Goal: Task Accomplishment & Management: Manage account settings

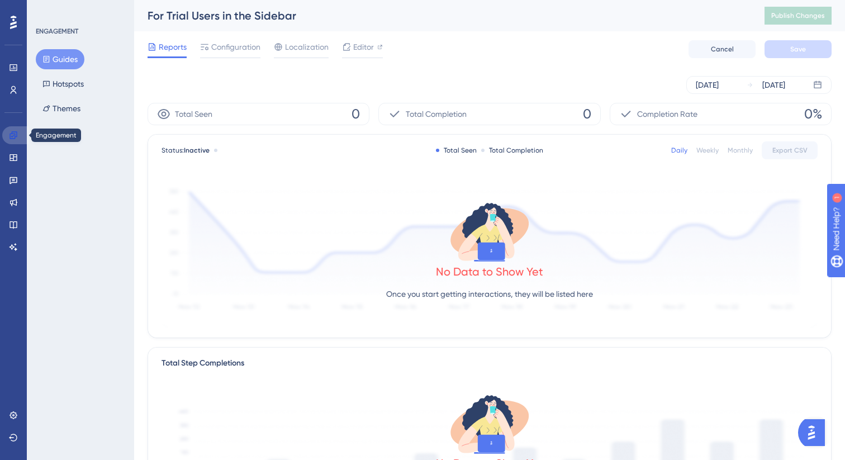
click at [11, 140] on link at bounding box center [15, 135] width 27 height 18
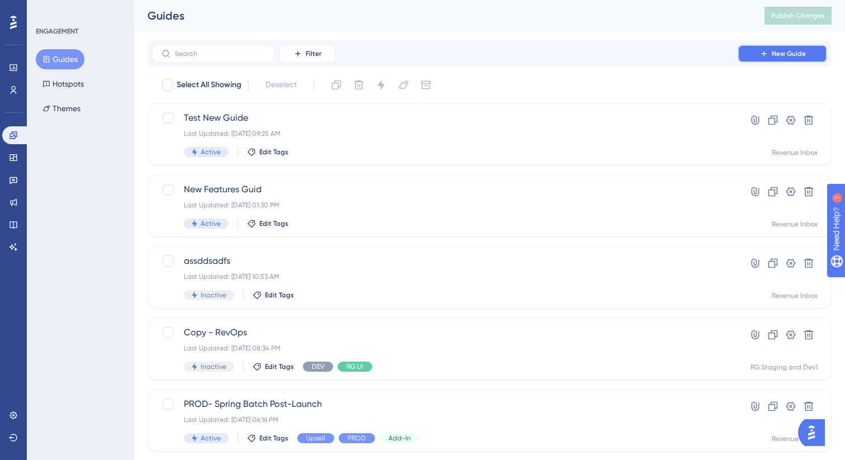
click at [780, 49] on span "New Guide" at bounding box center [789, 53] width 34 height 9
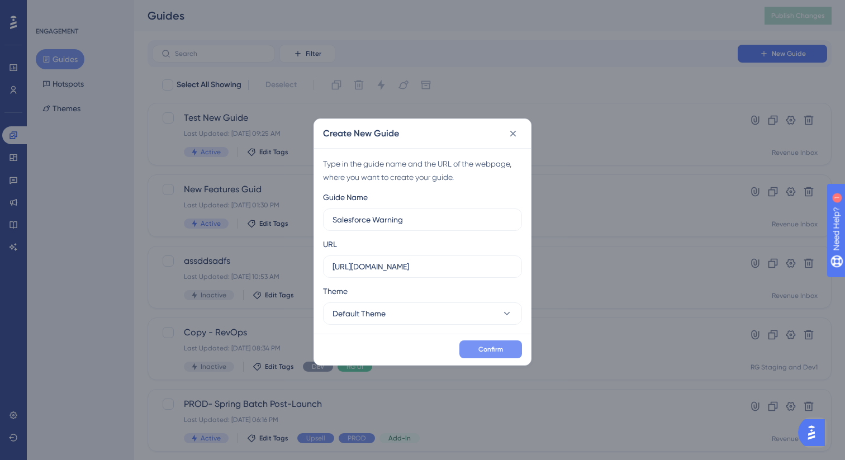
type input "Salesforce Warning"
click at [503, 351] on button "Confirm" at bounding box center [490, 349] width 63 height 18
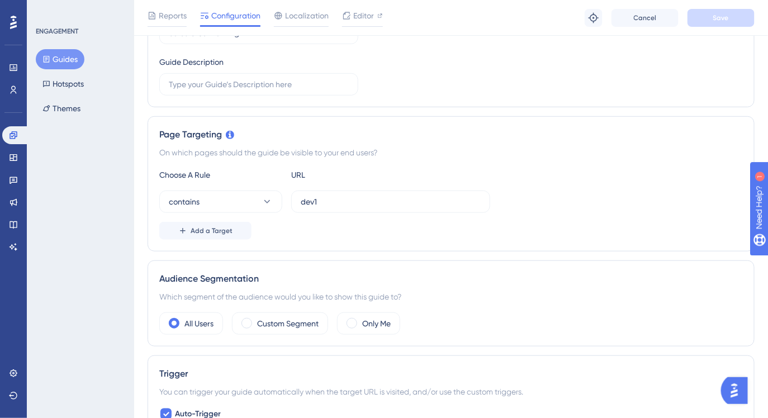
scroll to position [175, 0]
click at [56, 65] on button "Guides" at bounding box center [60, 59] width 49 height 20
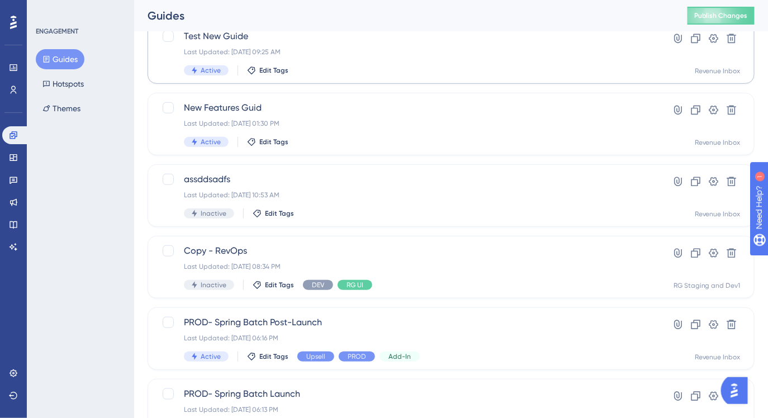
scroll to position [174, 0]
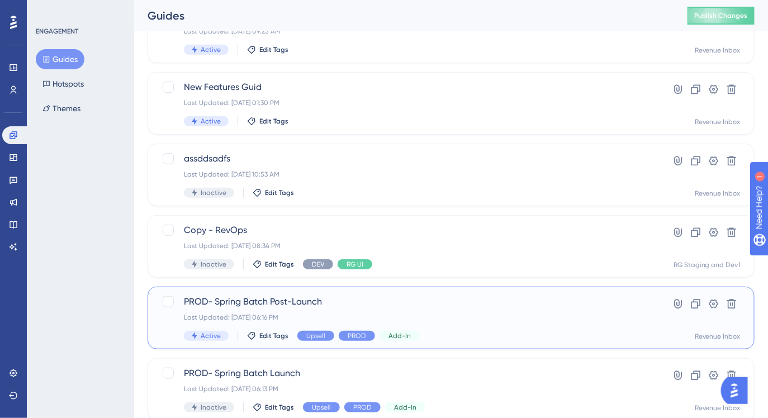
click at [291, 315] on div "Last Updated: Mar 14 2024, 06:16 PM" at bounding box center [406, 317] width 445 height 9
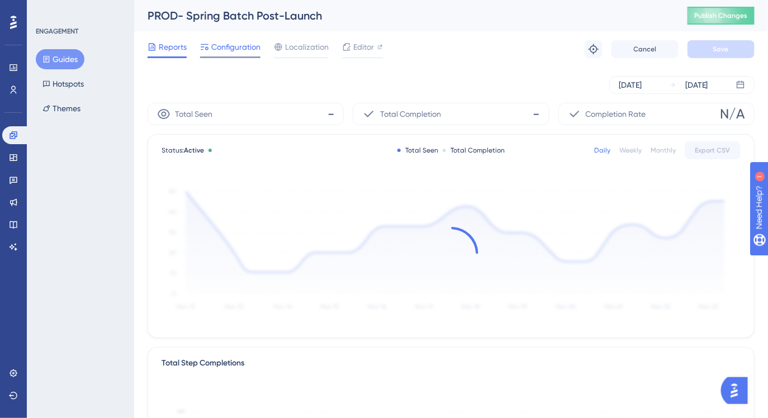
click at [240, 46] on span "Configuration" at bounding box center [235, 46] width 49 height 13
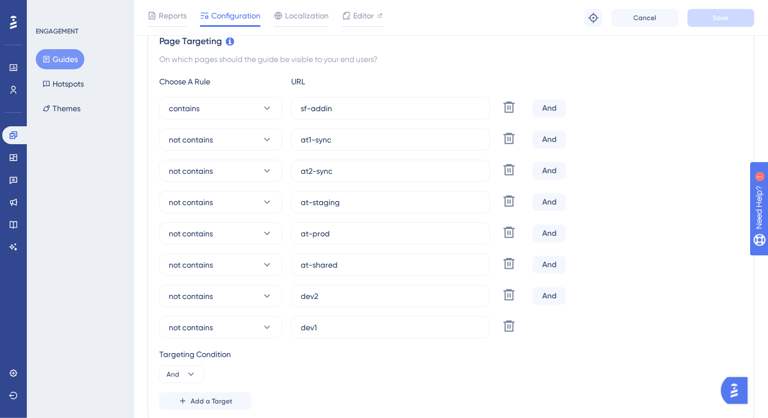
scroll to position [275, 0]
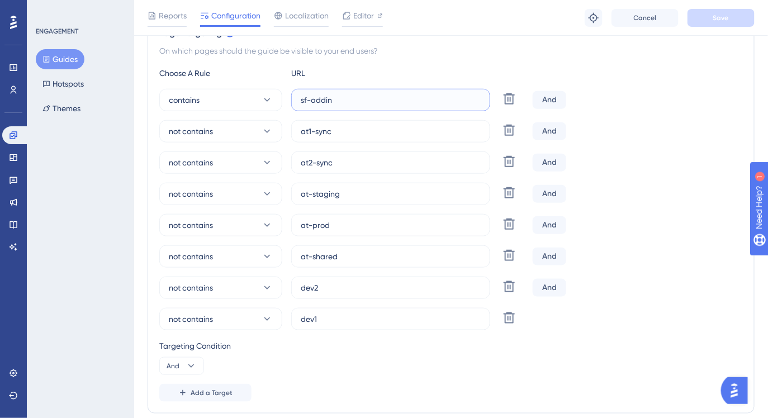
click at [341, 103] on input "sf-addin" at bounding box center [391, 100] width 180 height 12
click at [345, 100] on input "sf-addin" at bounding box center [391, 100] width 180 height 12
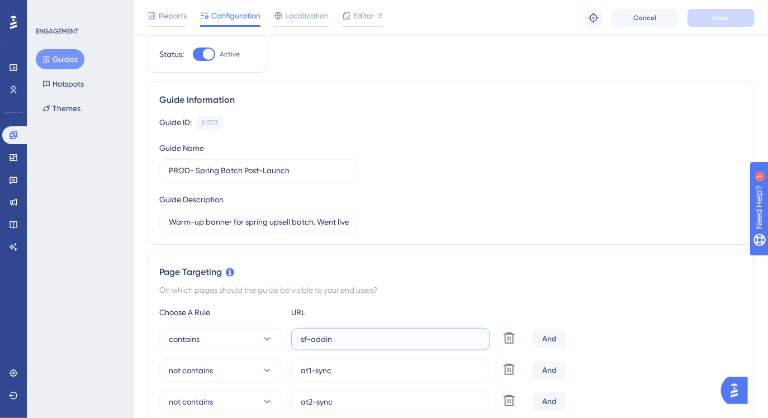
scroll to position [0, 0]
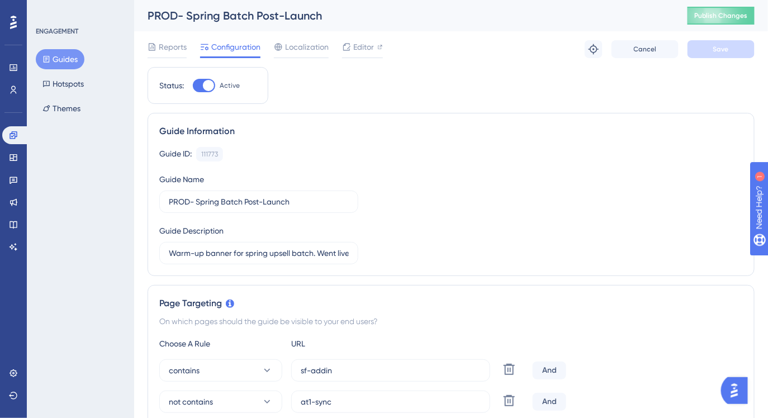
click at [59, 59] on button "Guides" at bounding box center [60, 59] width 49 height 20
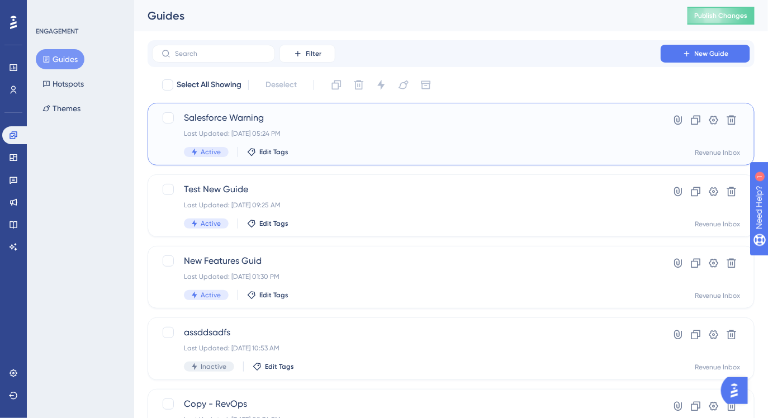
click at [360, 140] on div "Salesforce Warning Last Updated: Aug 28 2025, 05:24 PM Active Edit Tags" at bounding box center [406, 134] width 445 height 46
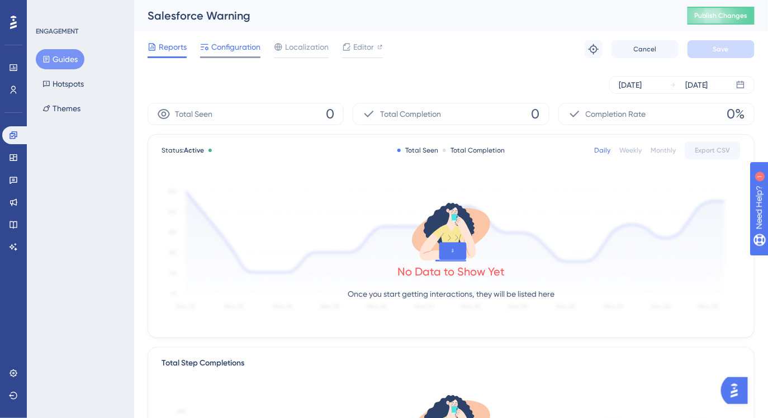
click at [232, 41] on span "Configuration" at bounding box center [235, 46] width 49 height 13
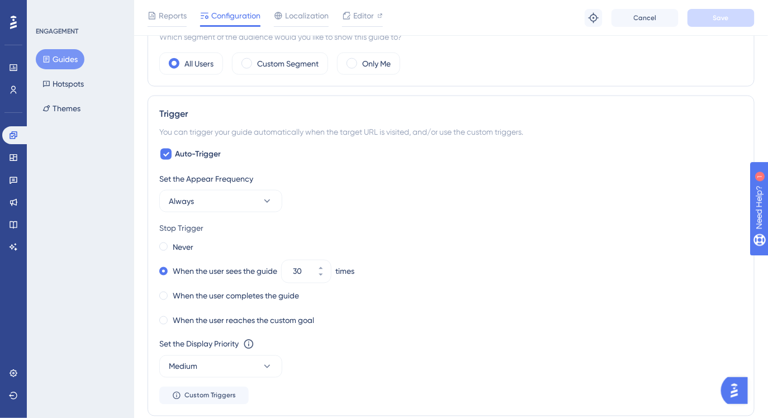
scroll to position [479, 0]
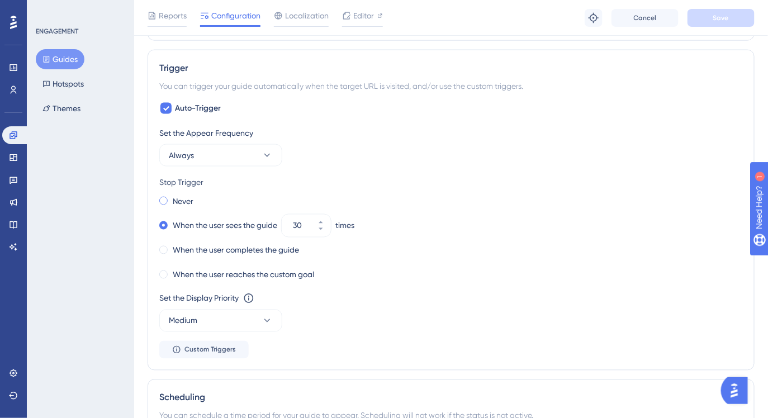
click at [164, 199] on span at bounding box center [163, 201] width 8 height 8
click at [171, 198] on input "radio" at bounding box center [171, 198] width 0 height 0
click at [243, 155] on button "Always" at bounding box center [220, 155] width 123 height 22
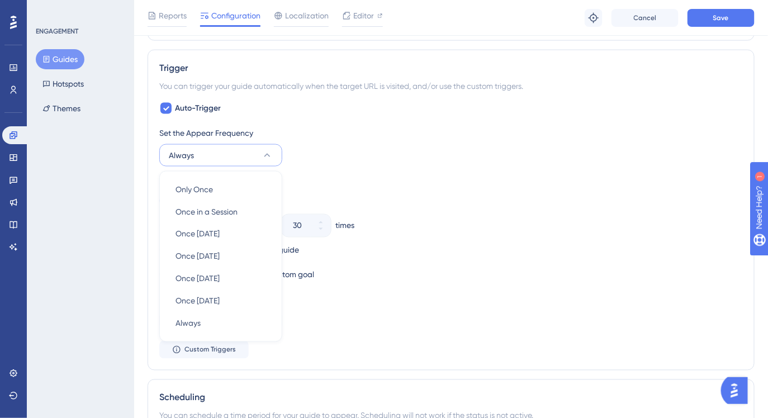
scroll to position [525, 0]
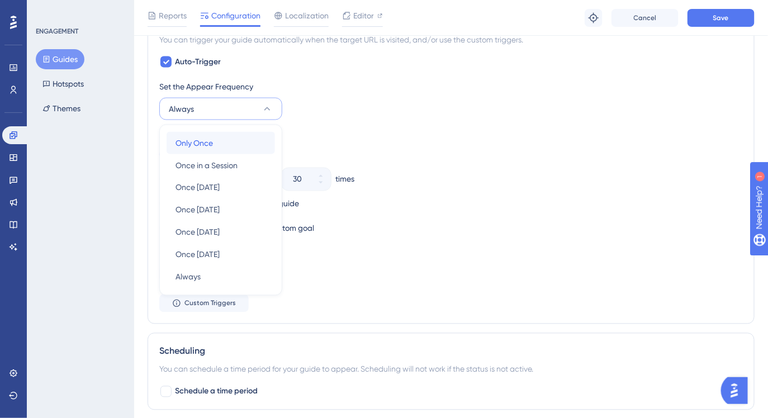
click at [237, 145] on div "Only Once Only Once" at bounding box center [220, 143] width 91 height 22
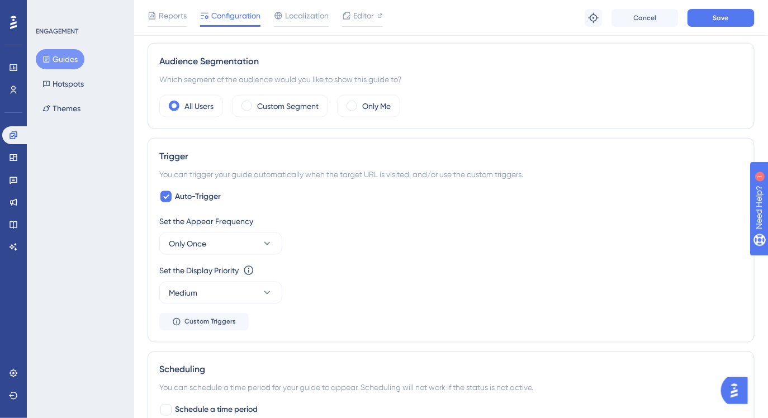
scroll to position [390, 0]
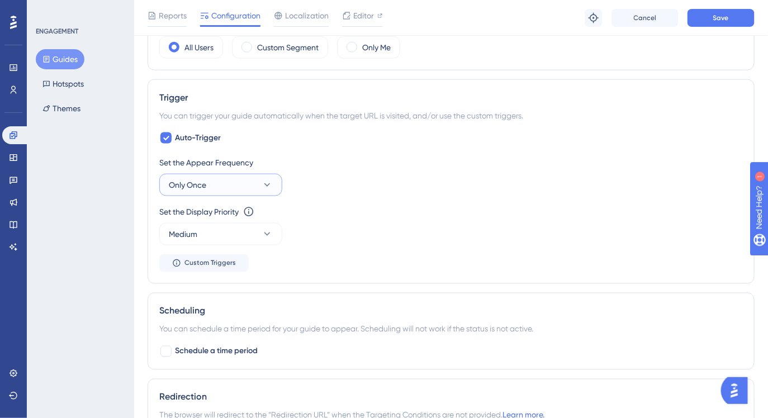
click at [237, 179] on button "Only Once" at bounding box center [220, 185] width 123 height 22
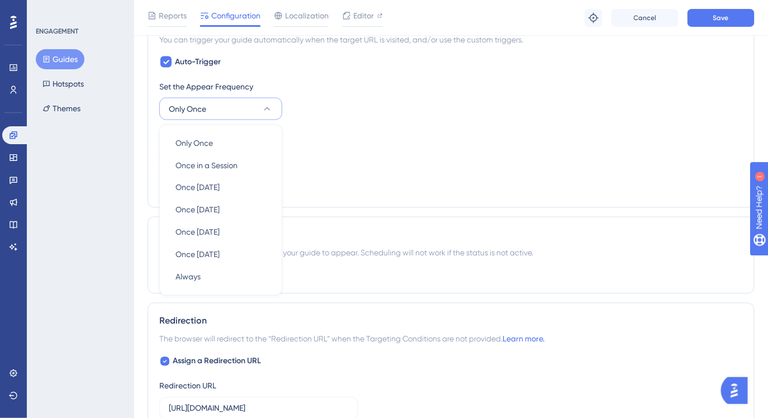
click at [320, 149] on div "Set the Display Priority This option will set the display priority between auto…" at bounding box center [450, 149] width 583 height 40
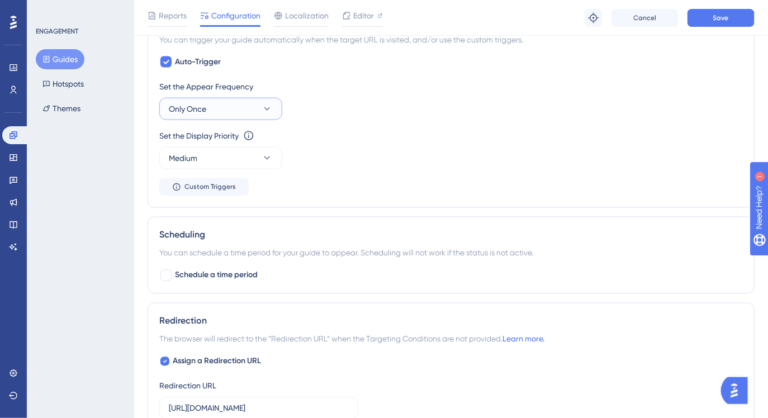
click at [260, 113] on button "Only Once" at bounding box center [220, 109] width 123 height 22
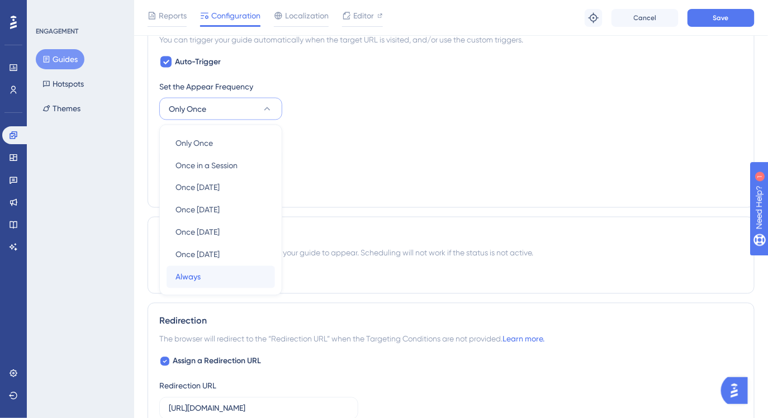
click at [232, 282] on div "Always Always" at bounding box center [220, 277] width 91 height 22
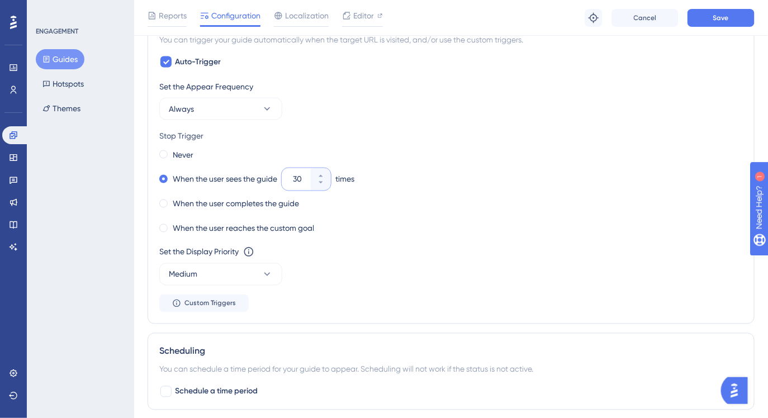
click at [302, 178] on input "30" at bounding box center [301, 179] width 16 height 13
type input "20"
click at [735, 20] on button "Save" at bounding box center [720, 18] width 67 height 18
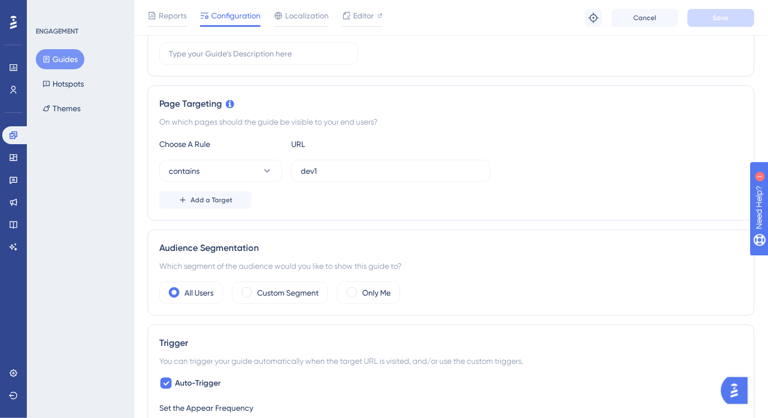
scroll to position [210, 0]
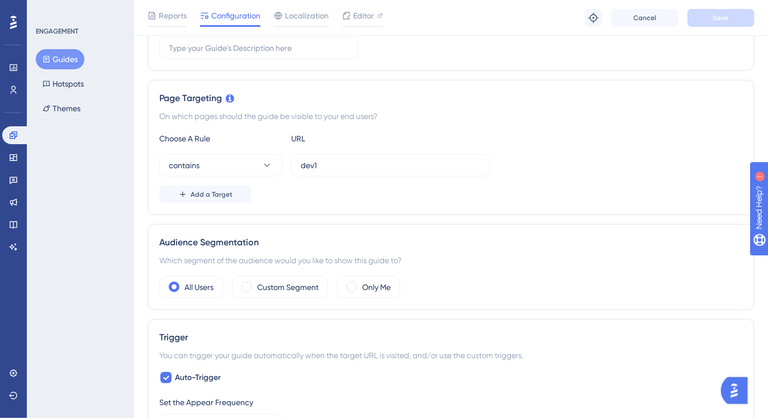
click at [268, 201] on div "Add a Target" at bounding box center [450, 195] width 583 height 18
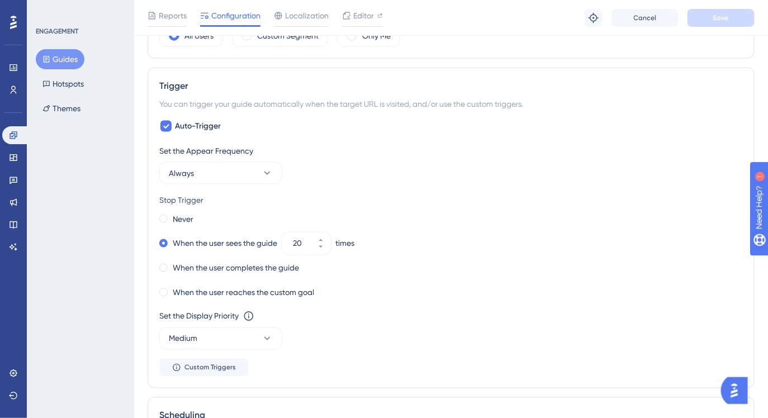
scroll to position [465, 0]
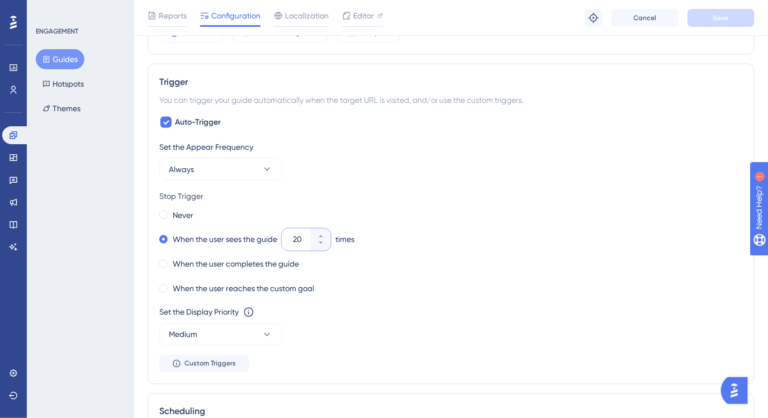
click at [303, 237] on input "20" at bounding box center [301, 239] width 16 height 13
click at [300, 237] on input "20" at bounding box center [301, 239] width 16 height 13
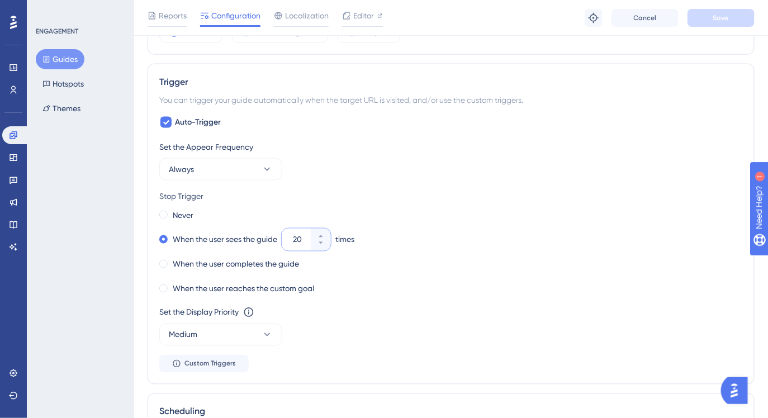
click at [300, 237] on input "20" at bounding box center [301, 239] width 16 height 13
type input "1"
click at [393, 274] on div "Never When the user sees the guide 1 times When the user completes the guide Wh…" at bounding box center [450, 251] width 583 height 89
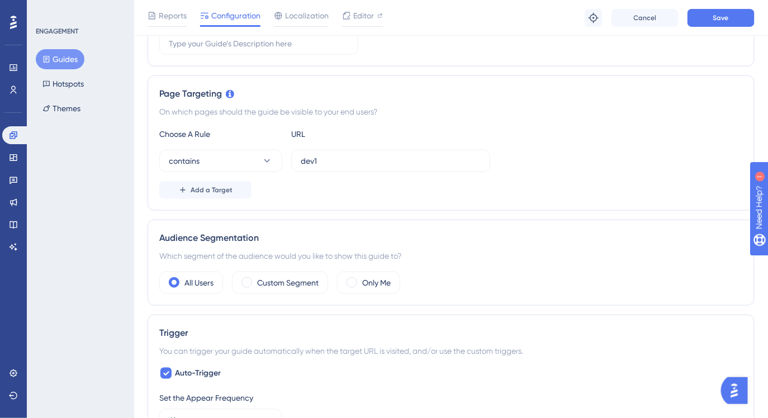
scroll to position [207, 0]
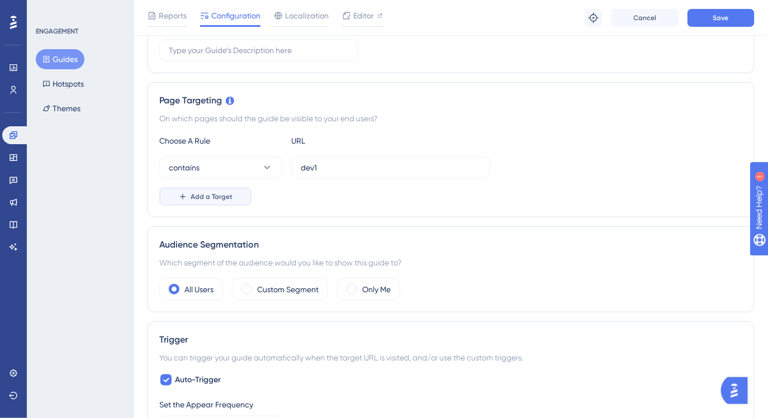
click at [223, 193] on span "Add a Target" at bounding box center [212, 196] width 42 height 9
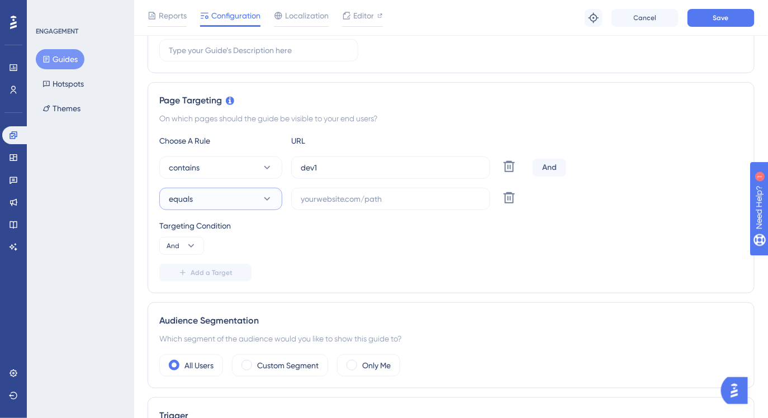
click at [212, 196] on button "equals" at bounding box center [220, 199] width 123 height 22
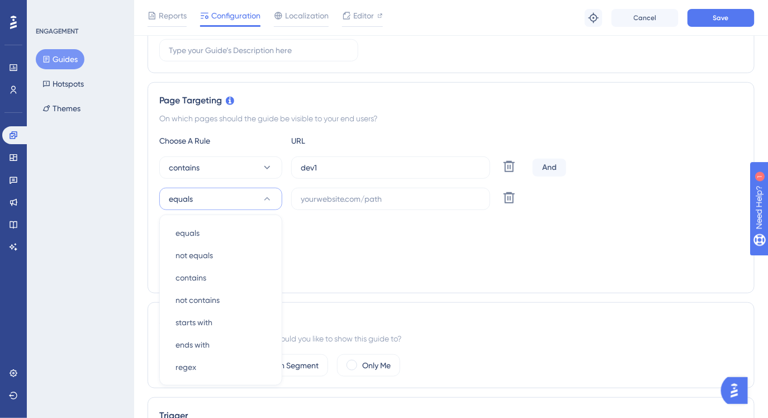
scroll to position [298, 0]
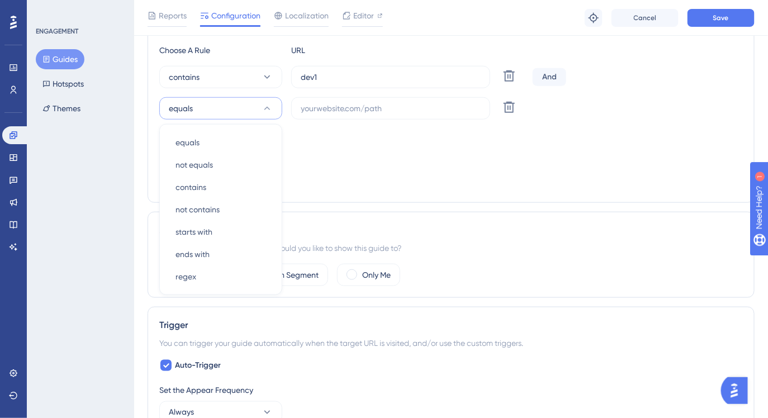
click at [323, 163] on div "Targeting Condition And" at bounding box center [450, 147] width 583 height 36
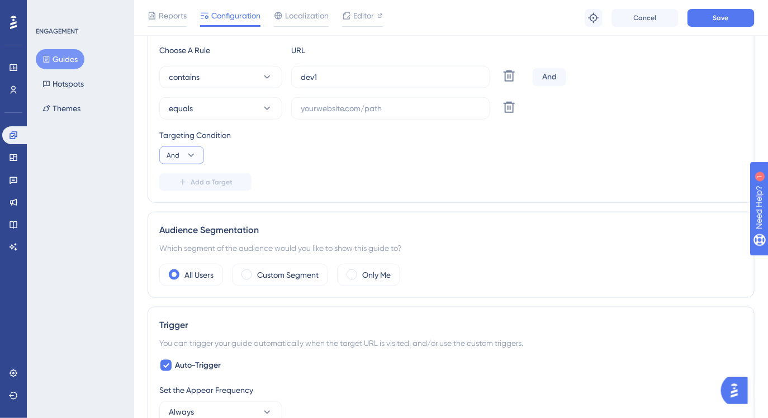
click at [185, 157] on button "And" at bounding box center [181, 155] width 45 height 18
click at [192, 212] on button "Or Or" at bounding box center [182, 209] width 30 height 22
click at [379, 111] on input "text" at bounding box center [391, 108] width 180 height 12
paste input "sf-addin"
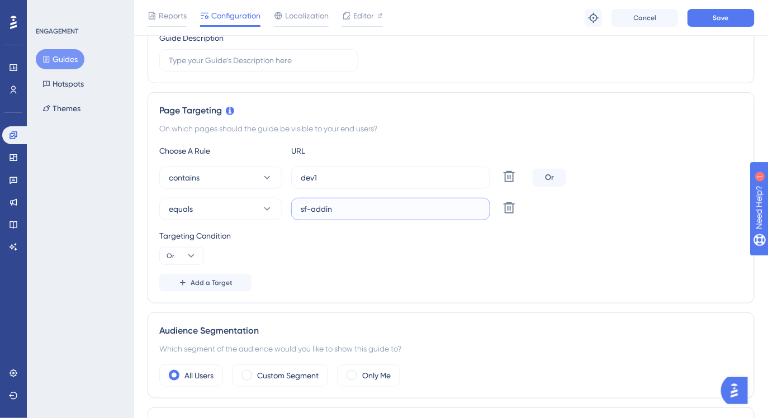
scroll to position [0, 0]
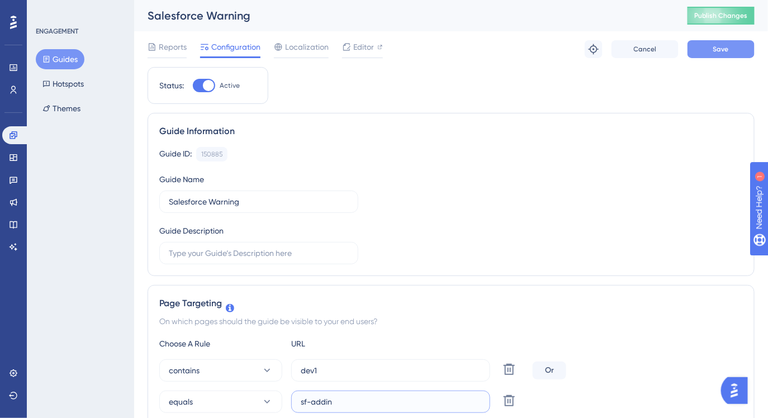
type input "sf-addin"
click at [729, 55] on button "Save" at bounding box center [720, 49] width 67 height 18
drag, startPoint x: 724, startPoint y: 17, endPoint x: 577, endPoint y: 116, distance: 176.8
click at [706, 16] on span "Publish Changes" at bounding box center [721, 15] width 54 height 9
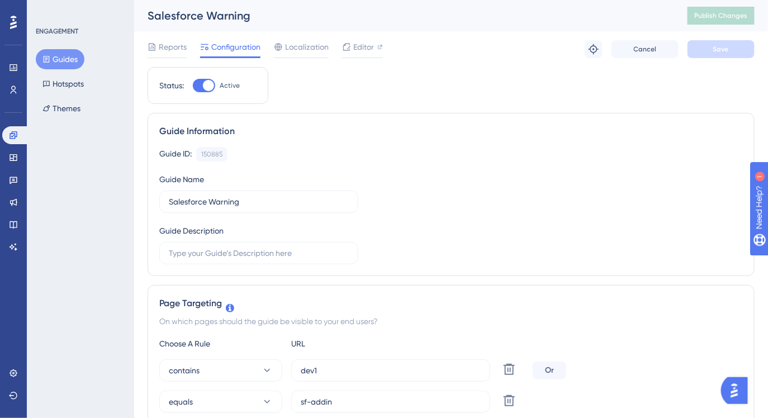
scroll to position [99, 0]
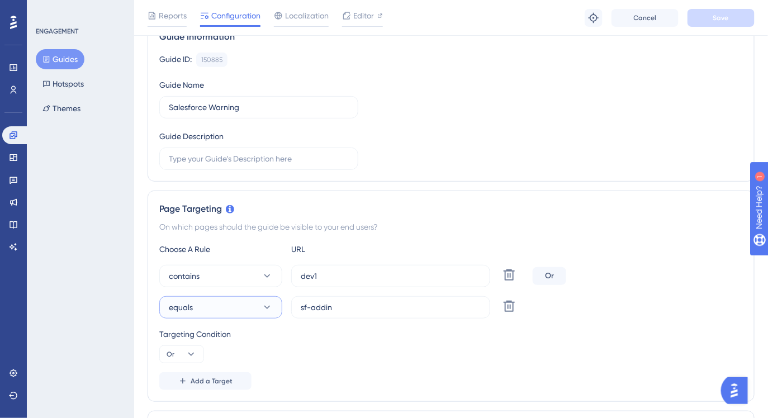
click at [245, 313] on button "equals" at bounding box center [220, 307] width 123 height 22
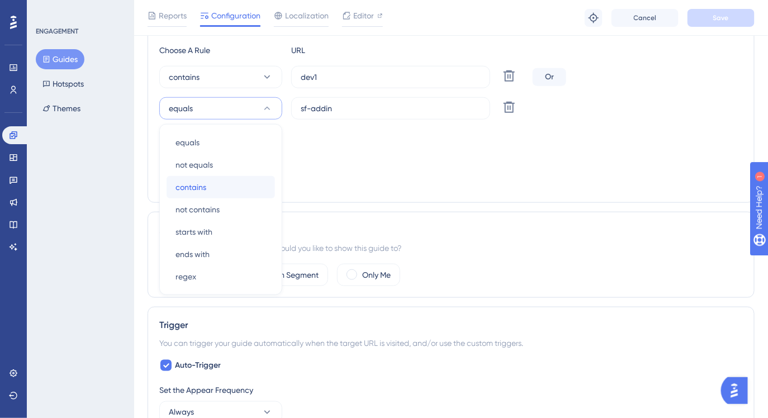
click at [226, 186] on div "contains contains" at bounding box center [220, 187] width 91 height 22
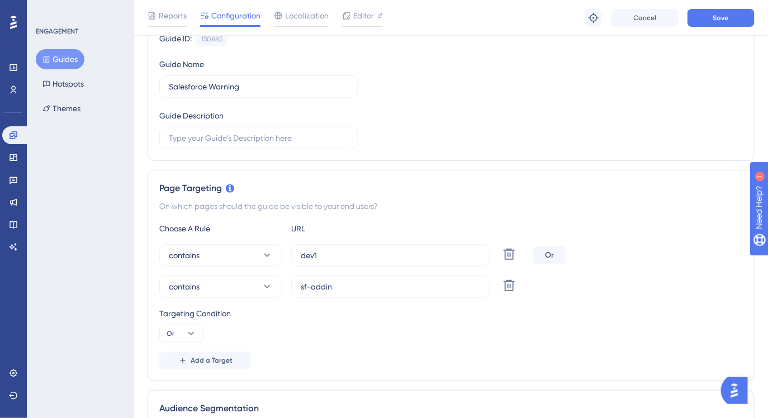
scroll to position [108, 0]
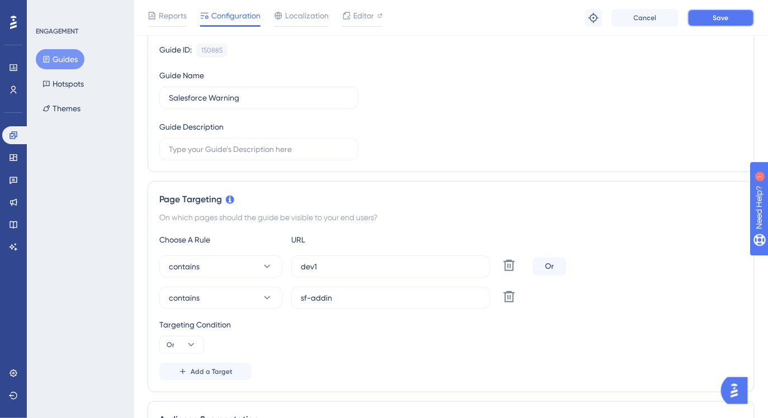
click at [709, 17] on button "Save" at bounding box center [720, 18] width 67 height 18
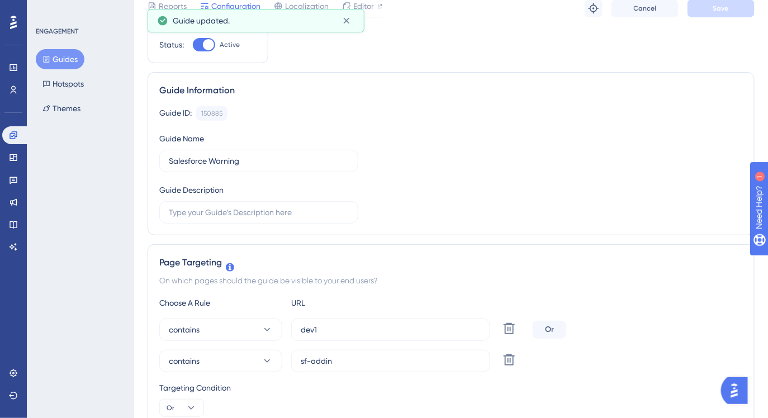
scroll to position [0, 0]
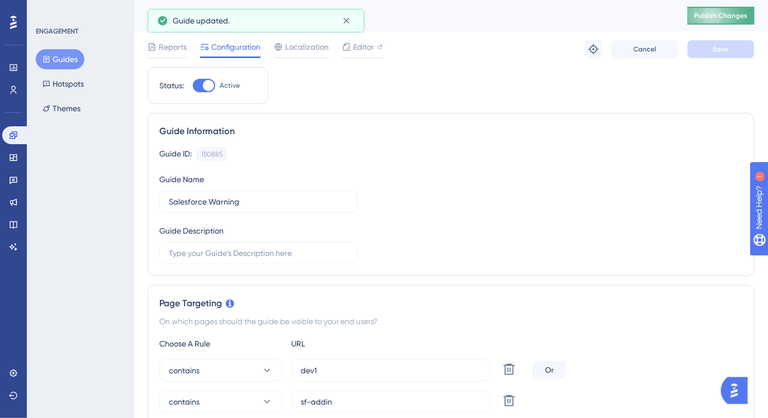
click at [727, 17] on span "Publish Changes" at bounding box center [721, 15] width 54 height 9
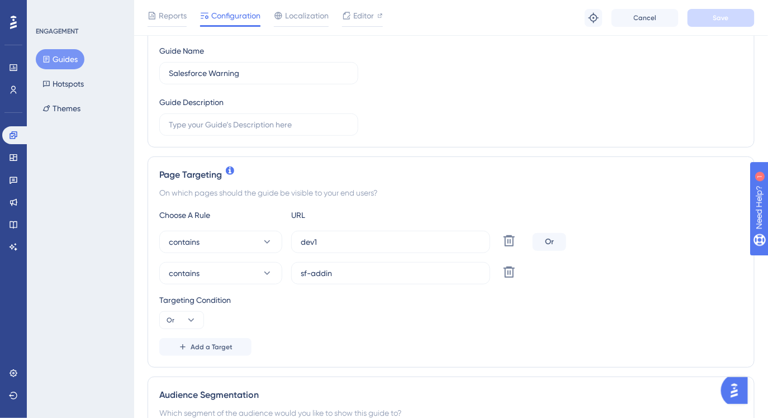
scroll to position [134, 0]
click at [332, 278] on label "sf-addin" at bounding box center [390, 272] width 199 height 22
click at [332, 278] on input "sf-addin" at bounding box center [391, 272] width 180 height 12
click at [332, 278] on label "sf-addin" at bounding box center [390, 272] width 199 height 22
click at [332, 278] on input "sf-addin" at bounding box center [391, 272] width 180 height 12
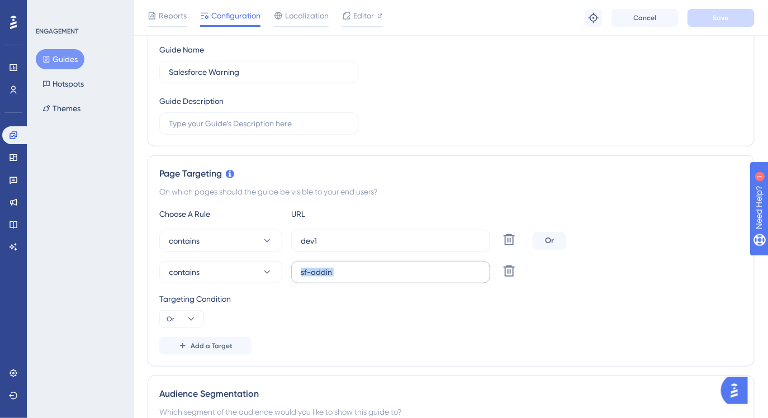
click at [332, 278] on label "sf-addin" at bounding box center [390, 272] width 199 height 22
click at [332, 278] on input "sf-addin" at bounding box center [391, 272] width 180 height 12
click at [345, 296] on div "Targeting Condition" at bounding box center [450, 298] width 583 height 13
click at [215, 345] on span "Add a Target" at bounding box center [212, 345] width 42 height 9
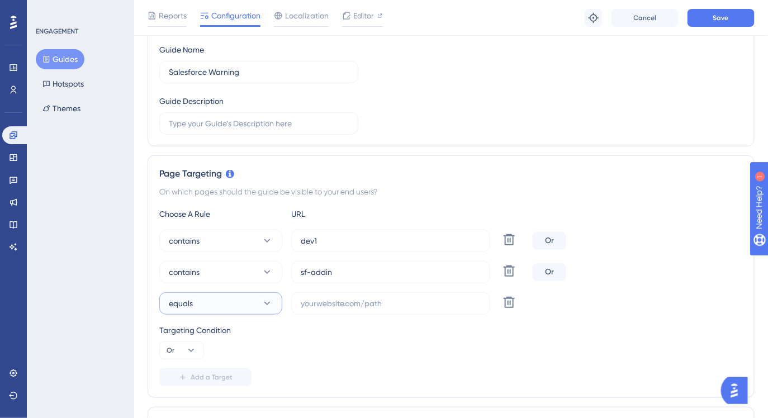
click at [264, 305] on icon at bounding box center [267, 303] width 11 height 11
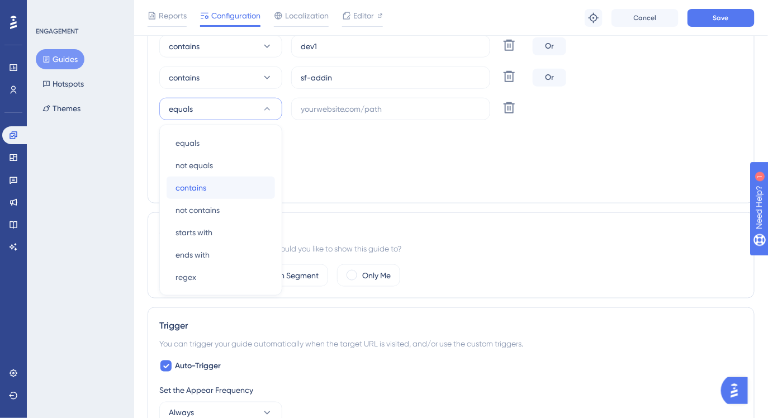
click at [214, 179] on div "contains contains" at bounding box center [220, 188] width 91 height 22
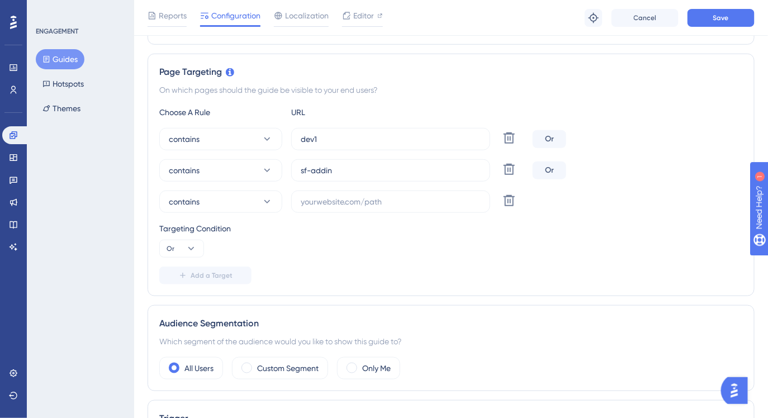
scroll to position [229, 0]
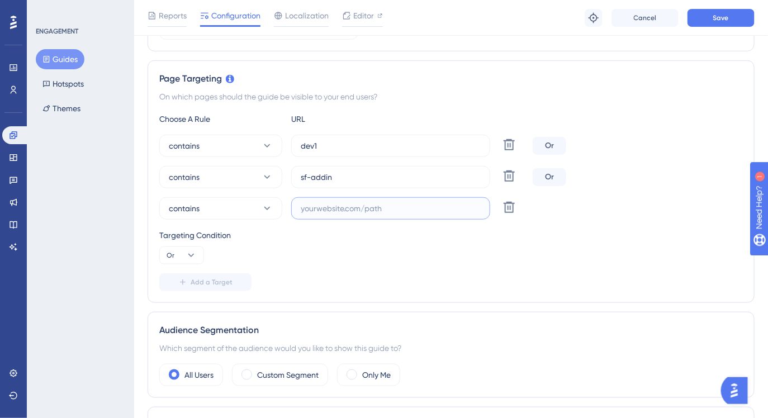
click at [320, 204] on input "text" at bounding box center [391, 208] width 180 height 12
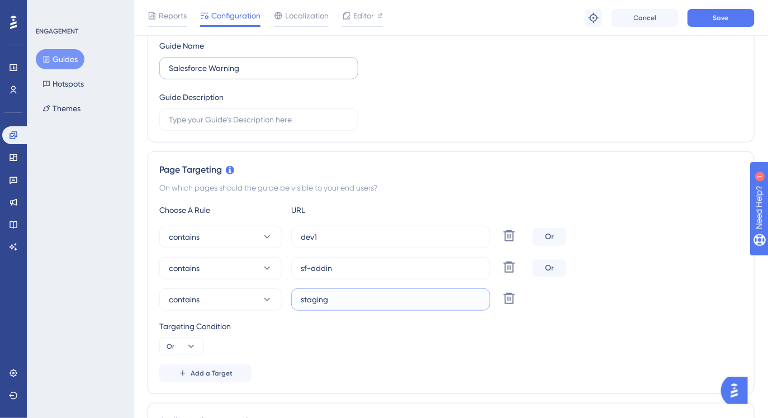
scroll to position [139, 0]
type input "staging"
drag, startPoint x: 720, startPoint y: 18, endPoint x: 403, endPoint y: 189, distance: 359.8
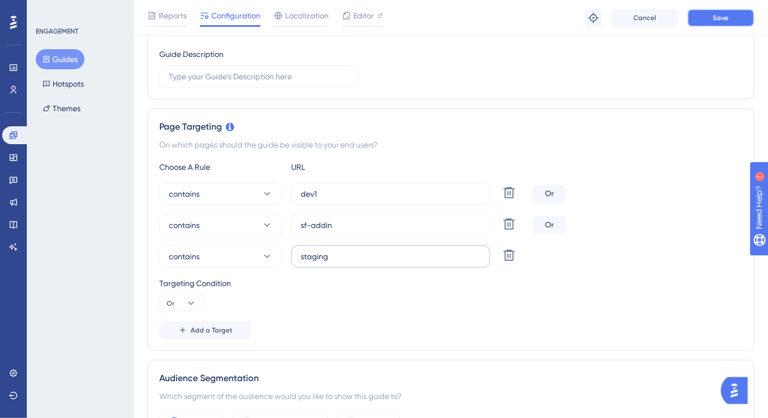
scroll to position [0, 0]
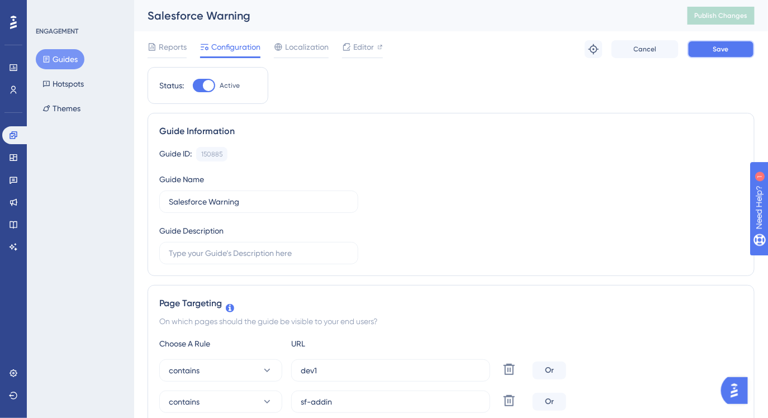
click at [713, 49] on span "Save" at bounding box center [721, 49] width 16 height 9
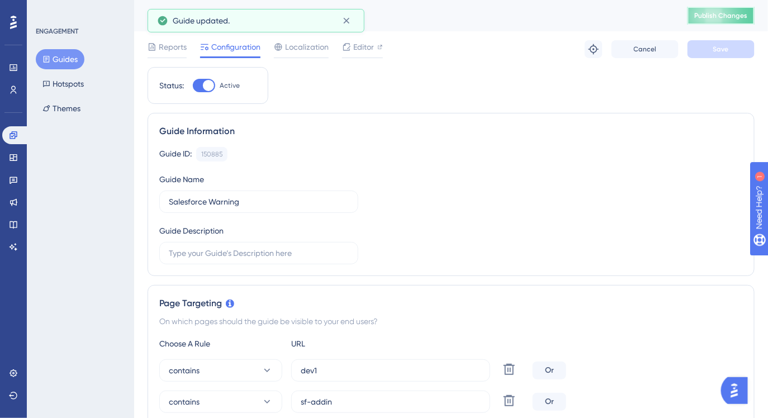
click at [705, 13] on span "Publish Changes" at bounding box center [721, 15] width 54 height 9
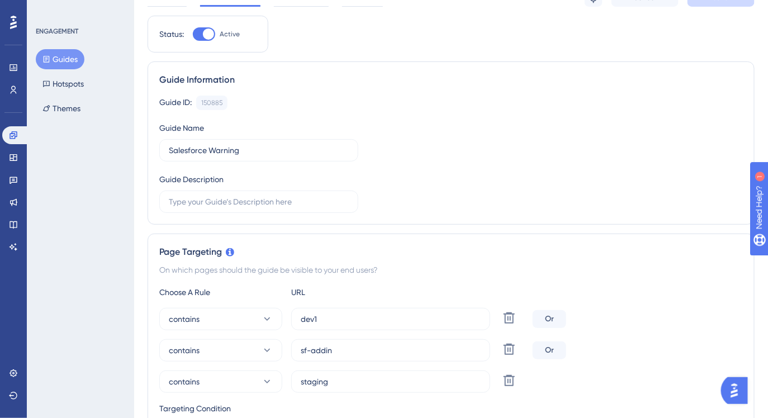
scroll to position [73, 0]
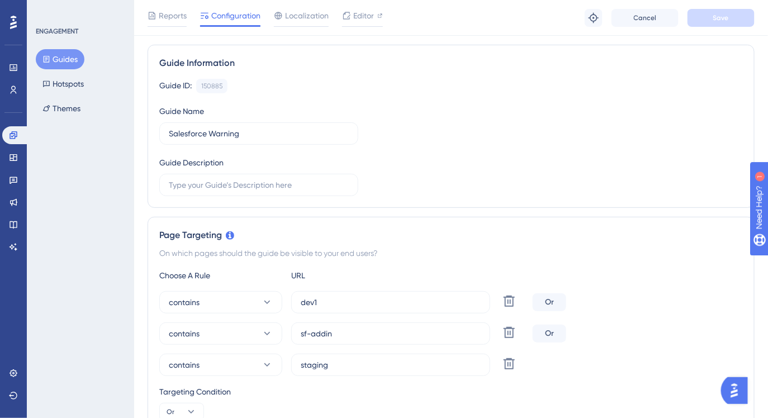
click at [77, 54] on button "Guides" at bounding box center [60, 59] width 49 height 20
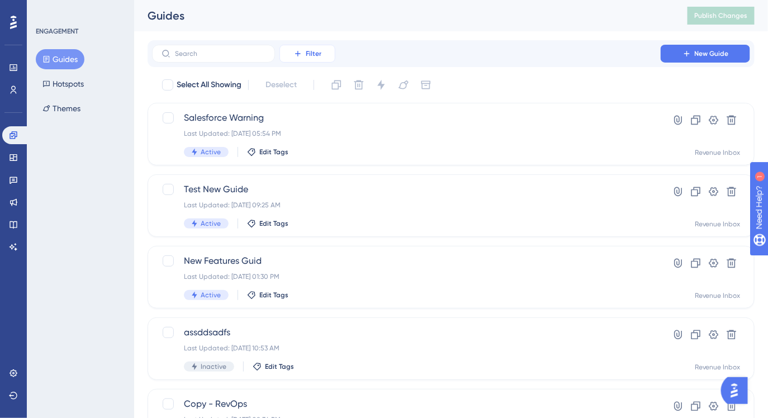
click at [302, 53] on button "Filter" at bounding box center [307, 54] width 56 height 18
click at [312, 150] on span "Status" at bounding box center [307, 152] width 23 height 13
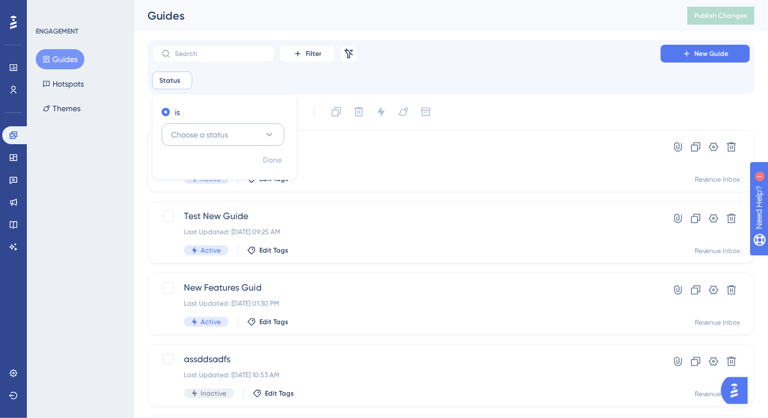
click at [243, 127] on button "Choose a status" at bounding box center [222, 134] width 123 height 22
click at [232, 172] on div "Active Active" at bounding box center [223, 169] width 91 height 22
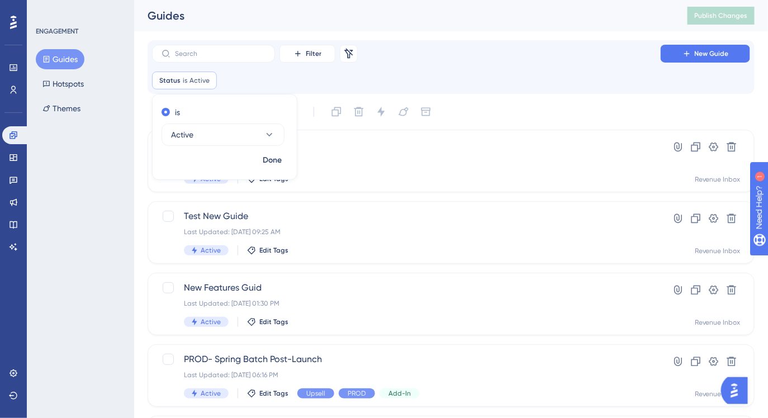
click at [463, 78] on div "Status is Active Active Remove is Active Done" at bounding box center [451, 81] width 598 height 18
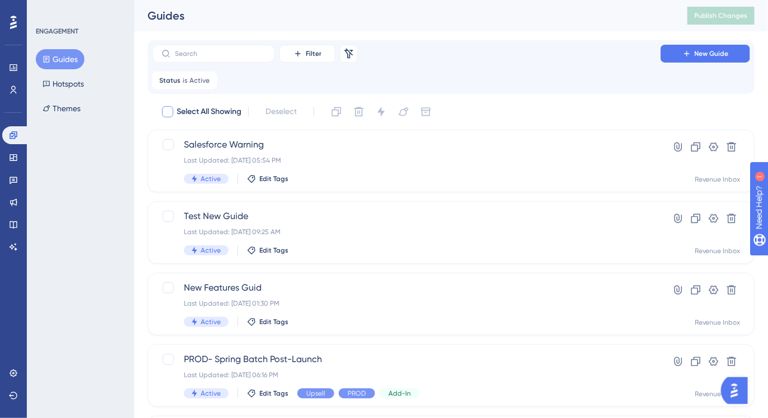
click at [170, 112] on div at bounding box center [167, 111] width 11 height 11
checkbox input "true"
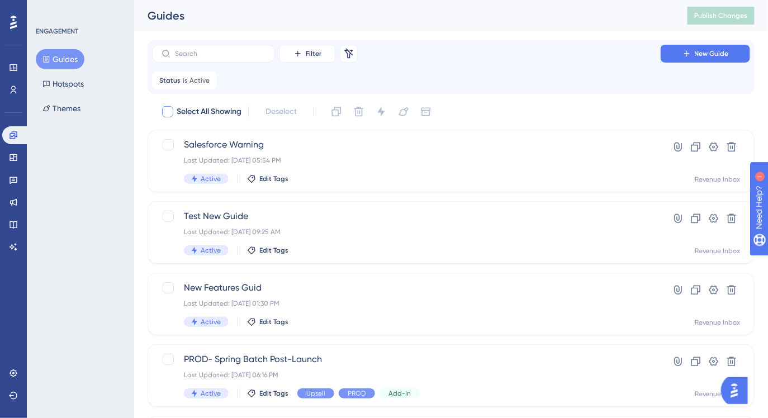
checkbox input "true"
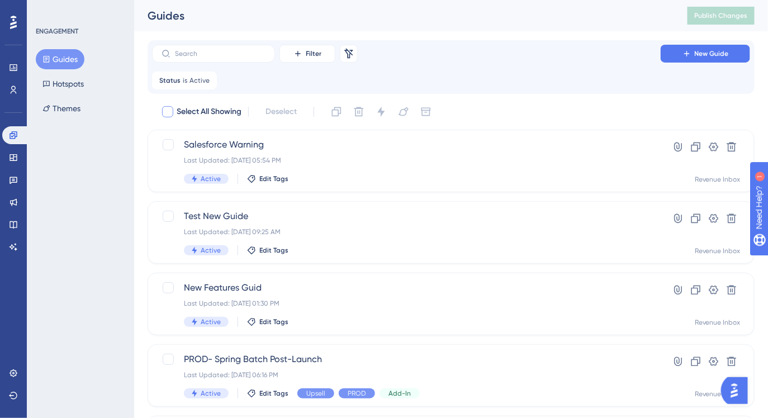
checkbox input "true"
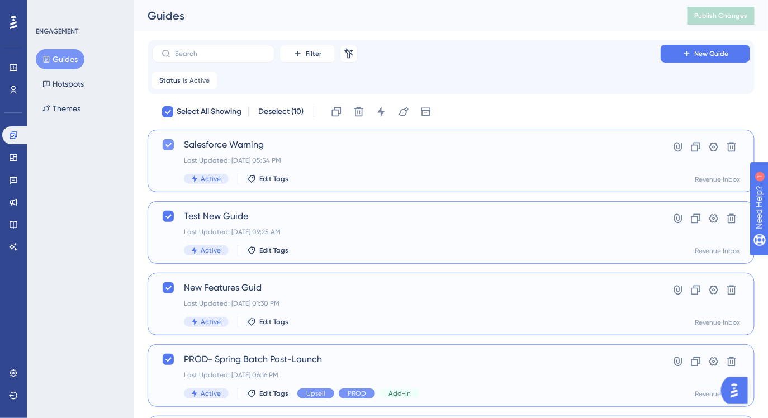
click at [171, 148] on icon at bounding box center [168, 144] width 7 height 9
checkbox input "false"
click at [376, 116] on button at bounding box center [381, 112] width 18 height 18
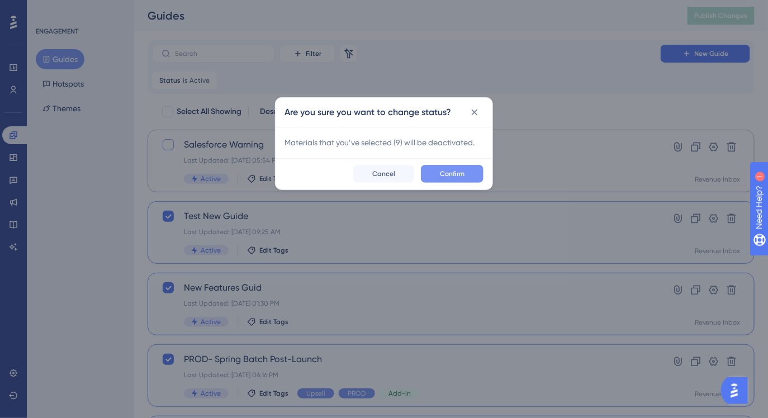
click at [453, 172] on span "Confirm" at bounding box center [452, 173] width 25 height 9
checkbox input "false"
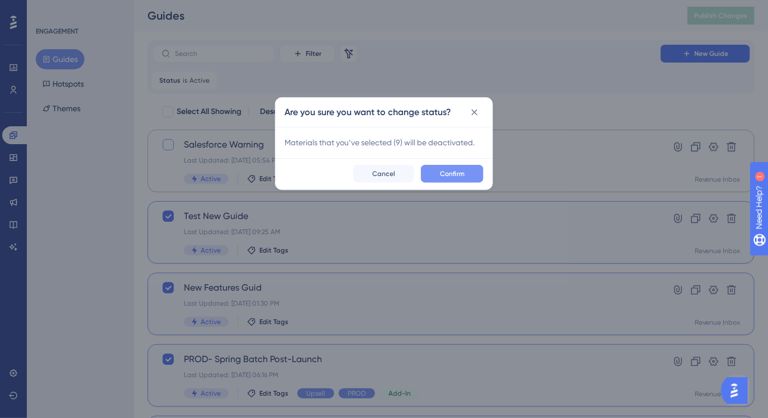
checkbox input "false"
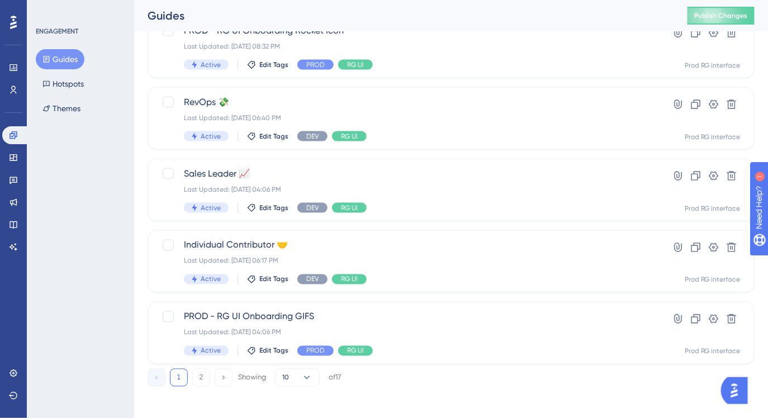
scroll to position [476, 0]
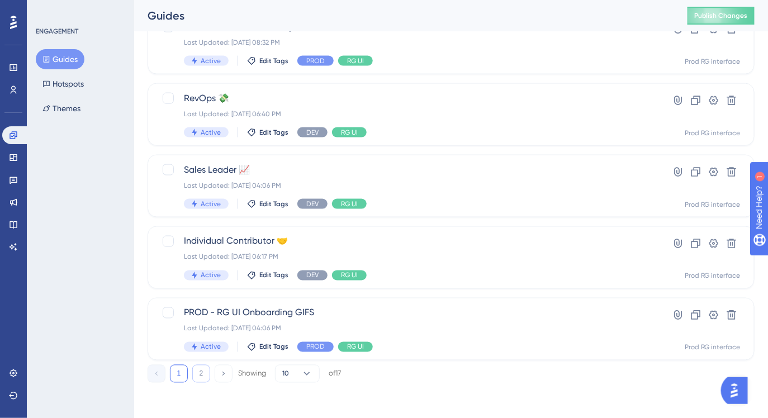
click at [203, 374] on button "2" at bounding box center [201, 374] width 18 height 18
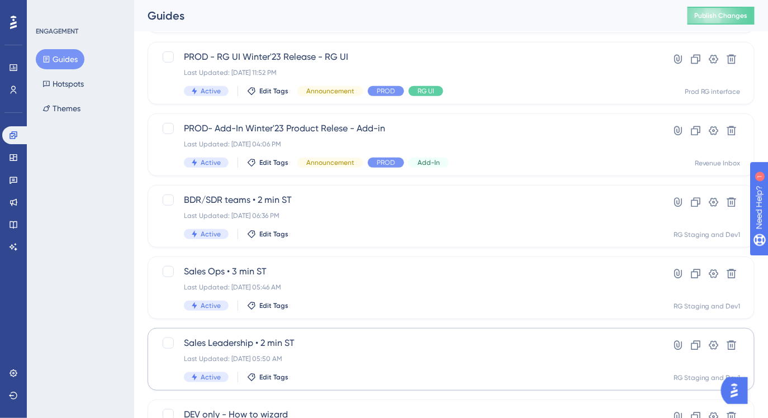
scroll to position [0, 0]
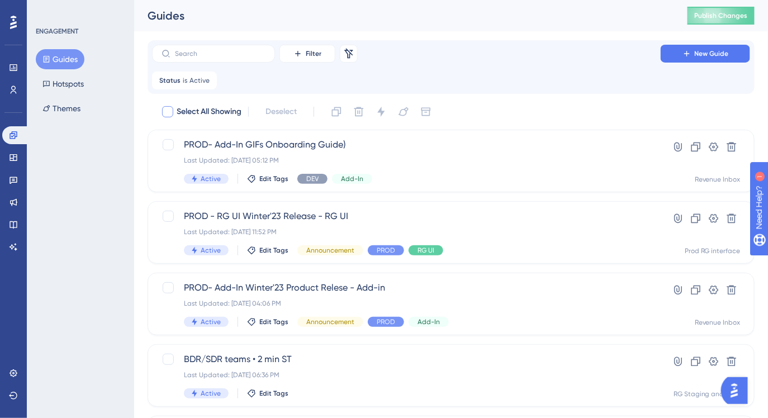
click at [167, 110] on div at bounding box center [167, 111] width 11 height 11
checkbox input "true"
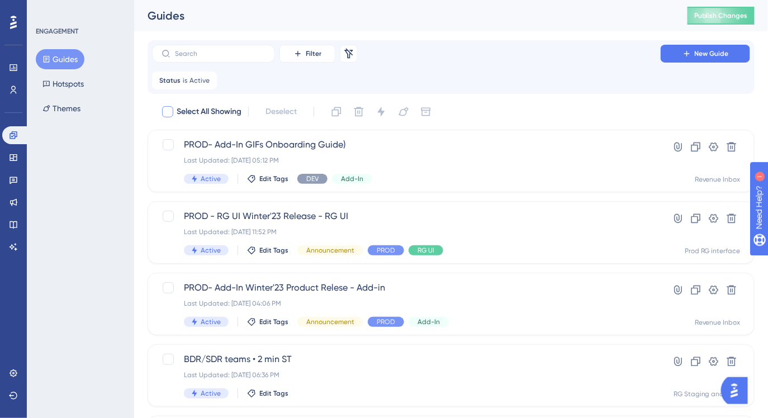
checkbox input "true"
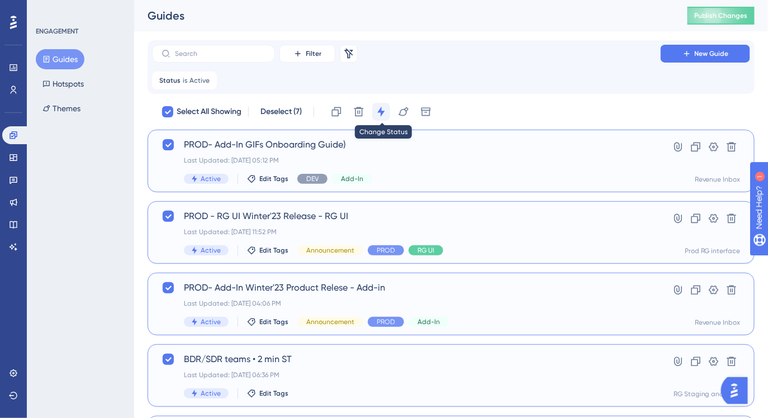
click at [388, 116] on button at bounding box center [381, 112] width 18 height 18
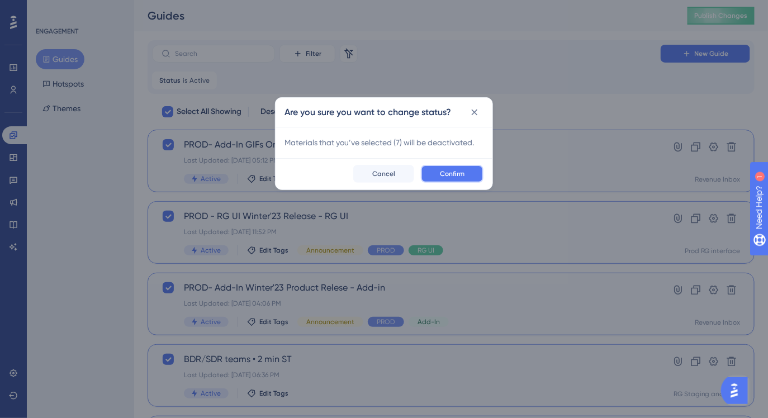
click at [443, 171] on span "Confirm" at bounding box center [452, 173] width 25 height 9
checkbox input "false"
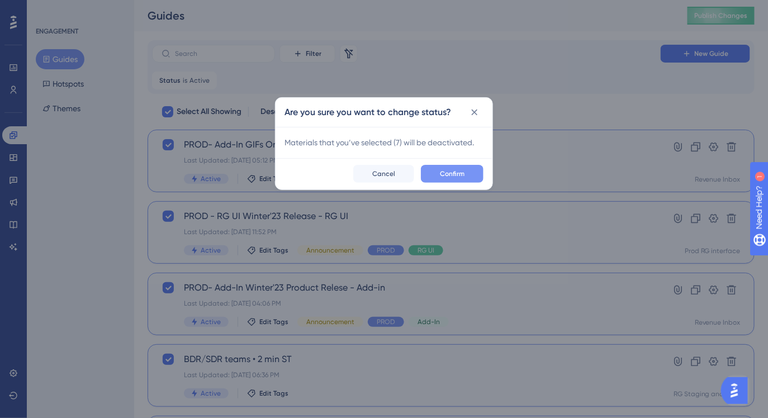
checkbox input "false"
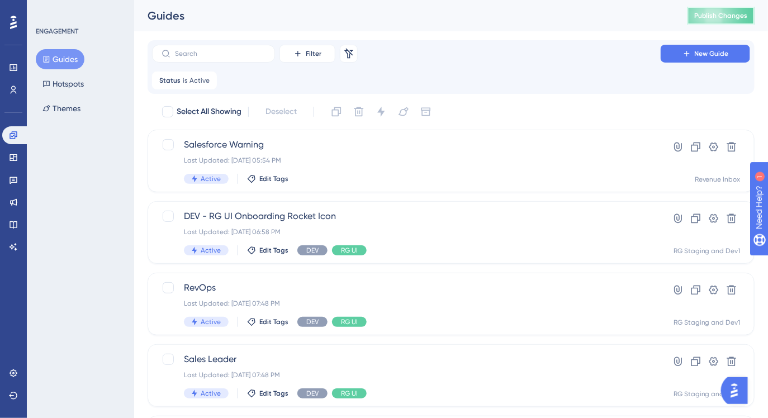
click at [719, 20] on button "Publish Changes" at bounding box center [720, 16] width 67 height 18
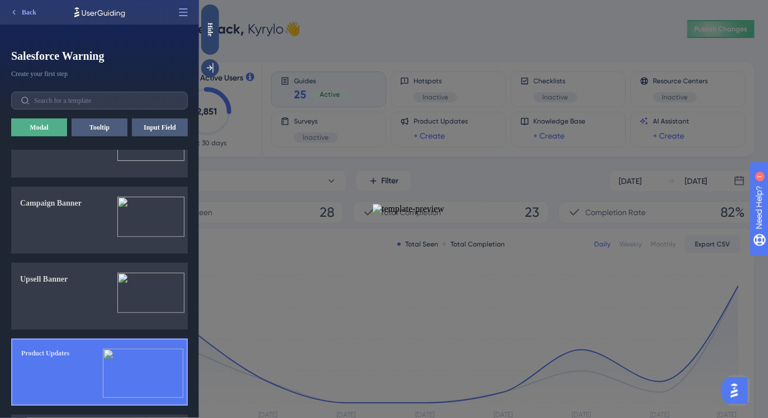
click at [98, 352] on button "Product Updates" at bounding box center [99, 372] width 177 height 67
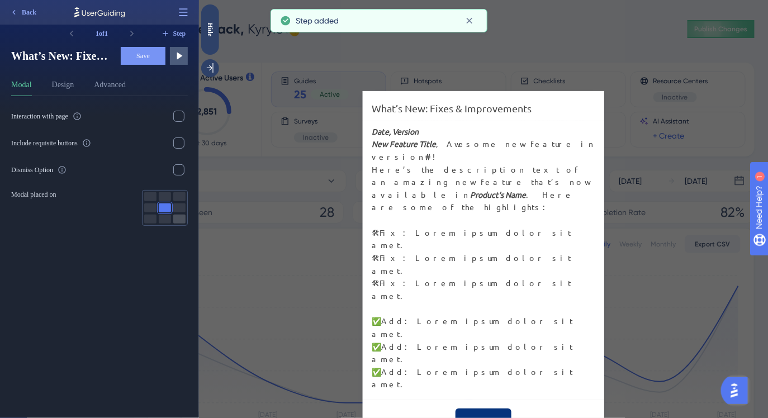
click at [180, 222] on div at bounding box center [179, 219] width 12 height 9
click at [164, 206] on div at bounding box center [165, 207] width 12 height 9
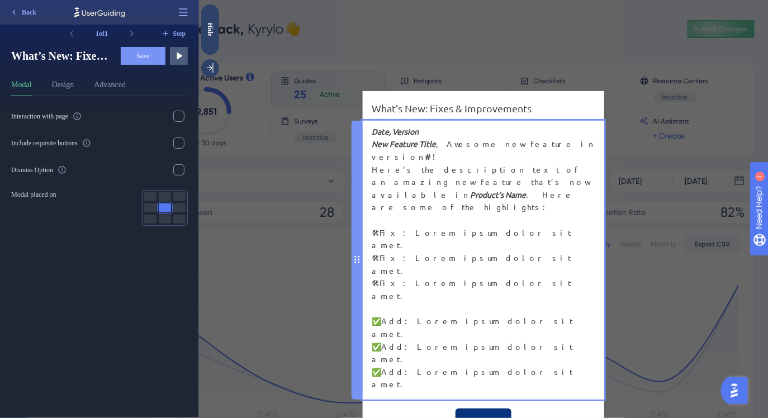
click at [455, 160] on div "Date, Version New Feature Title , Awesome new feature in version # ! Here’s the…" at bounding box center [483, 257] width 224 height 265
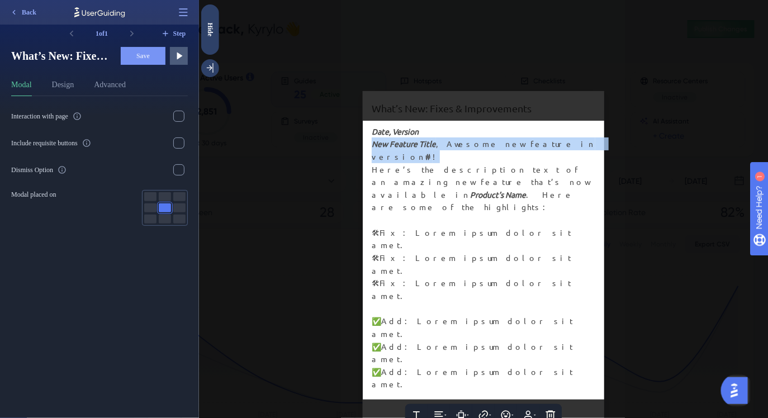
click at [455, 160] on span ", Awesome new feature in version" at bounding box center [486, 150] width 230 height 23
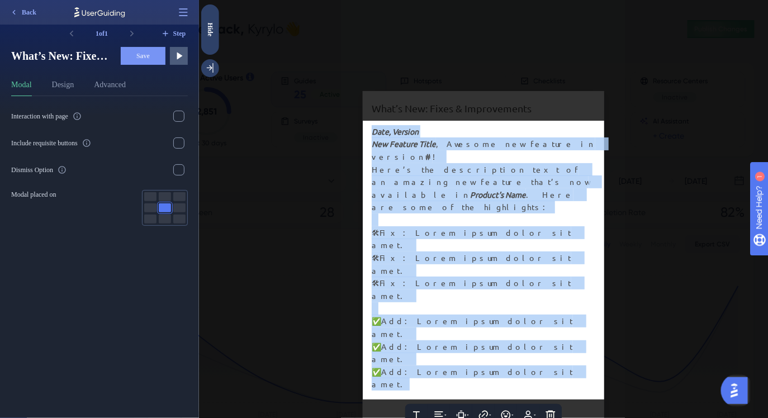
drag, startPoint x: 373, startPoint y: 153, endPoint x: 531, endPoint y: 305, distance: 219.7
click at [532, 305] on div "Date, Version New Feature Title , Awesome new feature in version # ! Here’s the…" at bounding box center [483, 257] width 224 height 265
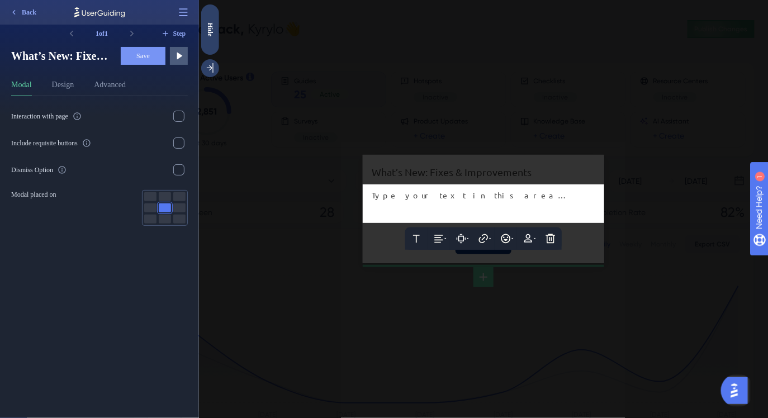
paste div
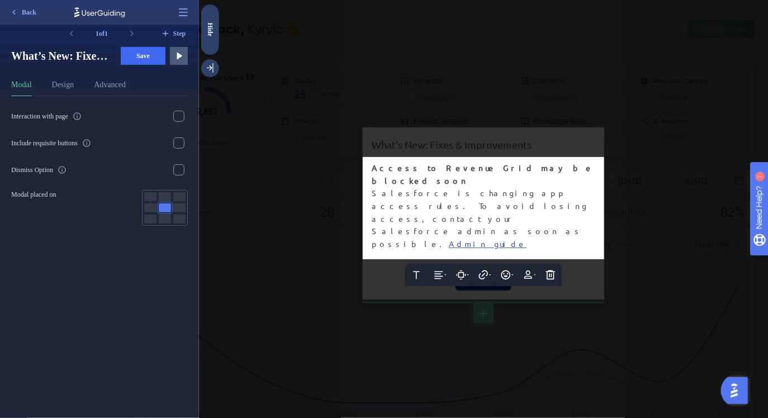
click at [455, 181] on span "Access to Revenue Grid may be blocked soon" at bounding box center [485, 174] width 229 height 23
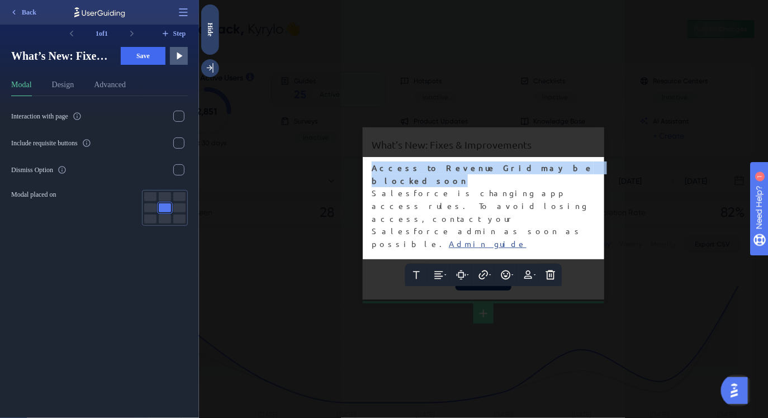
click at [455, 181] on span "Access to Revenue Grid may be blocked soon" at bounding box center [485, 174] width 229 height 23
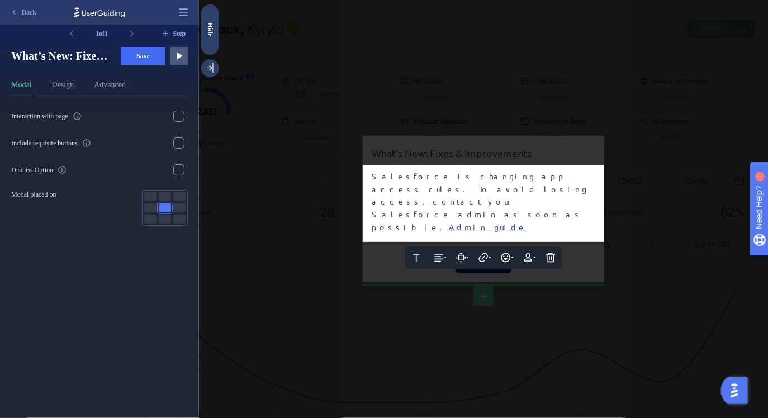
click at [443, 159] on div at bounding box center [482, 209] width 569 height 418
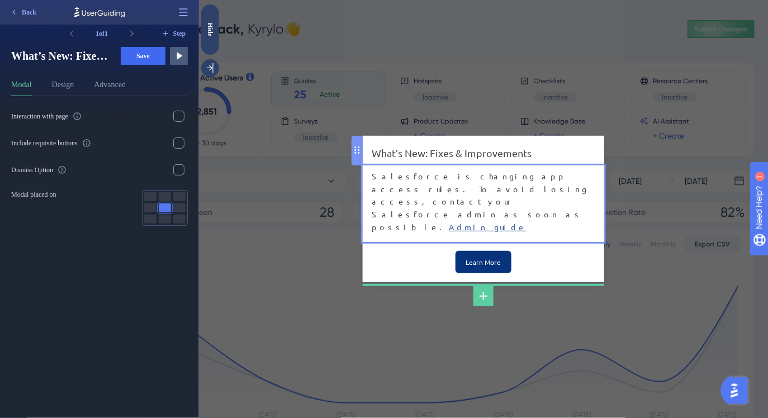
click at [443, 159] on div "What’s New: Fixes & Improvements" at bounding box center [483, 153] width 224 height 16
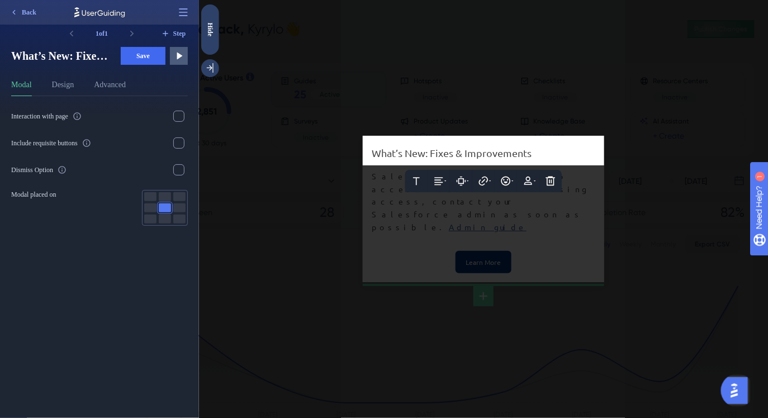
click at [443, 159] on span "What’s New: Fixes & Improvements" at bounding box center [451, 153] width 160 height 12
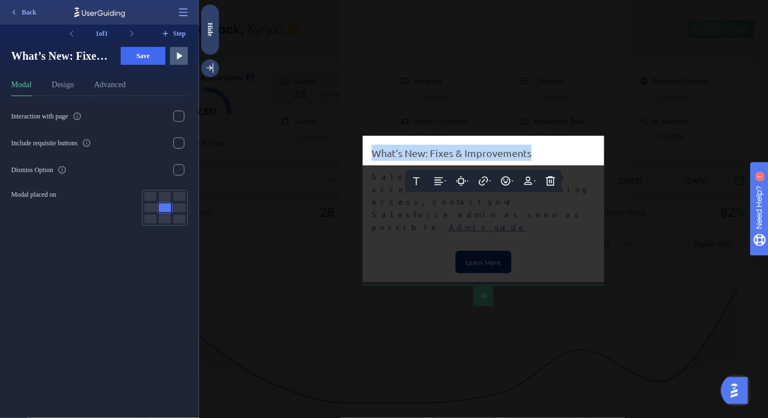
click at [443, 159] on span "What’s New: Fixes & Improvements" at bounding box center [451, 153] width 160 height 12
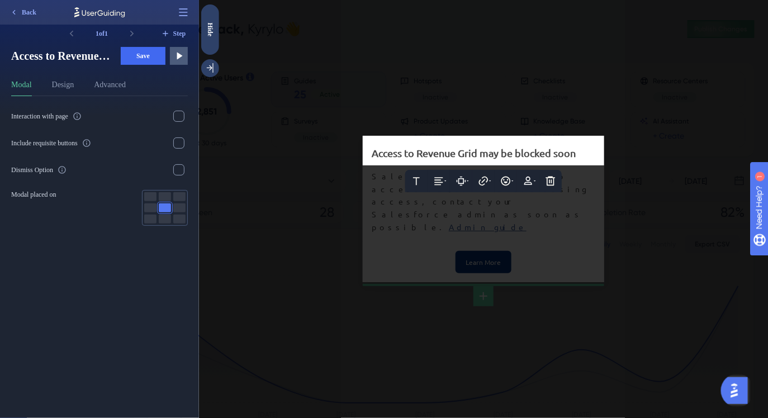
click at [391, 194] on div at bounding box center [482, 209] width 569 height 418
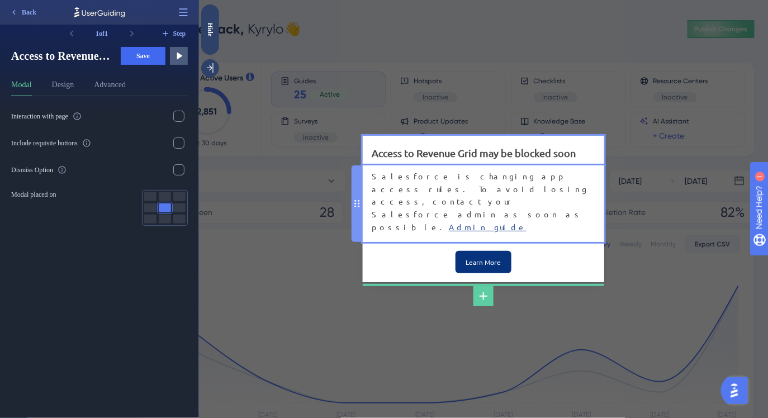
click at [422, 218] on div "Salesforce is changing app access rules. To avoid losing access, contact your S…" at bounding box center [483, 201] width 224 height 63
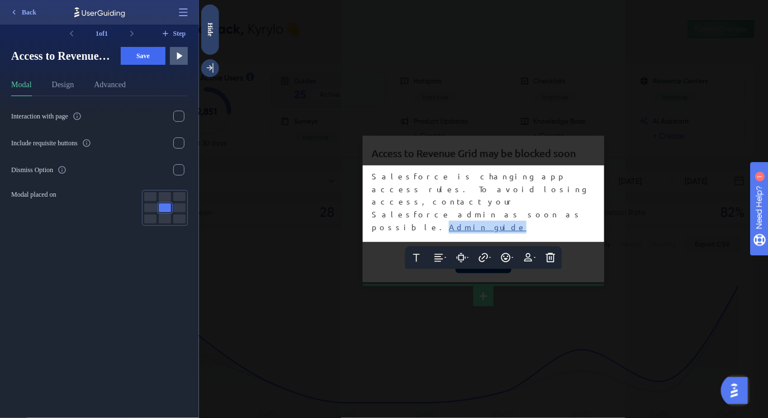
drag, startPoint x: 390, startPoint y: 216, endPoint x: 373, endPoint y: 217, distance: 16.8
click at [373, 217] on div "Salesforce is changing app access rules. To avoid losing access, contact your S…" at bounding box center [483, 201] width 224 height 63
click at [378, 247] on div at bounding box center [482, 209] width 569 height 418
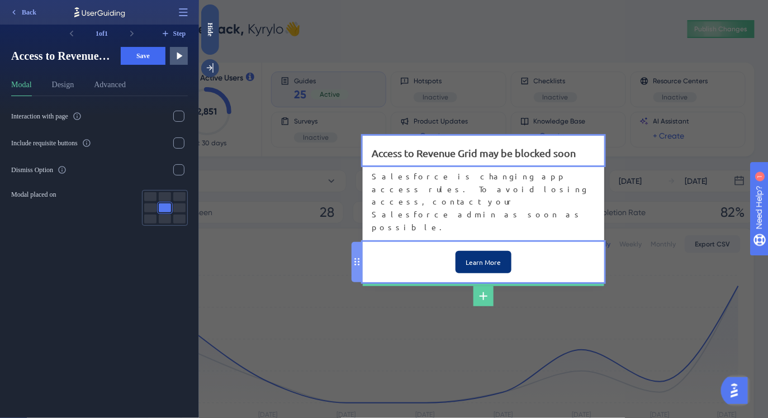
click at [469, 251] on input "Learn More" at bounding box center [483, 262] width 56 height 22
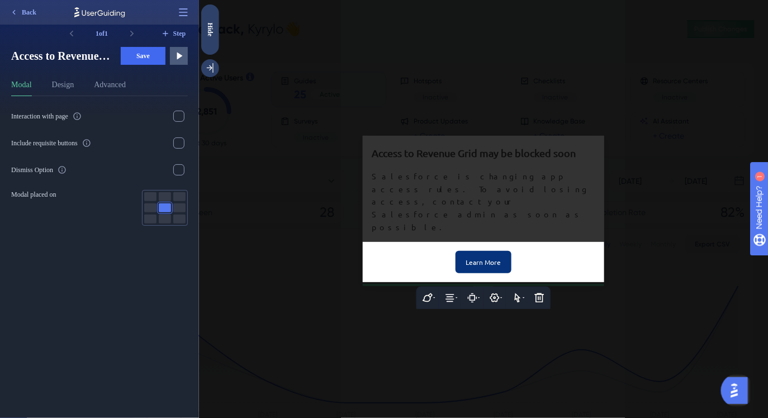
click at [475, 251] on input "Learn More" at bounding box center [483, 262] width 56 height 22
click at [519, 243] on div "Admin Guide" at bounding box center [482, 262] width 241 height 40
click at [461, 251] on input "Admin Guide" at bounding box center [483, 262] width 56 height 22
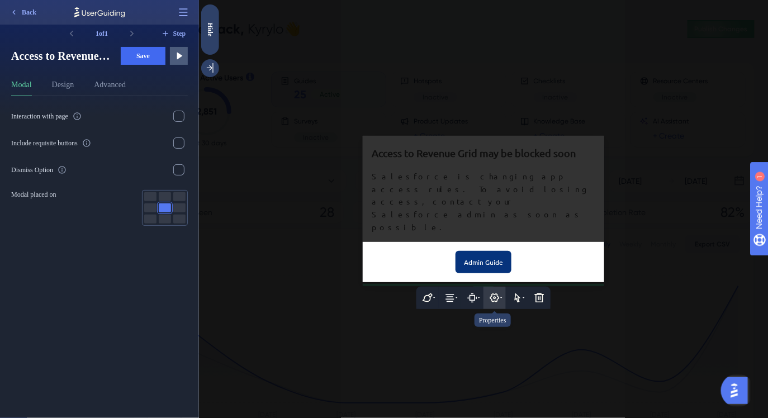
click at [493, 292] on icon at bounding box center [493, 297] width 11 height 11
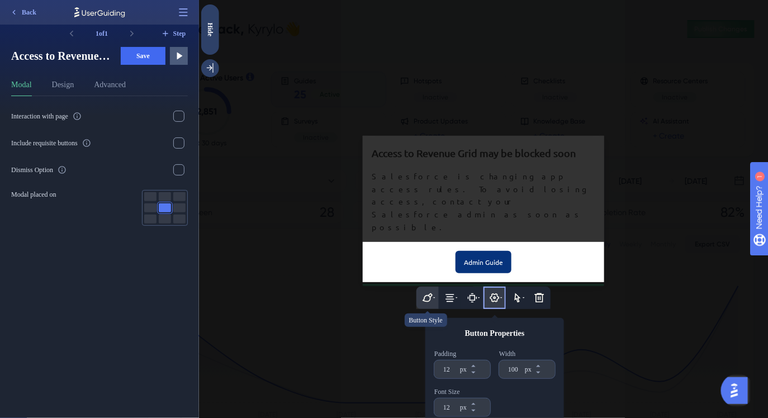
click at [426, 292] on icon at bounding box center [426, 297] width 11 height 11
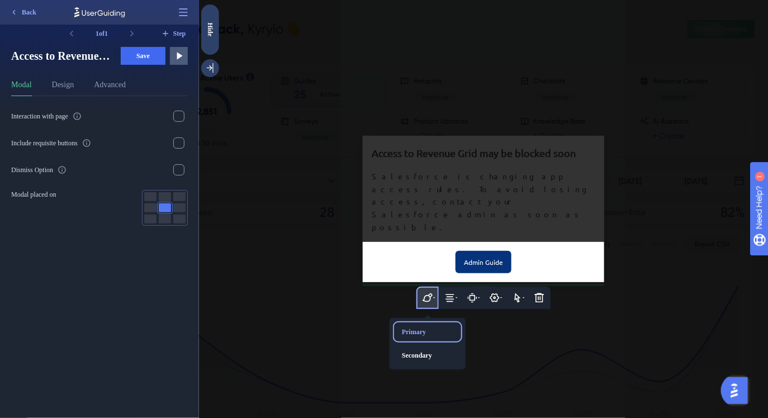
click at [424, 323] on div "Primary" at bounding box center [427, 332] width 60 height 18
click at [426, 323] on div "Primary" at bounding box center [427, 332] width 60 height 18
click at [417, 323] on div "Primary" at bounding box center [427, 332] width 60 height 18
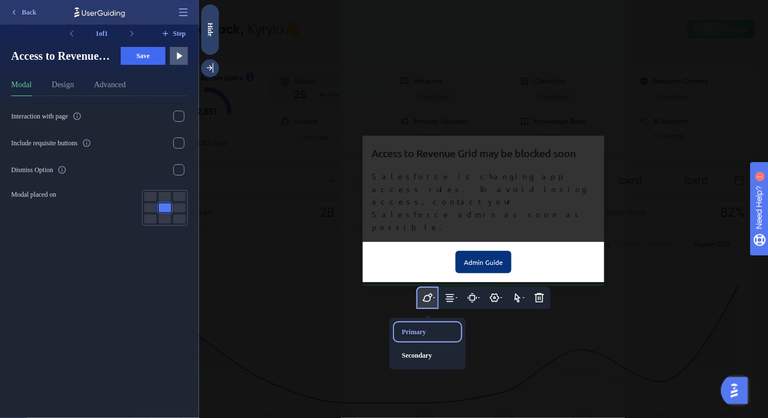
click at [417, 323] on div "Primary" at bounding box center [427, 332] width 60 height 18
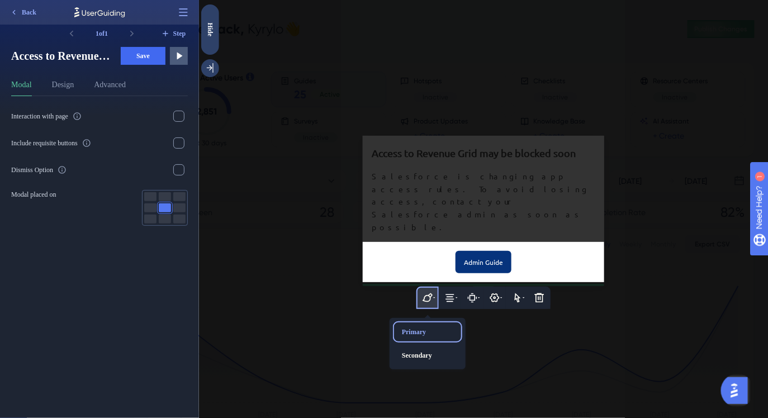
click at [417, 323] on div "Primary" at bounding box center [427, 332] width 60 height 18
click at [484, 251] on input "Admin Guide" at bounding box center [483, 262] width 56 height 22
click at [490, 251] on input "Admin Guide" at bounding box center [483, 262] width 56 height 22
type input "Admin guide"
click at [455, 287] on button at bounding box center [449, 298] width 22 height 22
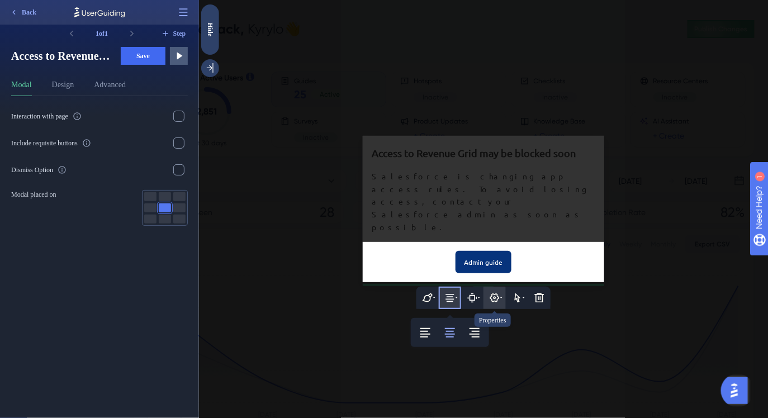
click at [495, 292] on icon at bounding box center [493, 297] width 11 height 11
click at [493, 293] on icon at bounding box center [493, 297] width 9 height 9
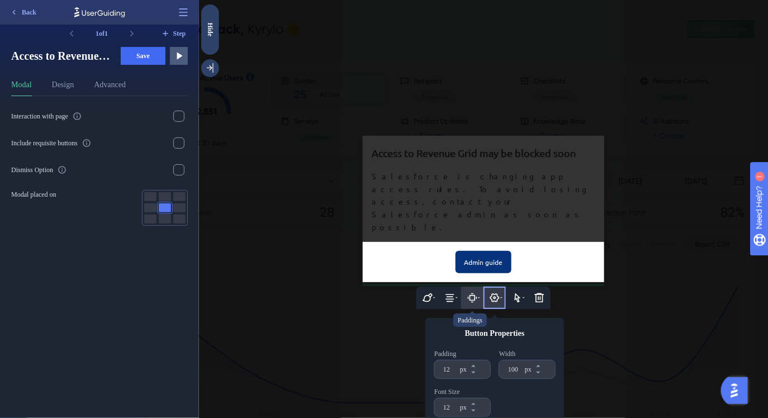
click at [473, 295] on icon at bounding box center [472, 298] width 6 height 6
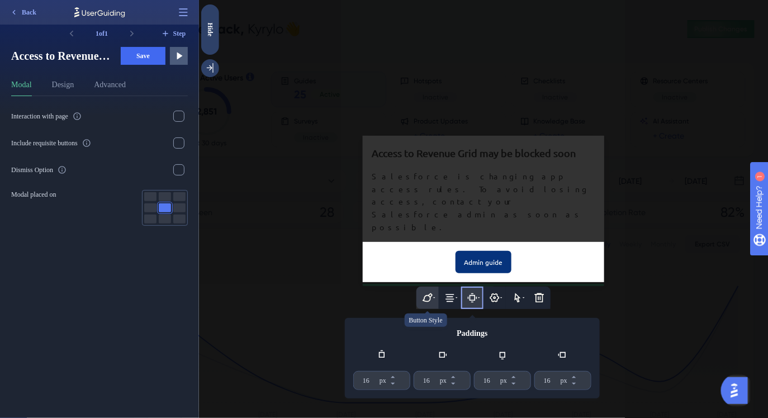
click at [435, 287] on button at bounding box center [427, 298] width 22 height 22
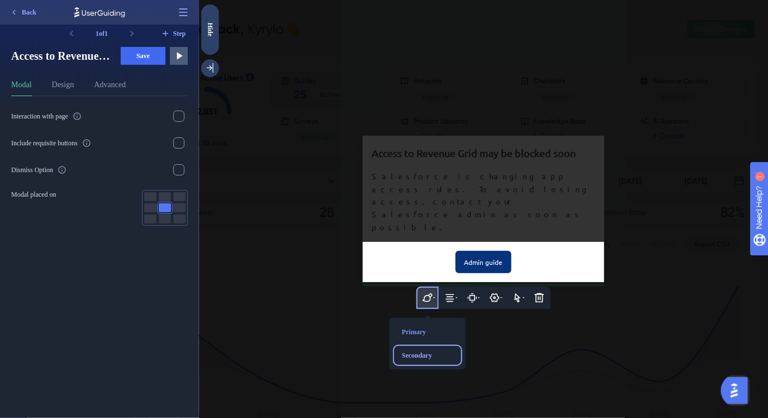
click at [422, 346] on div "Secondary" at bounding box center [427, 355] width 60 height 18
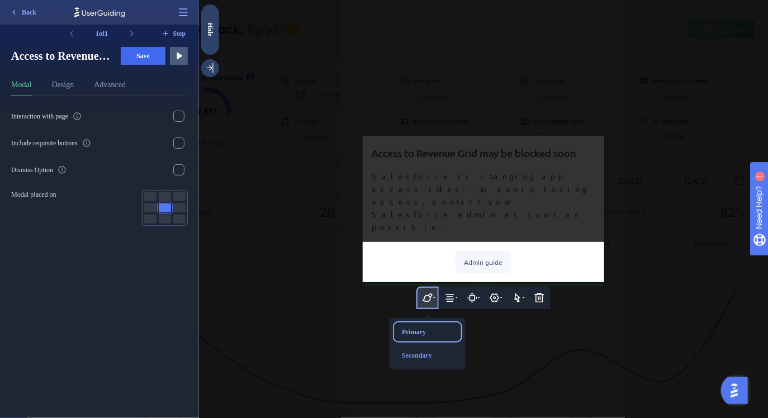
click at [419, 323] on div "Primary" at bounding box center [427, 332] width 60 height 18
click at [493, 251] on input "Admin guide" at bounding box center [483, 262] width 56 height 22
click at [63, 81] on button "Design" at bounding box center [63, 87] width 22 height 18
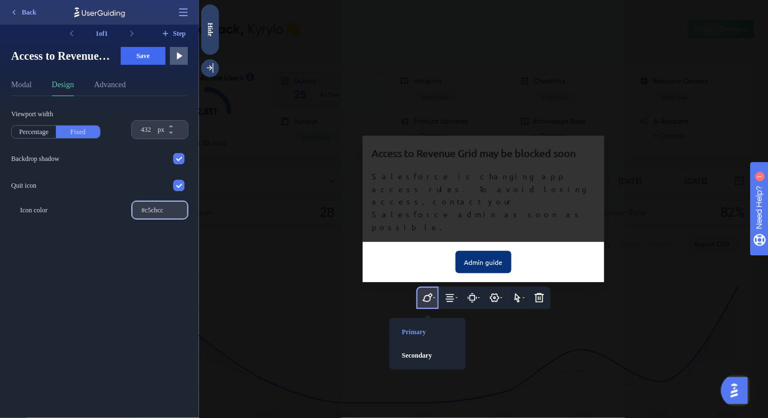
click at [161, 209] on input "#c5cbcc" at bounding box center [159, 210] width 37 height 8
paste input "ff0000"
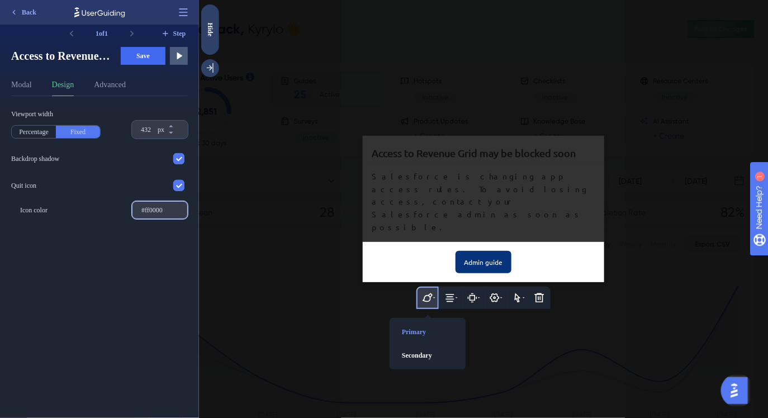
type input "#ff0000"
click at [399, 242] on div "Admin guide" at bounding box center [482, 262] width 241 height 40
click at [162, 212] on input "#ff0000" at bounding box center [159, 210] width 37 height 8
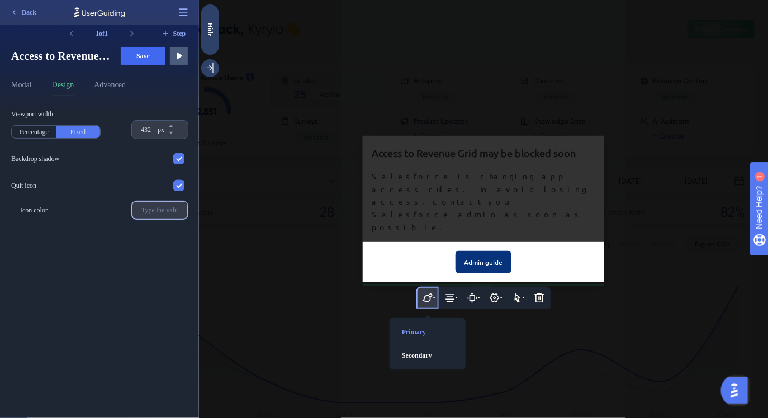
click at [149, 210] on input "text" at bounding box center [159, 210] width 37 height 8
paste input "#FF0000"
type input "#FF0000"
click at [167, 255] on div "Viewport width Percentage Fixed 432 px Backdrop shadow Quit icon Icon color #FF…" at bounding box center [104, 257] width 186 height 322
click at [58, 213] on div "Icon color #FF0000" at bounding box center [104, 210] width 168 height 18
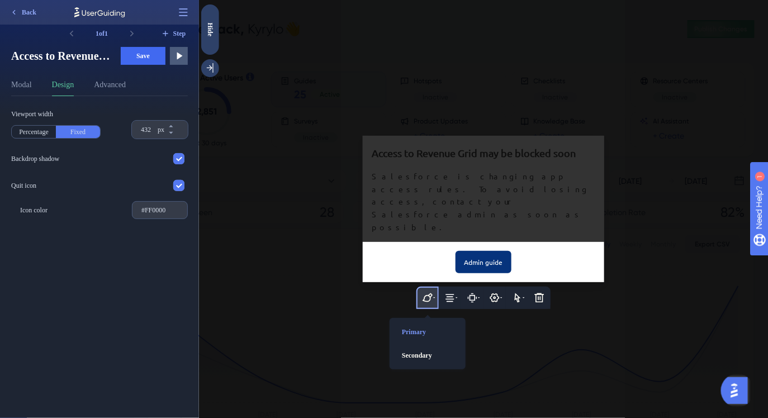
click at [41, 212] on span "Icon color" at bounding box center [33, 210] width 27 height 9
click at [118, 82] on button "Advanced" at bounding box center [110, 87] width 32 height 18
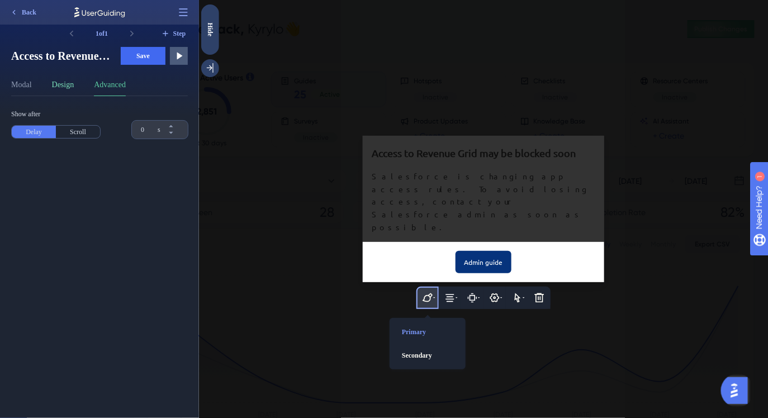
click at [73, 84] on button "Design" at bounding box center [63, 87] width 22 height 18
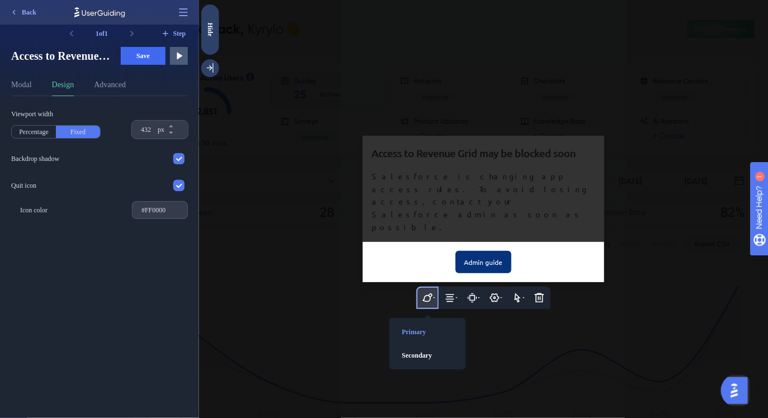
click at [35, 90] on div "Modal Design Advanced" at bounding box center [99, 87] width 177 height 18
click at [25, 86] on button "Modal" at bounding box center [21, 87] width 21 height 18
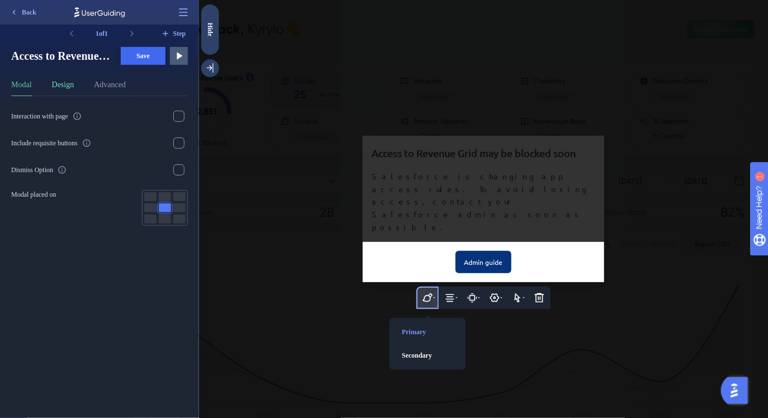
click at [57, 91] on button "Design" at bounding box center [63, 87] width 22 height 18
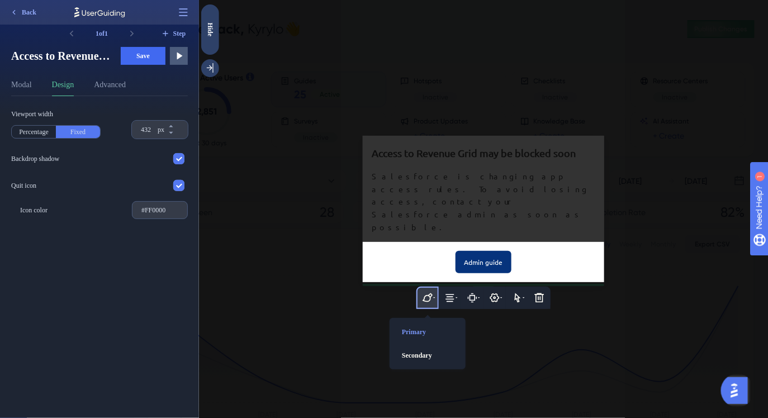
click at [449, 242] on div "Admin guide" at bounding box center [482, 262] width 241 height 40
click at [461, 189] on div at bounding box center [482, 209] width 569 height 418
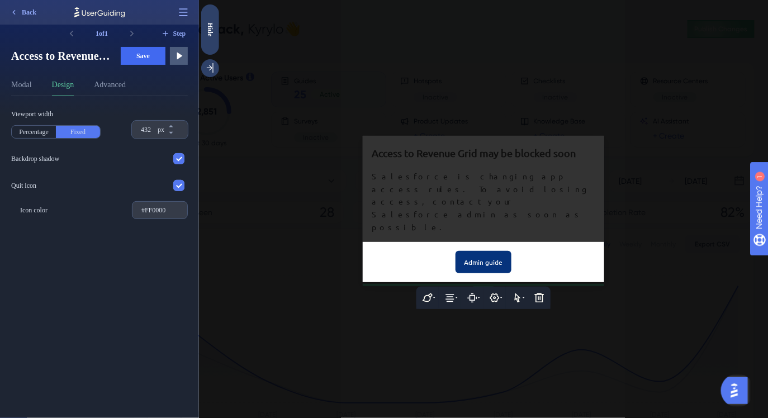
click at [417, 156] on div at bounding box center [482, 209] width 569 height 418
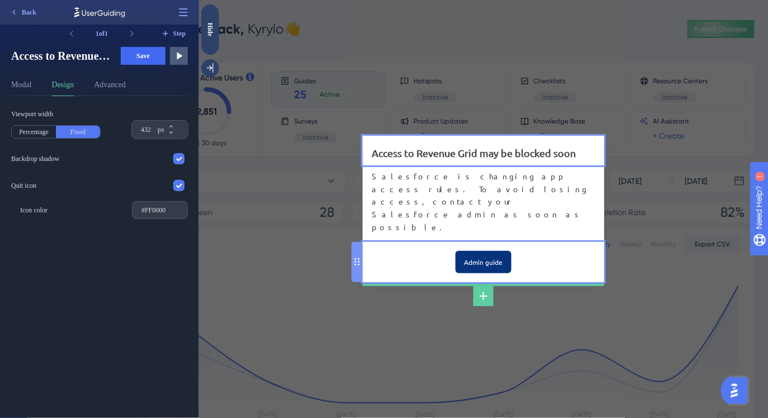
click at [488, 251] on input "Admin guide" at bounding box center [483, 262] width 56 height 22
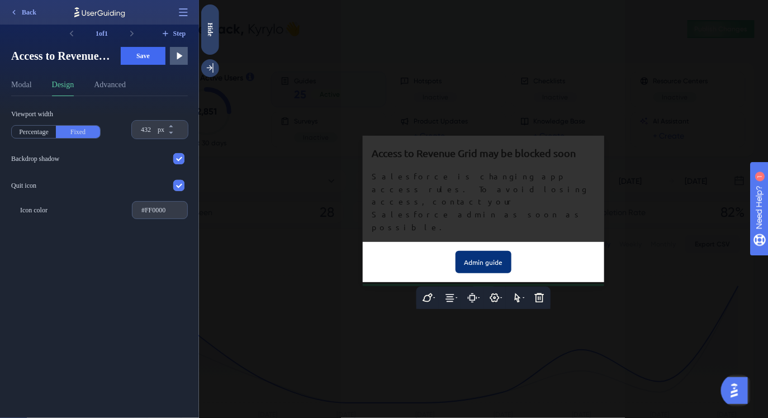
click at [488, 251] on input "Admin guide" at bounding box center [483, 262] width 56 height 22
click at [514, 287] on button at bounding box center [516, 298] width 22 height 22
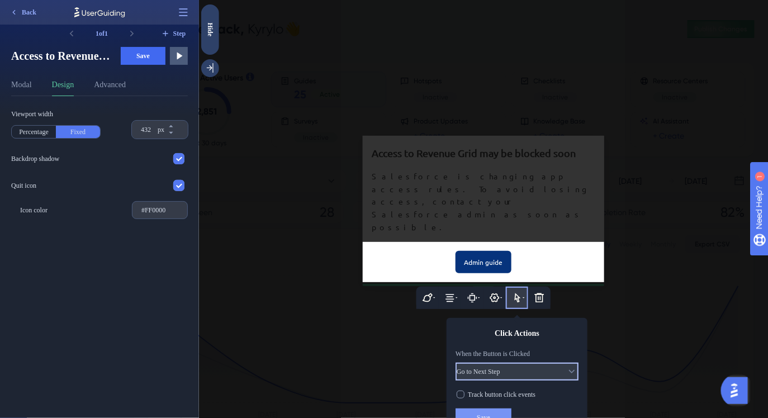
click at [500, 367] on span "Go to Next Step" at bounding box center [478, 371] width 44 height 9
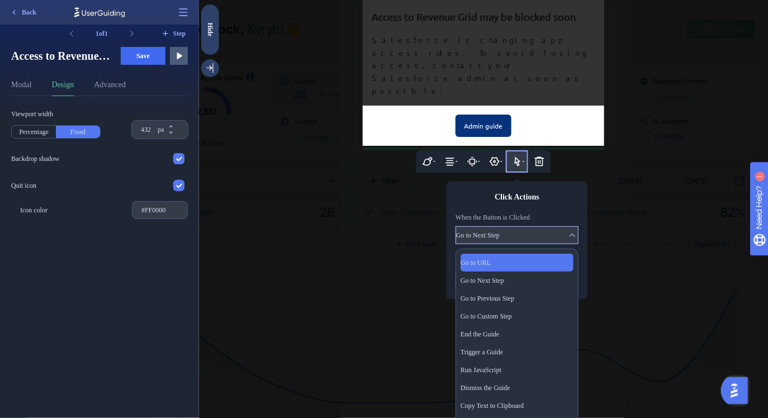
click at [500, 254] on div "Go to URL Go to URL" at bounding box center [516, 263] width 113 height 18
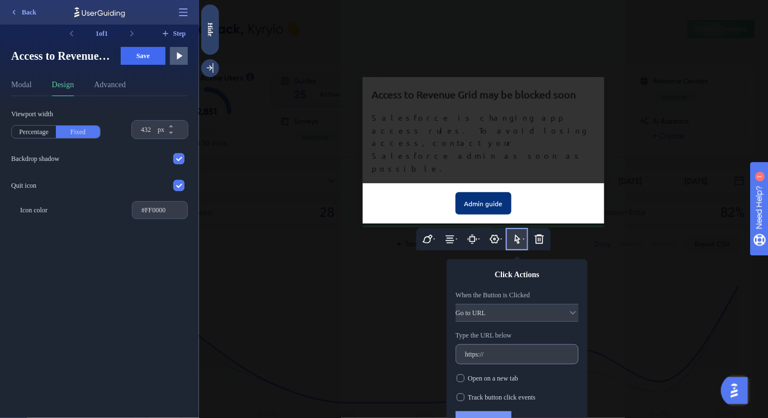
click at [505, 344] on label "https://" at bounding box center [516, 354] width 123 height 20
click at [505, 350] on input "https://" at bounding box center [516, 354] width 104 height 8
click at [505, 344] on label "https://" at bounding box center [516, 354] width 123 height 20
click at [505, 350] on input "https://" at bounding box center [516, 354] width 104 height 8
click at [505, 344] on label "https://" at bounding box center [516, 354] width 123 height 20
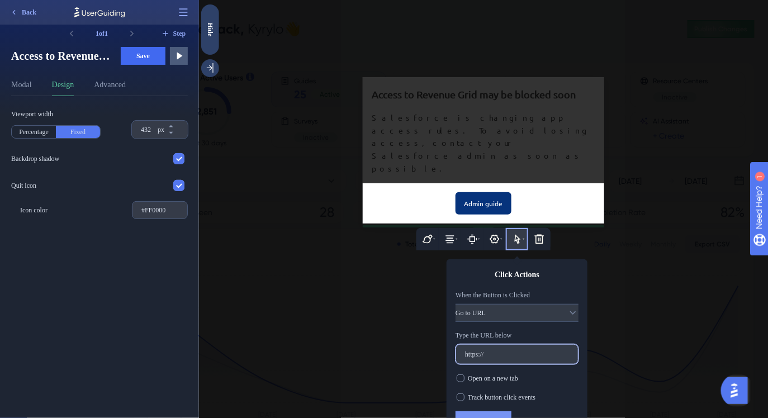
click at [505, 350] on input "https://" at bounding box center [516, 354] width 104 height 8
drag, startPoint x: 501, startPoint y: 329, endPoint x: 470, endPoint y: 327, distance: 31.4
click at [470, 344] on label "https://" at bounding box center [516, 354] width 123 height 20
click at [470, 350] on input "https://" at bounding box center [516, 354] width 104 height 8
click at [480, 350] on input "https://" at bounding box center [516, 354] width 104 height 8
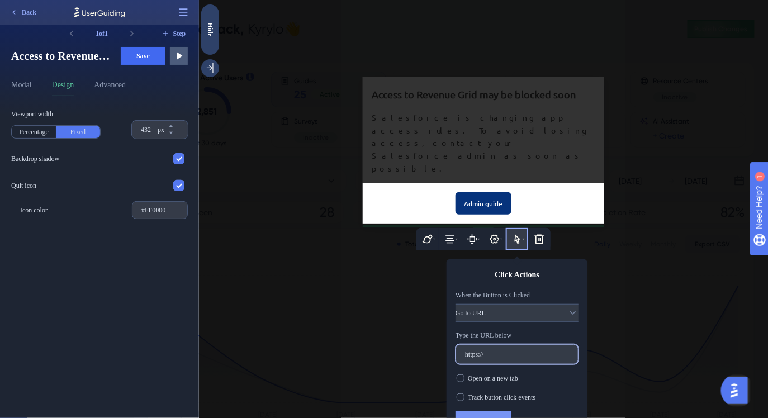
click at [480, 350] on input "https://" at bounding box center [516, 354] width 104 height 8
click at [461, 374] on div at bounding box center [460, 378] width 8 height 8
click at [462, 393] on div at bounding box center [460, 397] width 8 height 8
click at [502, 350] on input "https://" at bounding box center [516, 354] width 104 height 8
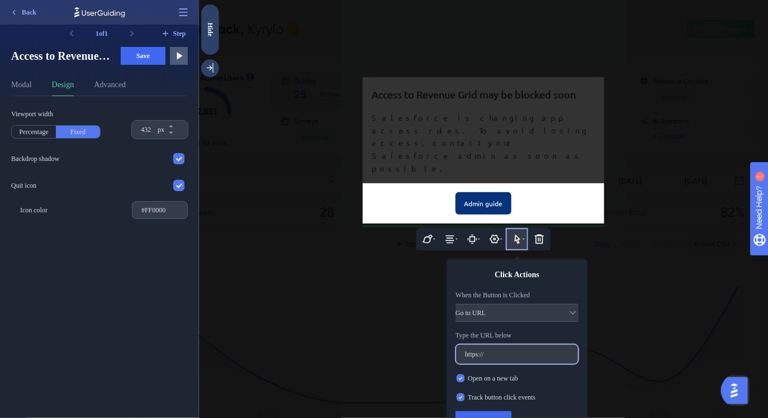
click at [502, 350] on input "https://" at bounding box center [516, 354] width 104 height 8
paste input "statics.teams.cdn.office.net/evergreen-assets/safelinks/2/atp-safelinks.html"
type input "[URL][DOMAIN_NAME]"
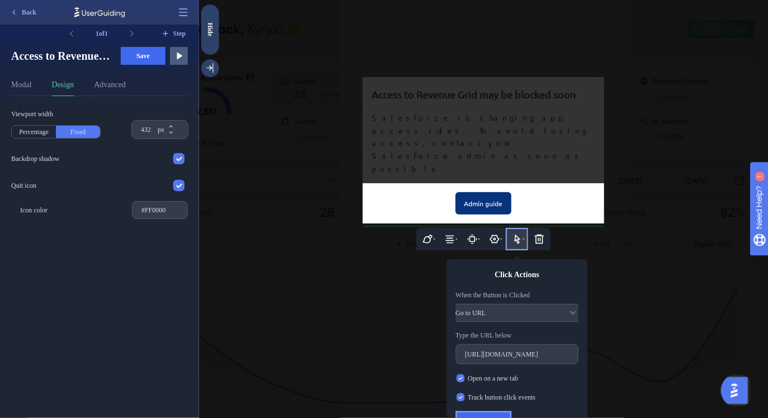
scroll to position [0, 0]
click at [489, 416] on span "Save" at bounding box center [482, 420] width 13 height 9
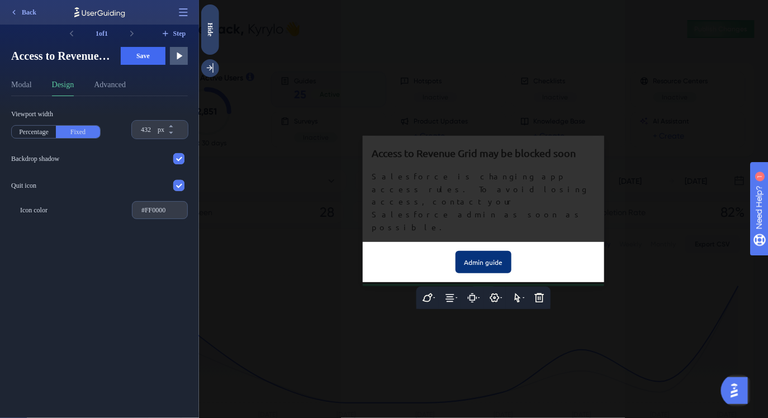
click at [495, 190] on div at bounding box center [482, 209] width 569 height 418
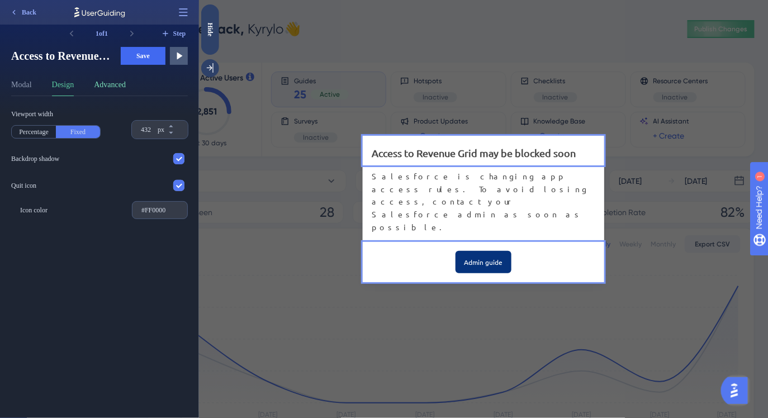
click at [126, 79] on button "Advanced" at bounding box center [110, 87] width 32 height 18
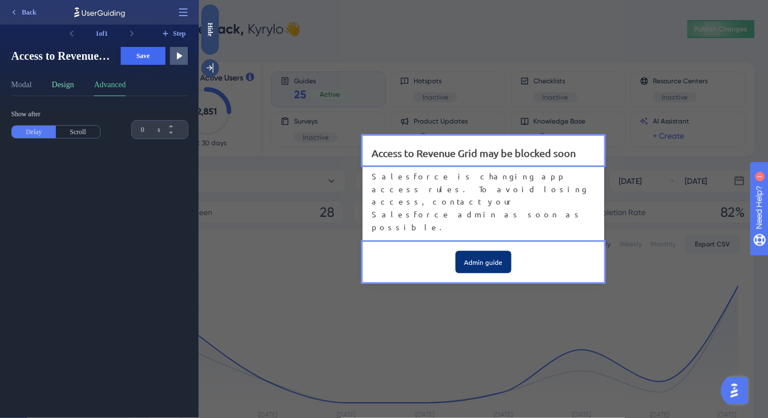
click at [69, 89] on button "Design" at bounding box center [63, 87] width 22 height 18
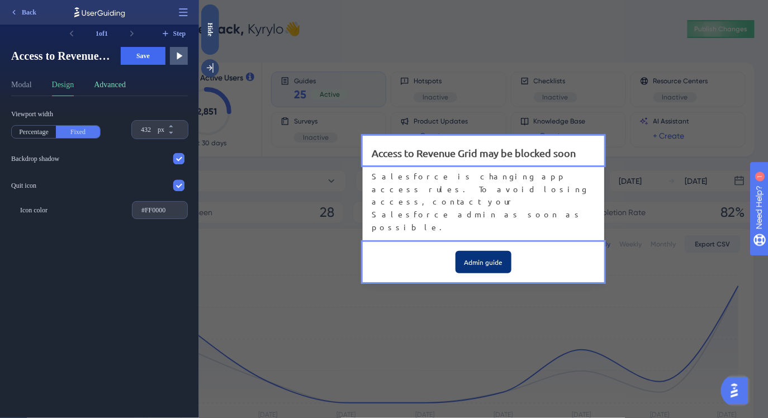
click at [102, 88] on button "Advanced" at bounding box center [110, 87] width 32 height 18
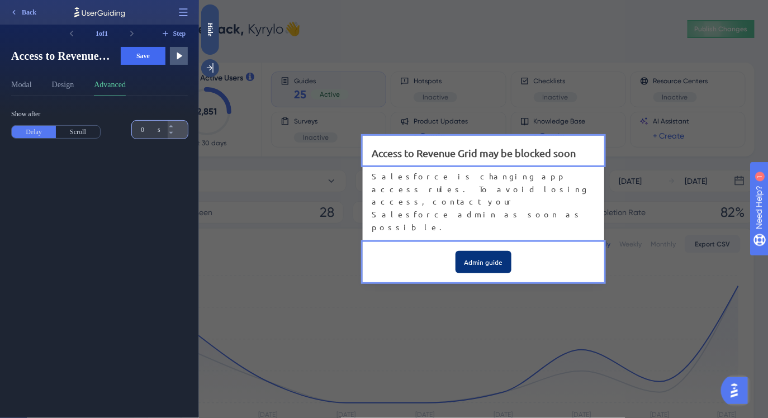
click at [144, 129] on input "0" at bounding box center [148, 129] width 15 height 9
type input "2"
click at [150, 172] on div "Show after Delay Scroll 2 s" at bounding box center [104, 257] width 186 height 322
click at [152, 56] on button "Save" at bounding box center [143, 56] width 45 height 18
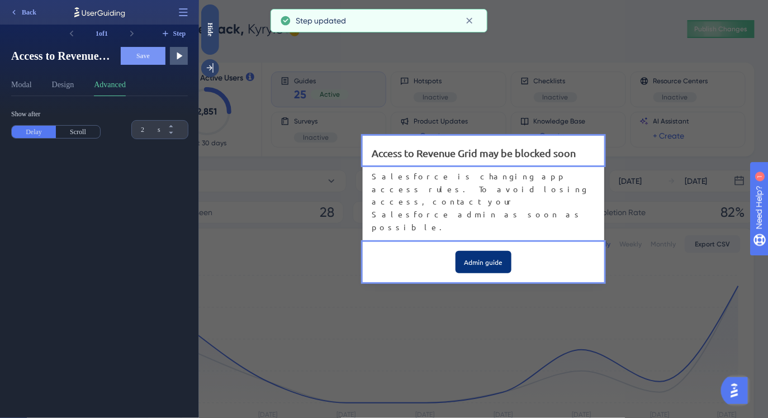
click at [442, 136] on div at bounding box center [482, 69] width 241 height 134
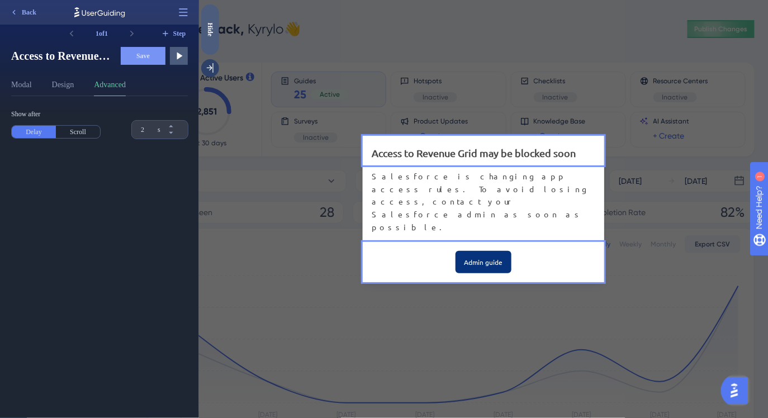
click at [211, 39] on div "Hide" at bounding box center [210, 29] width 18 height 50
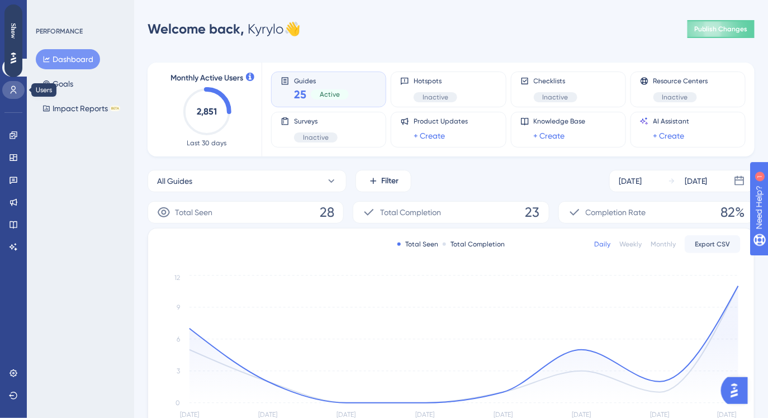
click at [8, 91] on link at bounding box center [13, 90] width 22 height 18
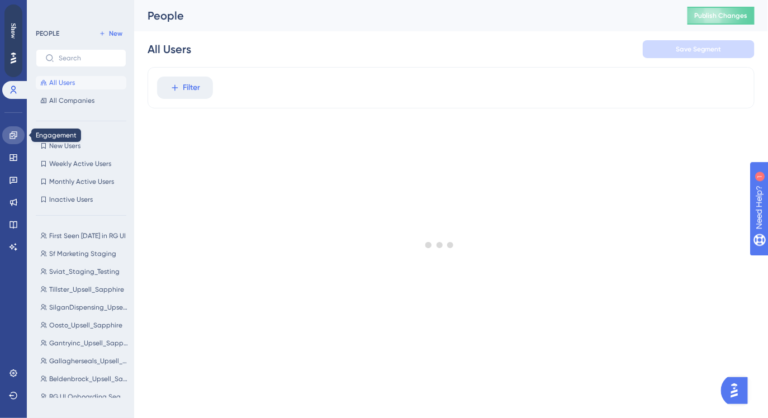
click at [11, 138] on icon at bounding box center [12, 134] width 7 height 7
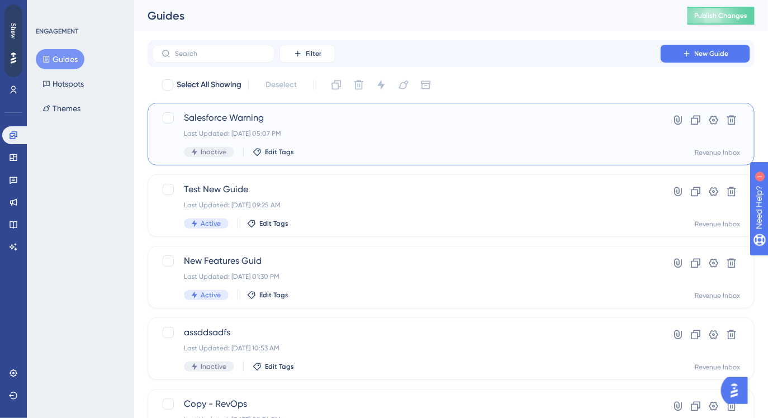
click at [333, 127] on div "Salesforce Warning Last Updated: Aug 28 2025, 05:07 PM Inactive Edit Tags" at bounding box center [406, 134] width 445 height 46
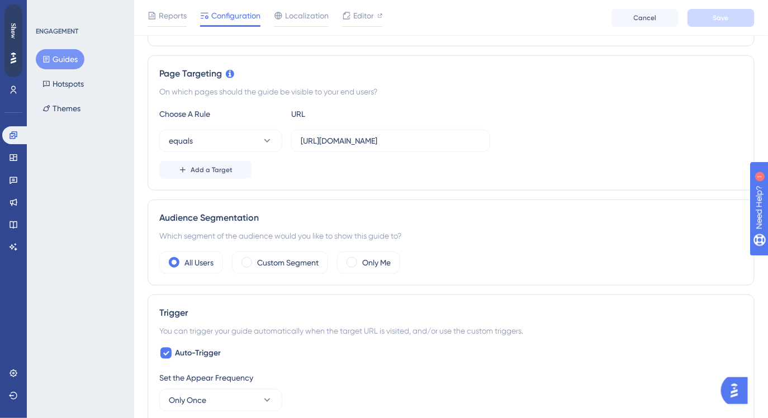
scroll to position [235, 0]
click at [255, 137] on button "equals" at bounding box center [220, 140] width 123 height 22
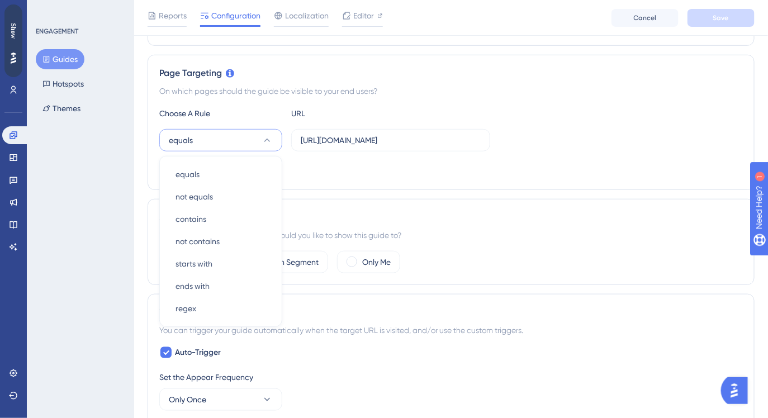
scroll to position [267, 0]
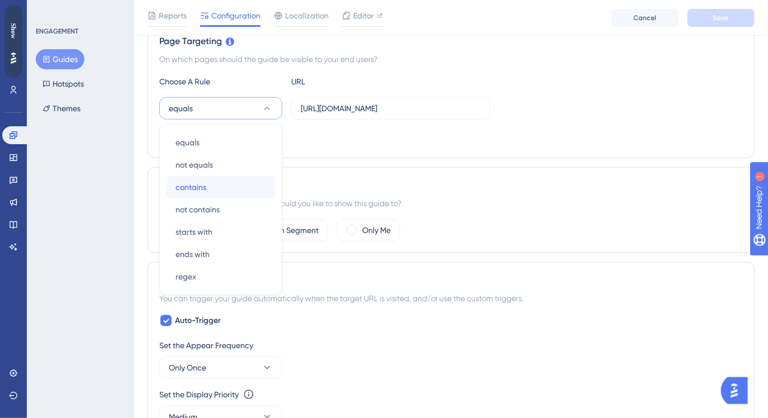
click at [214, 186] on div "contains contains" at bounding box center [220, 187] width 91 height 22
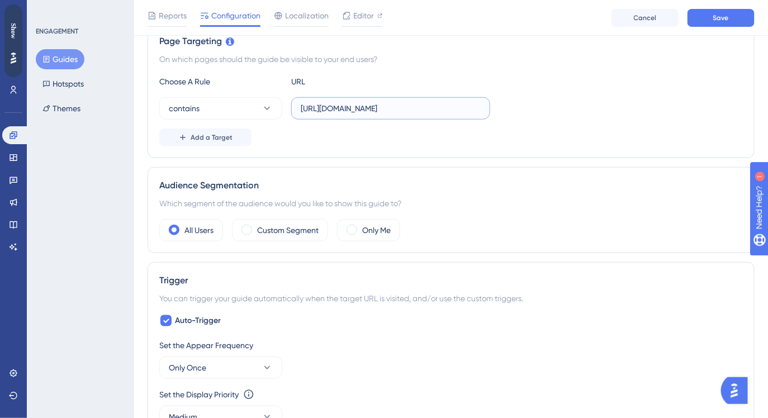
click at [331, 111] on input "https://panel.userguiding.com/dashboard" at bounding box center [391, 108] width 180 height 12
type input "dev1"
click at [320, 130] on div "Add a Target" at bounding box center [450, 138] width 583 height 18
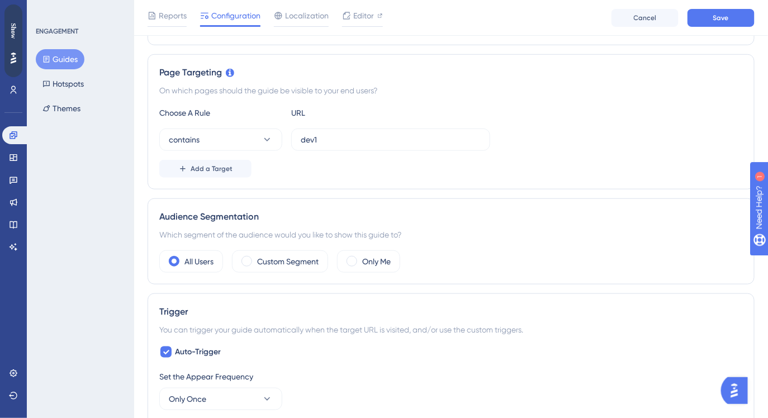
scroll to position [0, 0]
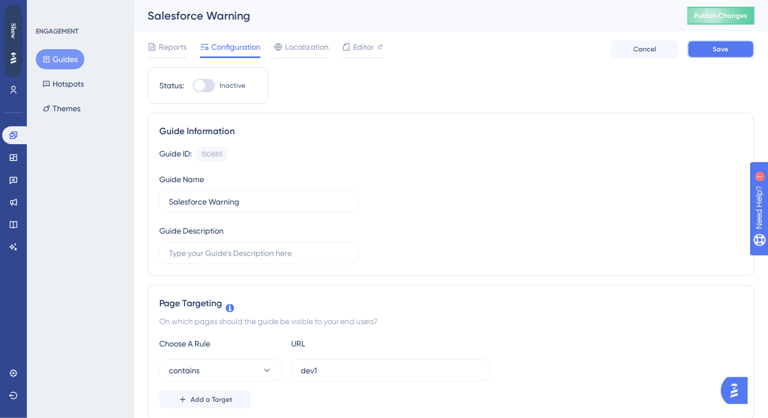
click at [728, 52] on span "Save" at bounding box center [721, 49] width 16 height 9
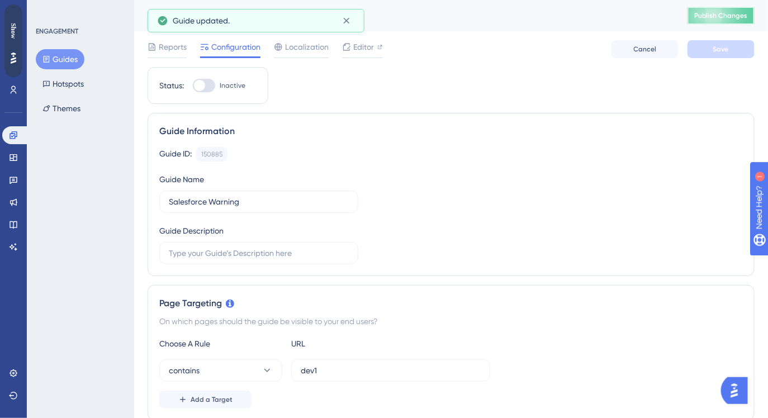
click at [711, 13] on span "Publish Changes" at bounding box center [721, 15] width 54 height 9
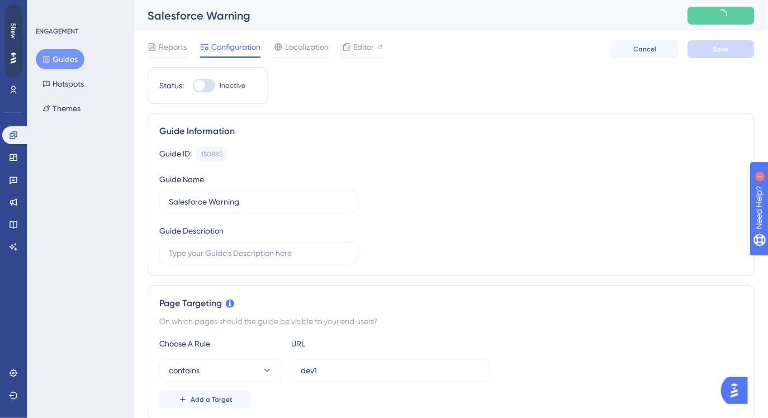
click at [199, 89] on div at bounding box center [199, 85] width 11 height 11
click at [193, 86] on input "Inactive" at bounding box center [192, 85] width 1 height 1
checkbox input "true"
click at [724, 47] on span "Save" at bounding box center [721, 49] width 16 height 9
click at [348, 51] on icon at bounding box center [346, 46] width 9 height 9
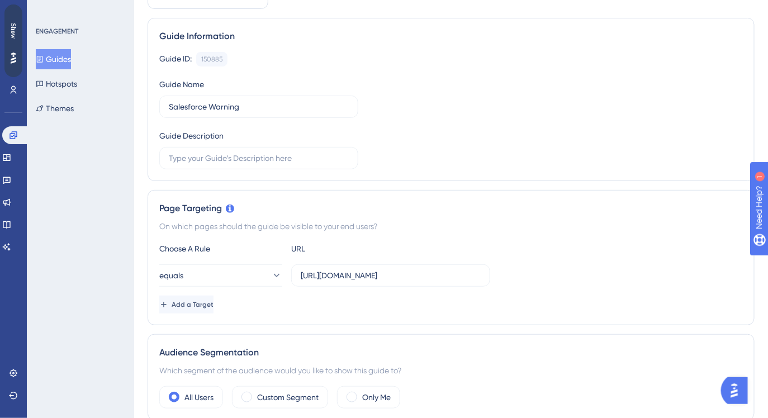
scroll to position [213, 0]
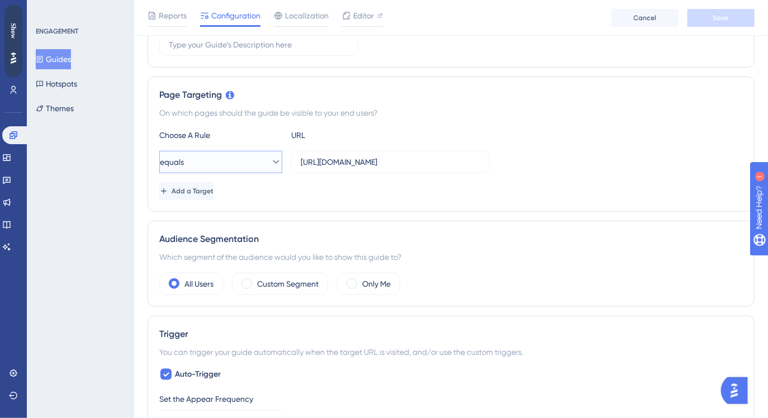
click at [252, 165] on button "equals" at bounding box center [220, 162] width 123 height 22
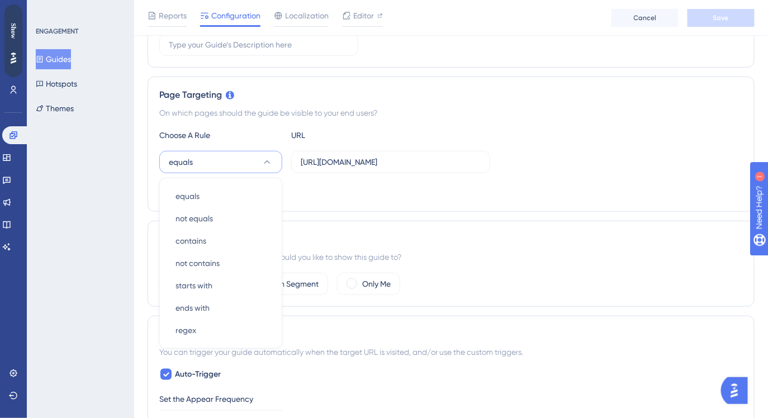
scroll to position [267, 0]
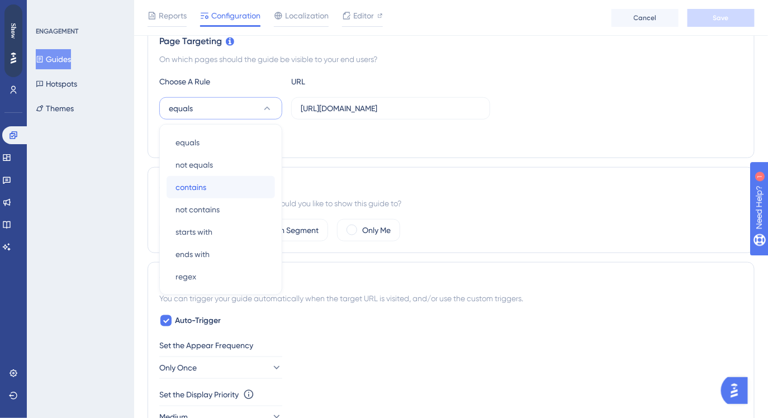
click at [221, 187] on div "contains contains" at bounding box center [220, 187] width 91 height 22
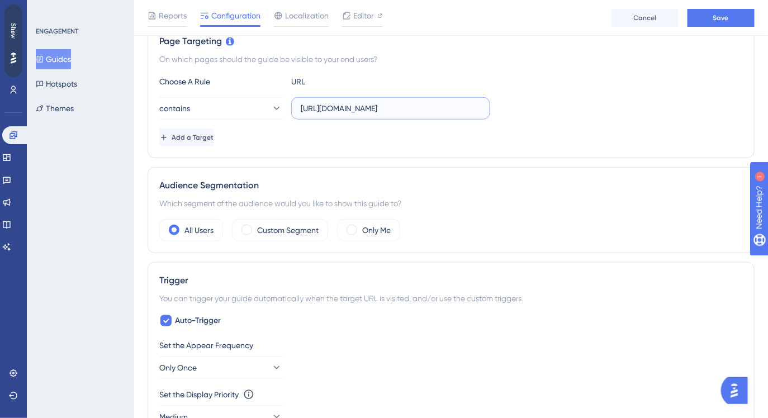
click at [325, 107] on input "https://panel.userguiding.com/dashboard" at bounding box center [391, 108] width 180 height 12
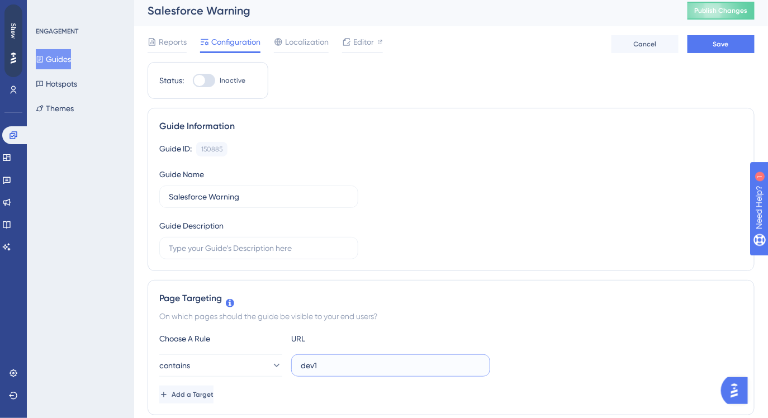
scroll to position [0, 0]
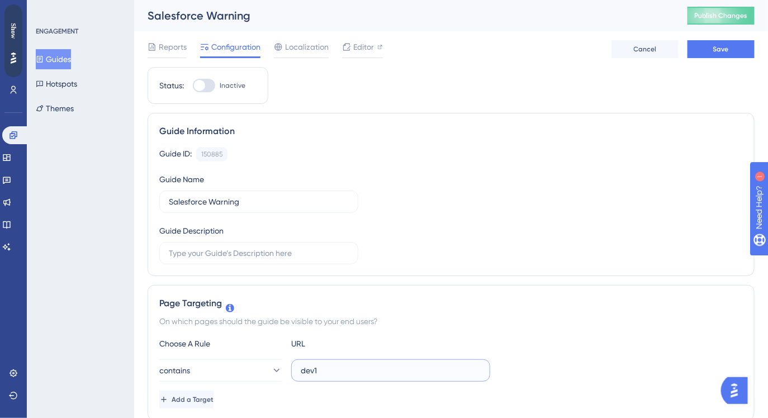
type input "dev1"
click at [203, 83] on div at bounding box center [199, 85] width 11 height 11
click at [193, 85] on input "Inactive" at bounding box center [192, 85] width 1 height 1
checkbox input "true"
click at [722, 53] on span "Save" at bounding box center [721, 49] width 16 height 9
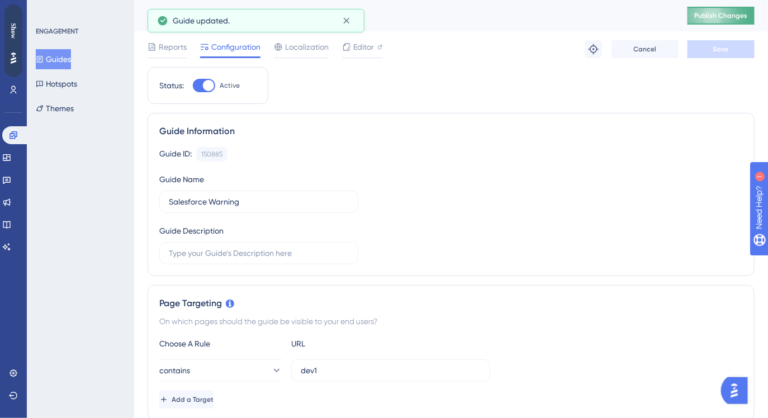
click at [697, 17] on span "Publish Changes" at bounding box center [721, 15] width 54 height 9
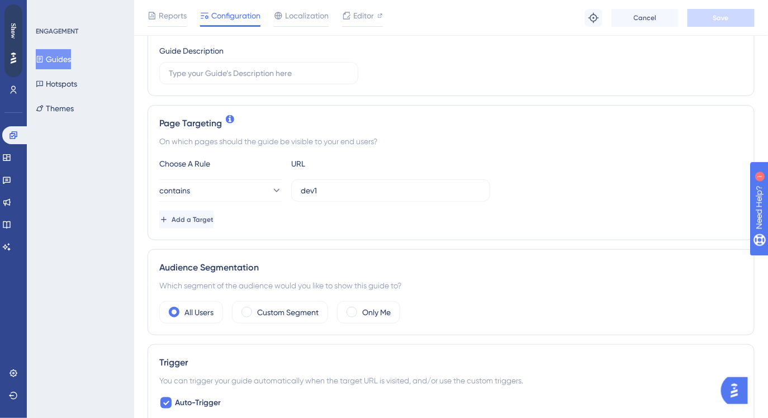
scroll to position [188, 0]
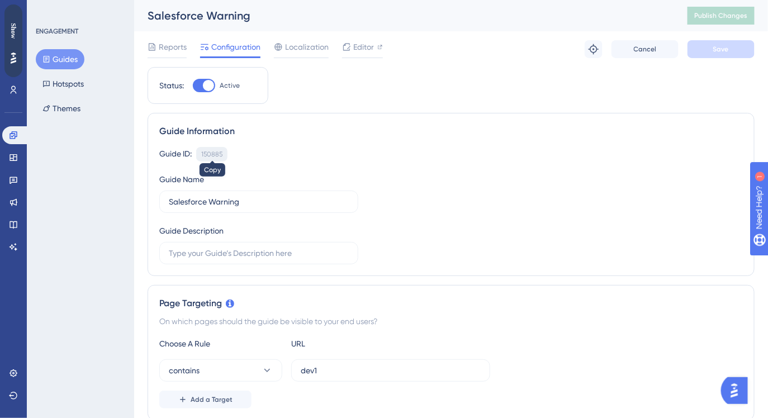
click at [215, 151] on div "150885" at bounding box center [211, 154] width 21 height 9
copy div "150885"
click at [215, 151] on div "150885" at bounding box center [211, 154] width 21 height 9
copy div "150885 Copied!"
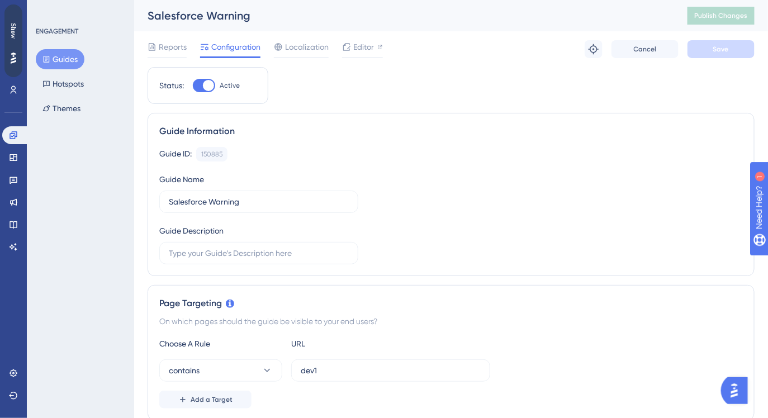
click at [293, 149] on div "Guide ID: 150885 Copy" at bounding box center [450, 154] width 583 height 15
click at [355, 47] on span "Editor" at bounding box center [363, 46] width 21 height 13
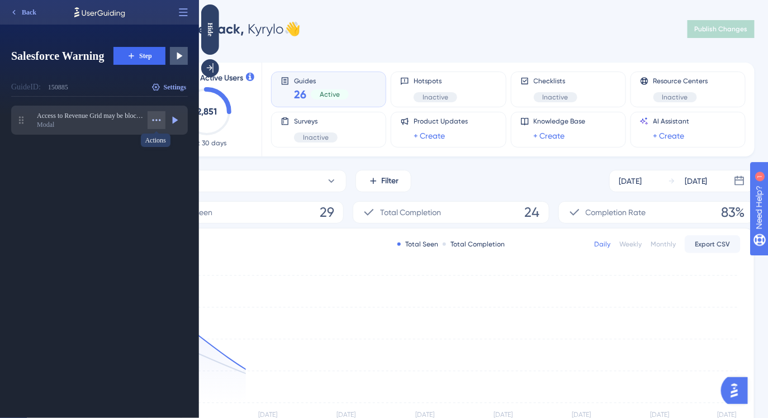
click at [151, 122] on icon at bounding box center [156, 120] width 11 height 11
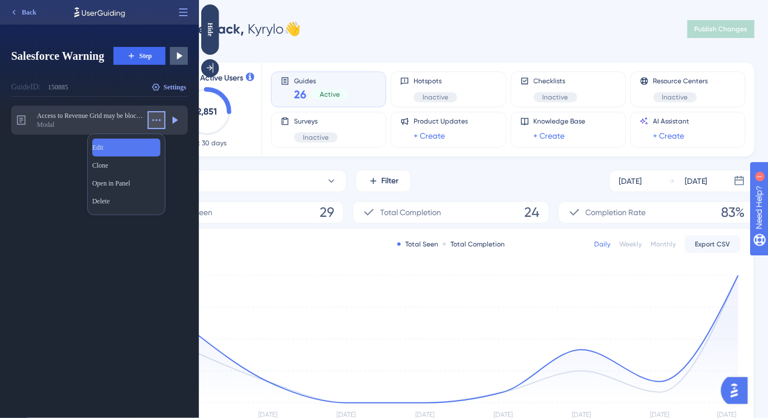
click at [117, 148] on div "Edit Edit" at bounding box center [126, 148] width 68 height 18
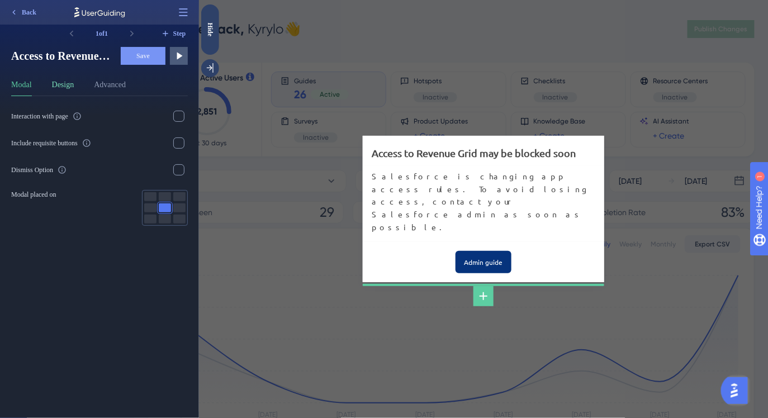
click at [70, 87] on button "Design" at bounding box center [63, 87] width 22 height 18
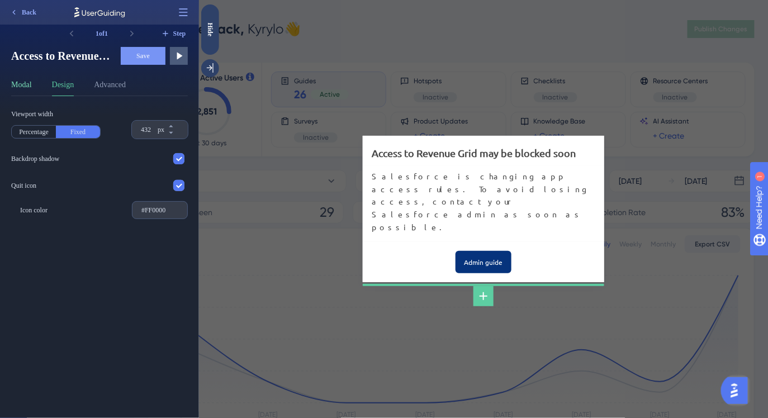
click at [30, 87] on button "Modal" at bounding box center [21, 87] width 21 height 18
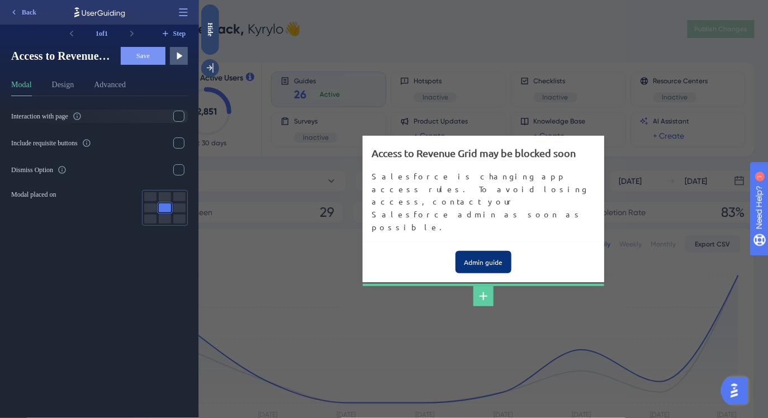
click at [82, 115] on icon at bounding box center [77, 116] width 9 height 9
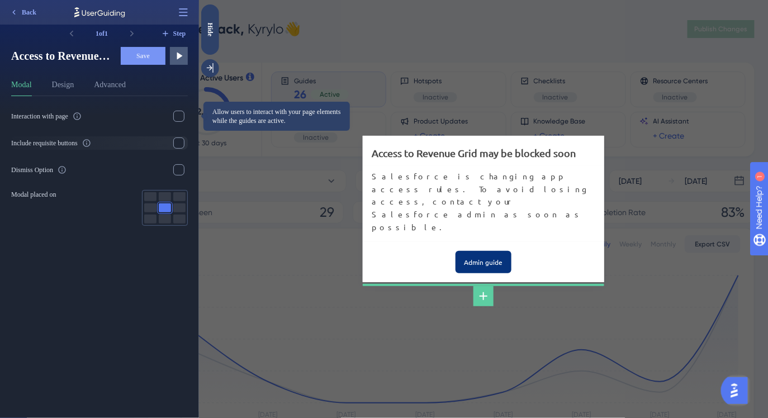
click at [91, 141] on icon at bounding box center [86, 143] width 9 height 9
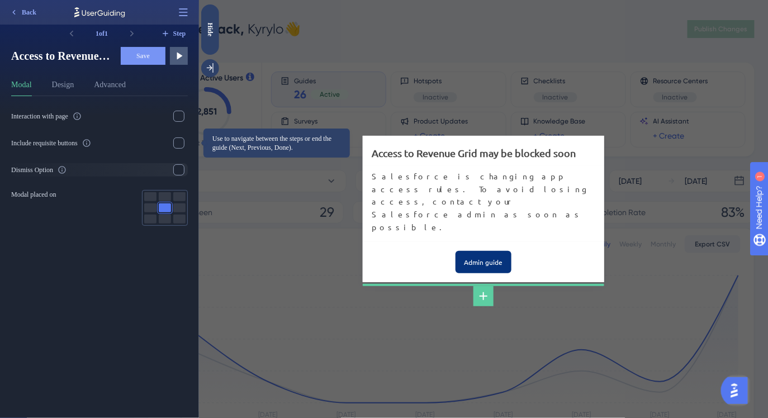
click at [64, 175] on label "Dismiss Option" at bounding box center [99, 169] width 177 height 13
click at [179, 170] on input "checkbox" at bounding box center [179, 170] width 1 height 1
click at [178, 173] on div at bounding box center [178, 169] width 11 height 11
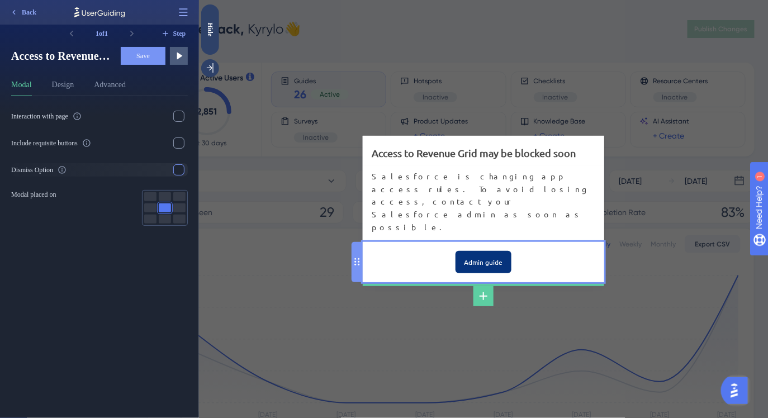
click at [495, 251] on input "Admin guide" at bounding box center [483, 262] width 56 height 22
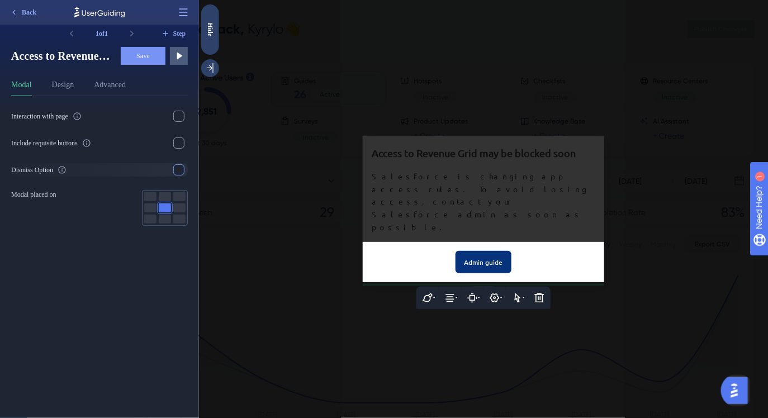
click at [495, 251] on input "Admin guide" at bounding box center [483, 262] width 56 height 22
click at [64, 84] on button "Design" at bounding box center [63, 87] width 22 height 18
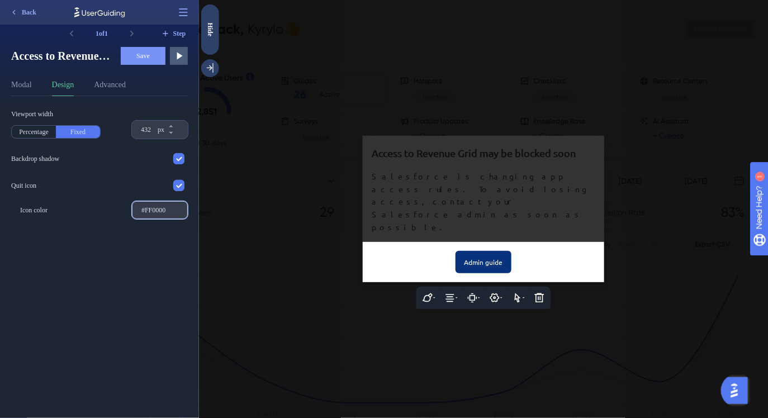
click at [164, 212] on input "#FF0000" at bounding box center [159, 210] width 37 height 8
click at [472, 251] on input "Admin guide" at bounding box center [483, 262] width 56 height 22
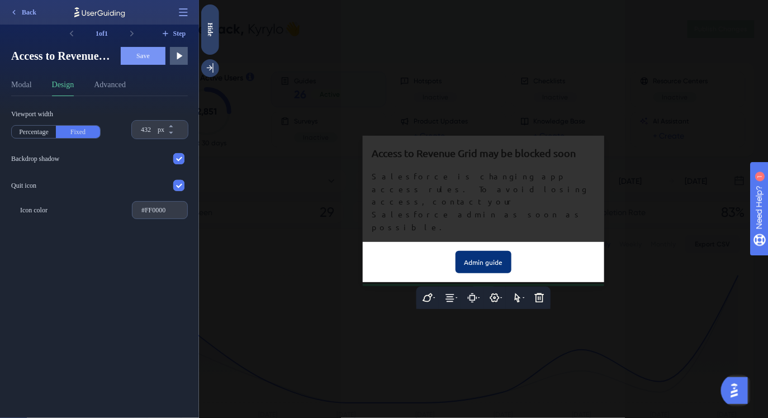
click at [472, 251] on input "Admin guide" at bounding box center [483, 262] width 56 height 22
click at [553, 242] on div "Admin guide" at bounding box center [482, 262] width 241 height 40
click at [432, 292] on icon at bounding box center [426, 297] width 11 height 11
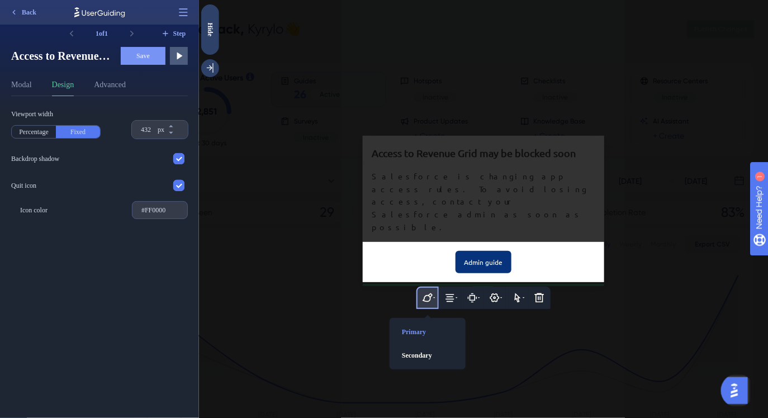
click at [430, 292] on icon at bounding box center [426, 297] width 11 height 11
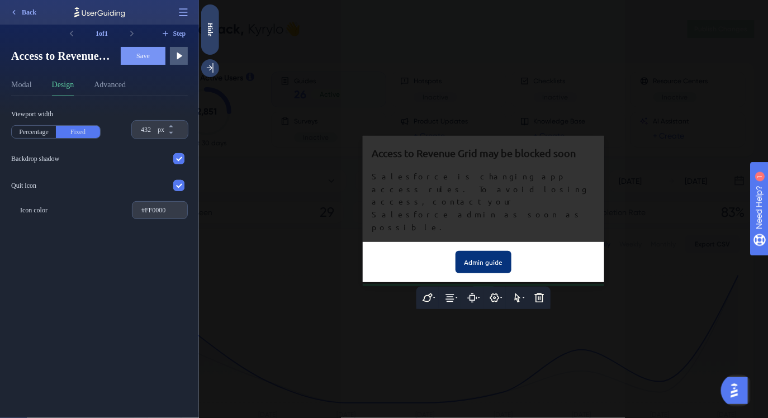
click at [527, 223] on div at bounding box center [482, 209] width 569 height 418
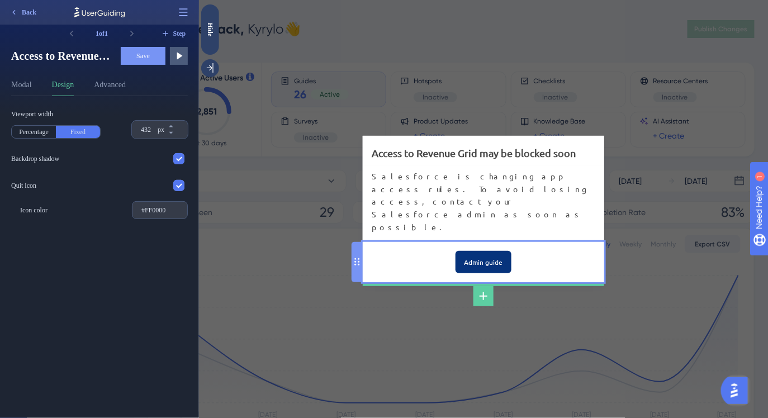
click at [497, 251] on input "Admin guide" at bounding box center [483, 262] width 56 height 22
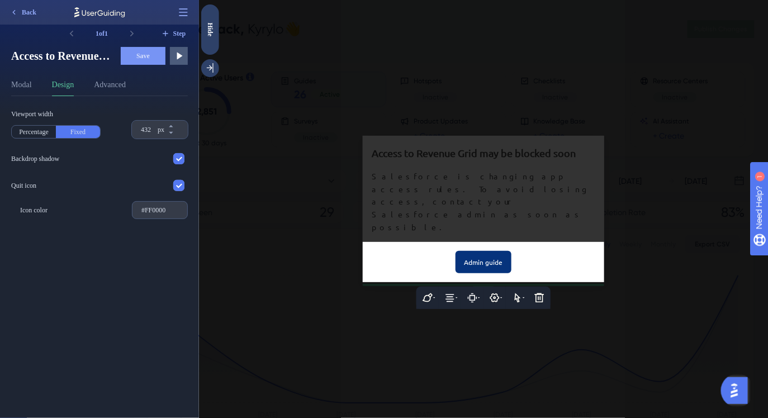
click at [497, 251] on input "Admin guide" at bounding box center [483, 262] width 56 height 22
click at [497, 202] on div at bounding box center [482, 209] width 569 height 418
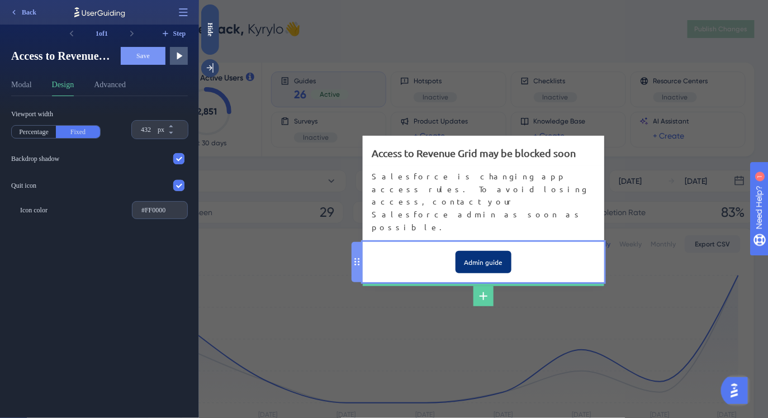
click at [483, 251] on input "Admin guide" at bounding box center [483, 262] width 56 height 22
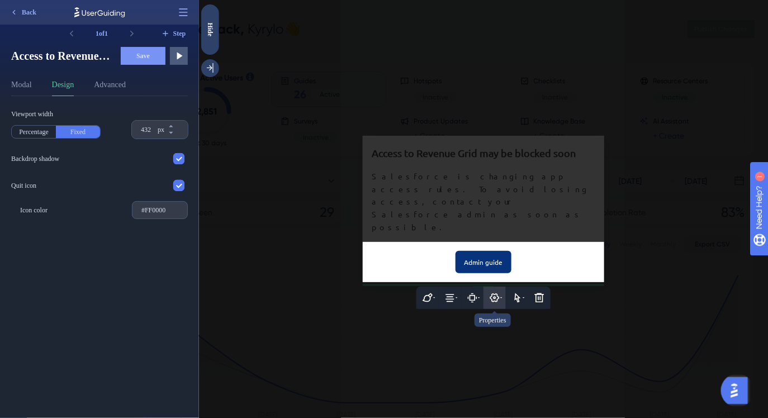
click at [490, 293] on icon at bounding box center [493, 297] width 9 height 9
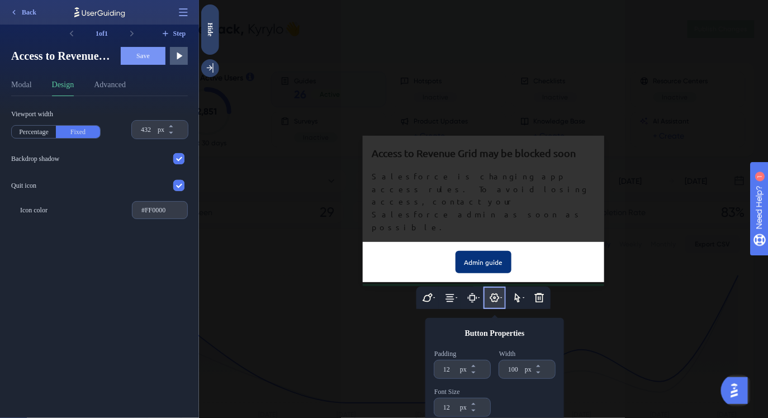
click at [490, 293] on icon at bounding box center [493, 297] width 9 height 9
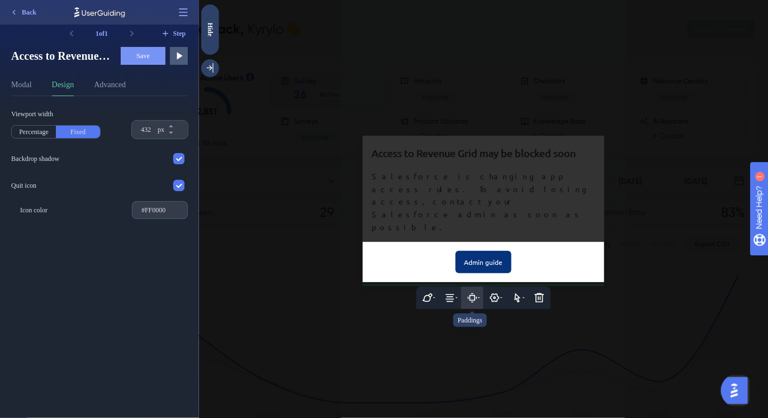
click at [479, 297] on icon at bounding box center [478, 297] width 2 height 1
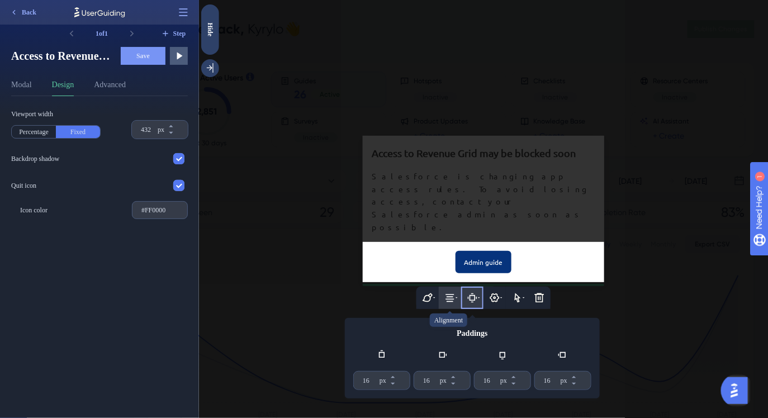
click at [453, 292] on icon at bounding box center [449, 297] width 11 height 11
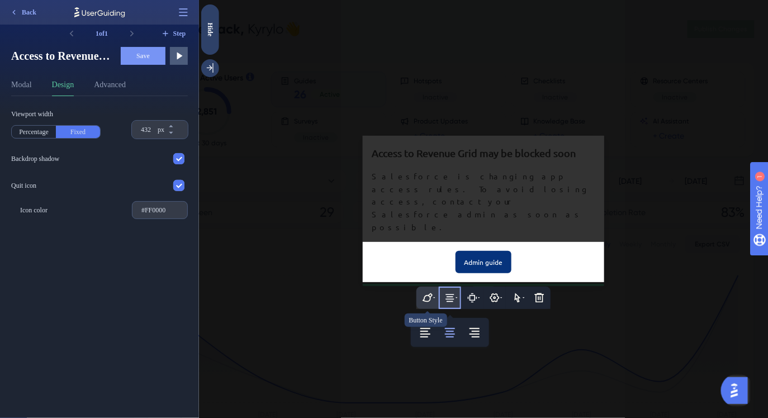
click at [430, 292] on icon at bounding box center [426, 297] width 11 height 11
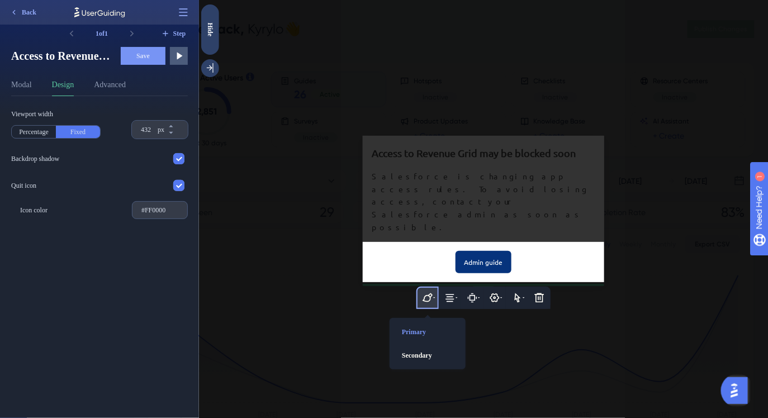
click at [482, 251] on input "Admin guide" at bounding box center [483, 262] width 56 height 22
click at [498, 292] on icon at bounding box center [493, 297] width 11 height 11
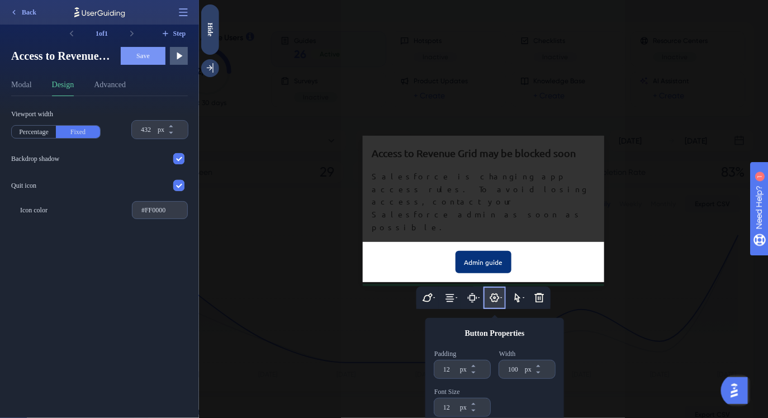
scroll to position [42, 0]
click at [164, 212] on input "#FF0000" at bounding box center [159, 210] width 37 height 8
click at [100, 82] on button "Advanced" at bounding box center [110, 87] width 32 height 18
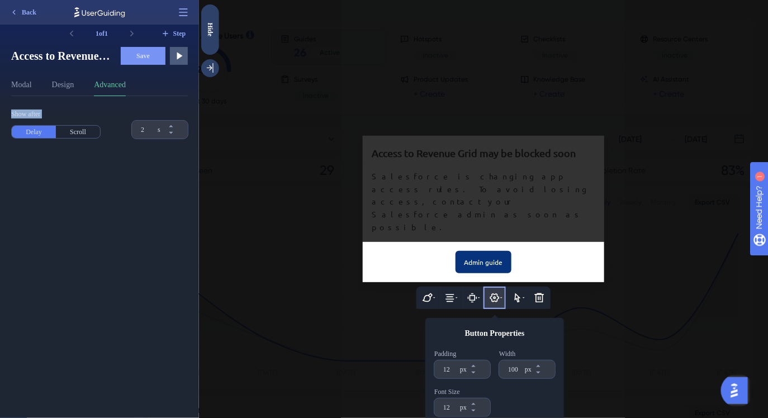
click at [50, 85] on div "Modal Design Advanced" at bounding box center [99, 87] width 177 height 18
click at [59, 85] on button "Design" at bounding box center [63, 87] width 22 height 18
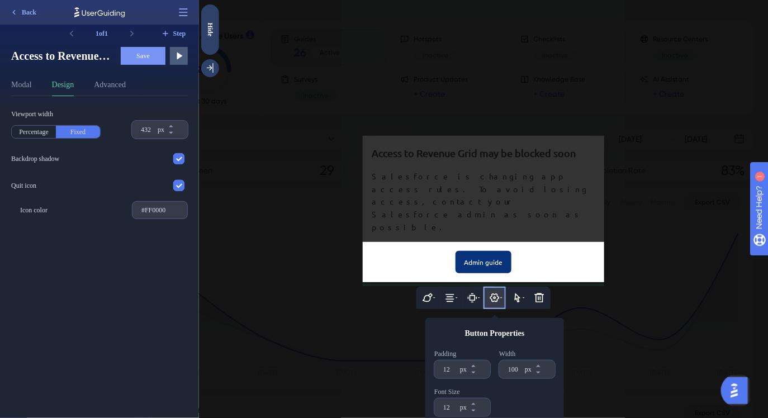
click at [467, 180] on div at bounding box center [482, 209] width 569 height 418
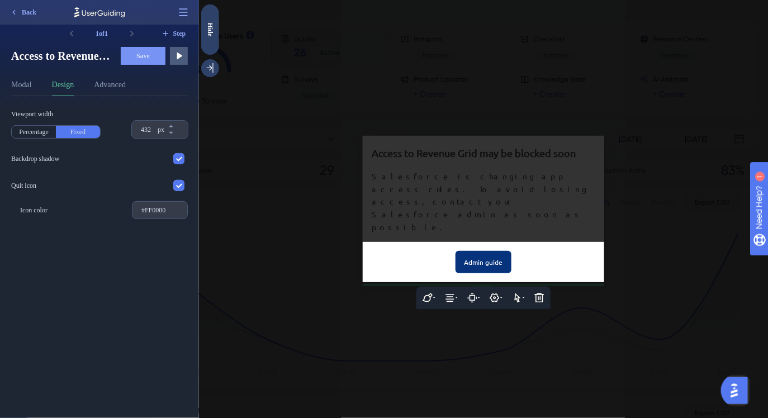
click at [459, 170] on div at bounding box center [482, 209] width 569 height 418
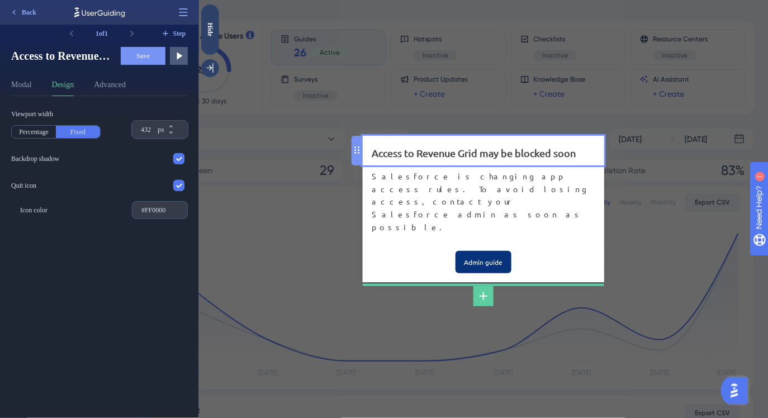
click at [457, 161] on div "Access to Revenue Grid may be blocked soon" at bounding box center [483, 153] width 224 height 16
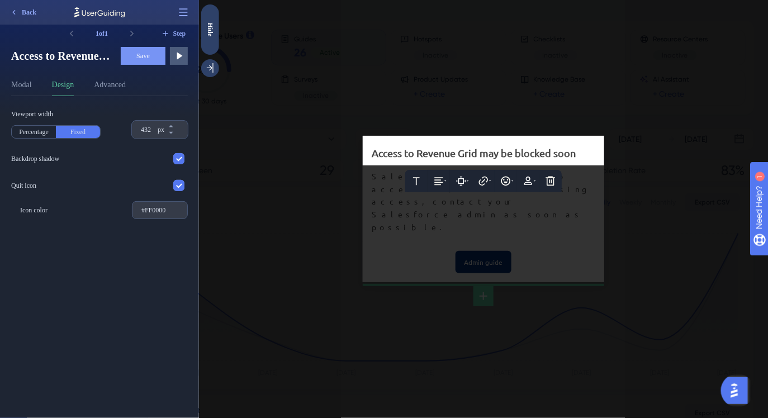
click at [453, 159] on span "Access to Revenue Grid may be blocked soon" at bounding box center [473, 153] width 204 height 12
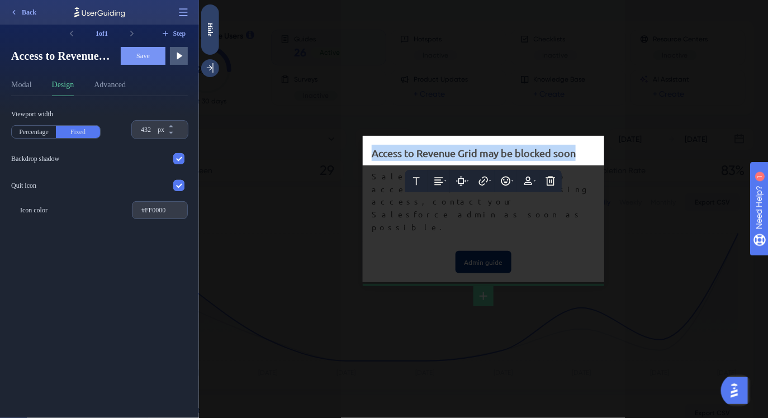
click at [453, 159] on span "Access to Revenue Grid may be blocked soon" at bounding box center [473, 153] width 204 height 12
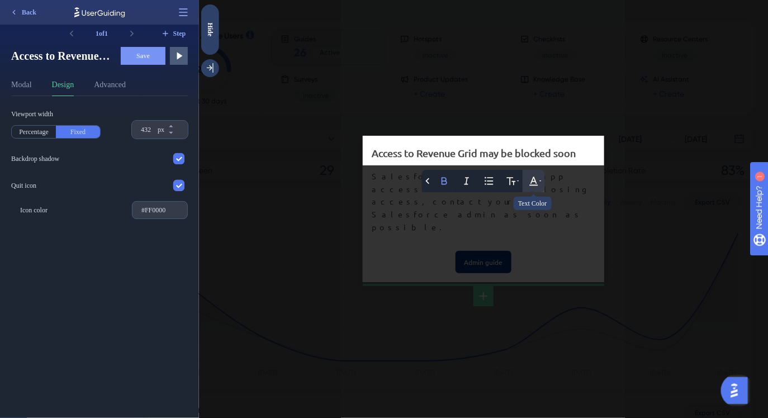
click at [533, 186] on icon at bounding box center [533, 181] width 8 height 9
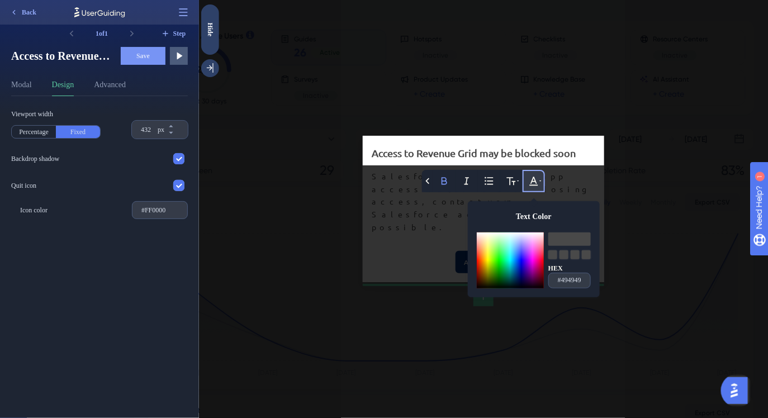
click at [537, 288] on div at bounding box center [509, 274] width 67 height 28
drag, startPoint x: 537, startPoint y: 293, endPoint x: 544, endPoint y: 278, distance: 16.2
click at [544, 261] on div at bounding box center [542, 259] width 3 height 3
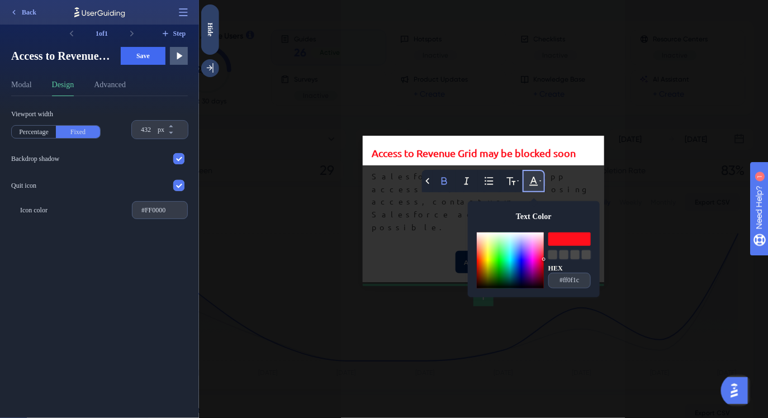
click at [477, 281] on div at bounding box center [509, 274] width 67 height 28
click at [478, 286] on div at bounding box center [509, 274] width 67 height 28
drag, startPoint x: 478, startPoint y: 285, endPoint x: 477, endPoint y: 275, distance: 9.6
click at [477, 258] on div at bounding box center [477, 256] width 3 height 3
click at [479, 260] on div at bounding box center [509, 246] width 67 height 28
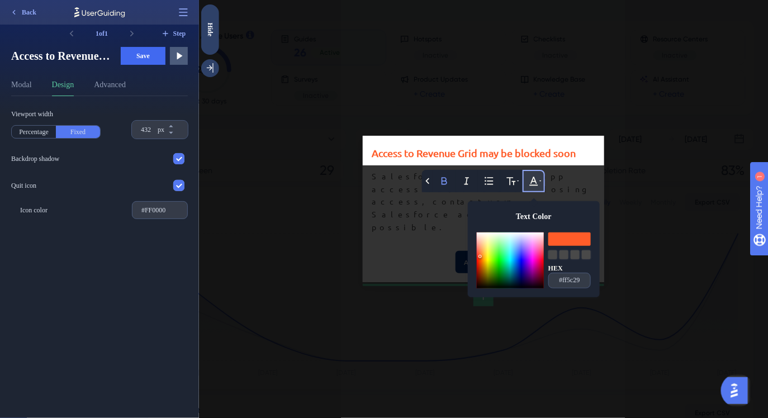
click at [557, 207] on div at bounding box center [482, 209] width 569 height 418
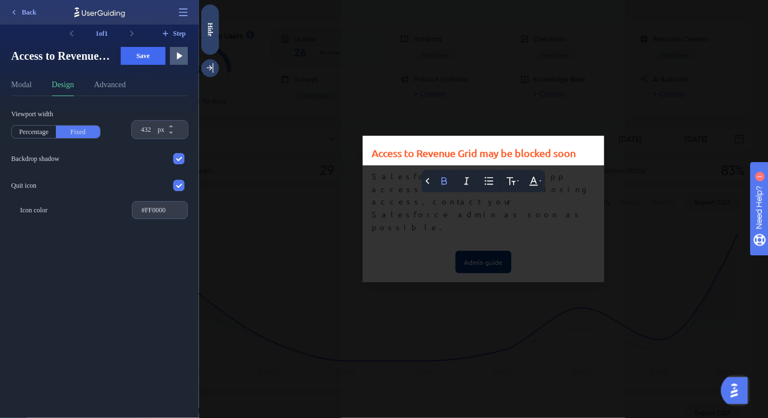
click at [557, 207] on div at bounding box center [482, 209] width 569 height 418
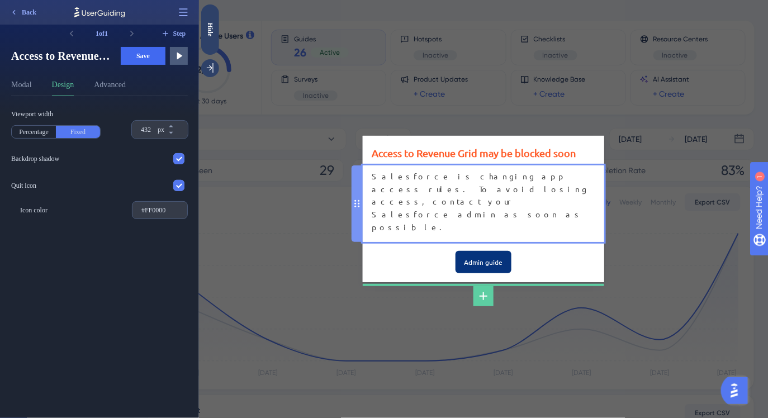
click at [426, 198] on div "Salesforce is changing app access rules. To avoid losing access, contact your S…" at bounding box center [483, 201] width 224 height 63
click at [426, 198] on span "Salesforce is changing app access rules. To avoid losing access, contact your S…" at bounding box center [482, 201] width 222 height 61
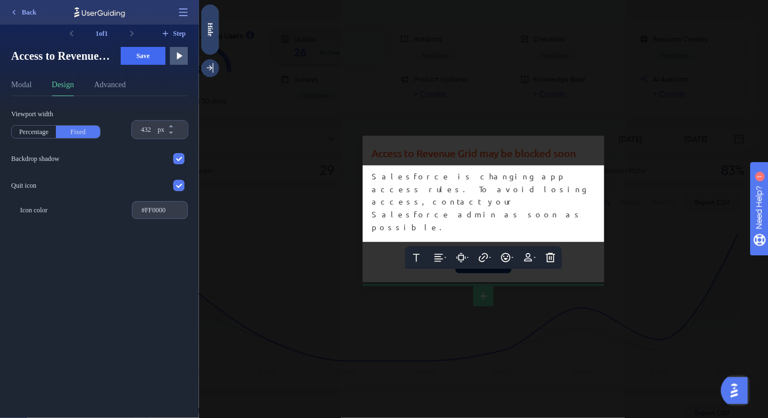
click at [426, 198] on span "Salesforce is changing app access rules. To avoid losing access, contact your S…" at bounding box center [482, 201] width 222 height 61
click at [524, 246] on button at bounding box center [533, 257] width 22 height 22
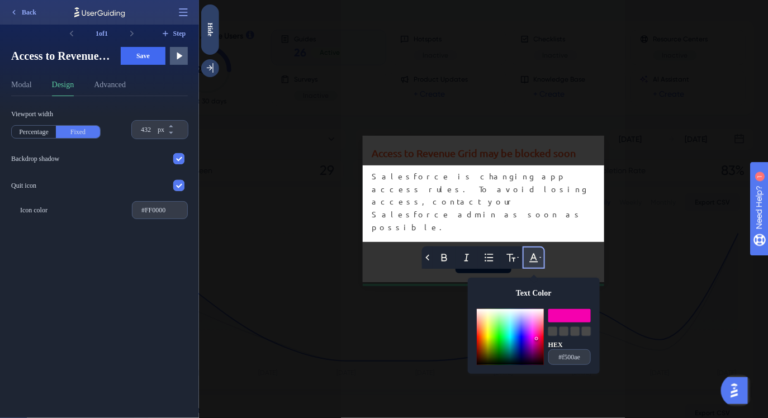
click at [535, 320] on div at bounding box center [509, 337] width 67 height 56
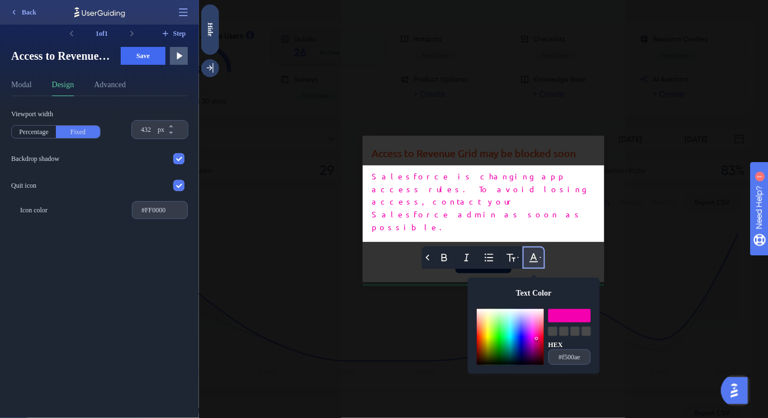
click at [563, 225] on div at bounding box center [482, 209] width 569 height 418
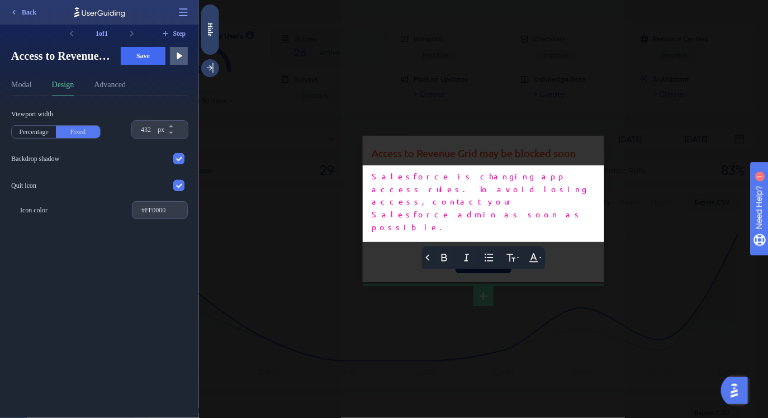
click at [546, 193] on span "Salesforce is changing app access rules. To avoid losing access, contact your S…" at bounding box center [482, 201] width 222 height 61
click at [543, 163] on div at bounding box center [482, 209] width 569 height 418
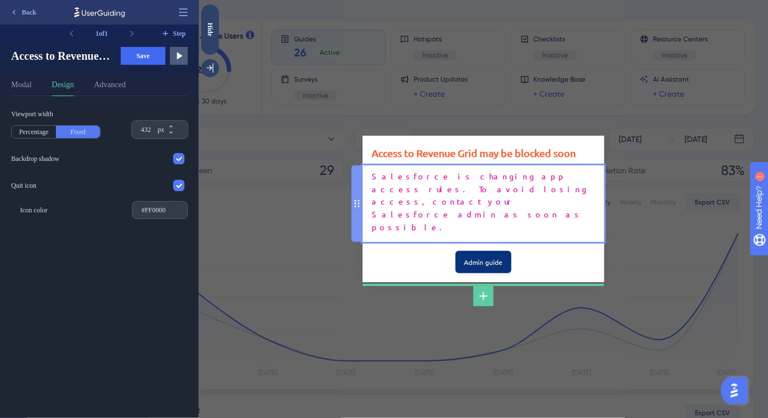
click at [480, 196] on div "Salesforce is changing app access rules. To avoid losing access, contact your S…" at bounding box center [483, 201] width 224 height 63
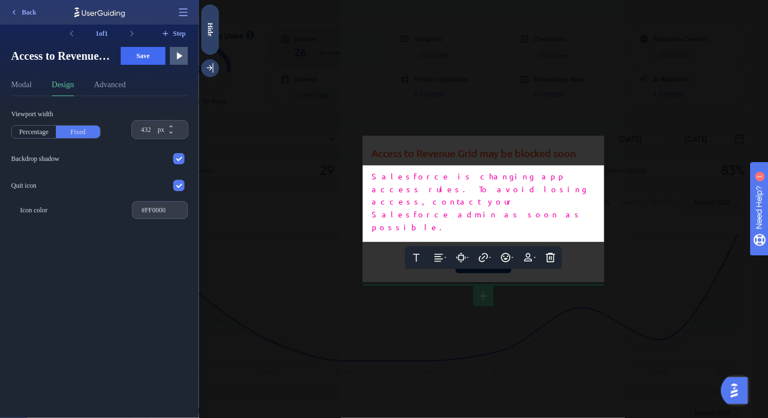
click at [480, 196] on span "Salesforce is changing app access rules. To avoid losing access, contact your S…" at bounding box center [482, 201] width 222 height 61
click at [439, 252] on icon at bounding box center [443, 257] width 11 height 11
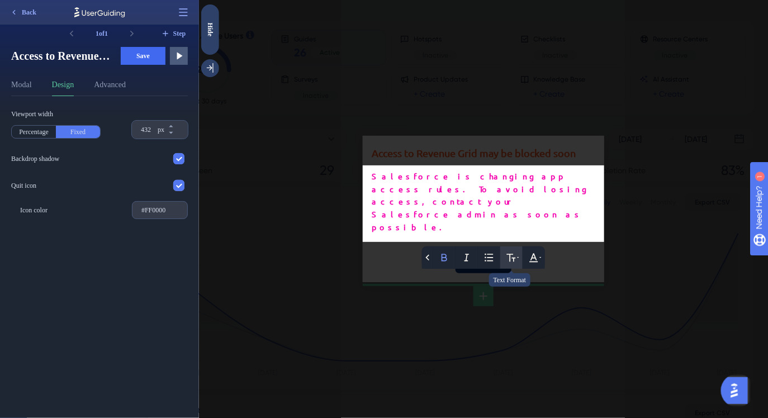
click at [505, 252] on icon at bounding box center [510, 257] width 11 height 11
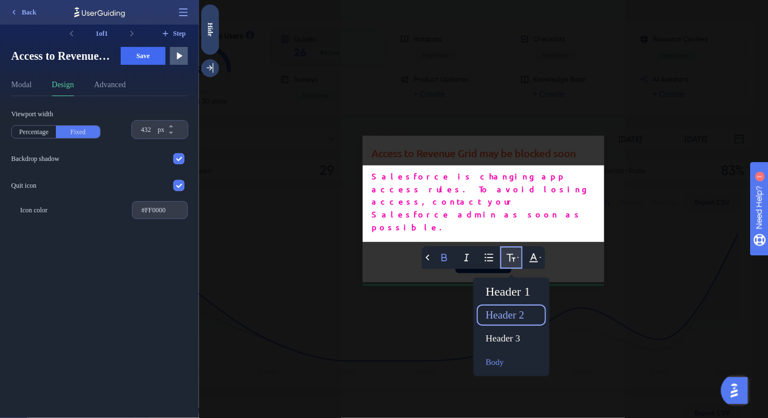
click at [505, 306] on div "Header 2" at bounding box center [511, 315] width 60 height 18
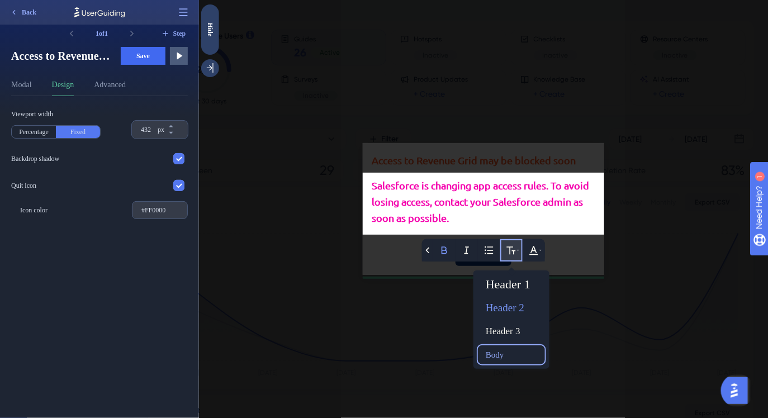
click at [494, 350] on div "Body" at bounding box center [511, 355] width 60 height 18
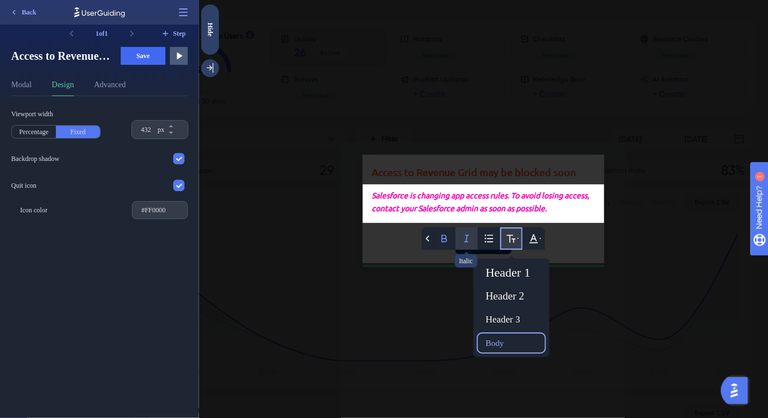
click at [460, 239] on button at bounding box center [466, 238] width 22 height 22
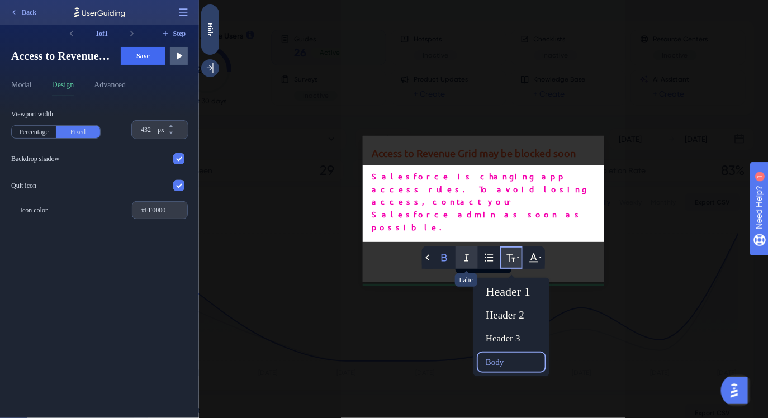
click at [460, 246] on button at bounding box center [466, 257] width 22 height 22
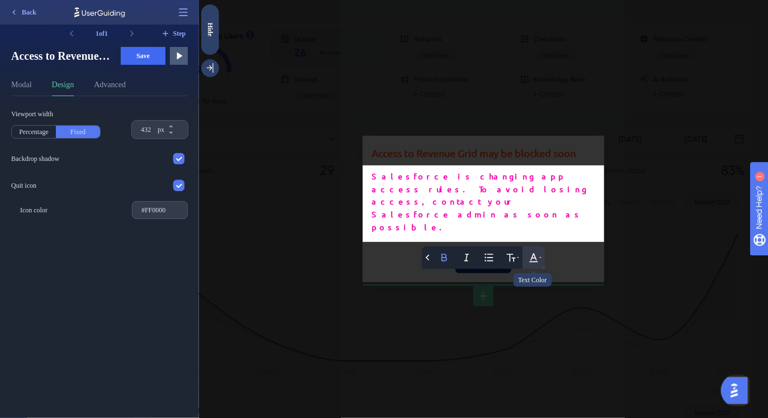
click at [535, 252] on icon at bounding box center [532, 257] width 11 height 11
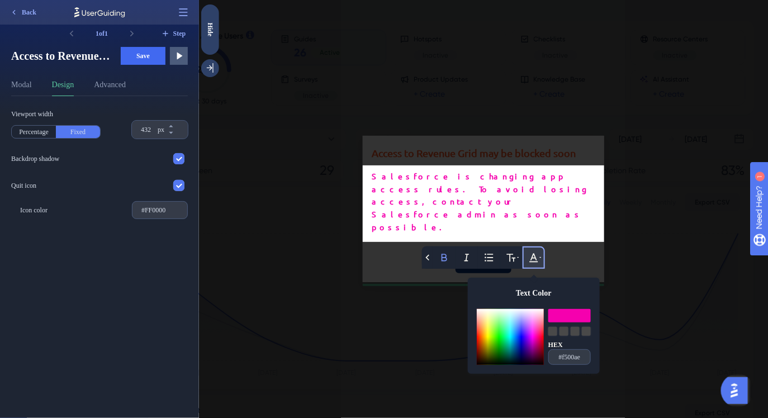
click at [499, 337] on div at bounding box center [509, 351] width 67 height 28
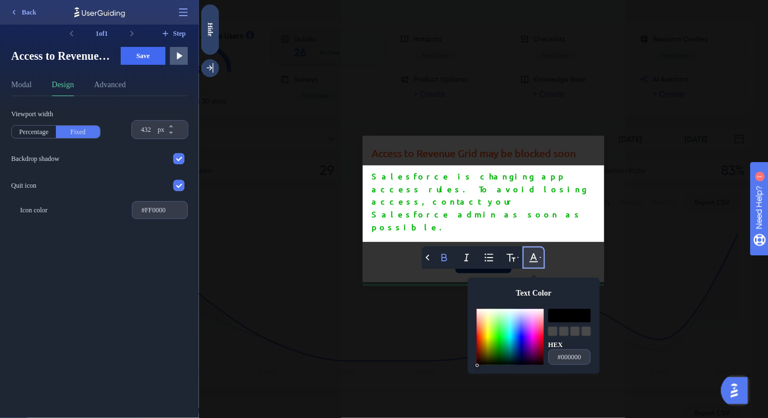
drag, startPoint x: 481, startPoint y: 340, endPoint x: 474, endPoint y: 353, distance: 14.2
click at [474, 353] on div "Text Color HEX #f500ae" at bounding box center [533, 326] width 132 height 96
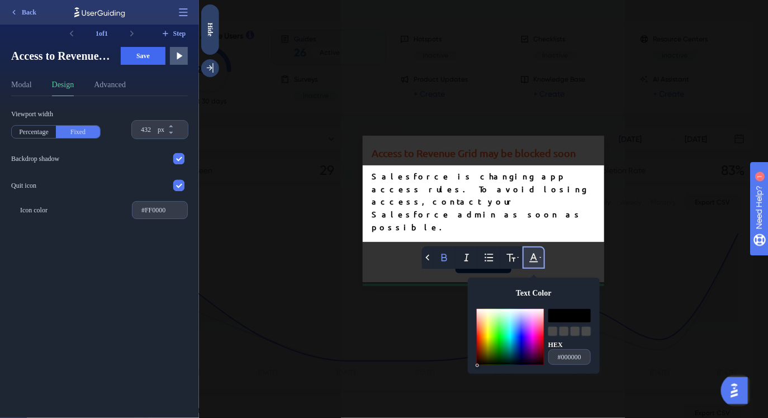
click at [561, 197] on span "Salesforce is changing app access rules. To avoid losing access, contact your S…" at bounding box center [482, 201] width 222 height 61
click at [572, 225] on div at bounding box center [482, 209] width 569 height 418
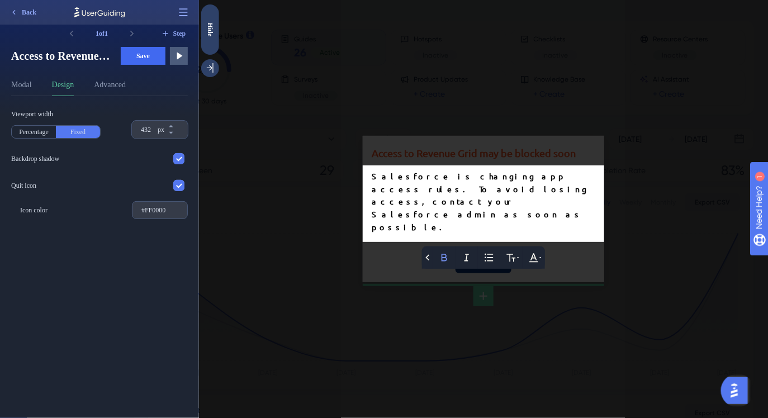
click at [572, 226] on div at bounding box center [482, 209] width 569 height 418
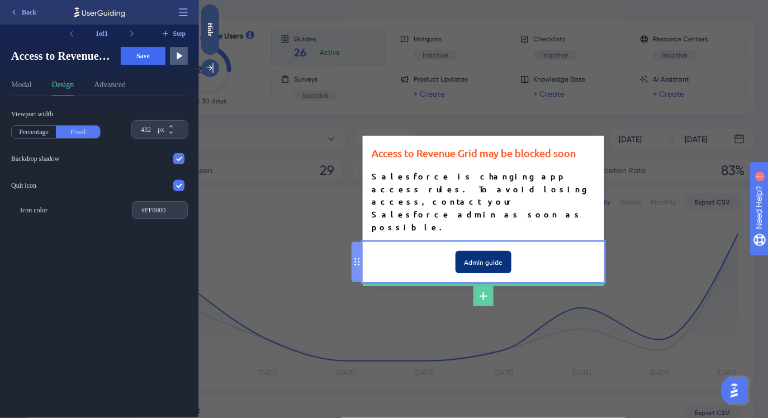
click at [489, 251] on input "Admin guide" at bounding box center [483, 262] width 56 height 22
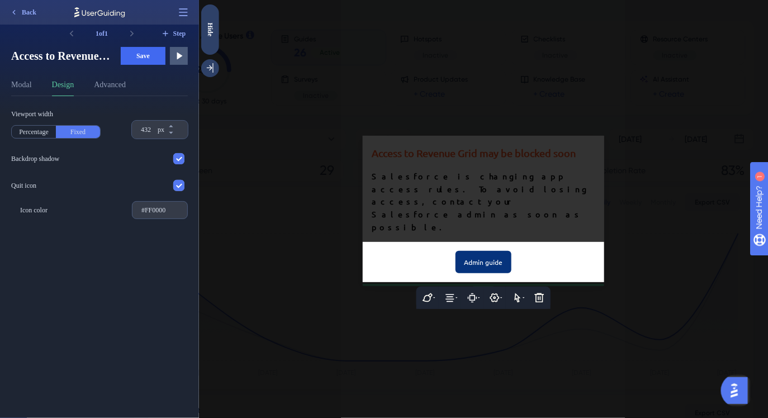
click at [490, 251] on input "Admin guide" at bounding box center [483, 262] width 56 height 22
click at [444, 292] on icon at bounding box center [449, 297] width 11 height 11
click at [425, 292] on icon at bounding box center [426, 297] width 11 height 11
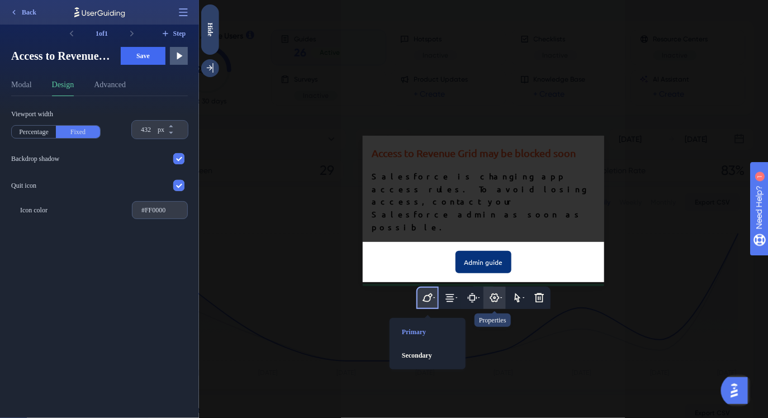
click at [487, 287] on button at bounding box center [494, 298] width 22 height 22
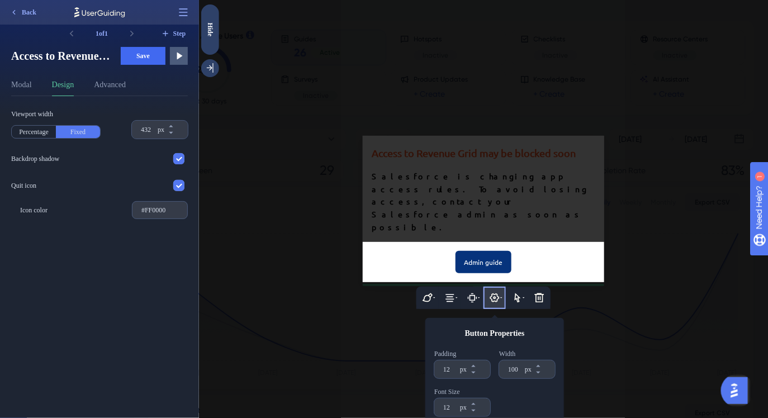
click at [511, 217] on div at bounding box center [482, 209] width 569 height 418
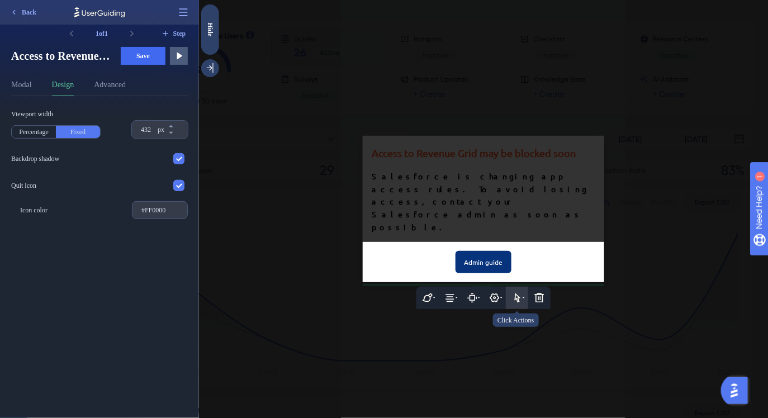
click at [511, 292] on icon at bounding box center [516, 297] width 11 height 11
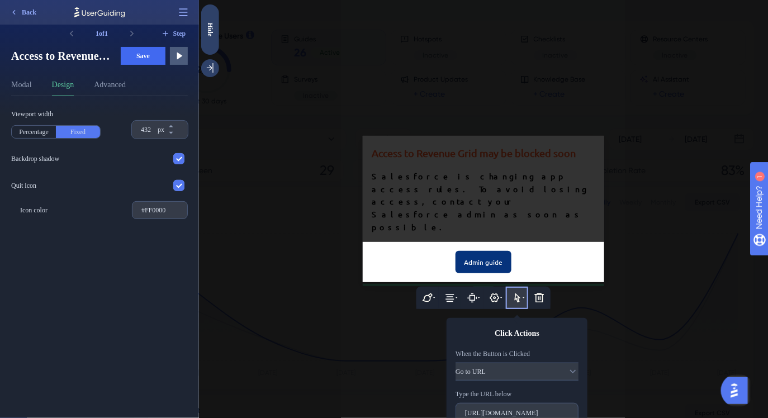
scroll to position [31, 0]
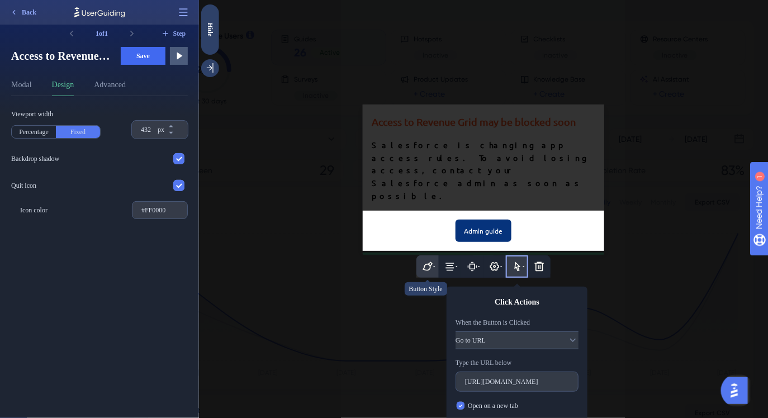
click at [429, 262] on icon at bounding box center [427, 266] width 10 height 9
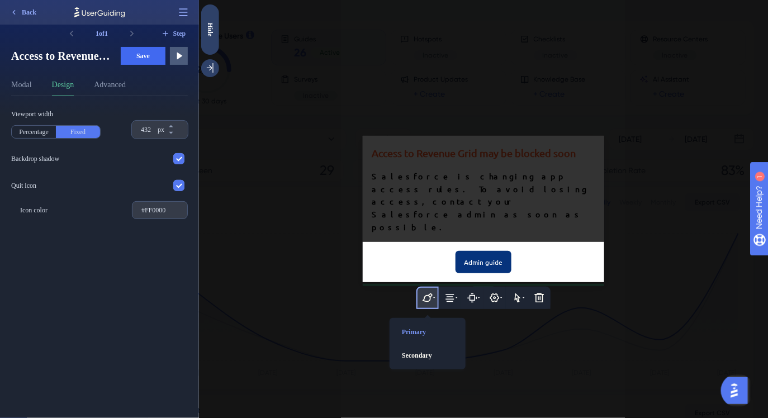
scroll to position [0, 0]
click at [417, 346] on div "Secondary" at bounding box center [427, 355] width 60 height 18
click at [423, 323] on div "Primary" at bounding box center [427, 332] width 60 height 18
click at [115, 174] on div "Viewport width Percentage Fixed 432 px Backdrop shadow Quit icon Icon color #FF…" at bounding box center [99, 165] width 177 height 110
click at [446, 199] on div at bounding box center [482, 209] width 569 height 418
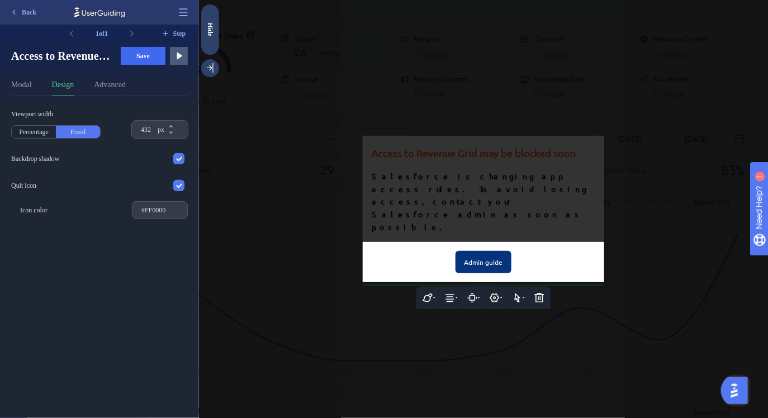
click at [487, 251] on input "Admin guide" at bounding box center [483, 262] width 56 height 22
click at [512, 292] on icon at bounding box center [516, 297] width 11 height 11
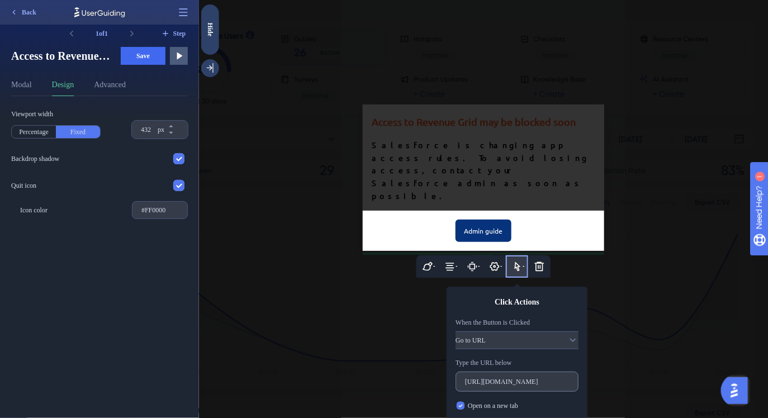
scroll to position [0, 119]
click at [481, 160] on div at bounding box center [482, 209] width 569 height 418
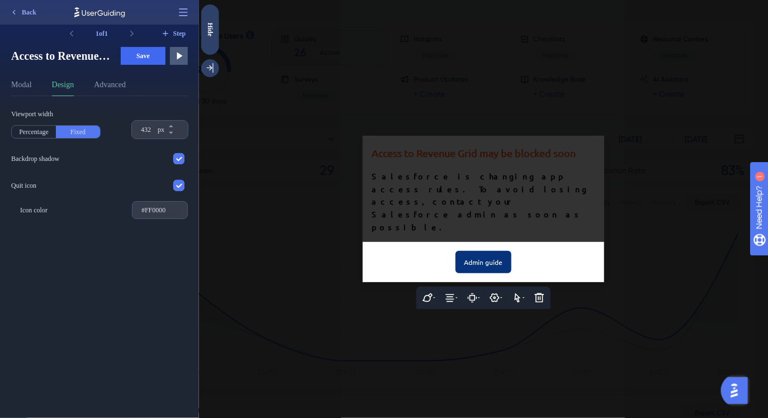
click at [563, 180] on div at bounding box center [482, 209] width 569 height 418
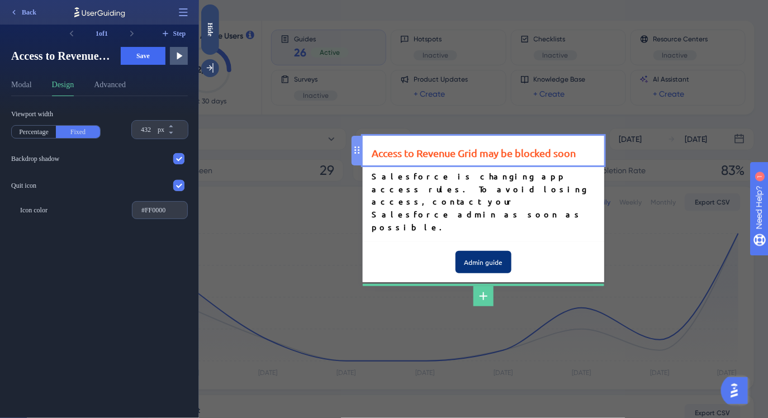
click at [558, 161] on div "Access to Revenue Grid may be blocked soon" at bounding box center [483, 153] width 224 height 16
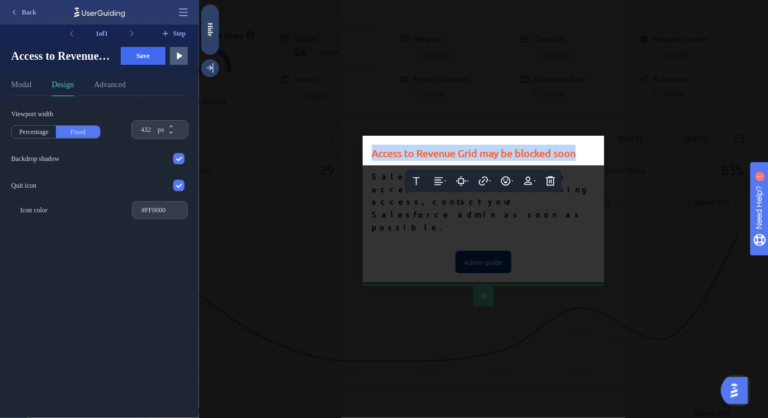
click at [558, 159] on span "Access to Revenue Grid may be blocked soon" at bounding box center [473, 153] width 204 height 12
click at [575, 161] on div "Access to Revenue Grid may be blocked soon" at bounding box center [483, 153] width 224 height 16
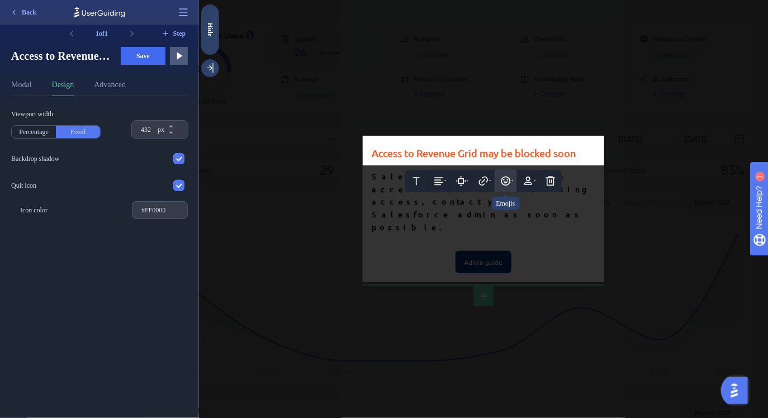
click at [502, 187] on icon at bounding box center [505, 180] width 11 height 11
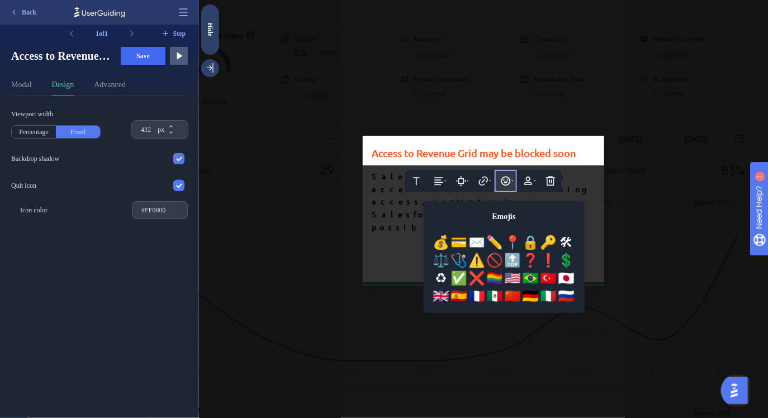
scroll to position [286, 0]
click at [549, 269] on div "❗" at bounding box center [548, 260] width 18 height 18
click at [479, 287] on div "❌" at bounding box center [477, 278] width 18 height 18
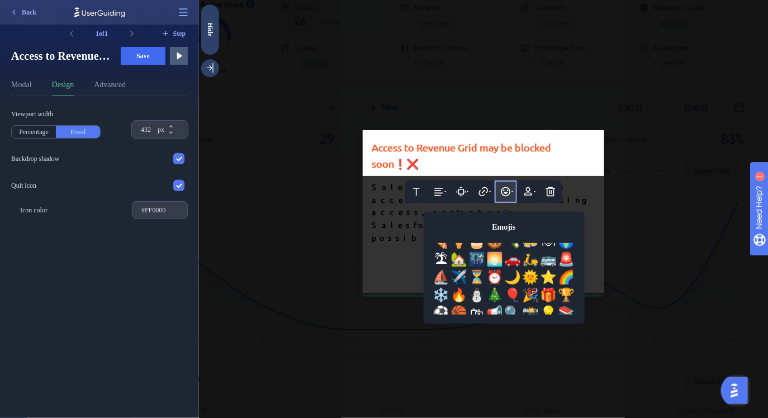
scroll to position [207, 0]
click at [561, 269] on div "🚨" at bounding box center [566, 260] width 18 height 18
click at [412, 169] on span "❗❌🚨" at bounding box center [411, 164] width 37 height 12
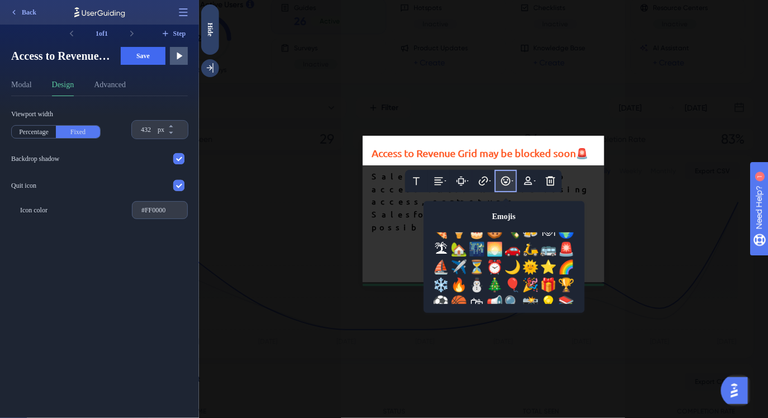
click at [378, 205] on div at bounding box center [482, 209] width 569 height 418
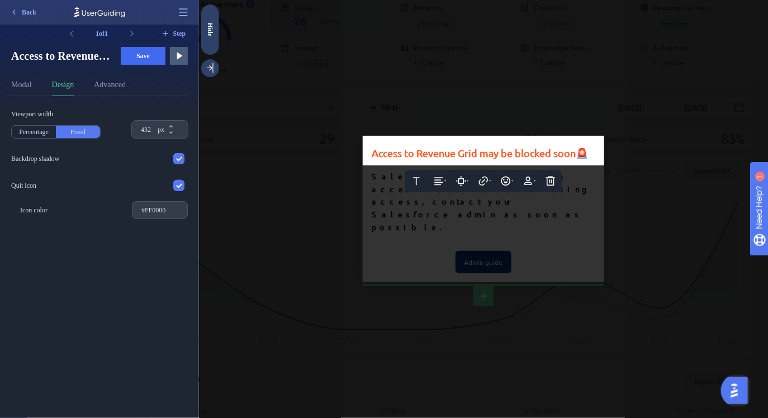
click at [379, 206] on div at bounding box center [482, 209] width 569 height 418
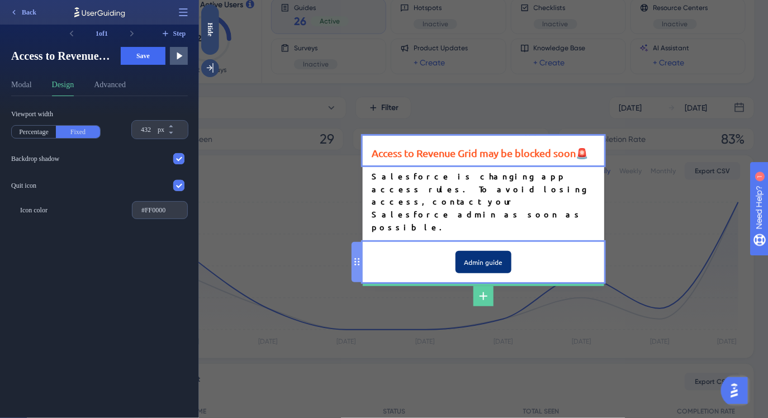
click at [491, 251] on input "Admin guide" at bounding box center [483, 262] width 56 height 22
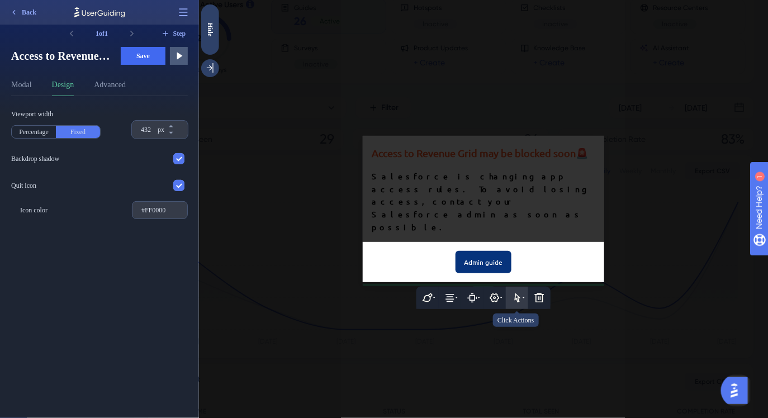
click at [516, 292] on icon at bounding box center [516, 297] width 11 height 11
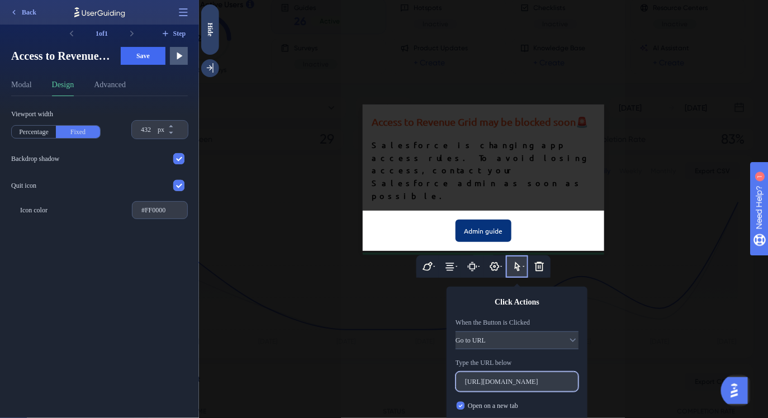
click at [496, 378] on input "https://statics.teams.cdn.office.net/evergreen-assets/safelinks/2/atp-safelinks…" at bounding box center [516, 382] width 104 height 8
click at [496, 378] on input "[URL][DOMAIN_NAME]" at bounding box center [516, 382] width 104 height 8
paste input "docs.revenuegrid.com/ri/fast/articles/connected-app-restriction-revenue-grid/"
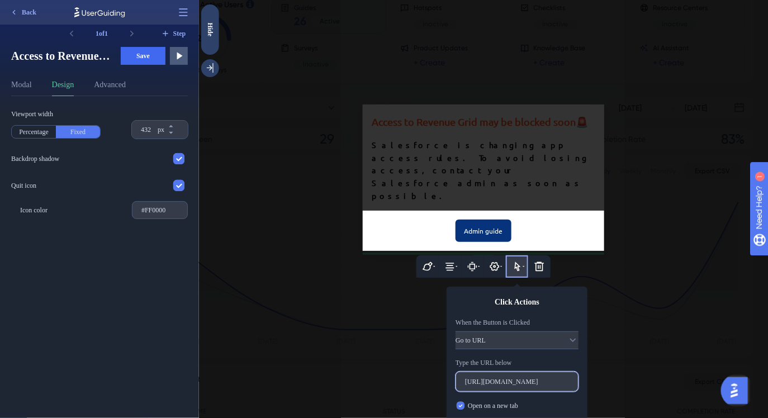
type input "[URL][DOMAIN_NAME]"
click at [539, 318] on div "When the Button is Clicked" at bounding box center [516, 324] width 123 height 13
click at [518, 211] on div "Admin guide" at bounding box center [482, 231] width 241 height 40
click at [144, 58] on span "Save" at bounding box center [142, 55] width 13 height 9
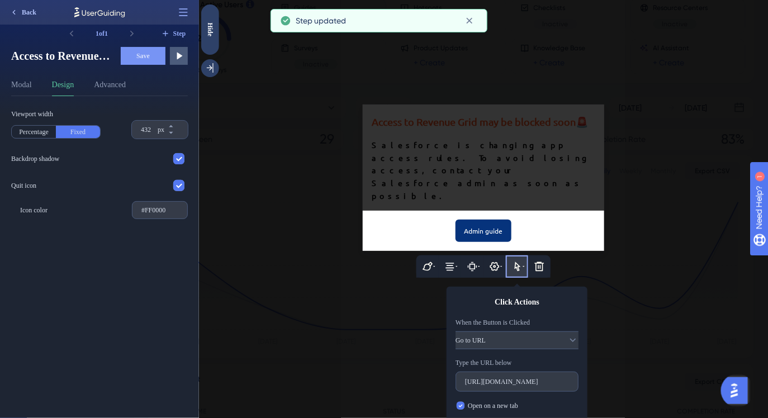
click at [31, 9] on span "Back" at bounding box center [29, 12] width 15 height 9
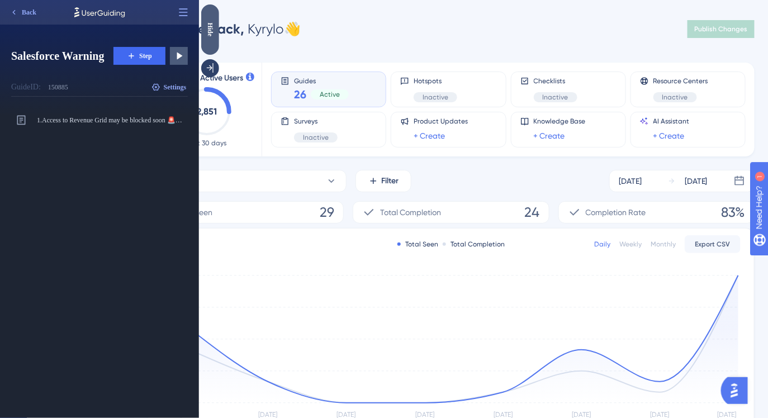
click at [203, 33] on div "Hide" at bounding box center [210, 29] width 18 height 14
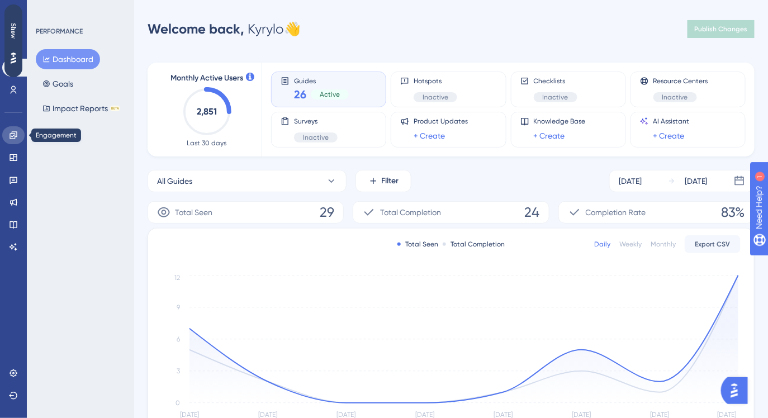
click at [16, 129] on link at bounding box center [13, 135] width 22 height 18
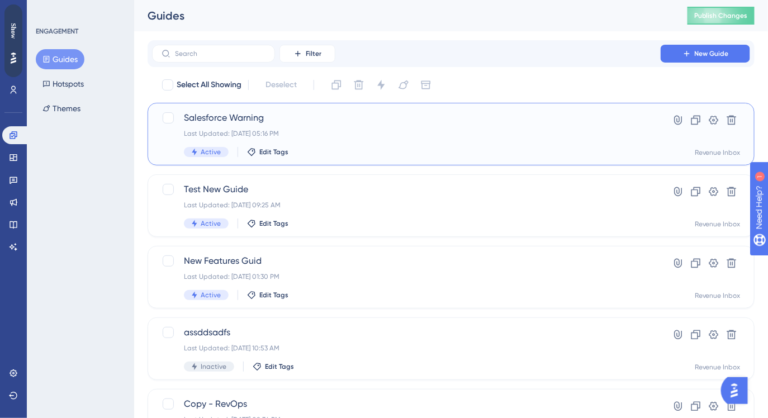
click at [277, 122] on span "Salesforce Warning" at bounding box center [406, 117] width 445 height 13
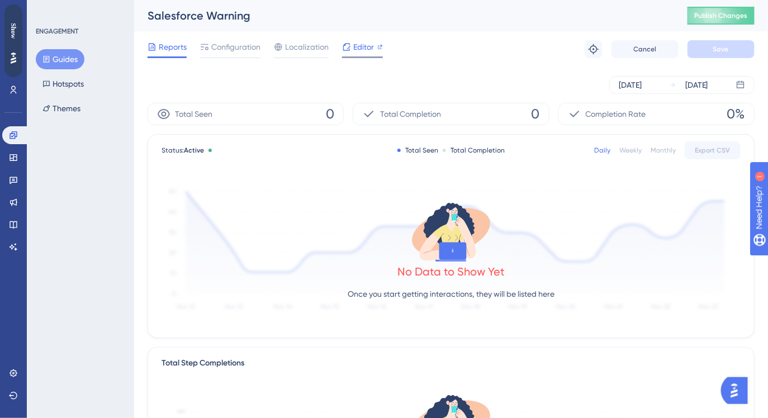
click at [381, 48] on icon at bounding box center [380, 47] width 6 height 6
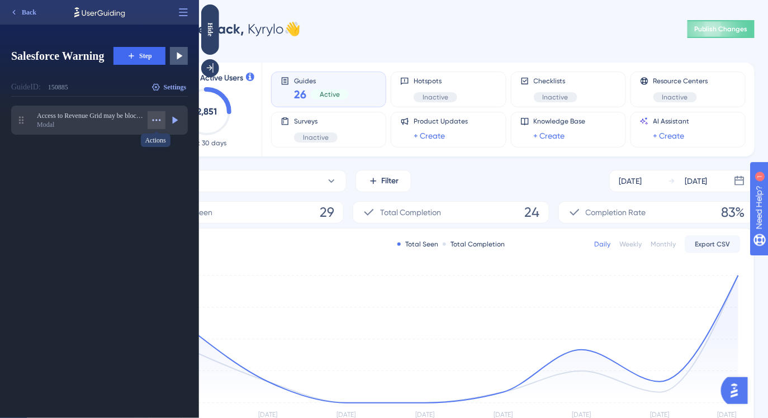
click at [158, 125] on icon at bounding box center [156, 120] width 11 height 11
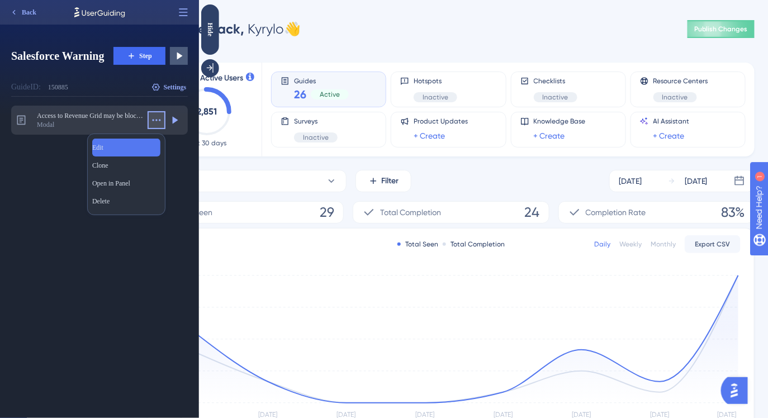
click at [118, 147] on div "Edit Edit" at bounding box center [126, 148] width 68 height 18
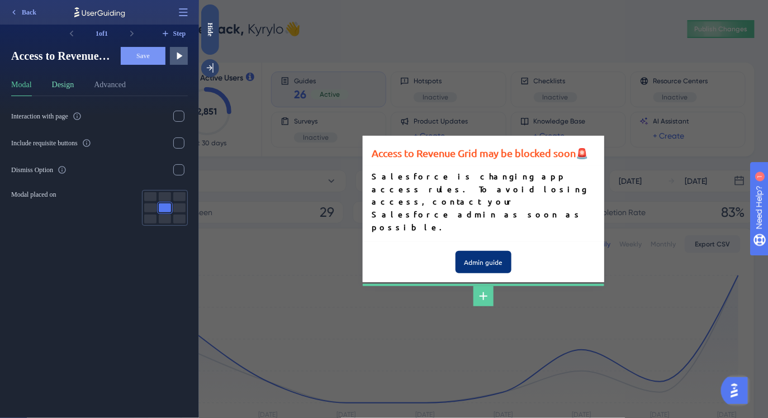
click at [72, 88] on button "Design" at bounding box center [63, 87] width 22 height 18
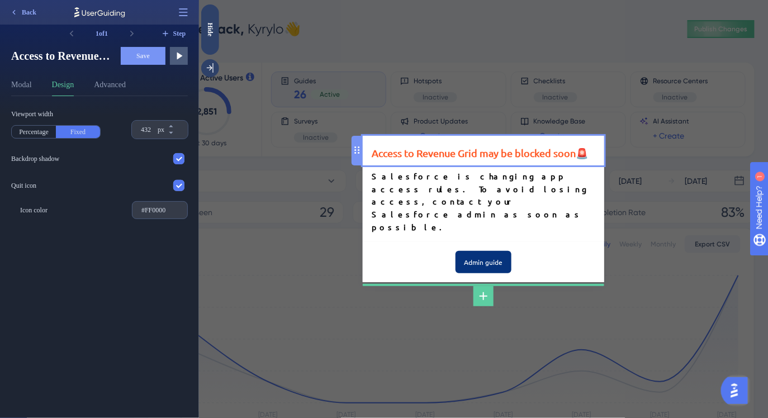
click at [506, 161] on div "Access to Revenue Grid may be blocked soon 🚨" at bounding box center [483, 153] width 224 height 16
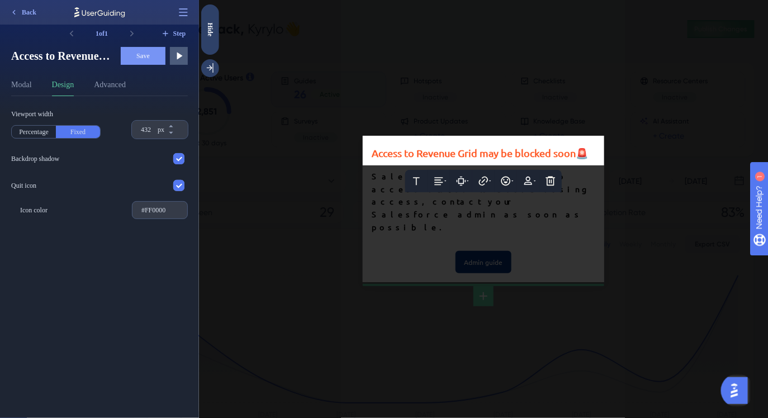
click at [573, 159] on span "Access to Revenue Grid may be blocked soon" at bounding box center [473, 153] width 204 height 12
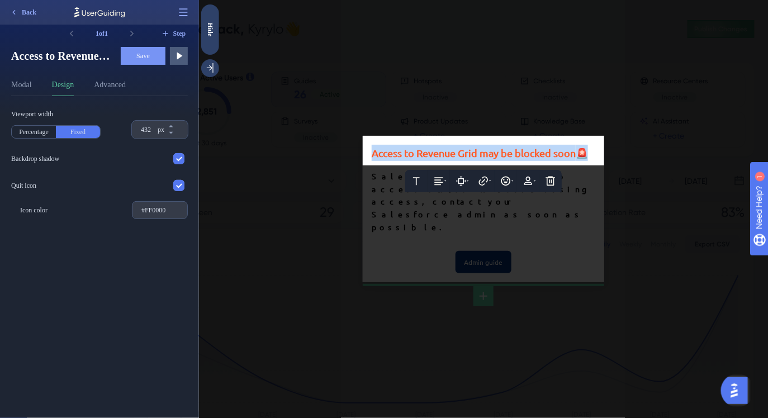
click at [573, 159] on span "Access to Revenue Grid may be blocked soon" at bounding box center [473, 153] width 204 height 12
click at [374, 159] on span "Access to Revenue Grid may be blocked soon" at bounding box center [473, 153] width 204 height 12
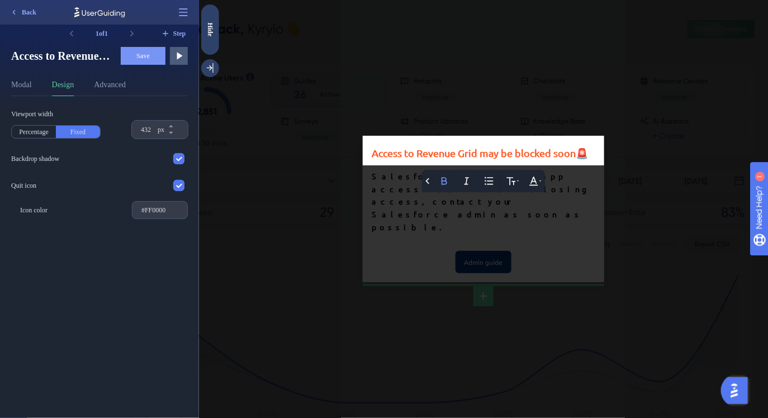
drag, startPoint x: 405, startPoint y: 174, endPoint x: 415, endPoint y: 206, distance: 33.4
click at [513, 187] on icon at bounding box center [510, 180] width 11 height 11
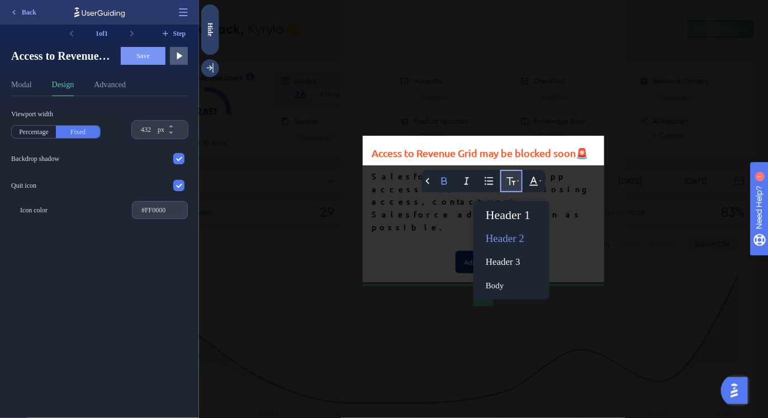
click at [513, 187] on icon at bounding box center [510, 180] width 11 height 11
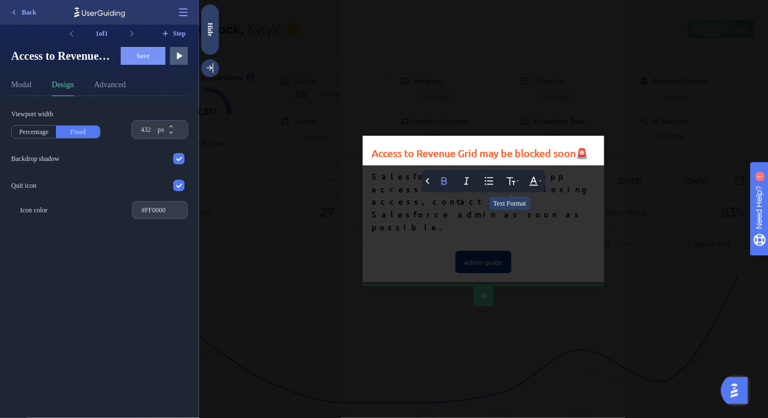
click at [535, 187] on icon at bounding box center [532, 180] width 11 height 11
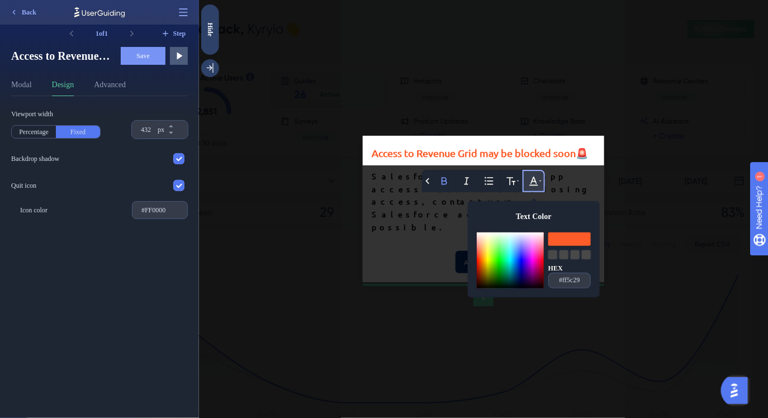
click at [478, 288] on div at bounding box center [509, 274] width 67 height 28
click at [479, 288] on div at bounding box center [509, 274] width 67 height 28
drag, startPoint x: 415, startPoint y: 206, endPoint x: 476, endPoint y: 322, distance: 131.0
click at [476, 322] on div "Back Bold Italic Bullet Point Text Format Text Color HEX #ff5c29 Access to Reve…" at bounding box center [482, 209] width 569 height 418
click at [535, 186] on icon at bounding box center [533, 181] width 8 height 9
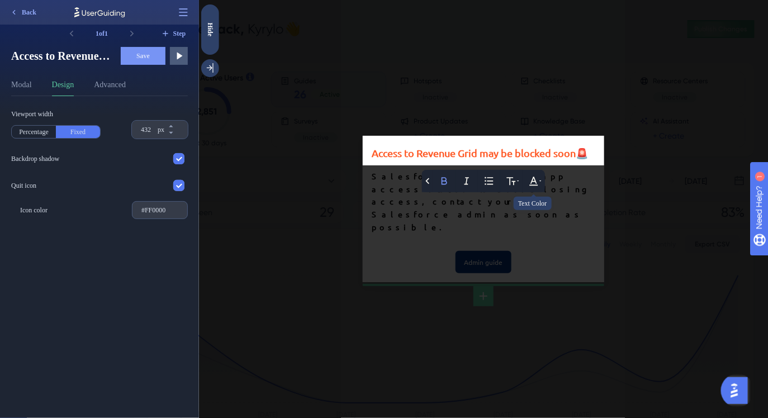
click at [535, 186] on icon at bounding box center [533, 181] width 8 height 9
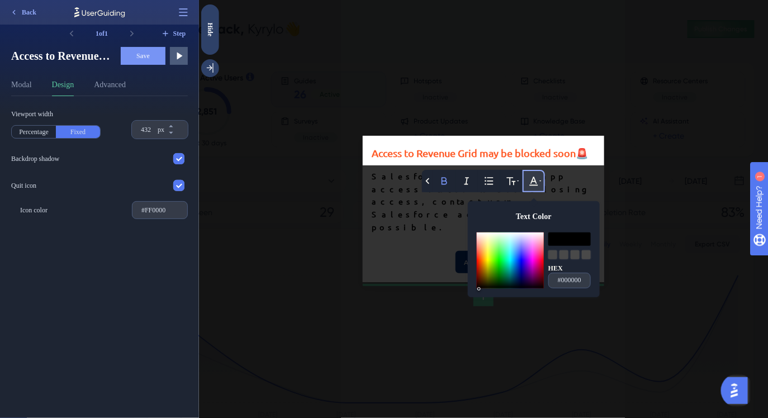
drag, startPoint x: 476, startPoint y: 322, endPoint x: 478, endPoint y: 312, distance: 10.2
click at [478, 297] on div "Text Color HEX #000000" at bounding box center [533, 249] width 132 height 96
drag, startPoint x: 478, startPoint y: 312, endPoint x: 538, endPoint y: 165, distance: 158.9
click at [538, 161] on div "Access to Revenue Grid may be blocked soon 🚨" at bounding box center [483, 153] width 224 height 16
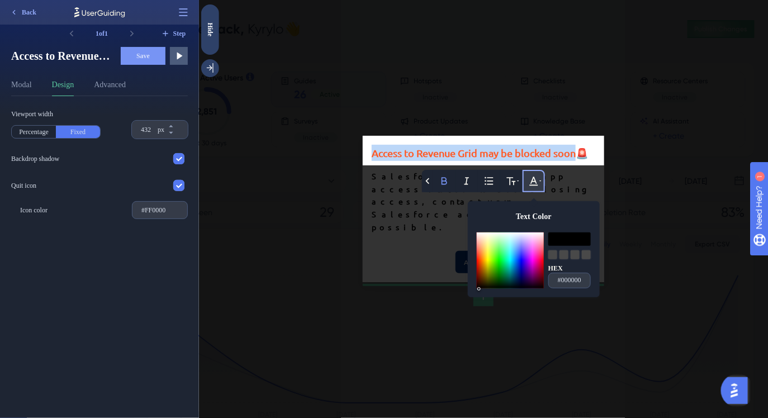
drag, startPoint x: 538, startPoint y: 165, endPoint x: 370, endPoint y: 174, distance: 168.4
click at [370, 165] on div "Back Bold Italic Bullet Point Text Format Text Color HEX #000000 Access to Reve…" at bounding box center [482, 151] width 241 height 30
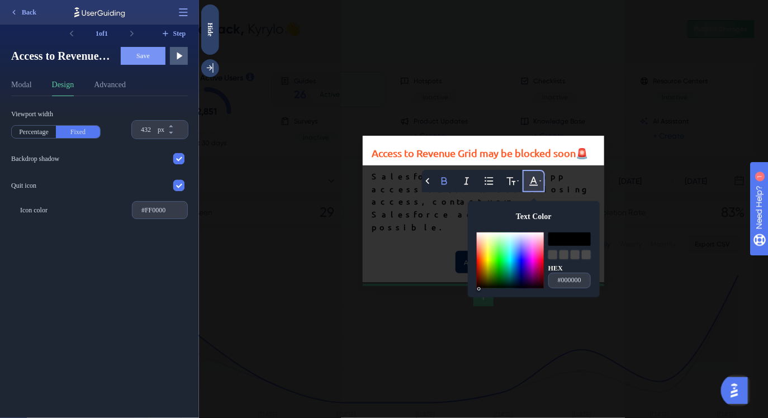
click at [480, 297] on div "Text Color HEX #000000" at bounding box center [533, 249] width 132 height 96
click at [480, 288] on div at bounding box center [509, 274] width 67 height 28
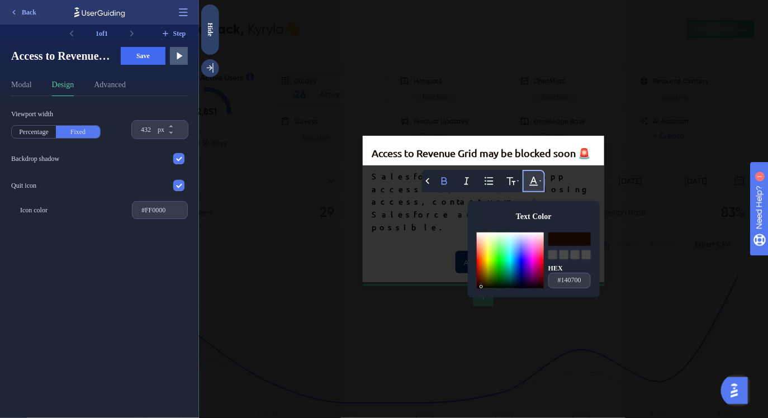
click at [526, 159] on span "Access to Revenue Grid may be blocked soon" at bounding box center [473, 153] width 204 height 12
click at [588, 161] on div "Access to Revenue Grid may be blocked soon 🚨" at bounding box center [483, 153] width 224 height 16
drag, startPoint x: 370, startPoint y: 174, endPoint x: 578, endPoint y: 173, distance: 207.9
click at [578, 161] on div "Access to Revenue Grid may be blocked soon 🚨" at bounding box center [483, 153] width 224 height 16
copy span "🚨"
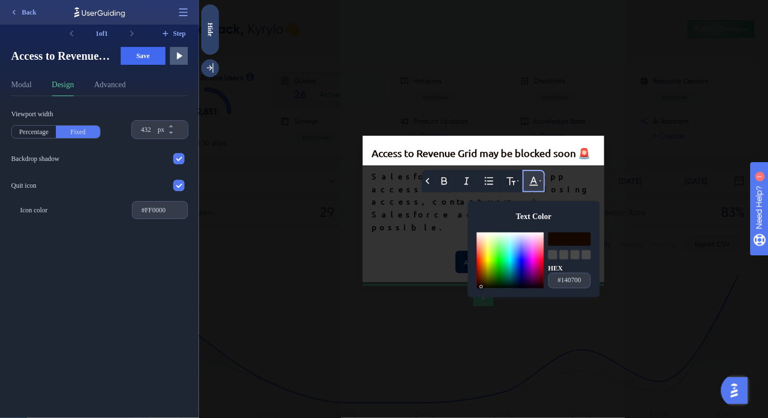
drag, startPoint x: 578, startPoint y: 173, endPoint x: 374, endPoint y: 172, distance: 204.0
click at [374, 159] on span "Access to Revenue Grid may be blocked soon" at bounding box center [473, 153] width 204 height 12
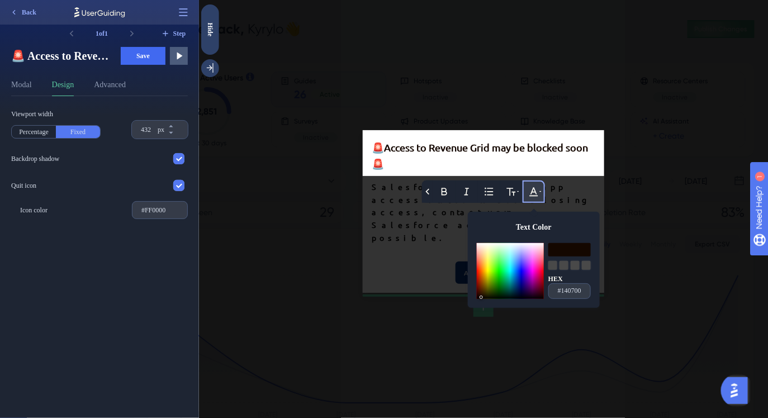
drag, startPoint x: 374, startPoint y: 172, endPoint x: 389, endPoint y: 179, distance: 17.2
click at [389, 172] on div "🚨 Access to Revenue Grid may be blocked soon 🚨" at bounding box center [483, 155] width 224 height 32
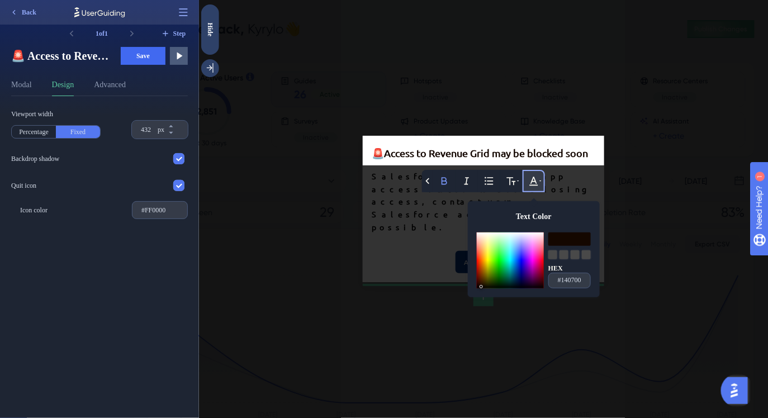
click at [369, 217] on div at bounding box center [482, 209] width 569 height 418
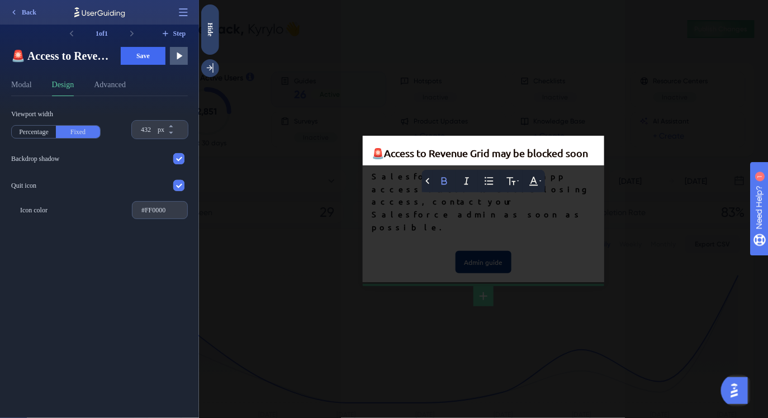
click at [401, 218] on div at bounding box center [482, 209] width 569 height 418
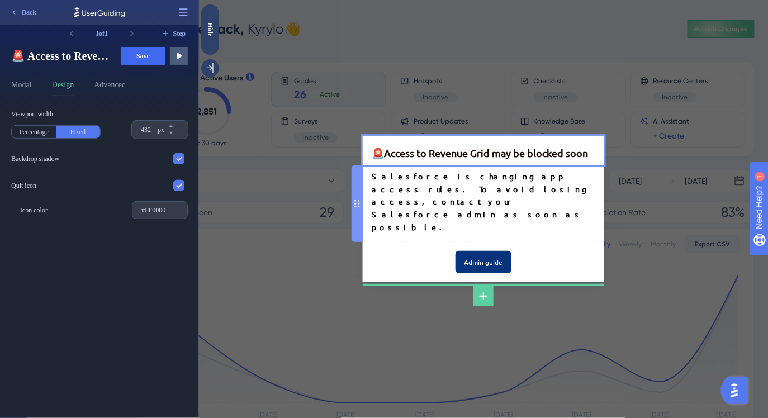
click at [400, 206] on div "Salesforce is changing app access rules. To avoid losing access, contact your S…" at bounding box center [483, 201] width 224 height 63
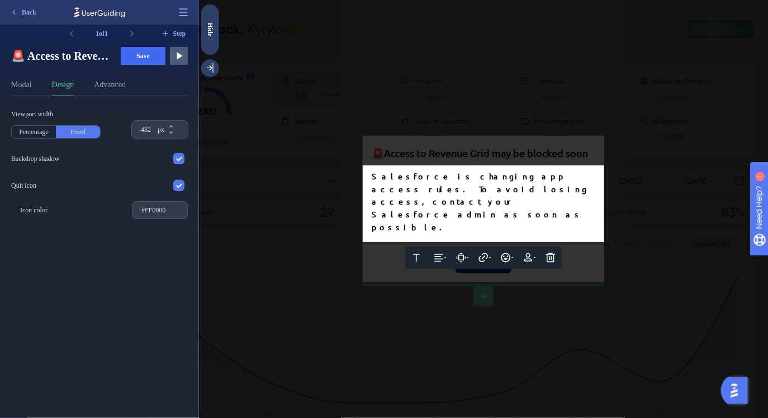
click at [422, 180] on div at bounding box center [482, 209] width 569 height 418
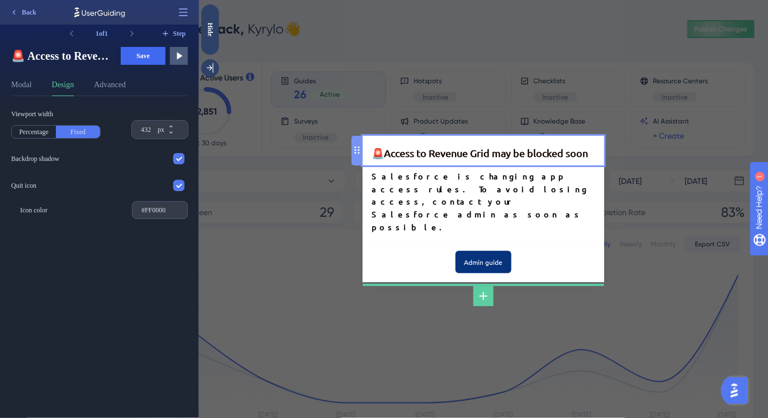
click at [446, 161] on div "🚨 Access to Revenue Grid may be blocked soon" at bounding box center [483, 153] width 224 height 16
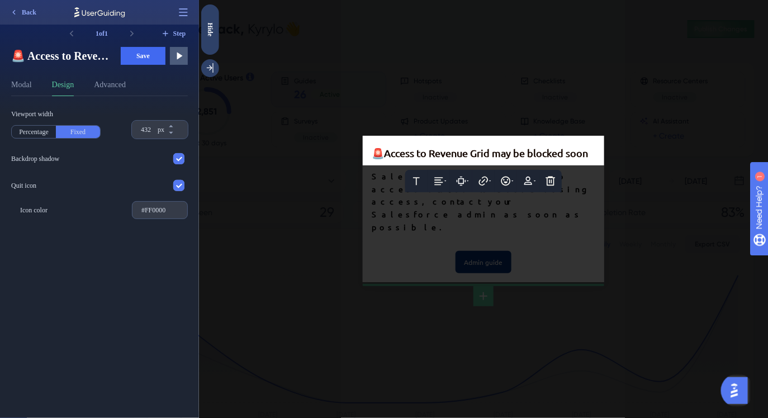
click at [444, 159] on span "Access to Revenue Grid may be blocked soon" at bounding box center [485, 153] width 204 height 12
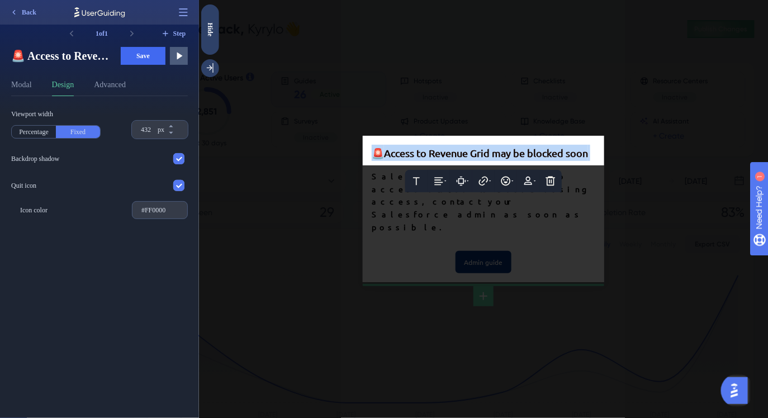
click at [444, 159] on span "Access to Revenue Grid may be blocked soon" at bounding box center [485, 153] width 204 height 12
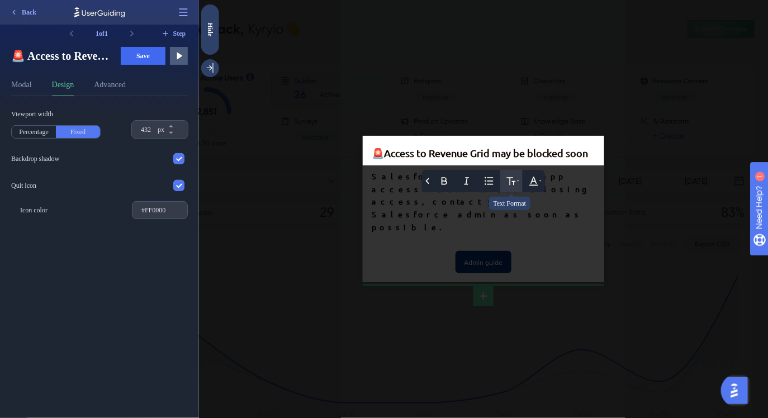
click at [512, 187] on icon at bounding box center [510, 180] width 11 height 11
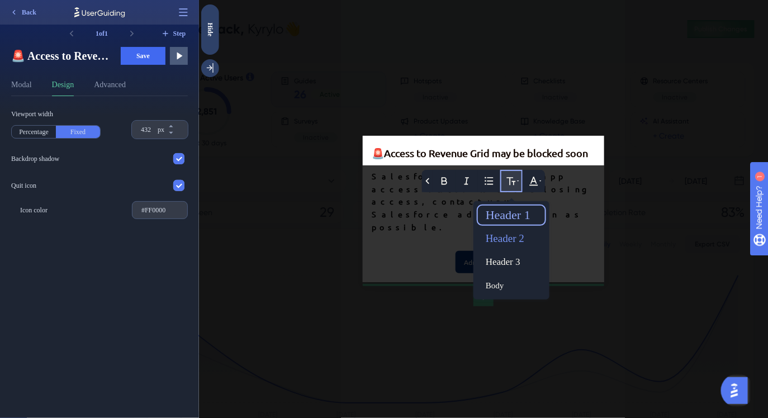
click at [512, 224] on div "Header 1" at bounding box center [511, 215] width 60 height 18
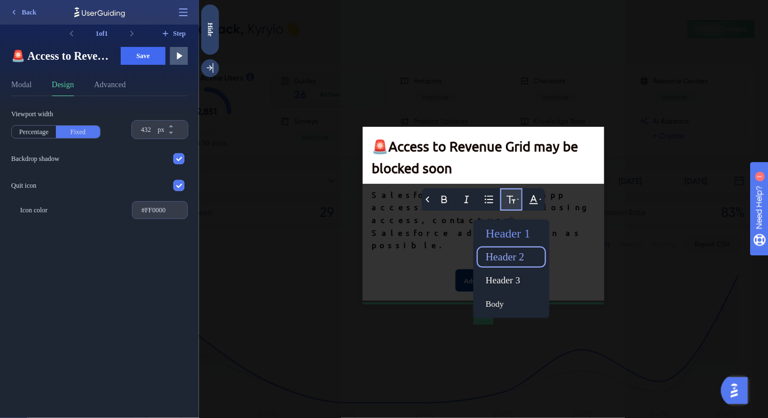
click at [488, 266] on div "Header 2" at bounding box center [511, 257] width 60 height 18
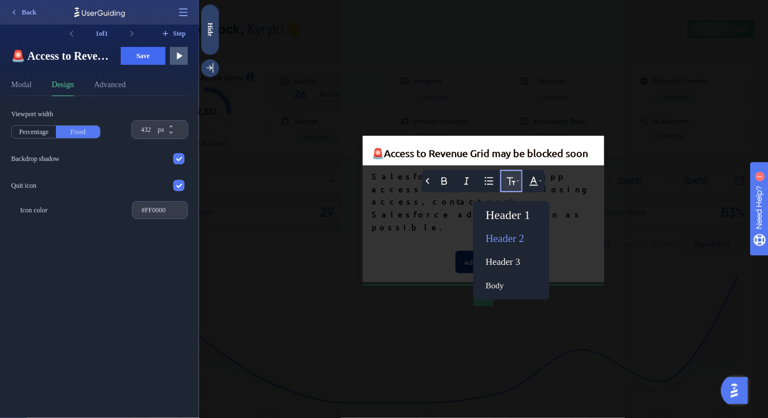
click at [592, 161] on div "🚨 Access to Revenue Grid may be blocked soon" at bounding box center [483, 153] width 224 height 16
click at [587, 159] on span at bounding box center [588, 153] width 2 height 12
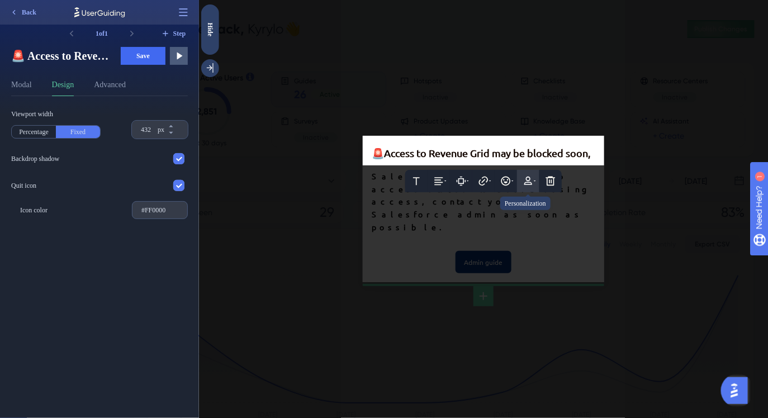
click at [534, 182] on icon at bounding box center [534, 180] width 2 height 1
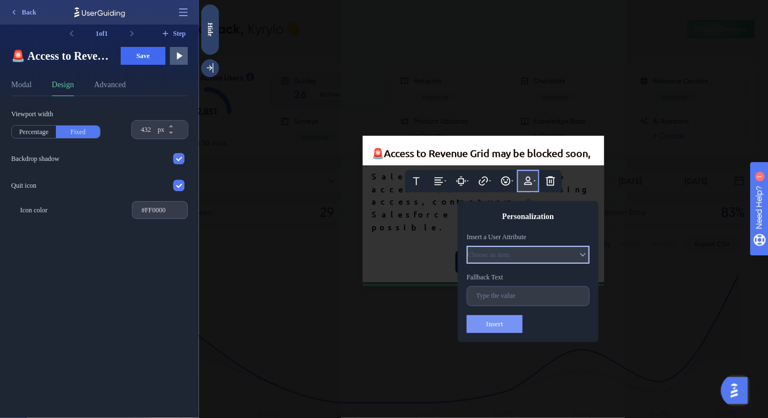
click at [531, 264] on button "Choose an item" at bounding box center [527, 255] width 123 height 18
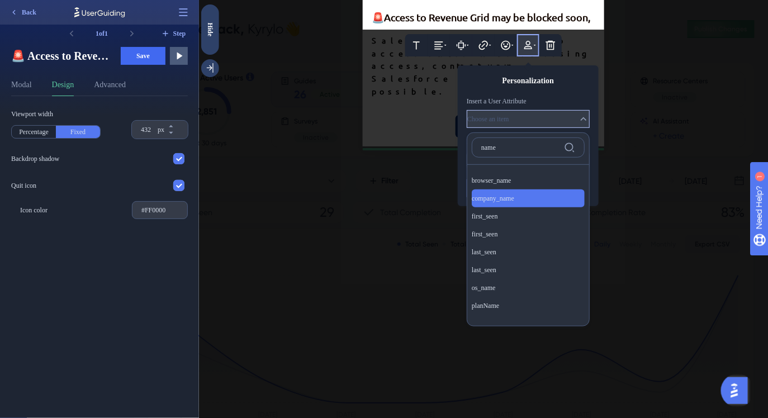
scroll to position [31, 0]
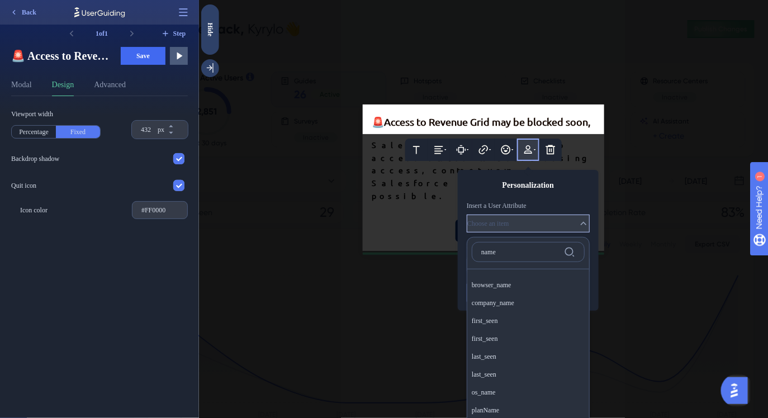
type input "name"
click at [563, 127] on span "Access to Revenue Grid may be blocked soon," at bounding box center [486, 122] width 206 height 12
click at [590, 127] on span "Access to Revenue Grid may be blocked soon," at bounding box center [486, 122] width 206 height 12
click at [384, 163] on div at bounding box center [482, 209] width 569 height 418
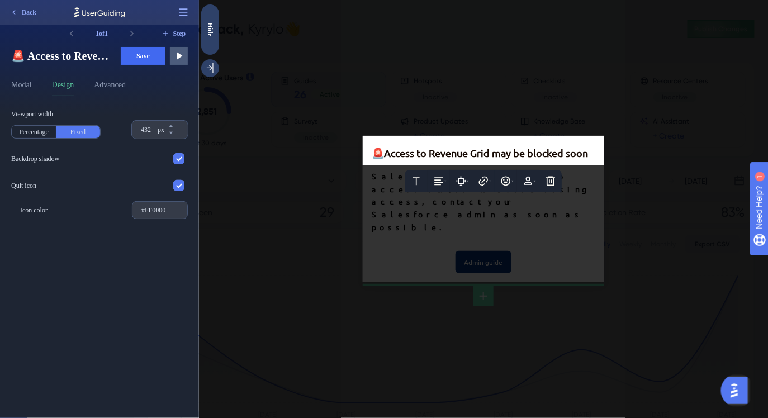
click at [385, 211] on div at bounding box center [482, 209] width 569 height 418
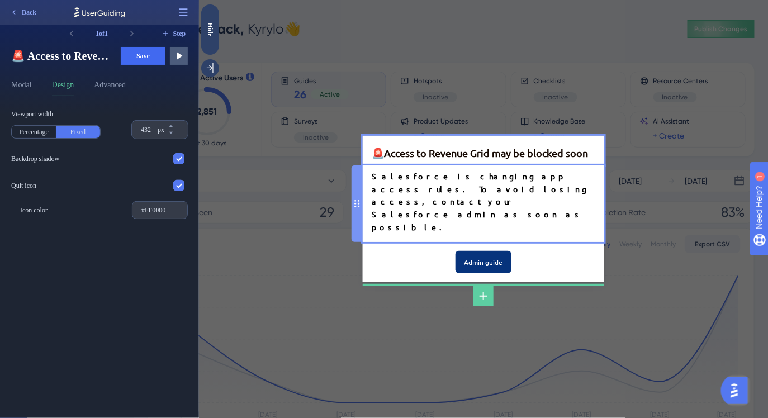
click at [506, 199] on div "Salesforce is changing app access rules. To avoid losing access, contact your S…" at bounding box center [483, 201] width 224 height 63
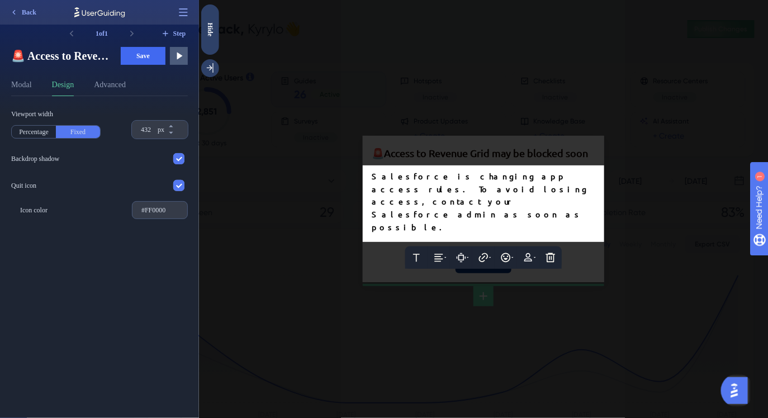
click at [589, 196] on span "Salesforce is changing app access rules. To avoid losing access, contact your S…" at bounding box center [482, 201] width 222 height 61
click at [530, 252] on icon at bounding box center [527, 257] width 11 height 11
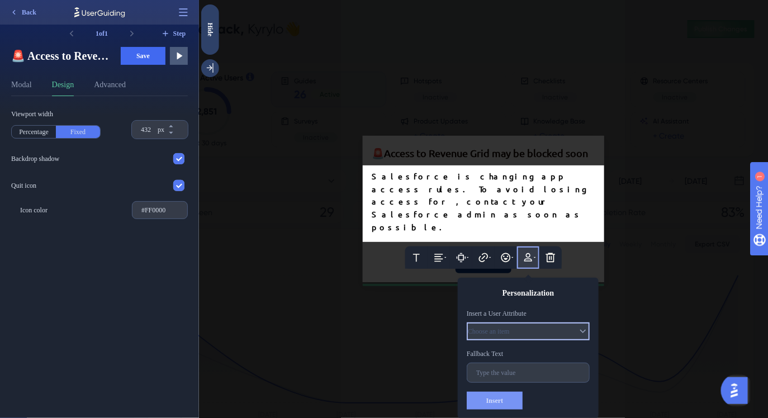
click at [509, 327] on span "Choose an item" at bounding box center [488, 331] width 42 height 9
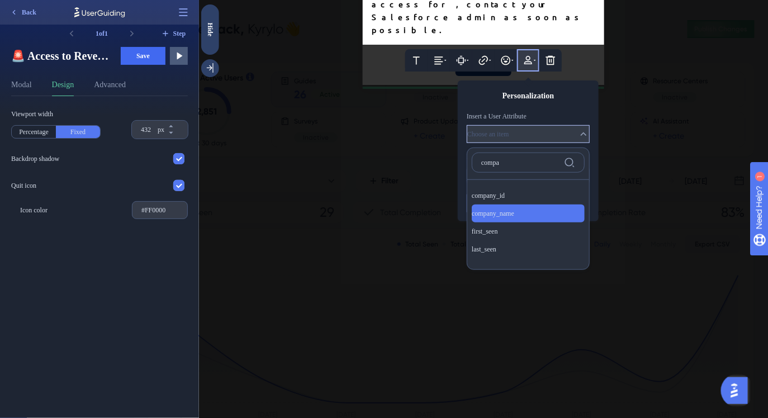
type input "compa"
click at [500, 209] on span "company_name" at bounding box center [492, 213] width 42 height 9
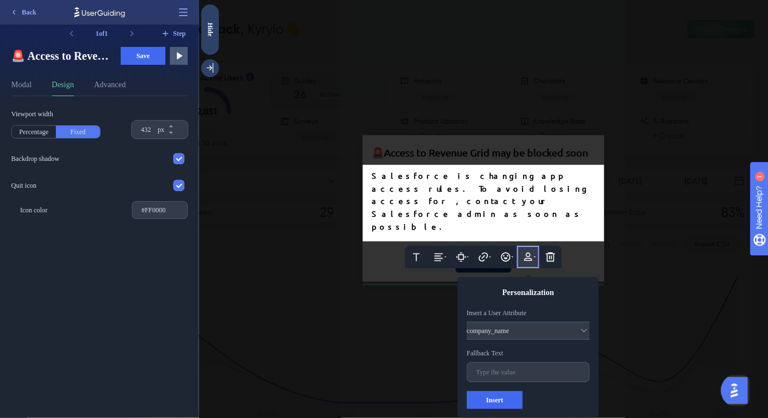
scroll to position [0, 0]
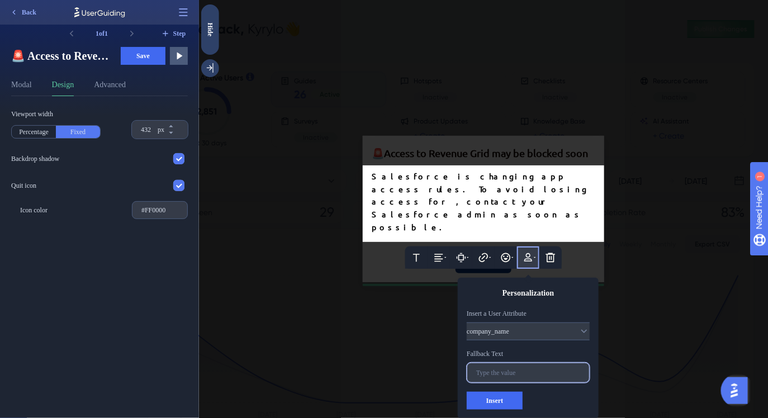
click at [512, 369] on input "text" at bounding box center [528, 373] width 104 height 8
type input "in your company"
click at [492, 396] on span "Insert" at bounding box center [494, 400] width 17 height 9
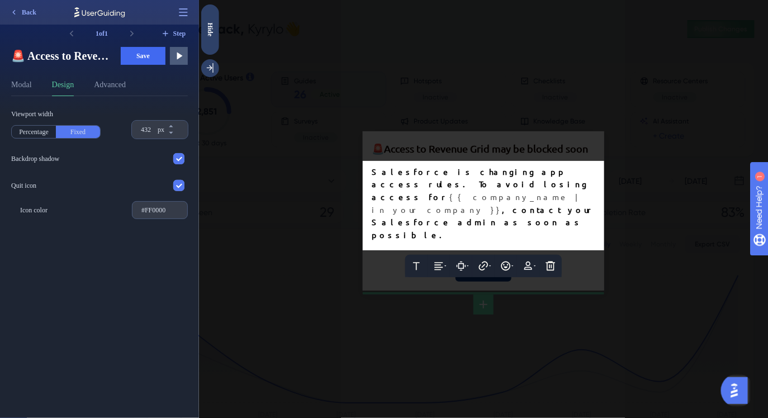
drag, startPoint x: 384, startPoint y: 203, endPoint x: 372, endPoint y: 203, distance: 12.3
click at [372, 203] on div "Salesforce is changing app access rules. To avoid losing access for {{ company_…" at bounding box center [483, 203] width 224 height 76
drag, startPoint x: 445, startPoint y: 202, endPoint x: 439, endPoint y: 203, distance: 6.2
click at [439, 203] on span "{{ company_name | in your company }}" at bounding box center [477, 203] width 212 height 23
click at [591, 189] on span "Salesforce is changing app access rules. To avoid losing access" at bounding box center [482, 184] width 222 height 35
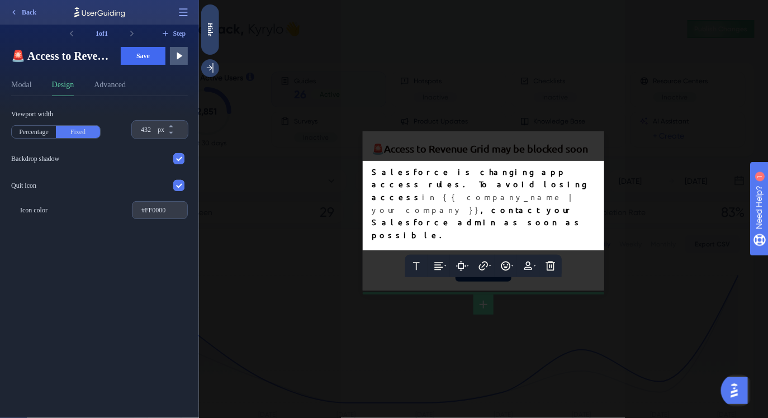
click at [478, 210] on div "Salesforce is changing app access rules. To avoid losing access in {{ company_n…" at bounding box center [483, 203] width 224 height 76
click at [527, 164] on div at bounding box center [482, 209] width 569 height 418
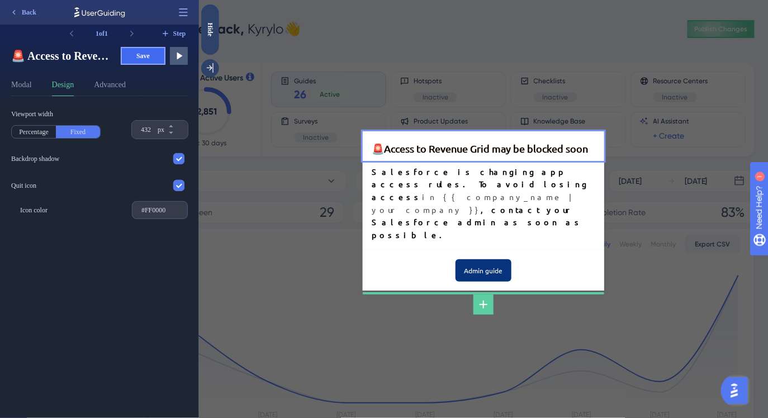
click at [144, 61] on button "Save" at bounding box center [143, 56] width 45 height 18
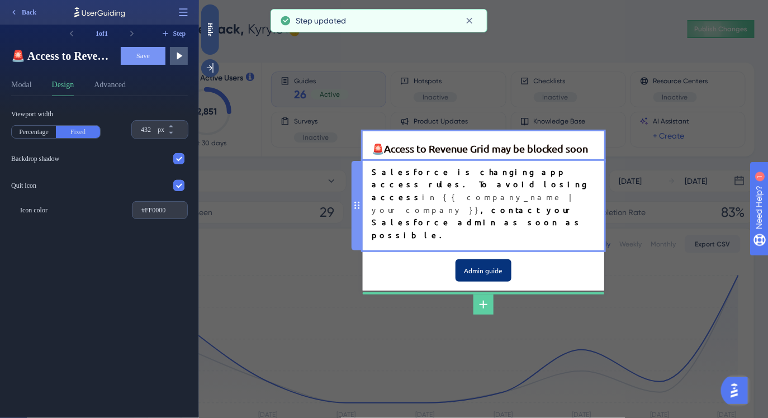
click at [377, 199] on div "Salesforce is changing app access rules. To avoid losing access in {{ company_n…" at bounding box center [483, 203] width 224 height 76
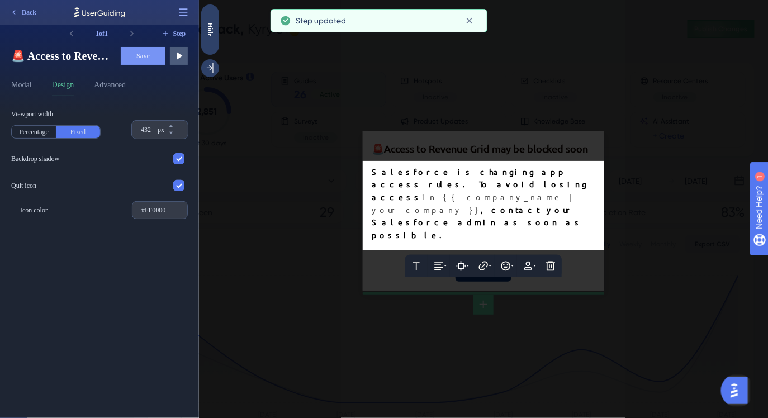
click at [377, 202] on span "in {{ company_name | your company }}" at bounding box center [480, 203] width 219 height 23
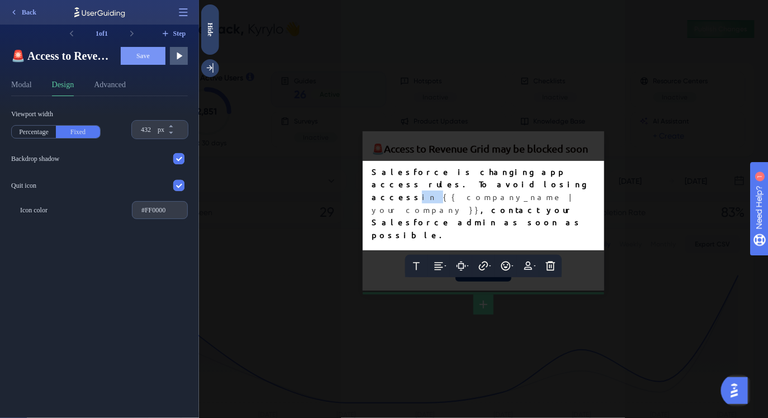
drag, startPoint x: 380, startPoint y: 202, endPoint x: 371, endPoint y: 202, distance: 8.9
click at [371, 202] on div "Salesforce is changing app access rules. To avoid losing access in {{ company_n…" at bounding box center [483, 203] width 224 height 76
click at [536, 262] on icon at bounding box center [533, 266] width 8 height 9
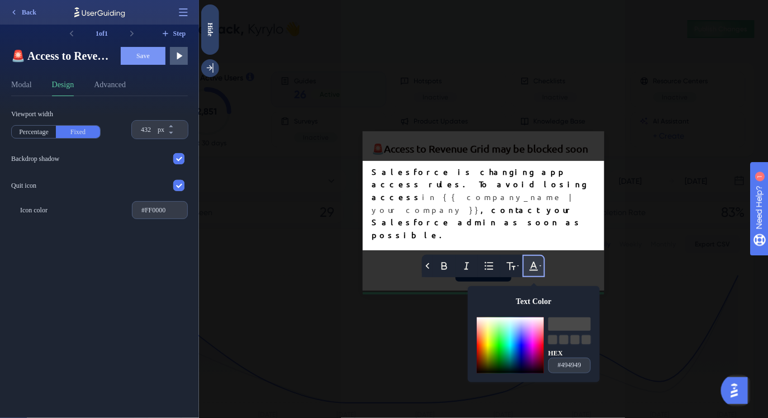
click at [480, 353] on div at bounding box center [509, 359] width 67 height 28
click at [436, 186] on span "Salesforce is changing app access rules. To avoid losing access" at bounding box center [482, 184] width 222 height 35
click at [435, 171] on div at bounding box center [482, 209] width 569 height 418
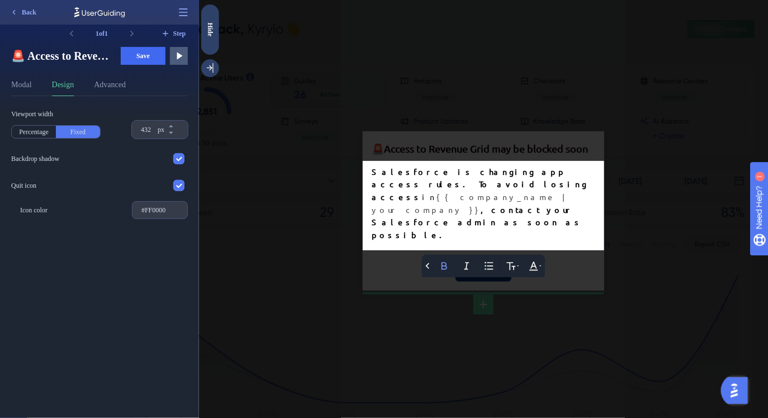
click at [434, 167] on div at bounding box center [482, 209] width 569 height 418
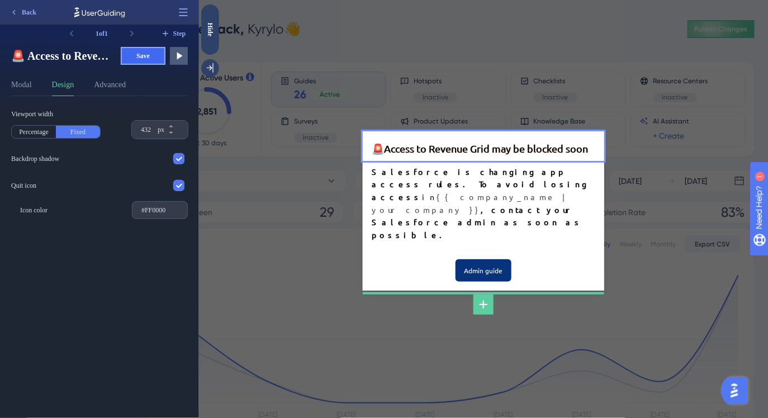
click at [143, 59] on span "Save" at bounding box center [142, 55] width 13 height 9
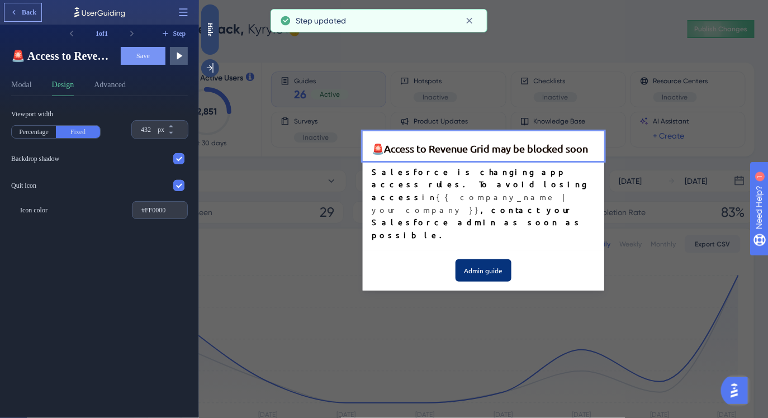
click at [25, 12] on span "Back" at bounding box center [29, 12] width 15 height 9
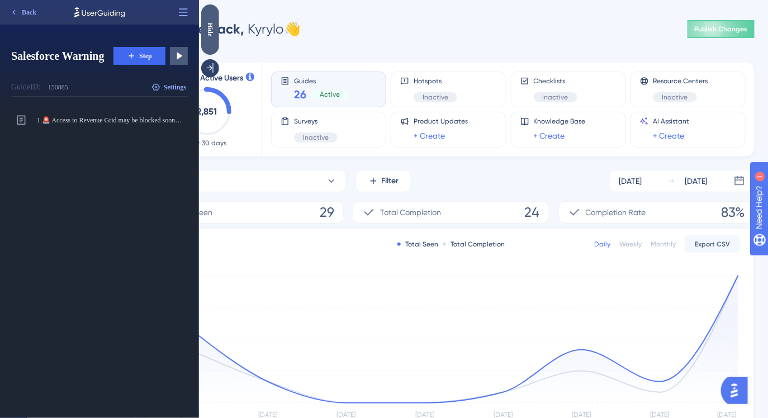
click at [216, 26] on div "Hide" at bounding box center [210, 29] width 18 height 14
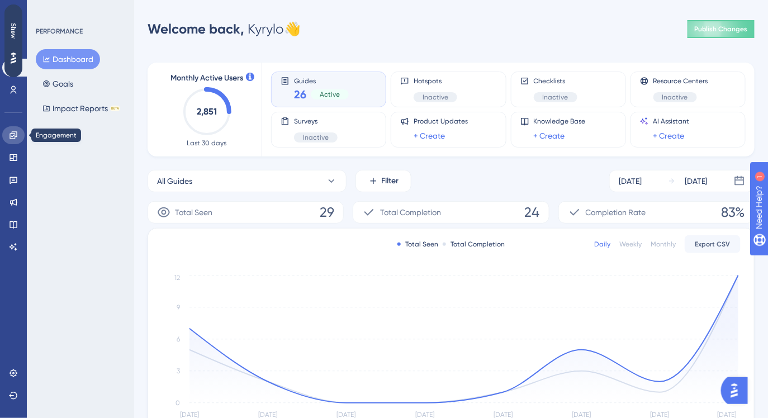
click at [14, 139] on icon at bounding box center [12, 134] width 7 height 7
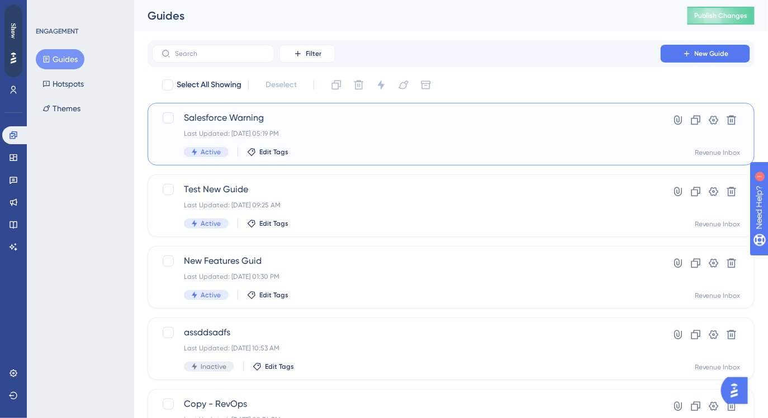
click at [450, 111] on div "Salesforce Warning Last Updated: Aug 28 2025, 05:19 PM Active Edit Tags Hyperli…" at bounding box center [451, 134] width 607 height 63
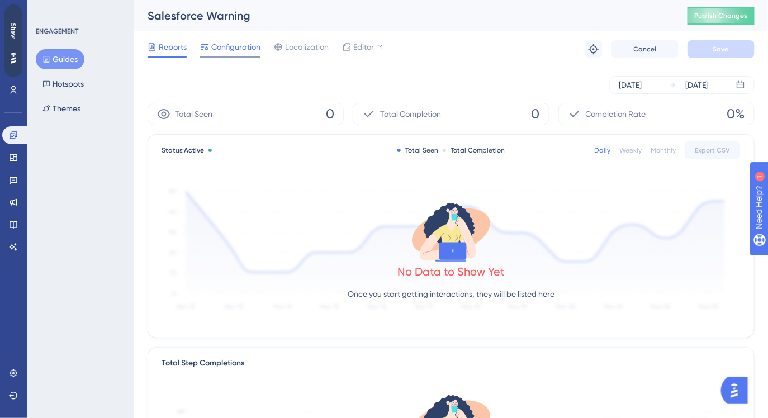
click at [235, 47] on span "Configuration" at bounding box center [235, 46] width 49 height 13
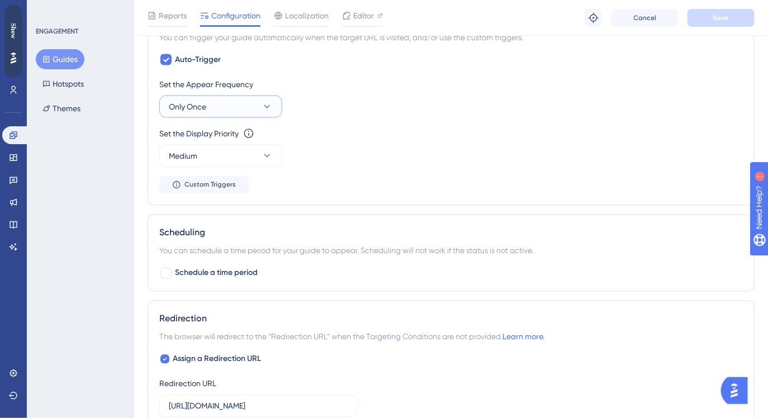
click at [265, 107] on icon at bounding box center [267, 106] width 11 height 11
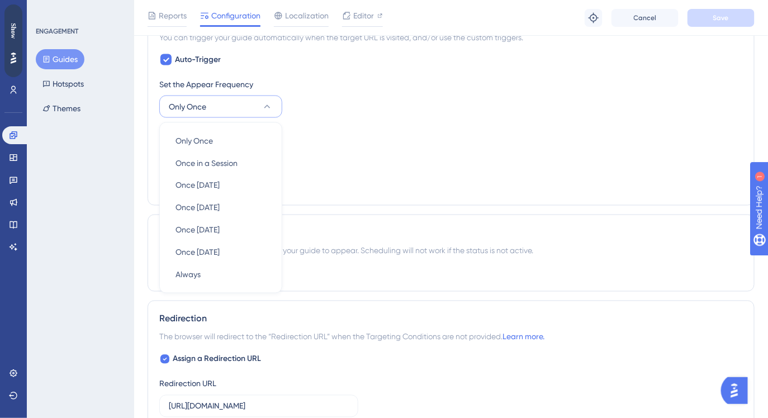
scroll to position [525, 0]
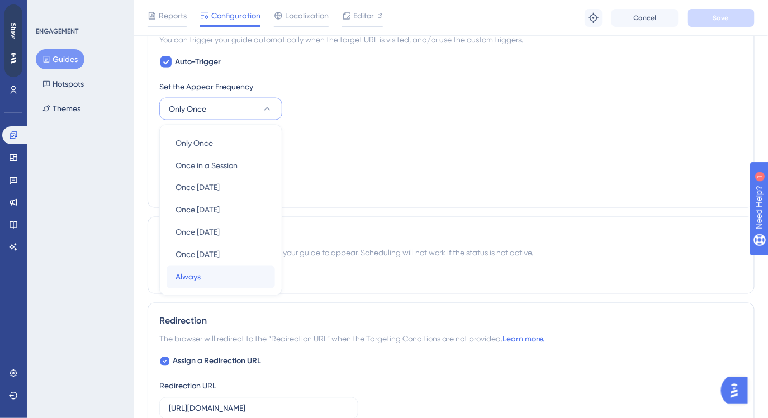
click at [196, 274] on span "Always" at bounding box center [187, 276] width 25 height 13
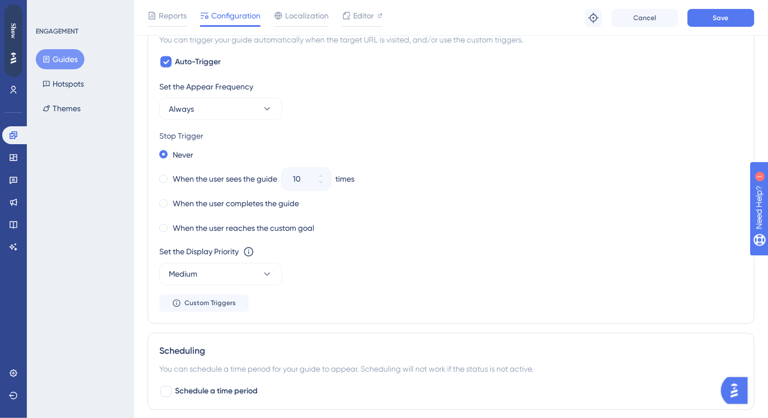
click at [292, 181] on div "10" at bounding box center [296, 179] width 29 height 22
click at [161, 180] on span at bounding box center [163, 179] width 8 height 8
click at [171, 177] on input "radio" at bounding box center [171, 177] width 0 height 0
click at [295, 178] on input "01" at bounding box center [301, 179] width 16 height 13
click at [305, 179] on input "01" at bounding box center [301, 179] width 16 height 13
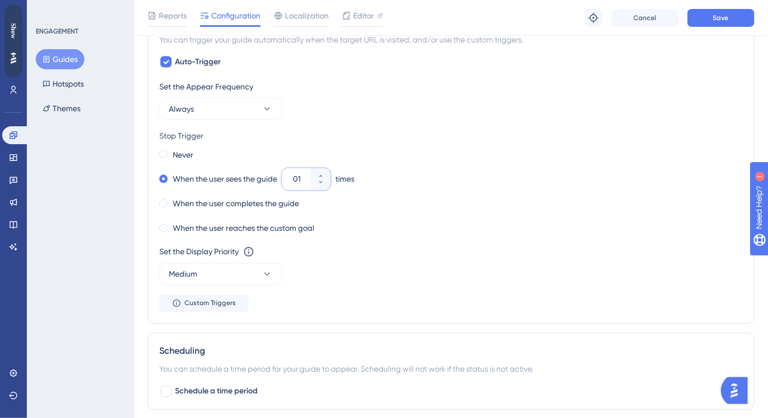
drag, startPoint x: 305, startPoint y: 179, endPoint x: 292, endPoint y: 179, distance: 12.9
click at [292, 179] on div "01" at bounding box center [296, 179] width 29 height 22
click at [293, 179] on input "01" at bounding box center [301, 179] width 16 height 13
type input "03"
click at [402, 149] on div "Never" at bounding box center [450, 155] width 583 height 16
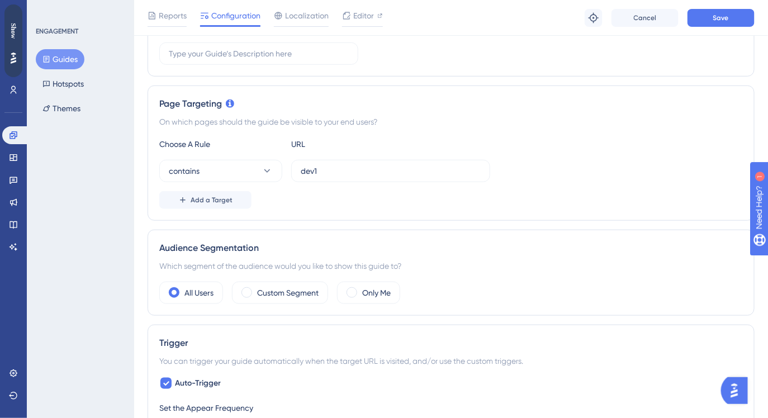
scroll to position [160, 0]
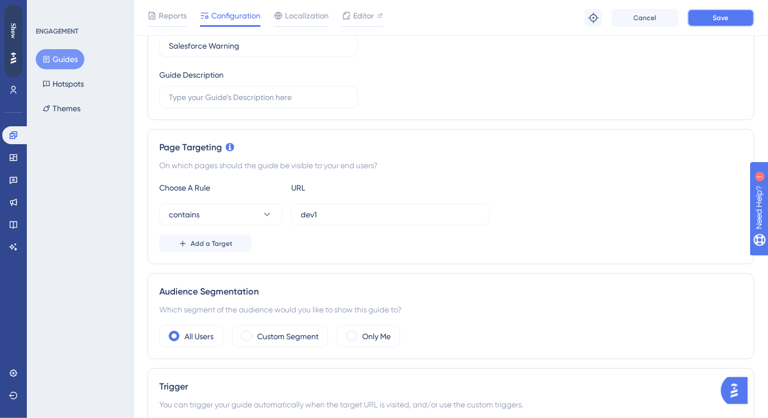
click at [698, 21] on button "Save" at bounding box center [720, 18] width 67 height 18
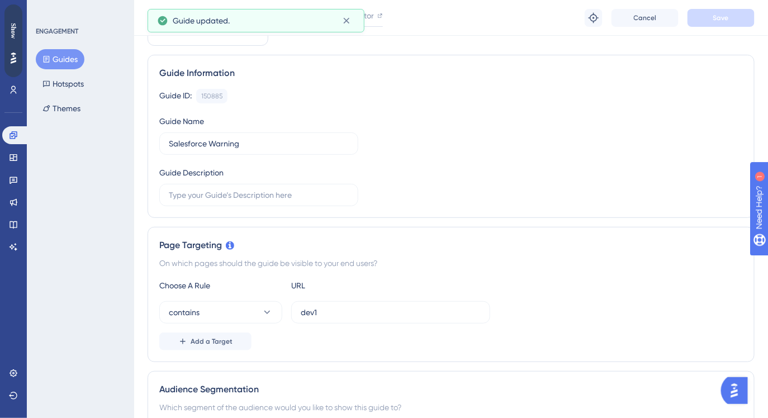
scroll to position [0, 0]
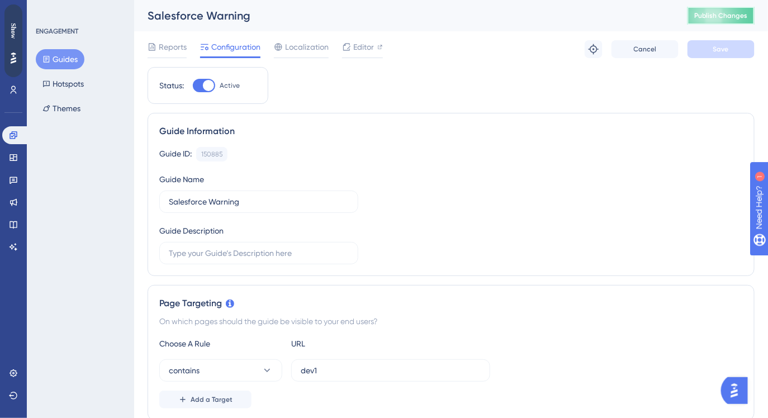
click at [697, 11] on span "Publish Changes" at bounding box center [721, 15] width 54 height 9
click at [353, 48] on span "Editor" at bounding box center [363, 46] width 21 height 13
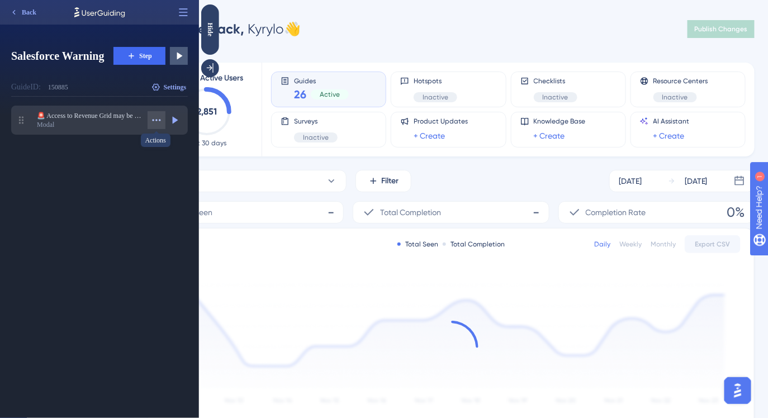
click at [158, 123] on icon at bounding box center [156, 120] width 11 height 11
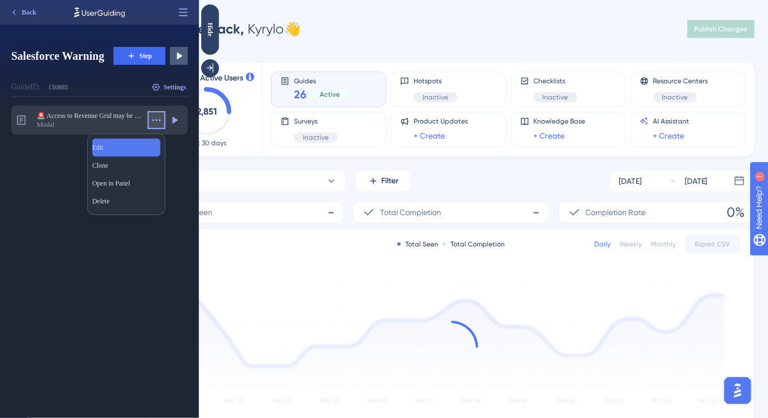
click at [130, 145] on div "Edit Edit" at bounding box center [126, 148] width 68 height 18
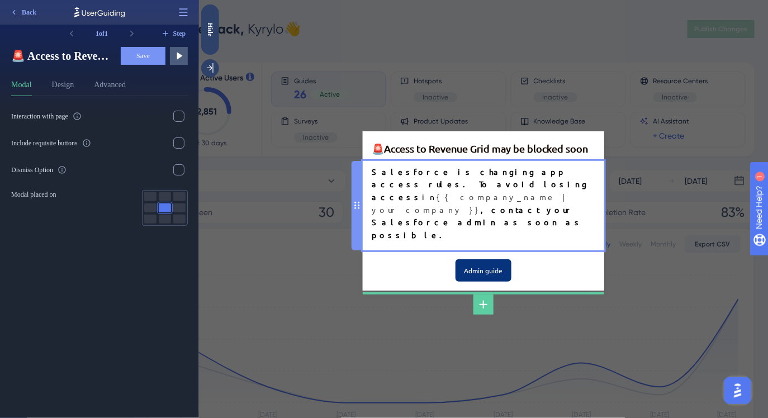
click at [520, 198] on div "Salesforce is changing app access rules. To avoid losing access in {{ company_n…" at bounding box center [483, 203] width 224 height 76
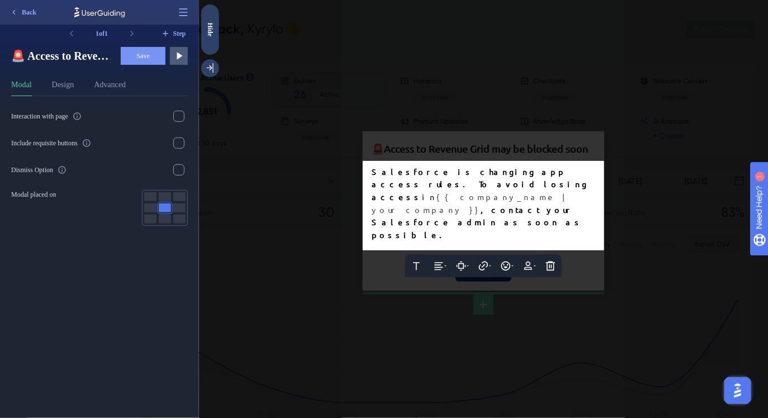
click at [505, 206] on div "Salesforce is changing app access rules. To avoid losing access in {{ company_n…" at bounding box center [483, 203] width 224 height 76
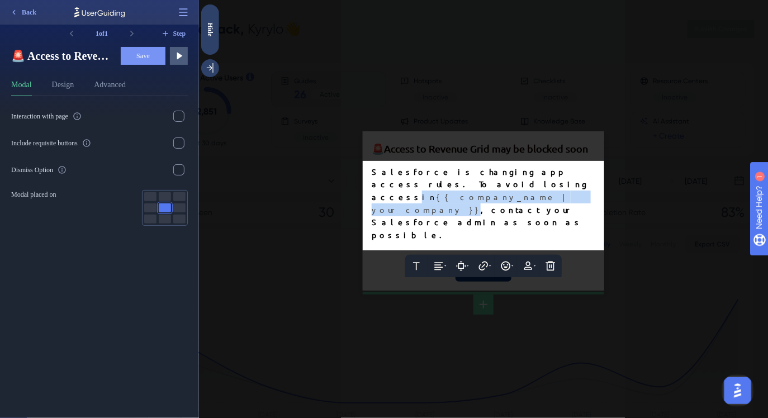
drag, startPoint x: 505, startPoint y: 205, endPoint x: 370, endPoint y: 205, distance: 135.2
click at [370, 205] on div "Text Alignment Paddings Hyperlink Emojis Personalization Delete Salesforce is c…" at bounding box center [482, 205] width 241 height 89
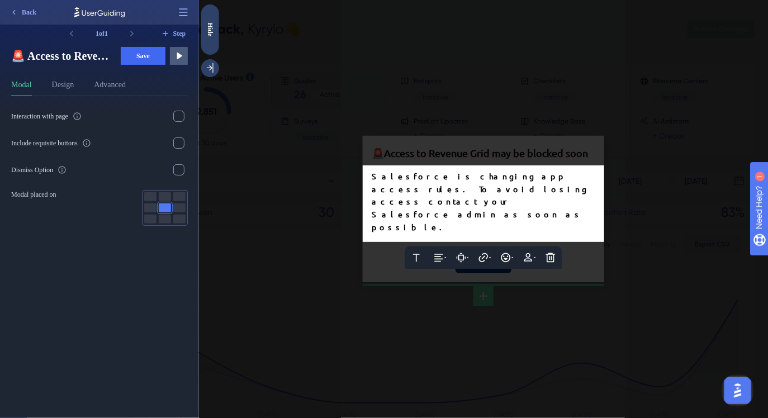
click at [447, 204] on span "Salesforce is changing app access rules. To avoid losing access contact your Sa…" at bounding box center [482, 201] width 222 height 61
click at [427, 199] on span "Salesforce is changing app access rules. To avoid losing access contact your Sa…" at bounding box center [482, 201] width 222 height 61
click at [441, 254] on icon at bounding box center [444, 257] width 6 height 7
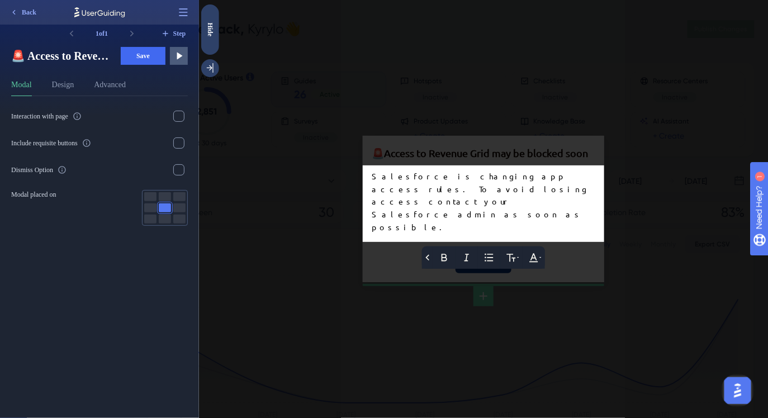
click at [435, 193] on span "Salesforce is changing app access rules. To avoid losing access contact your Sa…" at bounding box center [482, 201] width 222 height 61
click at [445, 254] on icon at bounding box center [444, 257] width 6 height 7
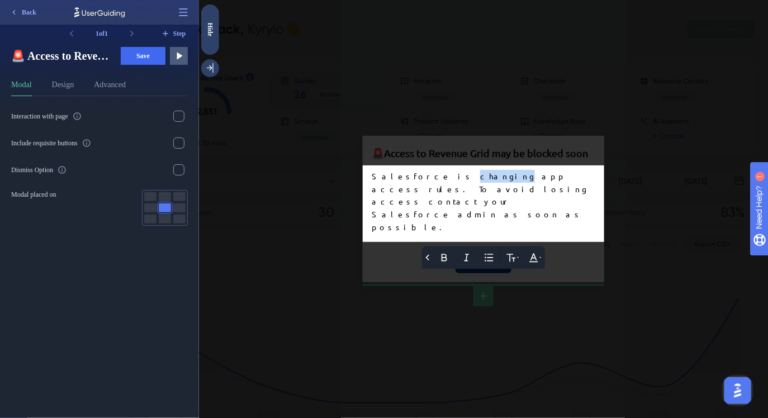
click at [542, 212] on span "Salesforce is changing app access rules. To avoid losing access contact your Sa…" at bounding box center [482, 201] width 222 height 61
click at [515, 176] on div at bounding box center [482, 209] width 569 height 418
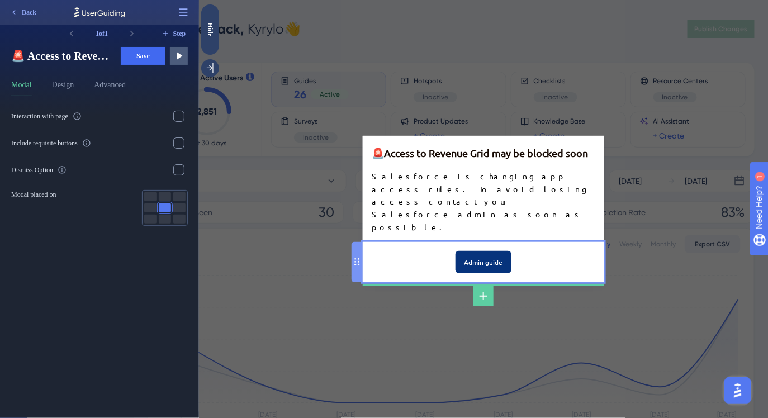
click at [473, 251] on input "Admin guide" at bounding box center [483, 262] width 56 height 22
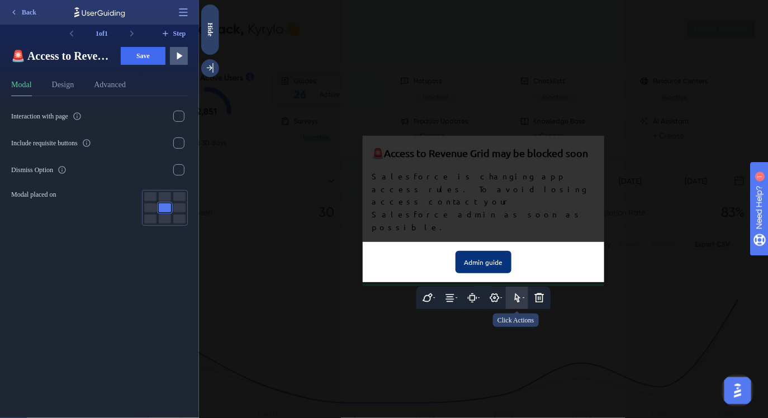
click at [514, 292] on icon at bounding box center [516, 297] width 11 height 11
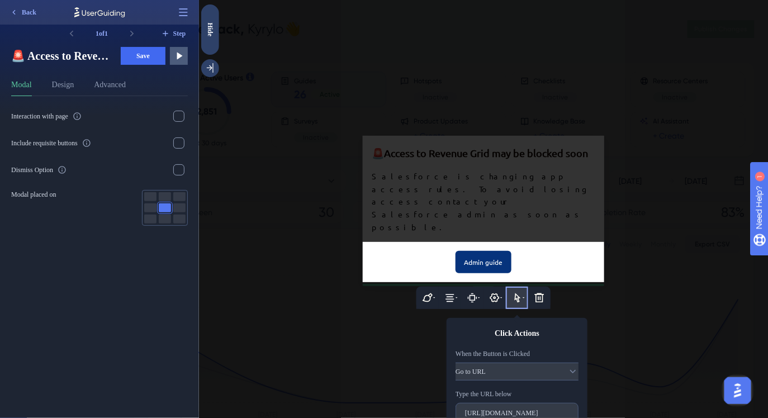
scroll to position [31, 0]
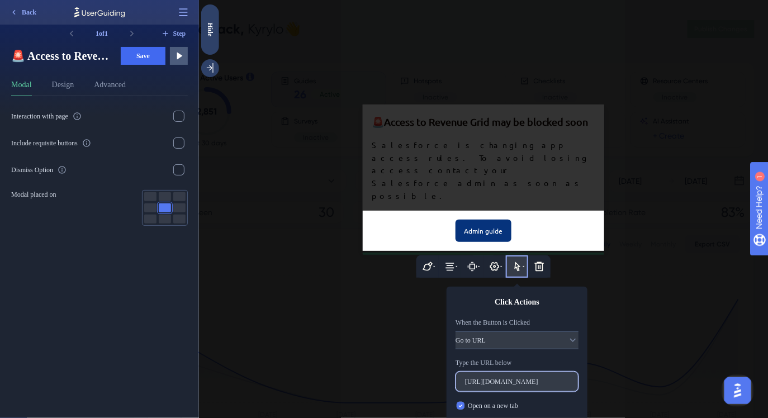
click at [508, 378] on input "https://statics.teams.cdn.office.net/evergreen-assets/safelinks/2/atp-safelinks…" at bounding box center [516, 382] width 104 height 8
paste input "https://statics.teams.cdn.office.net/evergreen-assets/safelinks/2/atp-safelinks…"
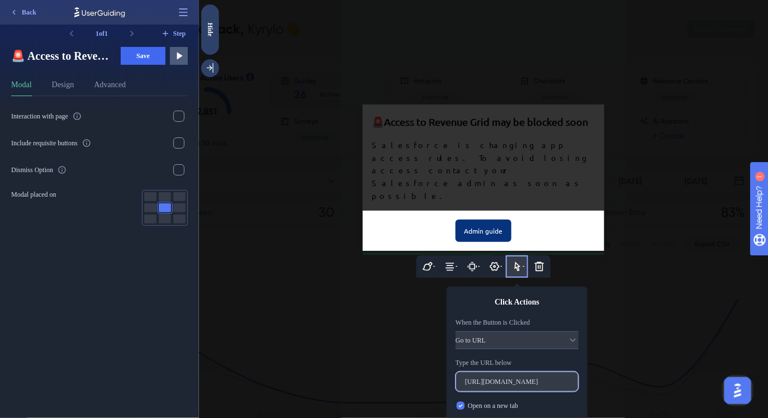
type input "https://statics.teams.cdn.office.net/evergreen-assets/safelinks/2/atp-safelinks…"
click at [497, 372] on label "https://statics.teams.cdn.office.net/evergreen-assets/safelinks/2/atp-safelinks…" at bounding box center [516, 382] width 123 height 20
click at [497, 378] on input "https://statics.teams.cdn.office.net/evergreen-assets/safelinks/2/atp-safelinks…" at bounding box center [516, 382] width 104 height 8
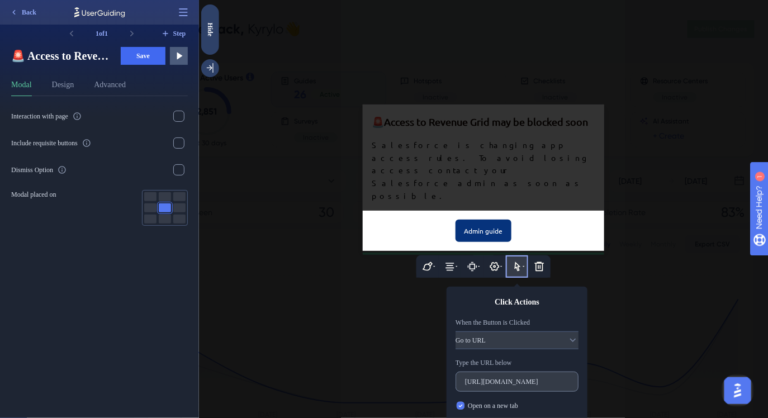
click at [497, 372] on label "https://statics.teams.cdn.office.net/evergreen-assets/safelinks/2/atp-safelinks…" at bounding box center [516, 382] width 123 height 20
click at [497, 378] on input "https://statics.teams.cdn.office.net/evergreen-assets/safelinks/2/atp-safelinks…" at bounding box center [516, 382] width 104 height 8
click at [497, 372] on label "https://statics.teams.cdn.office.net/evergreen-assets/safelinks/2/atp-safelinks…" at bounding box center [516, 382] width 123 height 20
click at [497, 378] on input "https://statics.teams.cdn.office.net/evergreen-assets/safelinks/2/atp-safelinks…" at bounding box center [516, 382] width 104 height 8
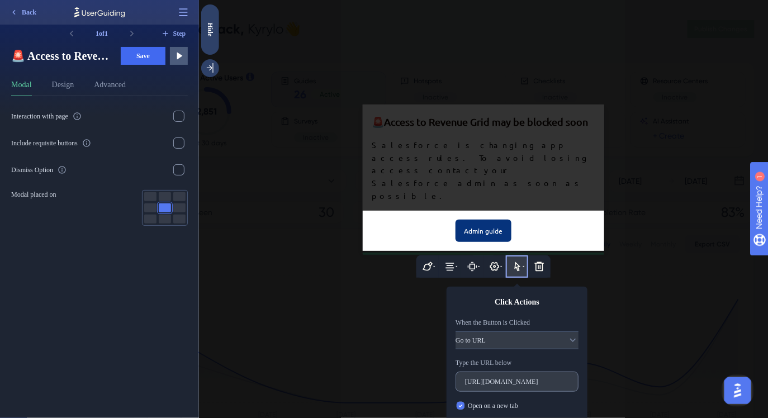
click at [497, 372] on label "https://statics.teams.cdn.office.net/evergreen-assets/safelinks/2/atp-safelinks…" at bounding box center [516, 382] width 123 height 20
click at [497, 378] on input "https://statics.teams.cdn.office.net/evergreen-assets/safelinks/2/atp-safelinks…" at bounding box center [516, 382] width 104 height 8
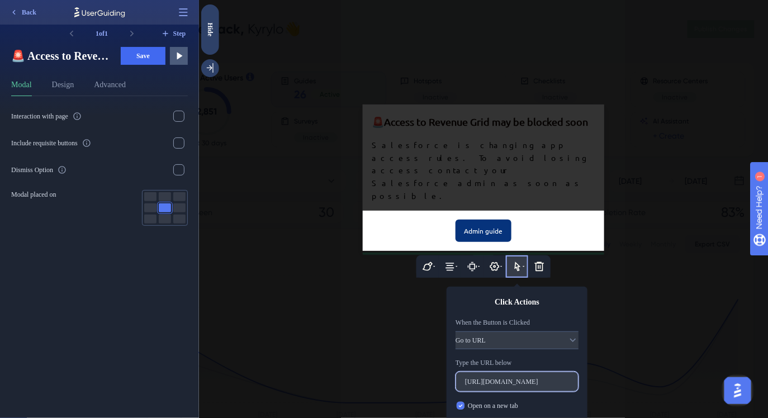
click at [497, 378] on input "https://statics.teams.cdn.office.net/evergreen-assets/safelinks/2/atp-safelinks…" at bounding box center [516, 382] width 104 height 8
paste input "https://docs.revenuegrid.com/ri/fast/articles/connected-app-restriction-revenue…"
drag, startPoint x: 484, startPoint y: 364, endPoint x: 432, endPoint y: 366, distance: 51.5
click at [432, 366] on div "🚨 Access to Revenue Grid may be blocked soon Salesforce is changing app access …" at bounding box center [482, 209] width 569 height 418
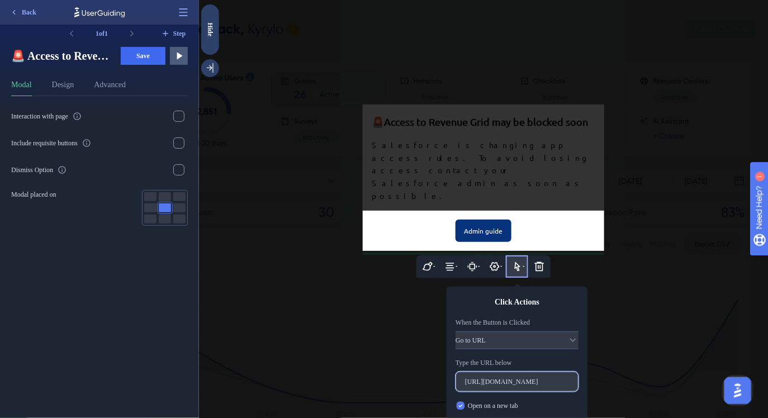
type input "https://docs.revenuegrid.com/ri/fast/articles/connected-app-restriction-revenue…"
click at [511, 372] on label "https://docs.revenuegrid.com/ri/fast/articles/connected-app-restriction-revenue…" at bounding box center [516, 382] width 123 height 20
click at [511, 378] on input "https://docs.revenuegrid.com/ri/fast/articles/connected-app-restriction-revenue…" at bounding box center [516, 382] width 104 height 8
click at [517, 262] on icon at bounding box center [517, 266] width 6 height 9
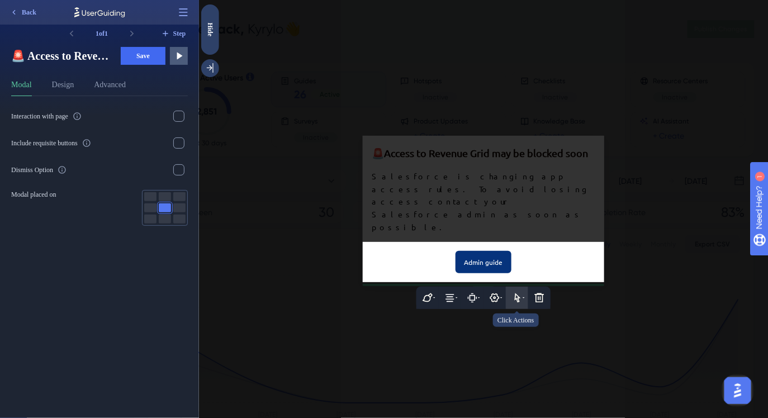
click at [520, 292] on icon at bounding box center [516, 297] width 11 height 11
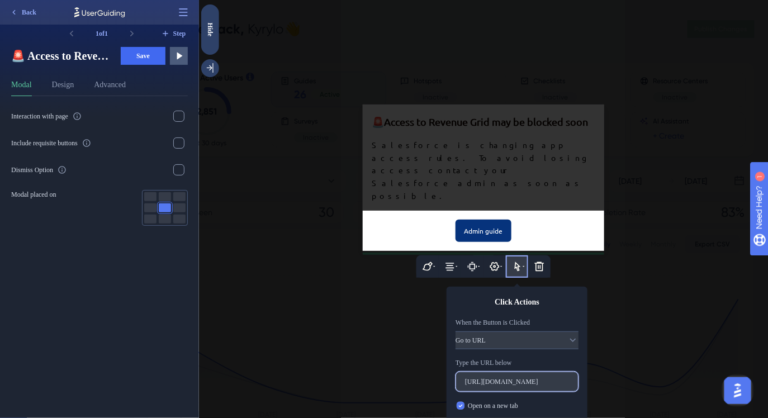
click at [506, 378] on input "https://statics.teams.cdn.office.net/evergreen-assets/safelinks/2/atp-safelinks…" at bounding box center [516, 382] width 104 height 8
paste input "https://docs.revenuegrid.com/ri/fast/articles/connected-app-restriction-revenue…"
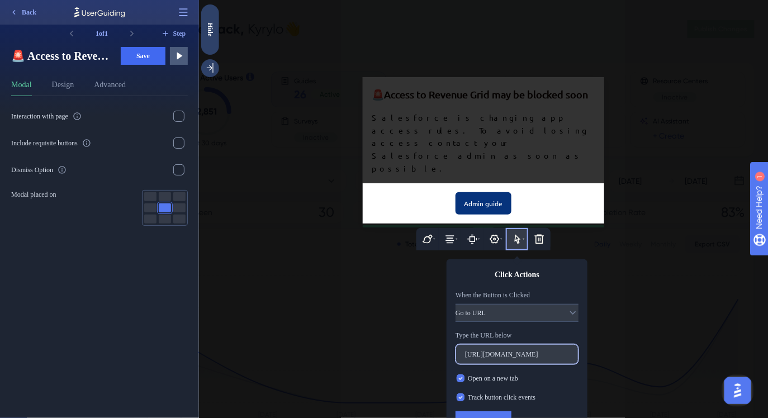
type input "https://docs.revenuegrid.com/ri/fast/articles/connected-app-restriction-revenue…"
click at [496, 411] on button "Save" at bounding box center [483, 420] width 56 height 18
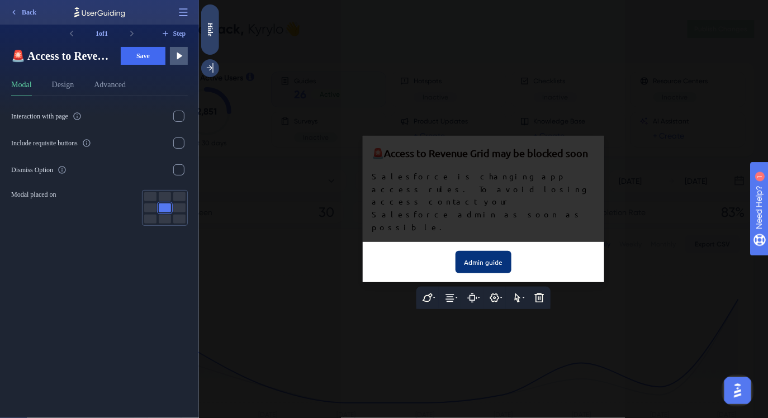
click at [153, 73] on div "🚨 Access to Revenue Grid may be blocked soon Salesforce is changing app access …" at bounding box center [99, 71] width 177 height 49
click at [153, 63] on button "Save" at bounding box center [143, 56] width 45 height 18
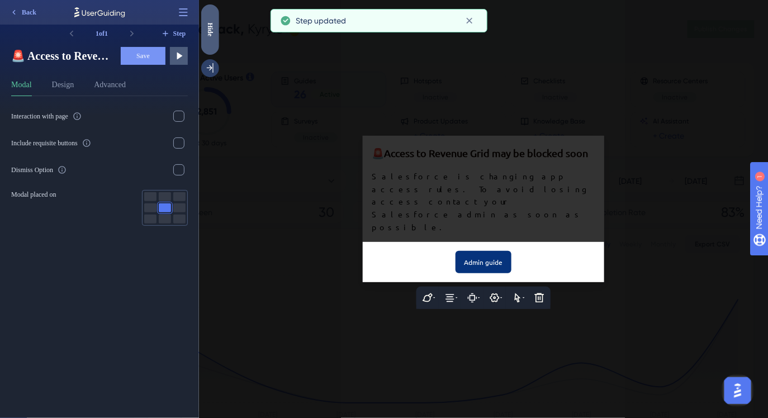
click at [212, 42] on div "Hide" at bounding box center [210, 29] width 18 height 50
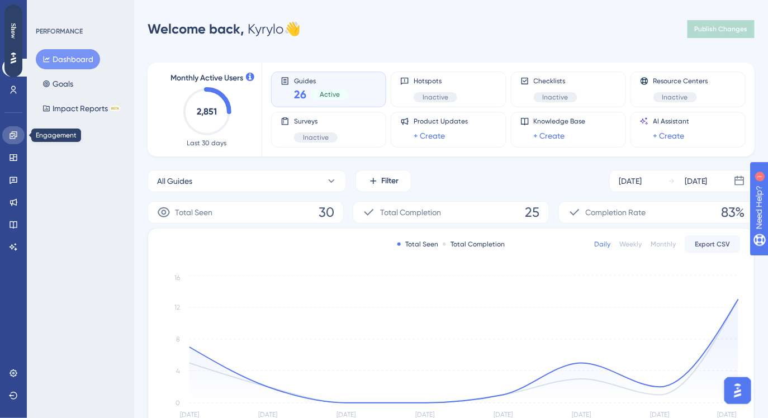
click at [14, 136] on icon at bounding box center [13, 135] width 9 height 9
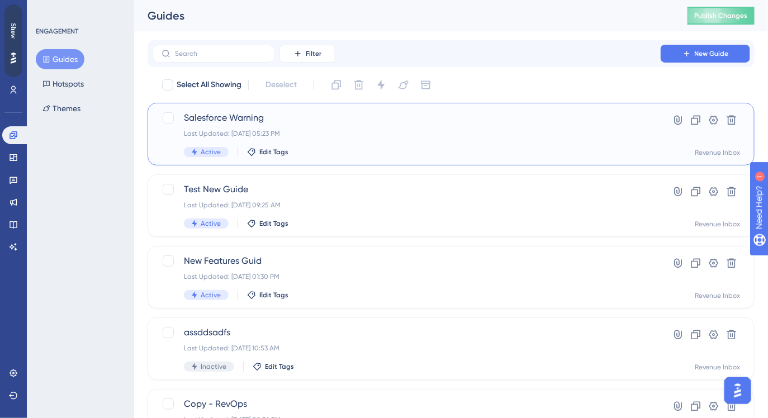
click at [196, 124] on span "Salesforce Warning" at bounding box center [406, 117] width 445 height 13
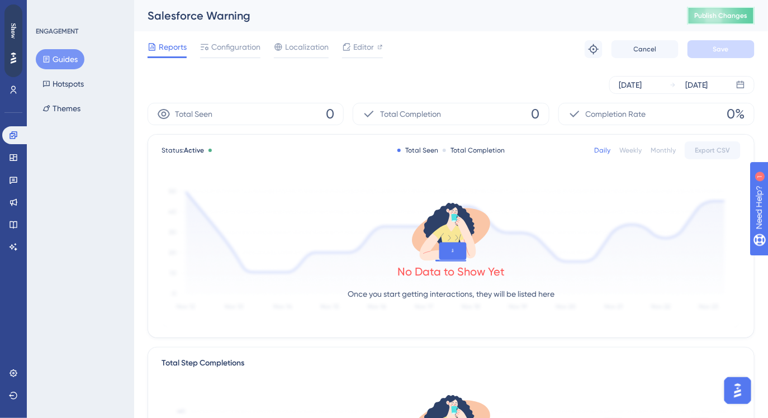
click at [719, 12] on span "Publish Changes" at bounding box center [721, 15] width 54 height 9
click at [241, 45] on span "Configuration" at bounding box center [235, 46] width 49 height 13
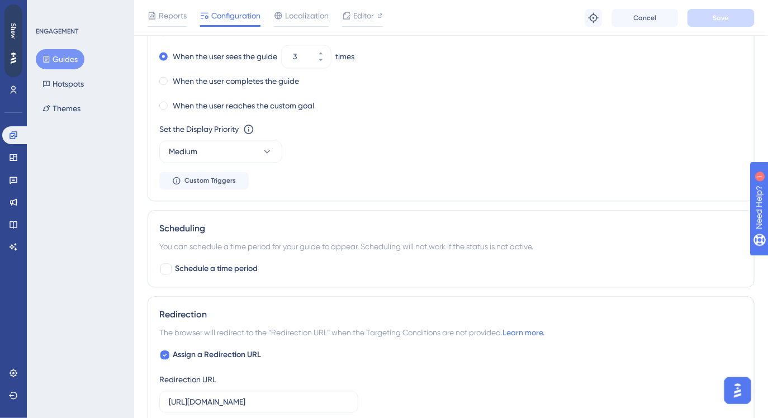
scroll to position [633, 0]
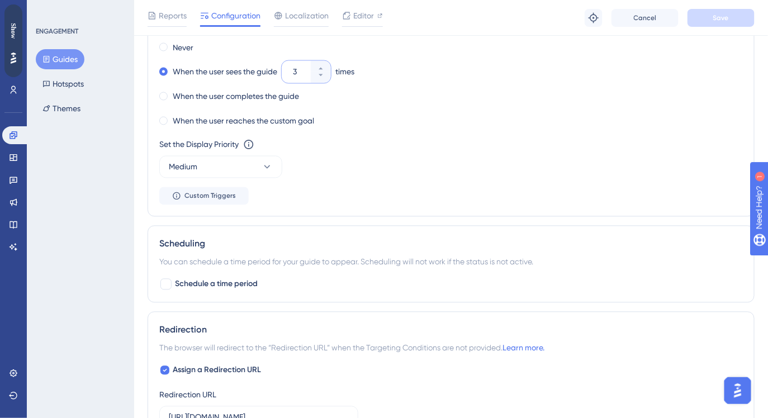
click at [302, 70] on input "3" at bounding box center [301, 71] width 16 height 13
type input "30"
click at [505, 75] on div "When the user sees the guide 30 times" at bounding box center [450, 72] width 583 height 16
click at [705, 20] on button "Save" at bounding box center [720, 18] width 67 height 18
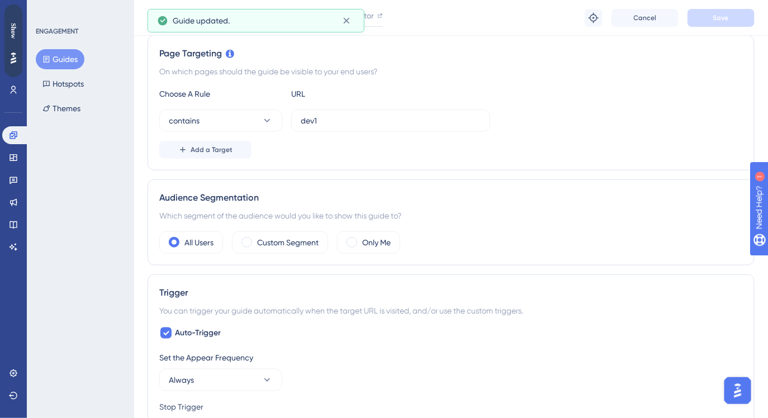
scroll to position [0, 0]
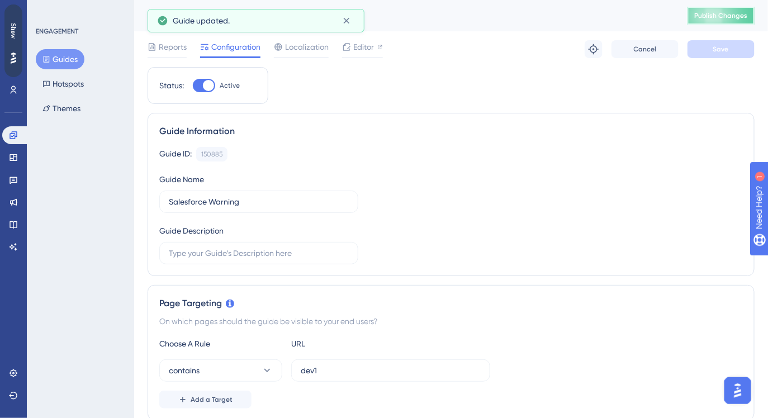
click at [731, 15] on button "Publish Changes" at bounding box center [720, 16] width 67 height 18
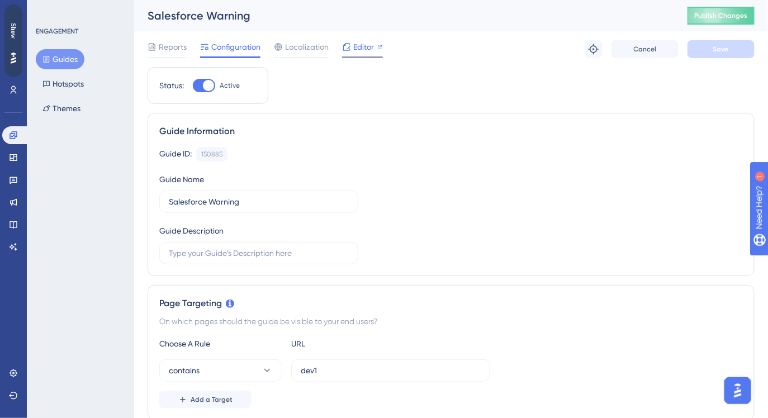
click at [363, 51] on span "Editor" at bounding box center [363, 46] width 21 height 13
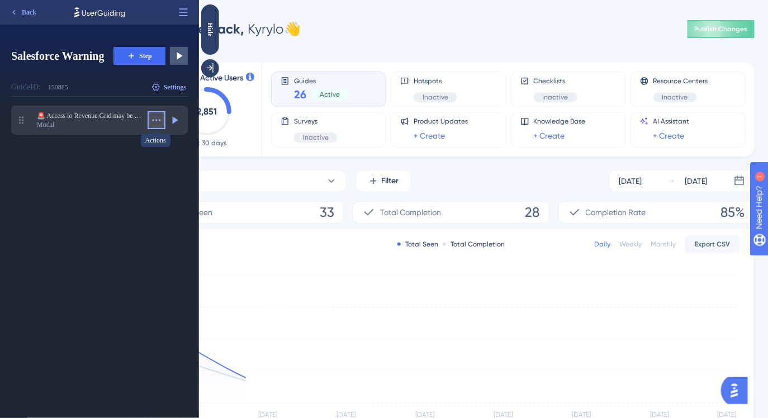
click at [156, 129] on button at bounding box center [157, 120] width 18 height 18
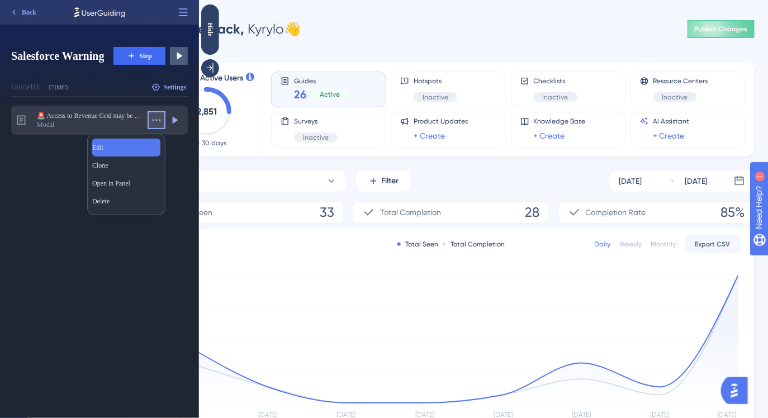
click at [141, 140] on div "Edit Edit" at bounding box center [126, 148] width 68 height 18
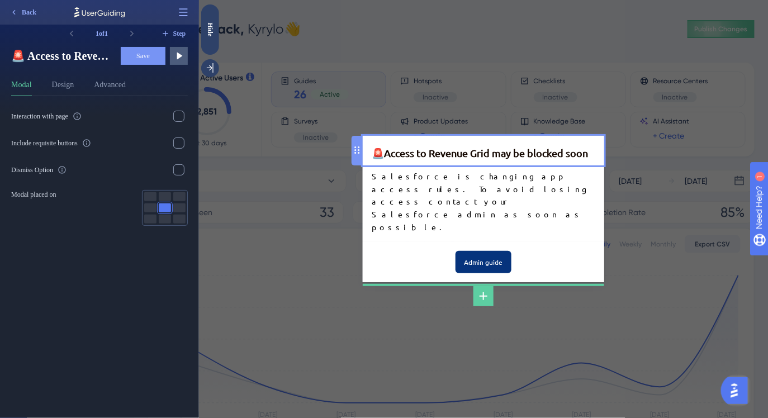
click at [457, 161] on div "🚨 Access to Revenue Grid may be blocked soon" at bounding box center [483, 153] width 224 height 16
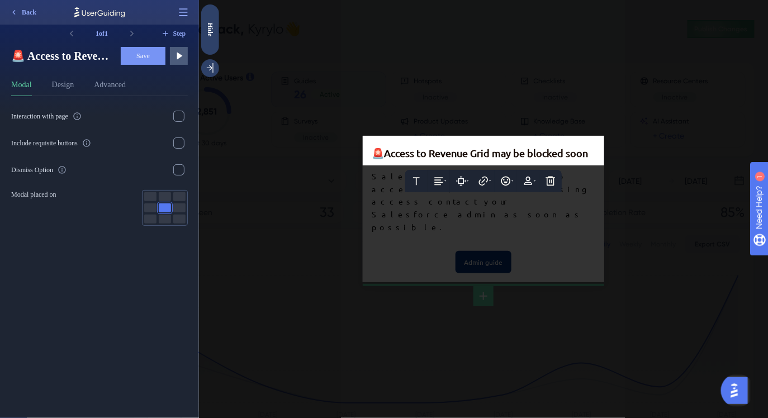
click at [457, 159] on span "Access to Revenue Grid may be blocked soon" at bounding box center [485, 153] width 204 height 12
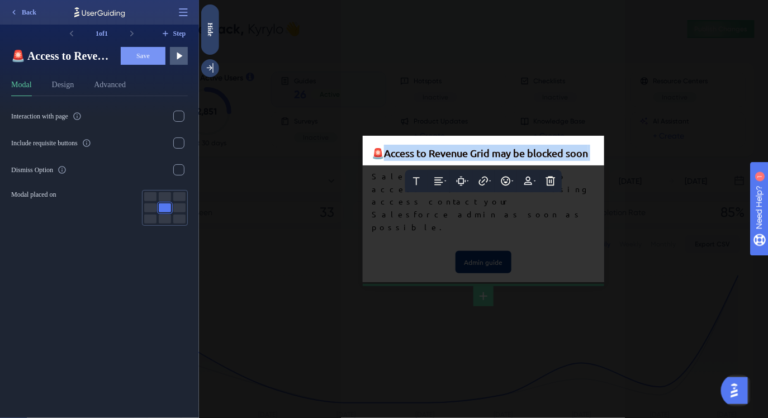
drag, startPoint x: 588, startPoint y: 173, endPoint x: 386, endPoint y: 167, distance: 202.9
click at [386, 161] on div "🚨 Access to Revenue Grid may be blocked soon" at bounding box center [483, 153] width 224 height 16
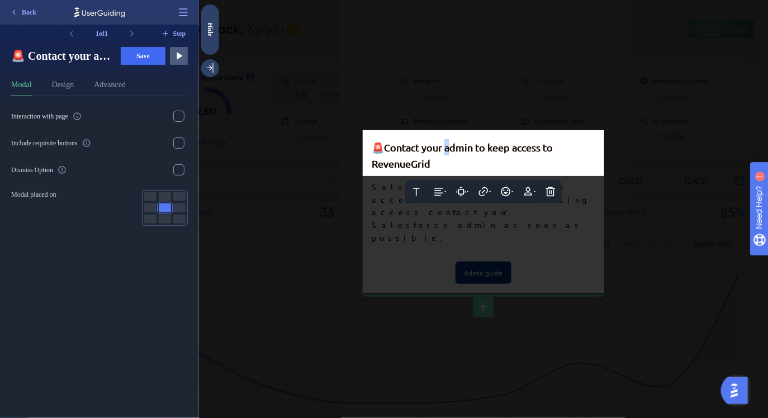
click at [444, 167] on span "Contact your admin to keep access to RevenueGrid" at bounding box center [462, 155] width 183 height 28
click at [435, 172] on div "🚨 Contact your Admin to keep access to RevenueGrid" at bounding box center [483, 155] width 224 height 32
click at [409, 169] on span "Contact your Admin to keep access to RevenueGrid" at bounding box center [463, 155] width 185 height 28
click at [440, 172] on div "🚨 Contact your Admin to keep access to Revenue Grid" at bounding box center [483, 155] width 224 height 32
click at [388, 229] on div at bounding box center [482, 209] width 569 height 418
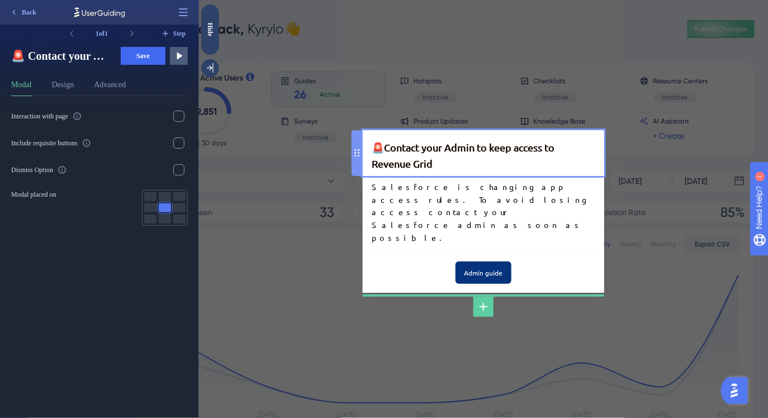
click at [468, 172] on div "🚨 Contact your Admin to keep access to Revenue Grid" at bounding box center [483, 155] width 224 height 32
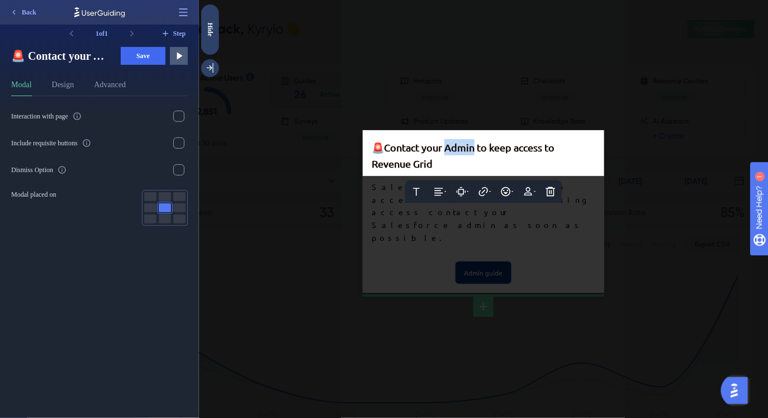
drag, startPoint x: 474, startPoint y: 166, endPoint x: 446, endPoint y: 164, distance: 27.4
click at [446, 164] on span "Contact your Admin to keep access to Revenue Grid" at bounding box center [463, 155] width 185 height 28
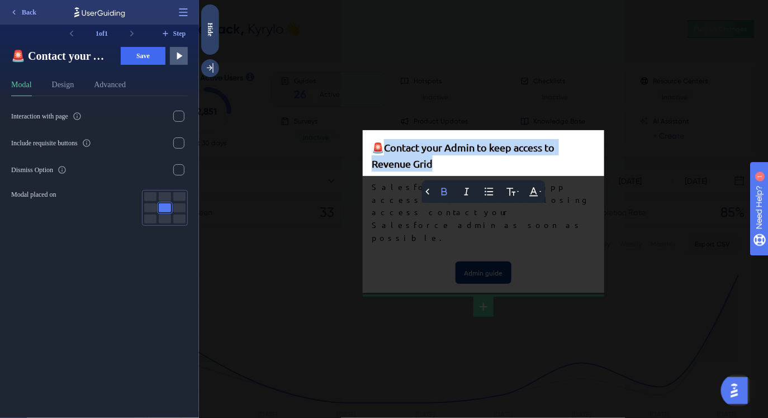
drag, startPoint x: 465, startPoint y: 177, endPoint x: 385, endPoint y: 168, distance: 80.5
click at [385, 168] on div "🚨 Contact your Admin to keep access to Revenue Grid" at bounding box center [483, 155] width 224 height 32
click at [446, 165] on span "Contact your Admin to keep access to Revenue Grid" at bounding box center [463, 155] width 185 height 28
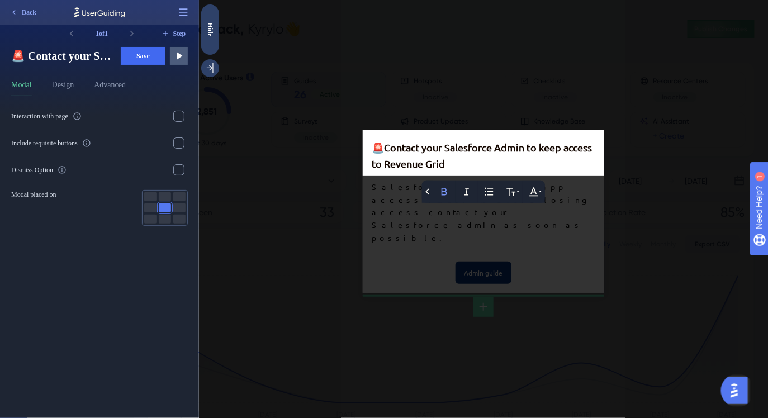
click at [458, 172] on div "🚨 Contact your Salesforce Admin to keep access to Revenue Grid" at bounding box center [483, 155] width 224 height 32
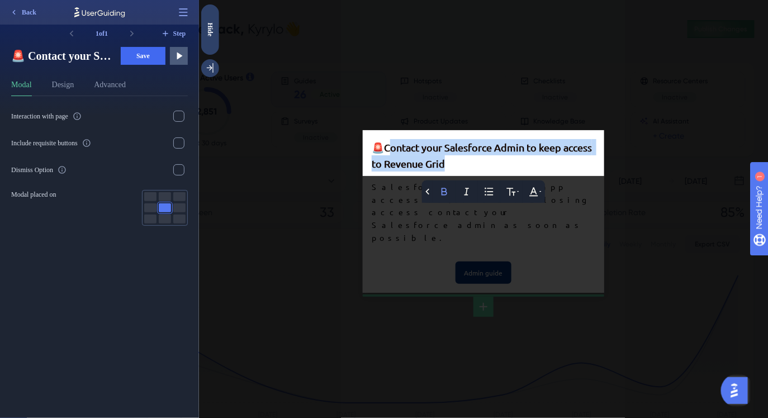
drag, startPoint x: 454, startPoint y: 182, endPoint x: 390, endPoint y: 170, distance: 65.4
click at [390, 170] on div "🚨 Contact your Salesforce Admin to keep access to Revenue Grid" at bounding box center [483, 155] width 224 height 32
click at [522, 165] on span "Contact your Salesforce Admin to keep access to Revenue Grid" at bounding box center [482, 155] width 222 height 28
drag, startPoint x: 524, startPoint y: 179, endPoint x: 374, endPoint y: 164, distance: 149.9
click at [374, 164] on div "🚨 Contact your Salesforce Administrator to keep access to Revenue Grid" at bounding box center [483, 155] width 224 height 32
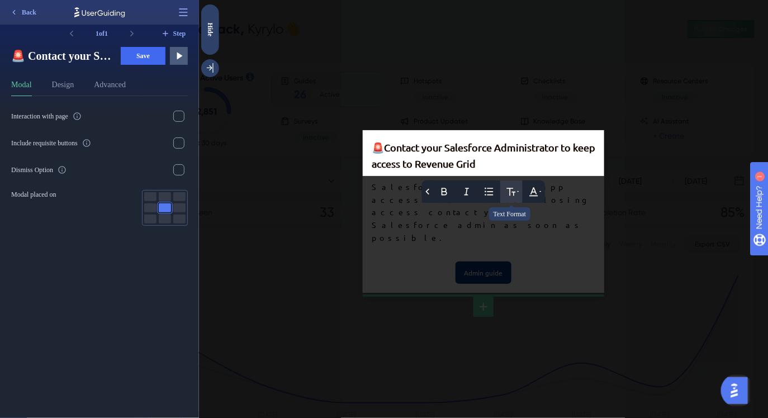
click at [506, 197] on icon at bounding box center [510, 191] width 11 height 11
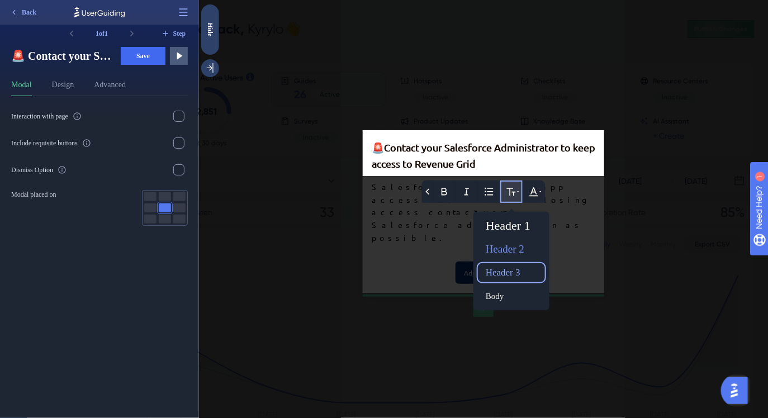
click at [506, 282] on div "Header 3" at bounding box center [511, 273] width 60 height 18
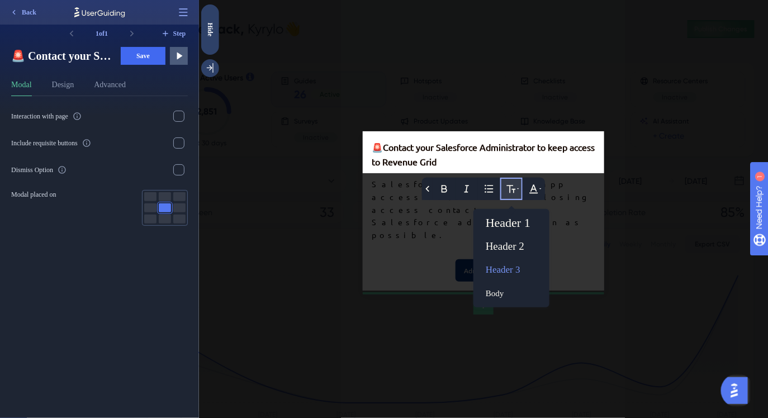
click at [384, 209] on div at bounding box center [482, 209] width 569 height 418
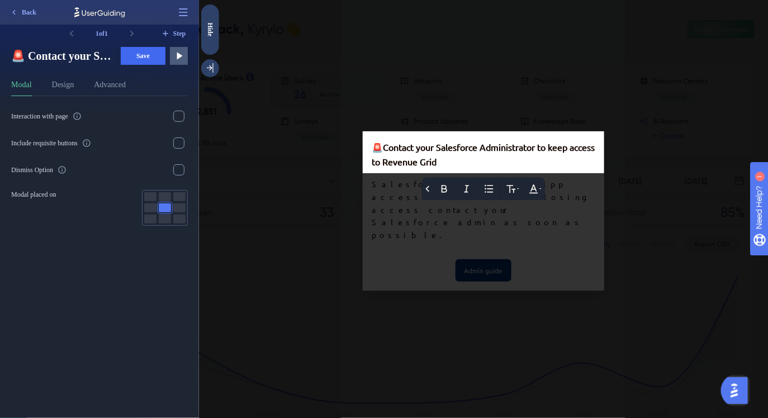
click at [393, 207] on div at bounding box center [482, 209] width 569 height 418
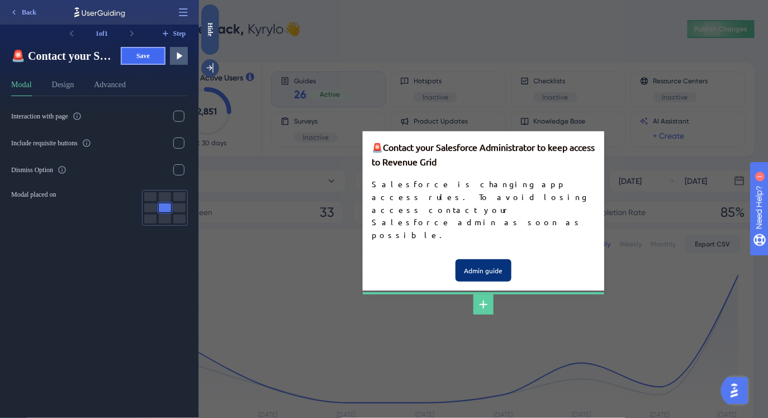
click at [144, 56] on span "Save" at bounding box center [142, 55] width 13 height 9
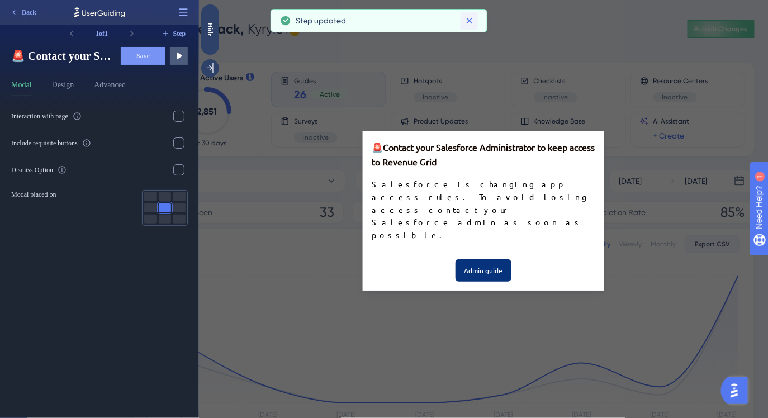
click at [189, 72] on icon at bounding box center [178, 76] width 22 height 9
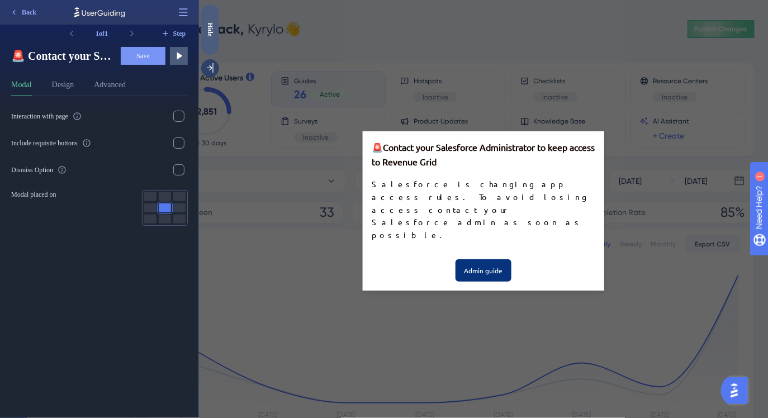
click at [211, 29] on div "Hide" at bounding box center [210, 29] width 18 height 14
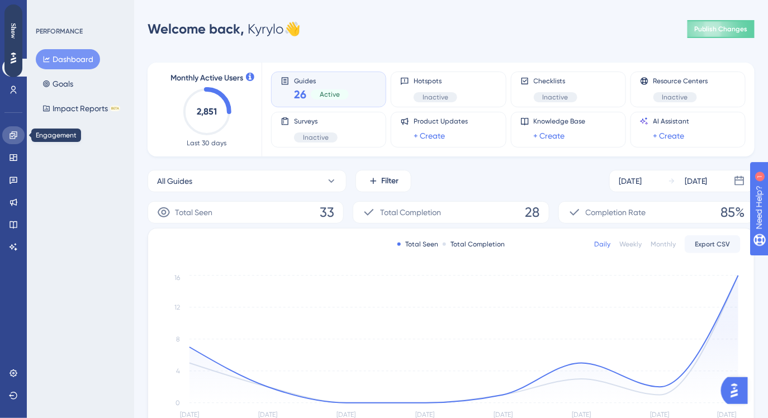
click at [15, 131] on icon at bounding box center [12, 134] width 7 height 7
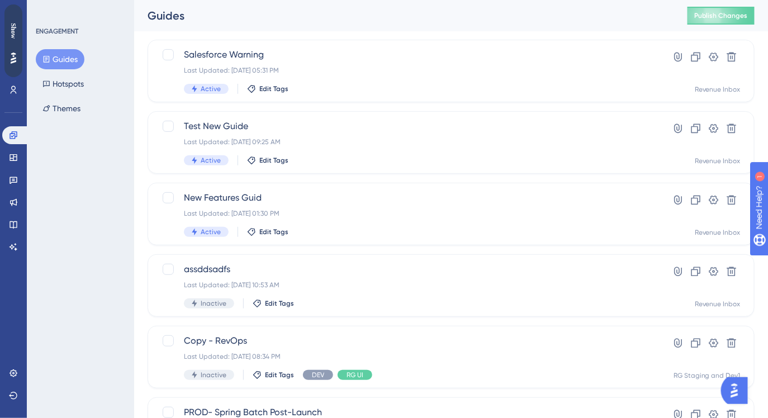
scroll to position [60, 0]
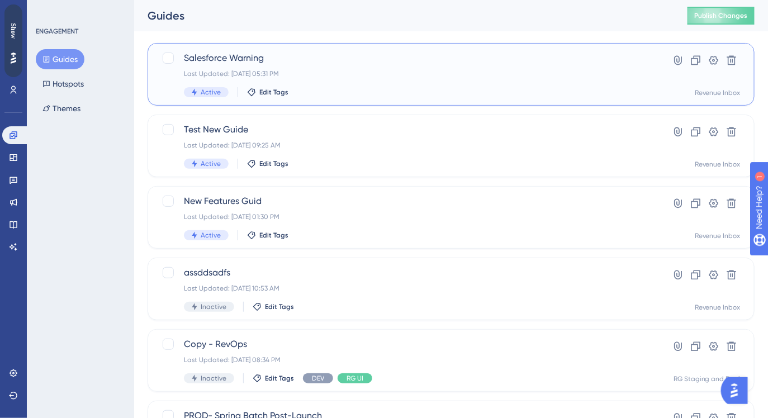
click at [360, 82] on div "Salesforce Warning Last Updated: Aug 28 2025, 05:31 PM Active Edit Tags" at bounding box center [406, 74] width 445 height 46
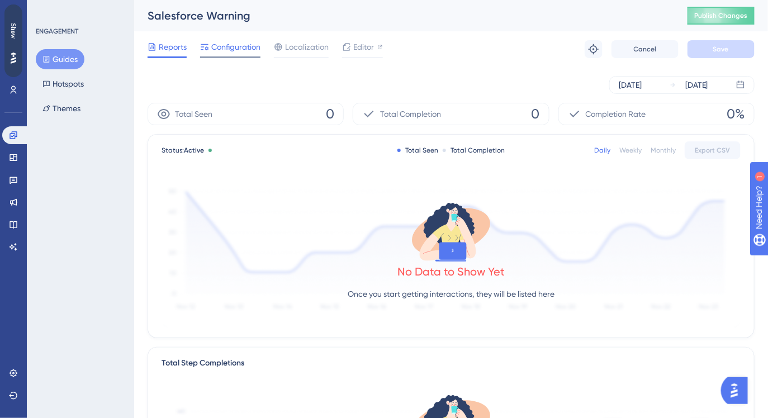
click at [238, 46] on span "Configuration" at bounding box center [235, 46] width 49 height 13
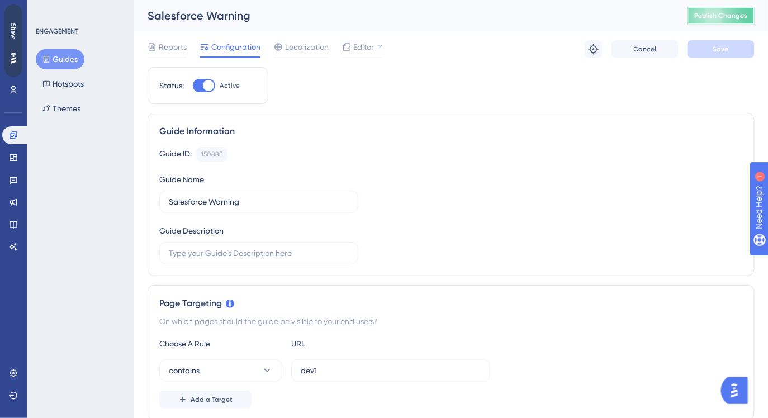
click at [714, 17] on span "Publish Changes" at bounding box center [721, 15] width 54 height 9
click at [362, 42] on span "Editor" at bounding box center [363, 46] width 21 height 13
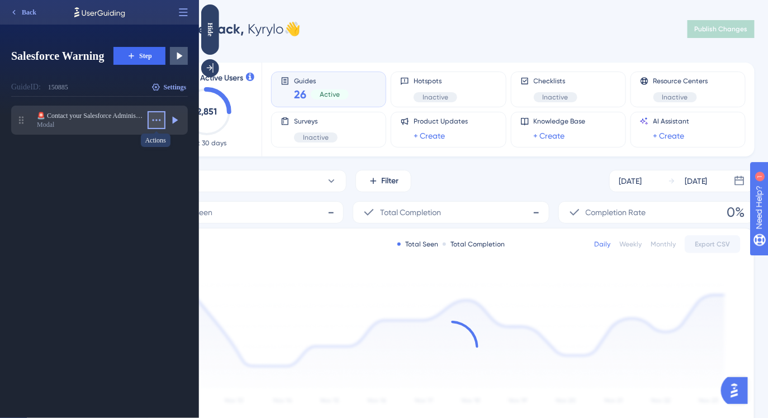
click at [159, 124] on icon at bounding box center [156, 120] width 11 height 11
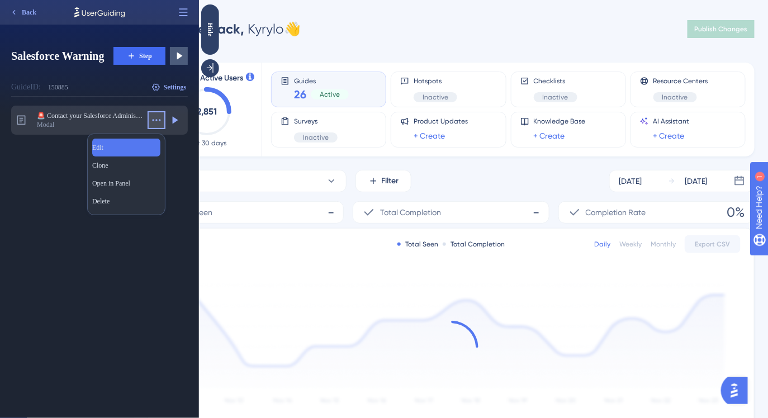
click at [142, 141] on div "Edit Edit" at bounding box center [126, 148] width 68 height 18
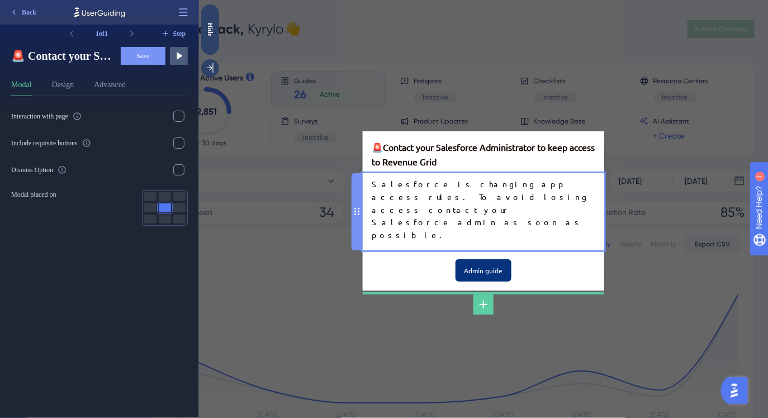
click at [468, 202] on div "Salesforce is changing app access rules. To avoid losing access contact your Sa…" at bounding box center [483, 209] width 224 height 63
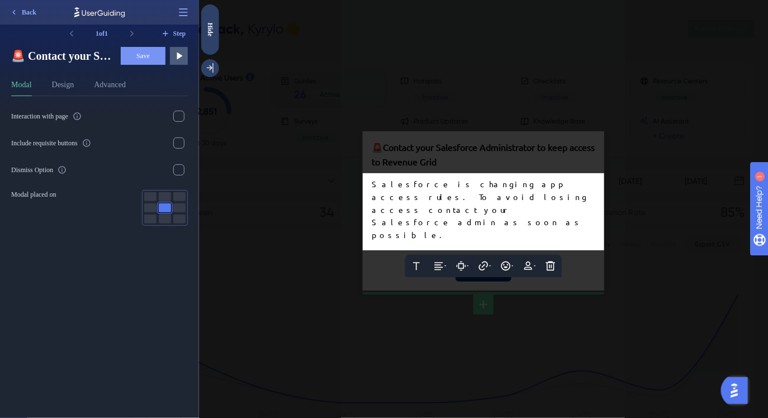
click at [435, 168] on div at bounding box center [482, 209] width 569 height 418
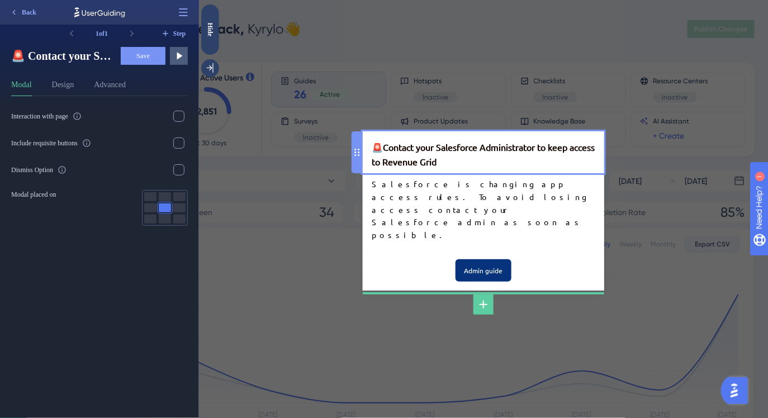
click at [553, 167] on div "🚨 Contact your Salesforce Administrator to keep access to Revenue Grid" at bounding box center [483, 154] width 224 height 29
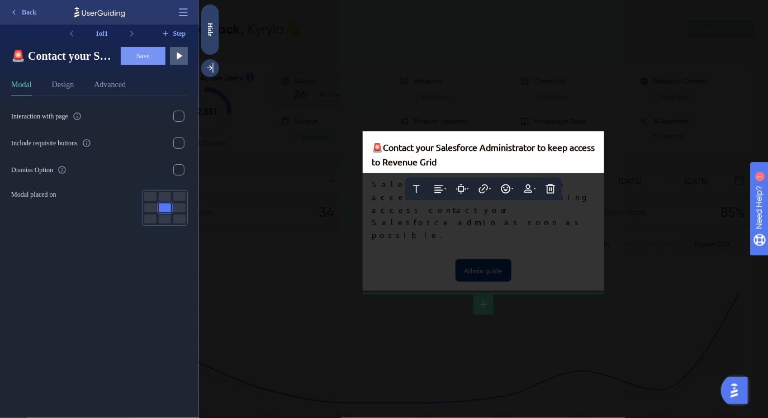
click at [558, 166] on span "Contact your Salesforce Administrator to keep access to Revenue Grid" at bounding box center [483, 154] width 225 height 26
click at [553, 167] on span "Contact your Salesforce Administrator to keep access to Revenue Grid" at bounding box center [483, 154] width 225 height 26
click at [566, 169] on div "🚨 Contact your Salesforce Administrator to kEep access to Revenue Grid" at bounding box center [483, 154] width 224 height 29
click at [399, 167] on span "Contact your Salesforce Administrator to kEeP access to Revenue Grid" at bounding box center [484, 154] width 226 height 26
click at [390, 167] on span "Contact your Salesforce Administrator to kEeP access to Revenue Grid" at bounding box center [484, 154] width 226 height 26
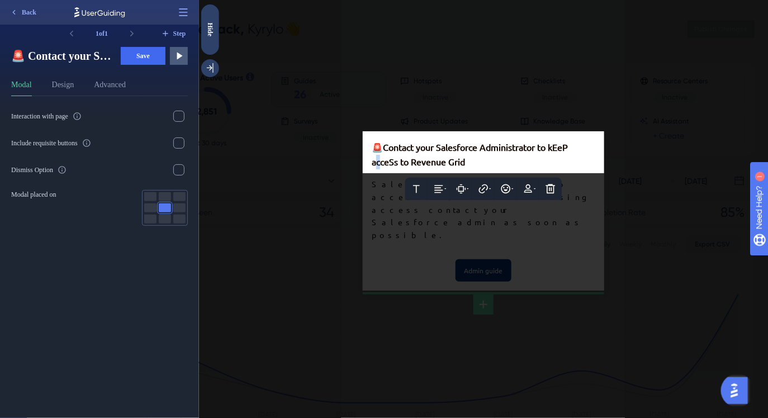
click at [377, 167] on span "Contact your Salesforce Administrator to kEeP acceSs to Revenue Grid" at bounding box center [470, 154] width 198 height 26
click at [478, 169] on div "🚨 Contact your Salesforce Administrator to kEeP aCceSs to Revenue Grid" at bounding box center [483, 154] width 224 height 29
click at [382, 167] on span "Contact your Salesforce Administrator to kEeP aCceSs to Revenue Grid" at bounding box center [470, 154] width 198 height 26
click at [398, 167] on span "Contact your Salesforce Administrator to kEeP aCceSs to Revenue Grid" at bounding box center [470, 154] width 198 height 26
click at [378, 167] on span "Contact your Salesforce Administrator to kEeP aCceSs to Revenue Grid" at bounding box center [470, 154] width 198 height 26
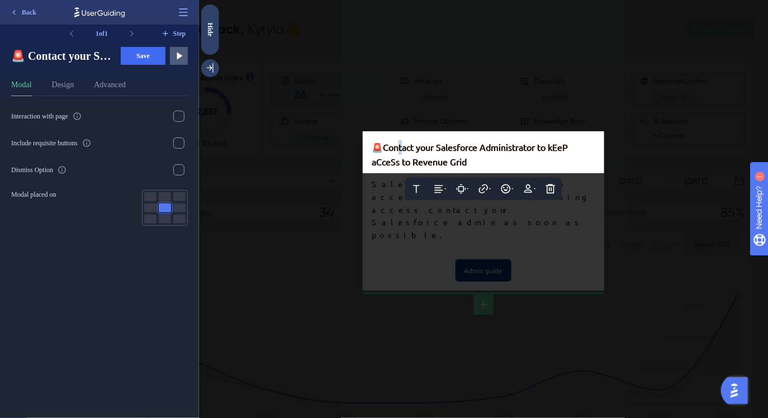
click at [398, 167] on span "Contact your Salesforce Administrator to kEeP aCceSs to Revenue Grid" at bounding box center [470, 154] width 198 height 26
click at [556, 165] on span "Contact your Salesforce Administrator to kEeP aCceSs to Revenue Grid" at bounding box center [470, 154] width 198 height 26
click at [574, 167] on div "🚨 Contact your Salesforce Administrator to keeP aCceSs to Revenue Grid" at bounding box center [483, 154] width 224 height 29
click at [382, 167] on span "Contact your Salesforce Administrator to keep aCceSs to Revenue Grid" at bounding box center [470, 154] width 198 height 26
click at [390, 167] on span "Contact your Salesforce Administrator to keep acceSs to Revenue Grid" at bounding box center [470, 154] width 198 height 26
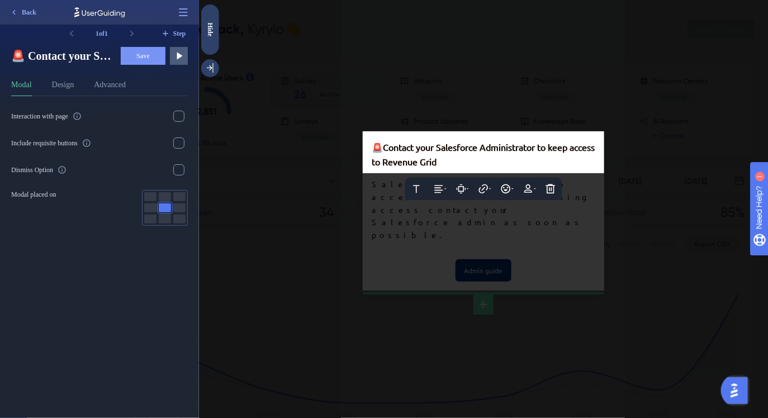
click at [407, 167] on span "Contact your Salesforce Administrator to keep access to Revenue Grid" at bounding box center [483, 154] width 225 height 26
click at [391, 201] on div at bounding box center [482, 209] width 569 height 418
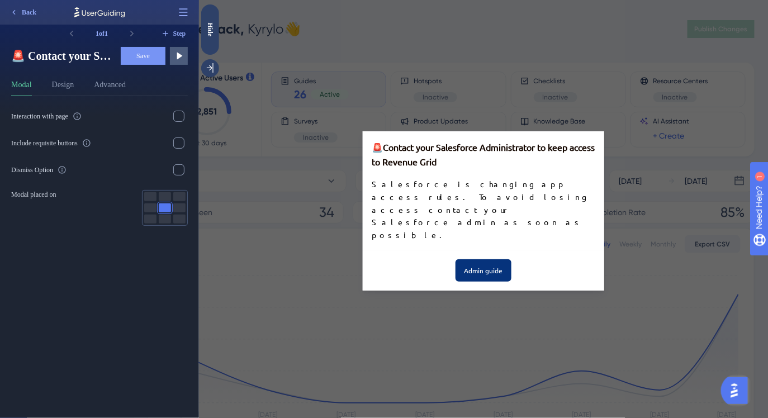
drag, startPoint x: 210, startPoint y: 37, endPoint x: 134, endPoint y: 97, distance: 96.3
click at [201, 77] on html "Hide" at bounding box center [210, 40] width 18 height 73
click at [205, 34] on div "Hide" at bounding box center [210, 29] width 18 height 14
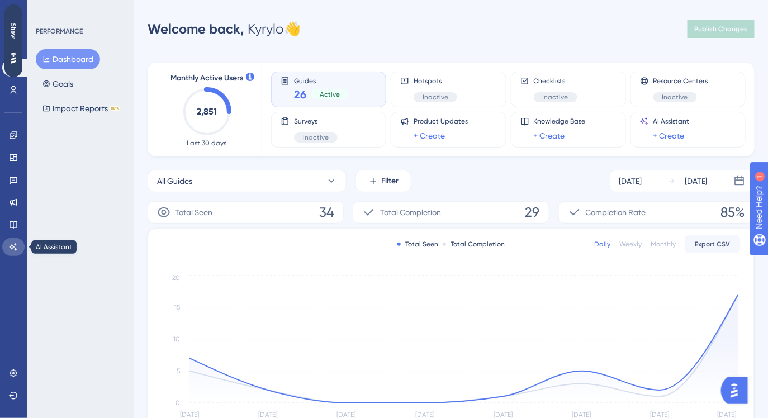
click at [20, 247] on link at bounding box center [13, 247] width 22 height 18
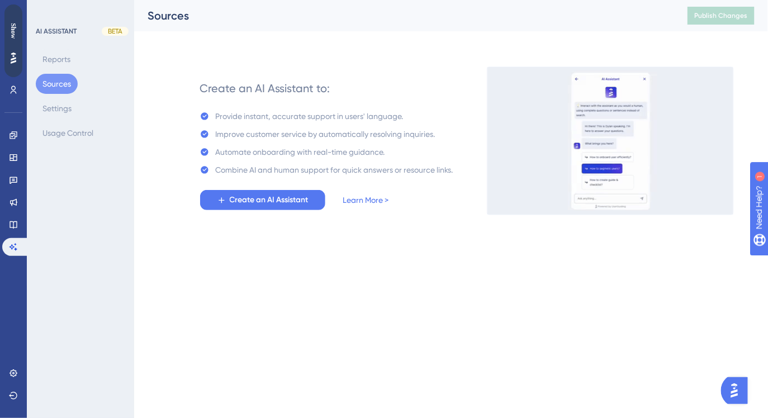
click at [333, 121] on div "Provide instant, accurate support in users' language." at bounding box center [310, 116] width 188 height 13
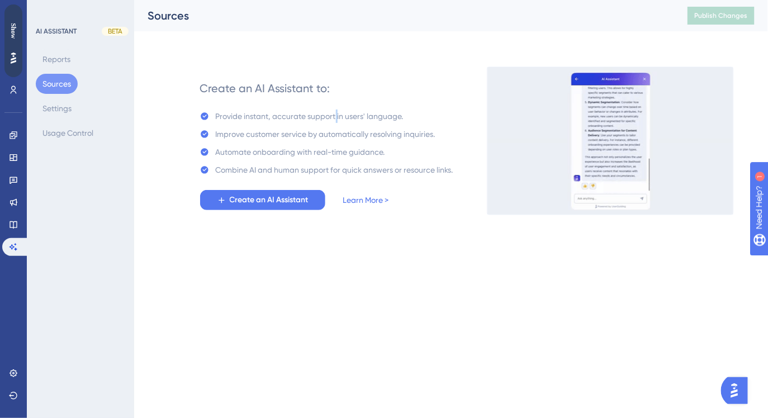
click at [333, 121] on div "Provide instant, accurate support in users' language." at bounding box center [310, 116] width 188 height 13
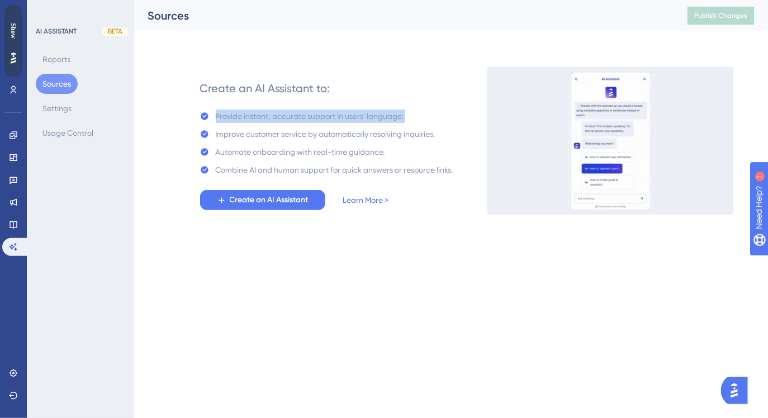
click at [333, 121] on div "Provide instant, accurate support in users' language." at bounding box center [310, 116] width 188 height 13
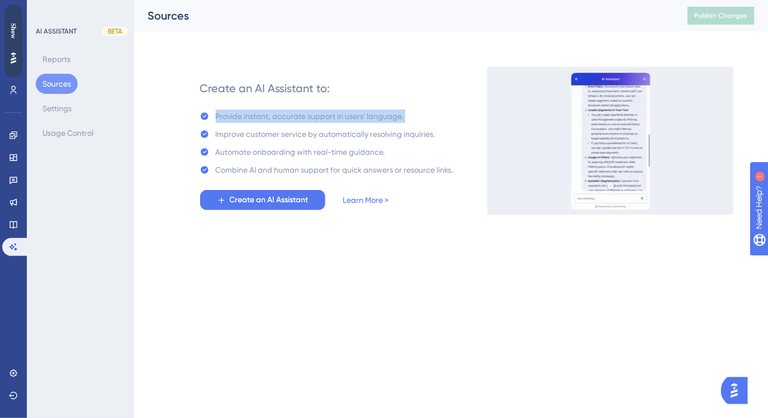
click at [326, 119] on div "Provide instant, accurate support in users' language." at bounding box center [310, 116] width 188 height 13
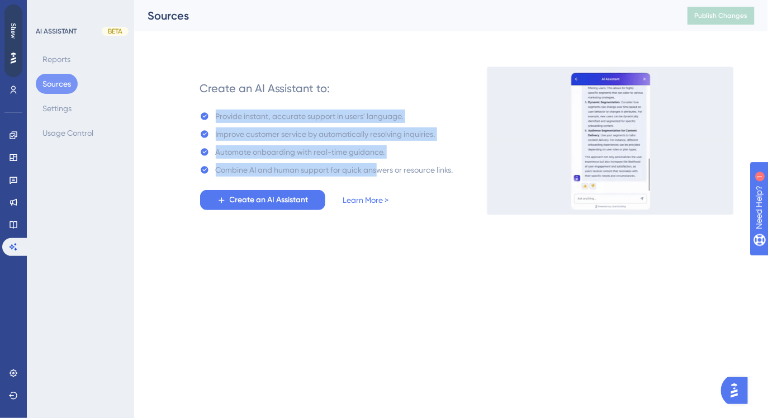
drag, startPoint x: 216, startPoint y: 116, endPoint x: 377, endPoint y: 168, distance: 168.6
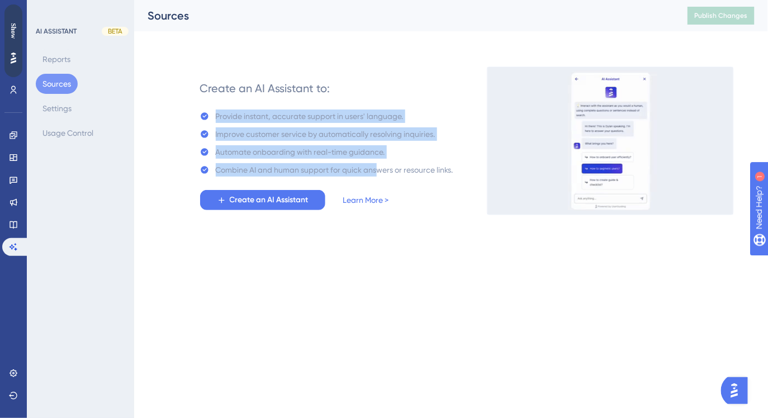
click at [377, 168] on div "Provide instant, accurate support in users' language. Improve customer service …" at bounding box center [326, 143] width 253 height 67
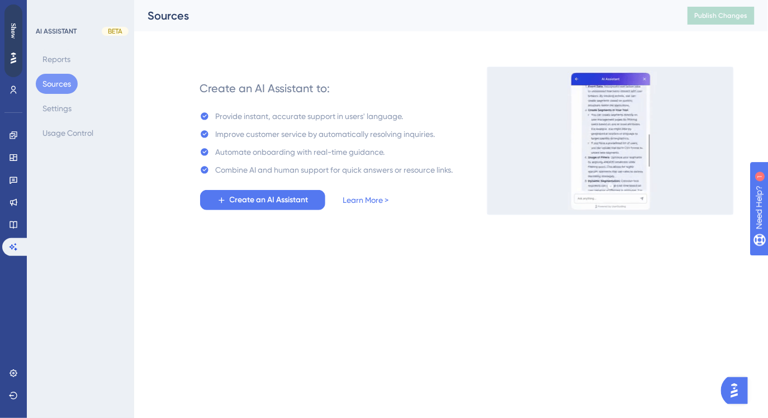
click at [374, 170] on div "Combine AI and human support for quick answers or resource links." at bounding box center [334, 169] width 237 height 13
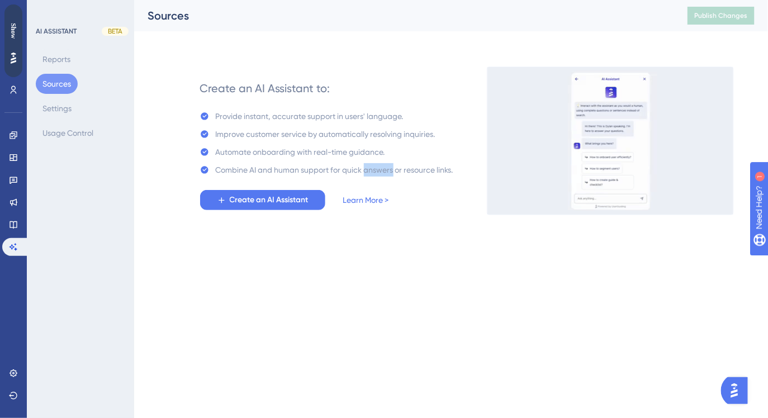
click at [374, 170] on div "Combine AI and human support for quick answers or resource links." at bounding box center [334, 169] width 237 height 13
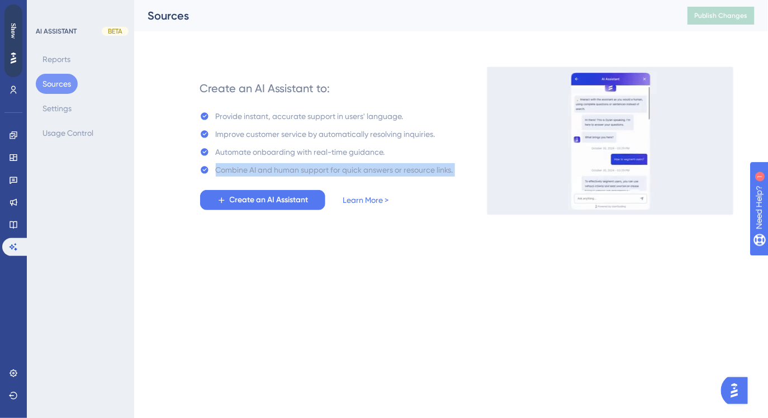
click at [374, 170] on div "Combine AI and human support for quick answers or resource links." at bounding box center [334, 169] width 237 height 13
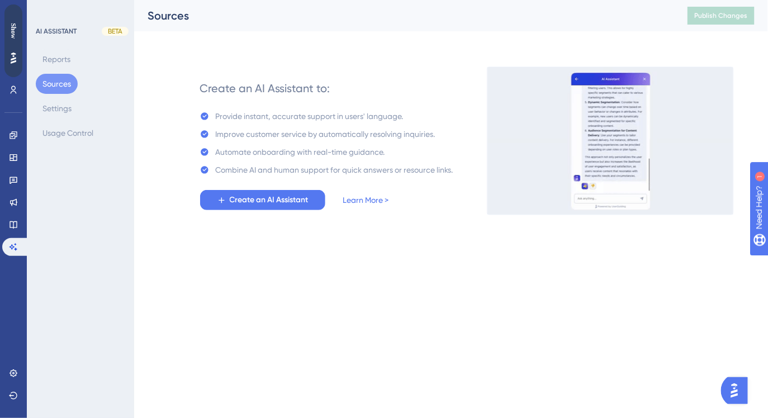
click at [292, 151] on div "Automate onboarding with real-time guidance." at bounding box center [300, 151] width 169 height 13
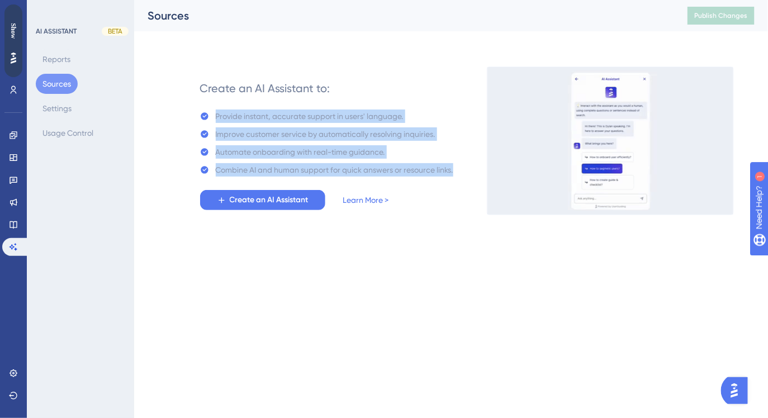
drag, startPoint x: 214, startPoint y: 114, endPoint x: 415, endPoint y: 188, distance: 214.5
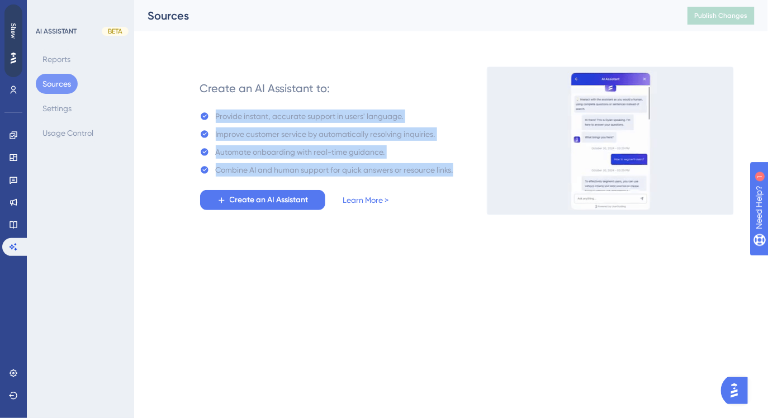
click at [415, 188] on div "Create an AI Assistant to: Provide instant, accurate support in users' language…" at bounding box center [326, 141] width 253 height 139
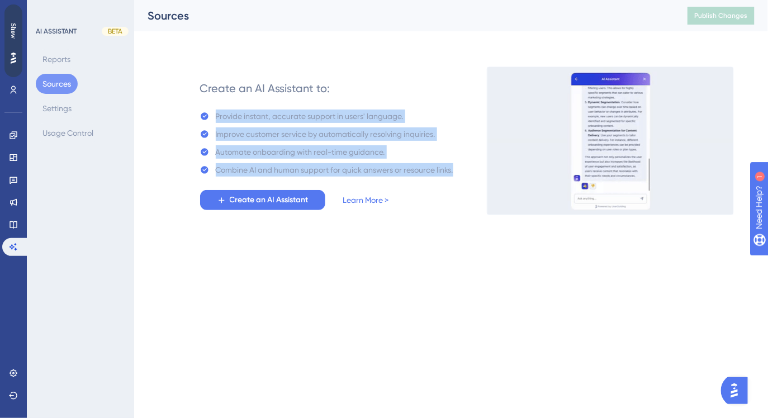
click at [370, 156] on div "Automate onboarding with real-time guidance." at bounding box center [300, 151] width 169 height 13
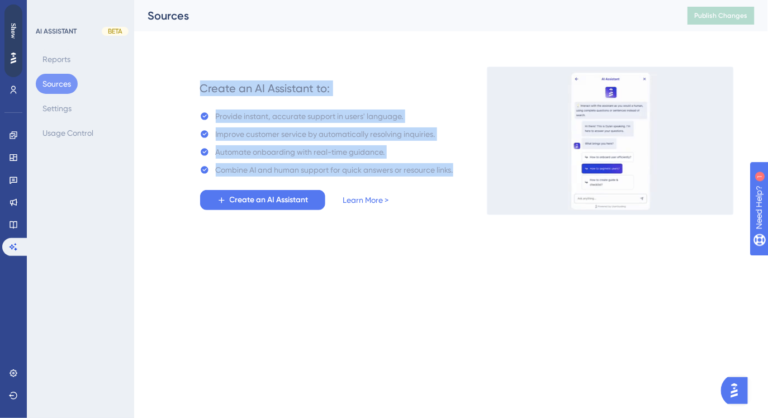
drag, startPoint x: 201, startPoint y: 87, endPoint x: 375, endPoint y: 180, distance: 197.5
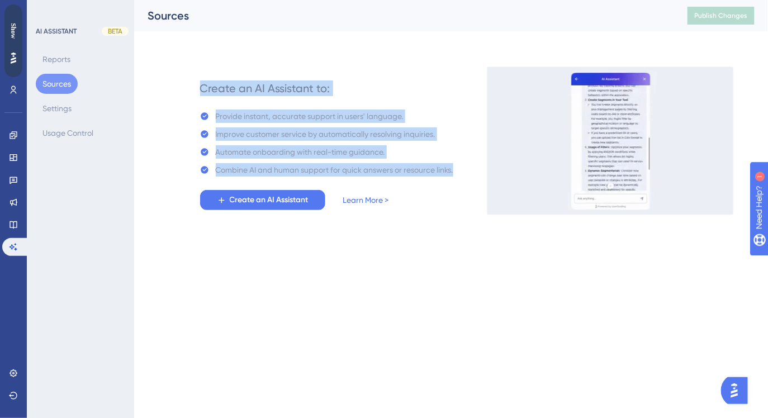
click at [375, 180] on div "Create an AI Assistant to: Provide instant, accurate support in users' language…" at bounding box center [326, 141] width 253 height 139
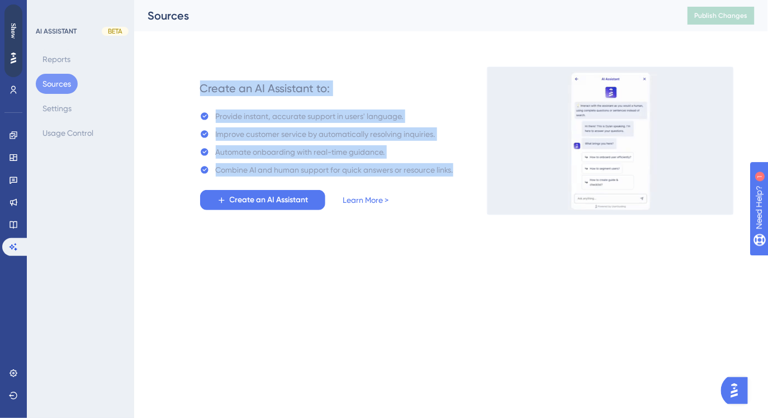
click at [291, 130] on div "Improve customer service by automatically resolving inquiries." at bounding box center [326, 133] width 220 height 13
drag, startPoint x: 202, startPoint y: 86, endPoint x: 380, endPoint y: 172, distance: 197.4
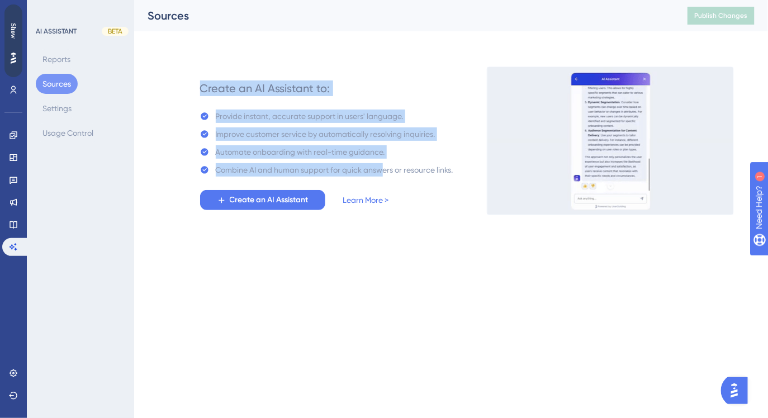
click at [380, 172] on div "Create an AI Assistant to: Provide instant, accurate support in users' language…" at bounding box center [326, 141] width 253 height 139
click at [380, 172] on div "Combine AI and human support for quick answers or resource links." at bounding box center [334, 169] width 237 height 13
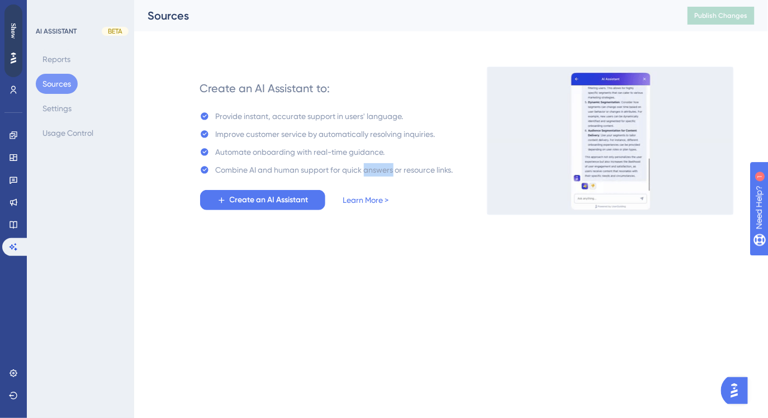
click at [380, 172] on div "Combine AI and human support for quick answers or resource links." at bounding box center [334, 169] width 237 height 13
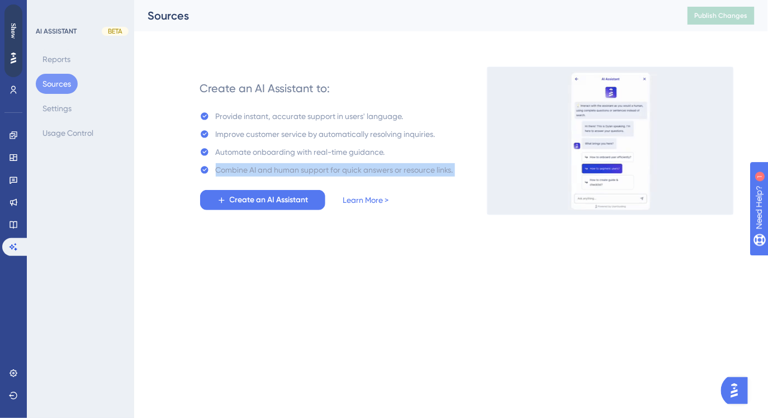
click at [380, 172] on div "Combine AI and human support for quick answers or resource links." at bounding box center [334, 169] width 237 height 13
click at [245, 86] on div "Create an AI Assistant to:" at bounding box center [265, 88] width 130 height 16
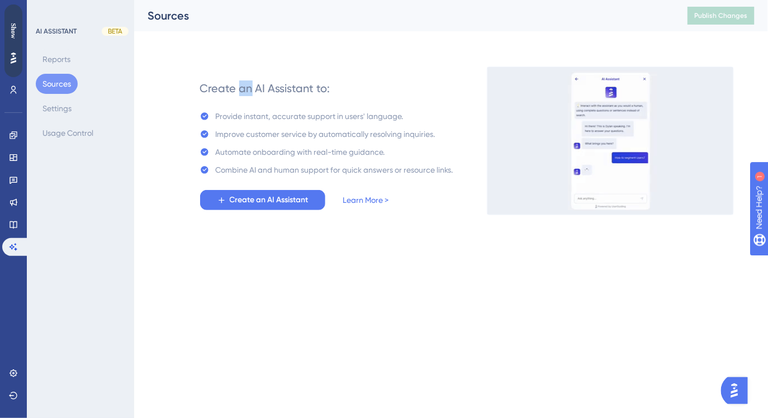
click at [245, 86] on div "Create an AI Assistant to:" at bounding box center [265, 88] width 130 height 16
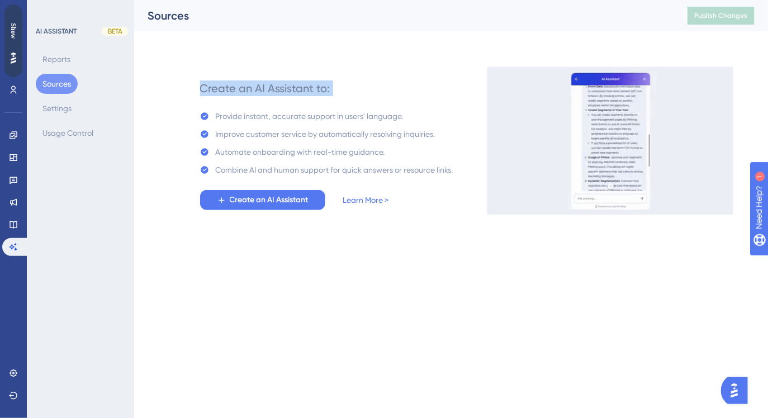
click at [245, 86] on div "Create an AI Assistant to:" at bounding box center [265, 88] width 130 height 16
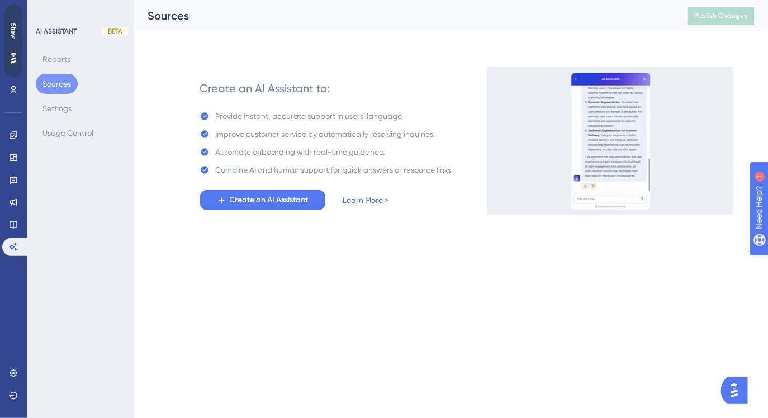
click at [210, 87] on div "Create an AI Assistant to:" at bounding box center [265, 88] width 130 height 16
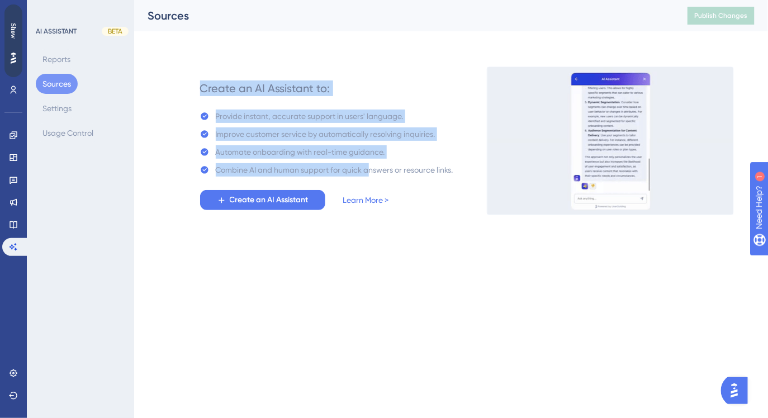
drag, startPoint x: 197, startPoint y: 87, endPoint x: 368, endPoint y: 176, distance: 192.7
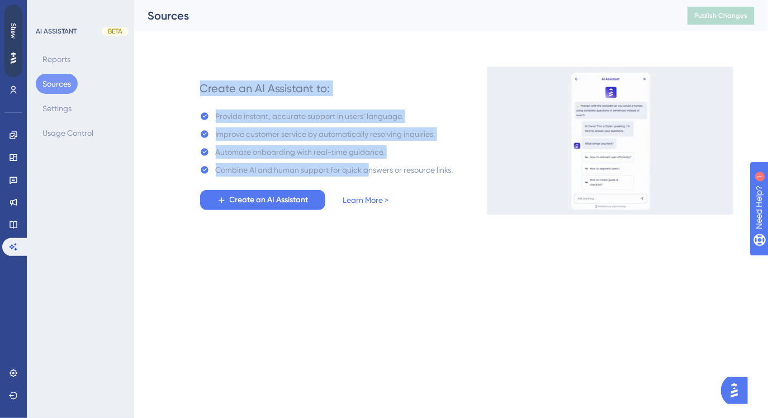
click at [368, 176] on div "Create an AI Assistant to: Provide instant, accurate support in users' language…" at bounding box center [326, 141] width 277 height 148
click at [265, 103] on div "Create an AI Assistant to: Provide instant, accurate support in users' language…" at bounding box center [326, 141] width 253 height 139
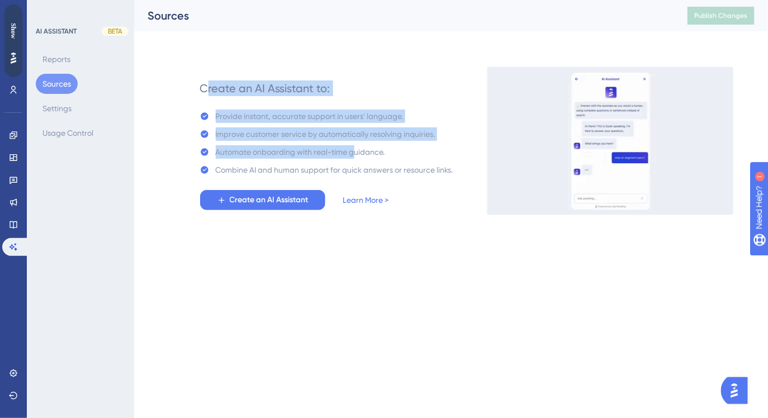
drag, startPoint x: 203, startPoint y: 89, endPoint x: 354, endPoint y: 154, distance: 164.0
click at [354, 154] on div "Create an AI Assistant to: Provide instant, accurate support in users' language…" at bounding box center [326, 141] width 253 height 139
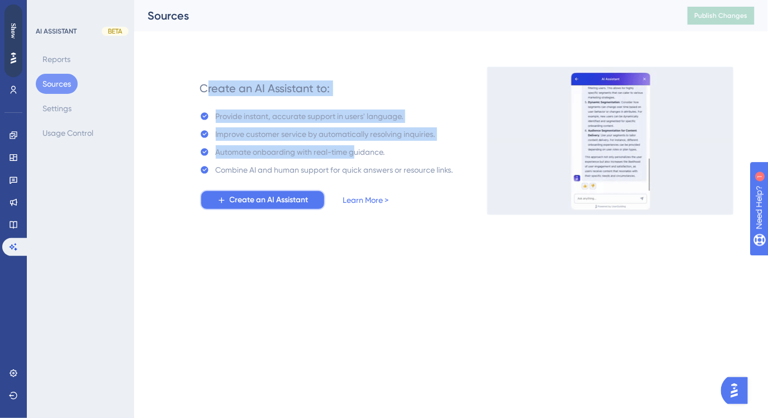
click at [282, 201] on span "Create an AI Assistant" at bounding box center [269, 199] width 79 height 13
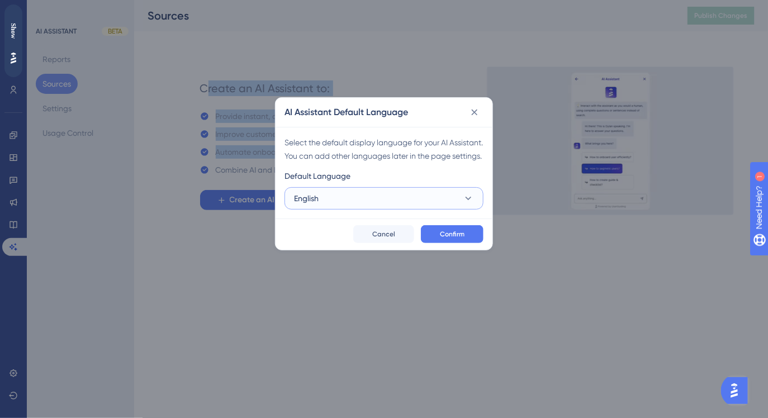
click at [383, 210] on button "English" at bounding box center [383, 198] width 199 height 22
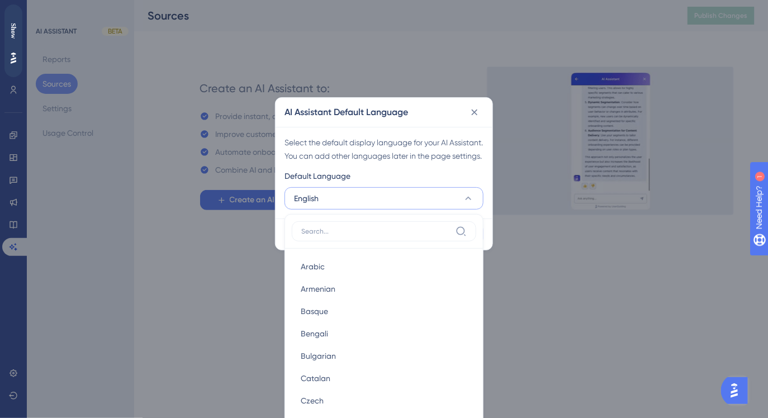
click at [186, 203] on div "Select the default display language for your AI Assistant. You can add other la…" at bounding box center [179, 207] width 12 height 9
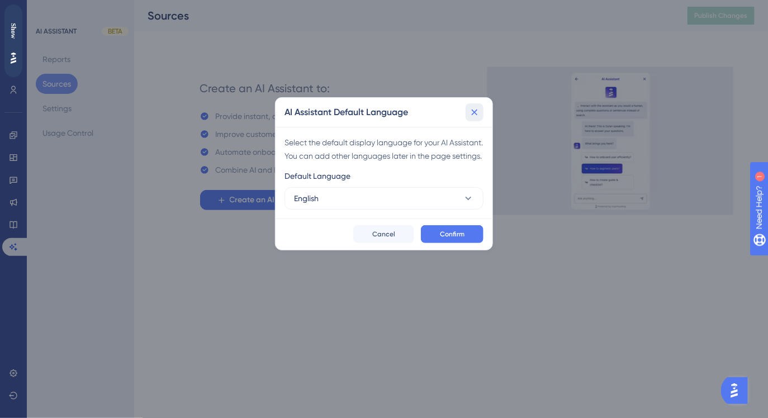
click at [171, 203] on icon at bounding box center [165, 207] width 12 height 9
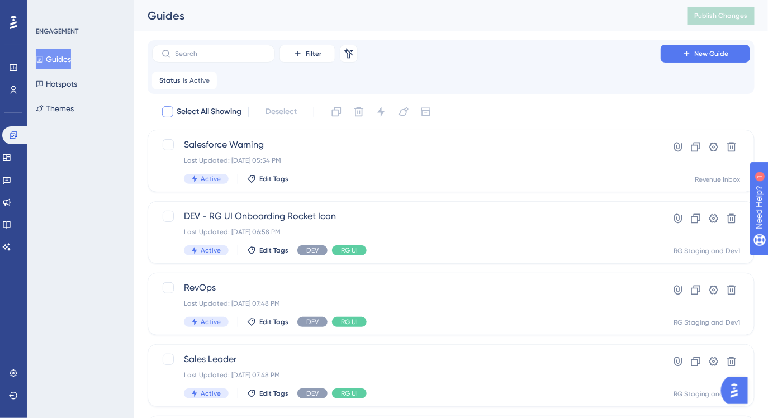
click at [170, 111] on div at bounding box center [167, 111] width 11 height 11
checkbox input "true"
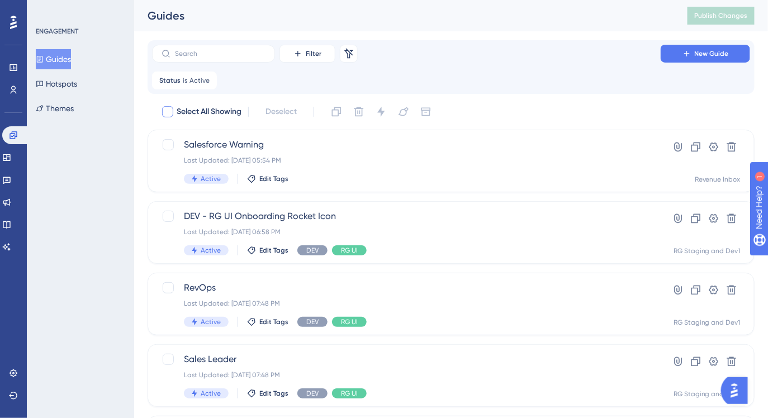
checkbox input "true"
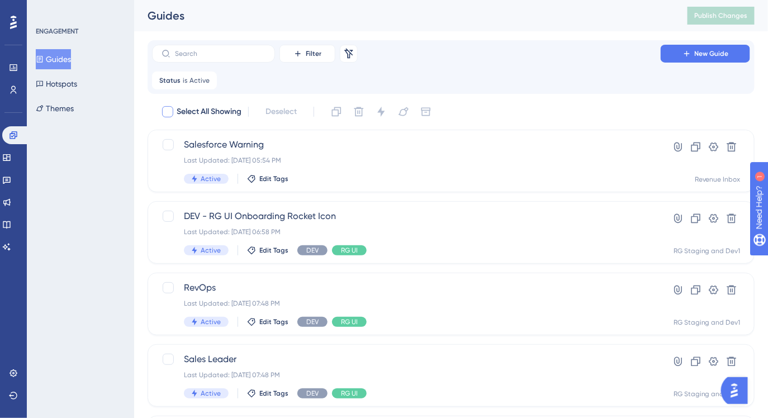
checkbox input "true"
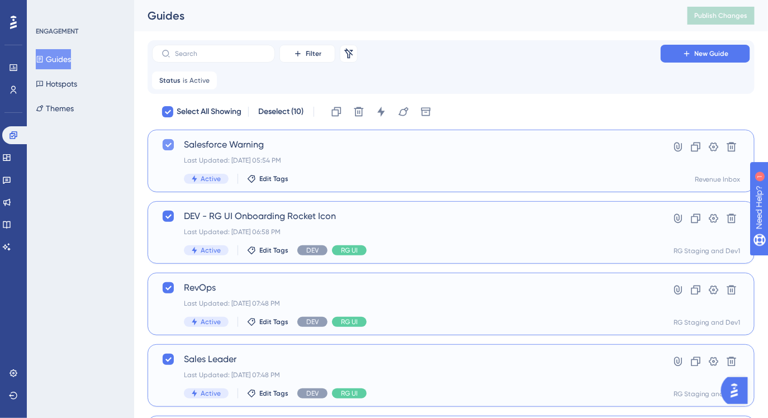
click at [171, 145] on icon at bounding box center [168, 144] width 7 height 9
checkbox input "false"
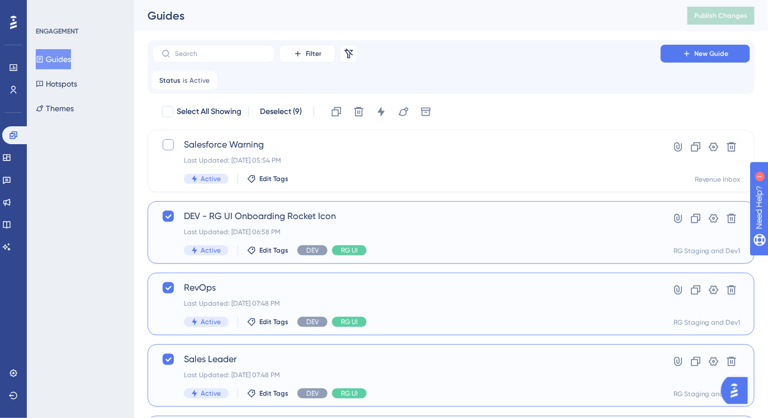
click at [383, 111] on icon at bounding box center [380, 112] width 7 height 10
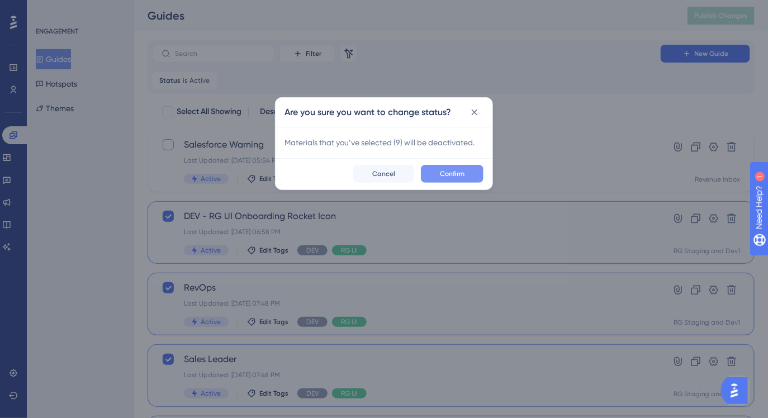
click at [446, 165] on button "Confirm" at bounding box center [452, 174] width 63 height 18
checkbox input "false"
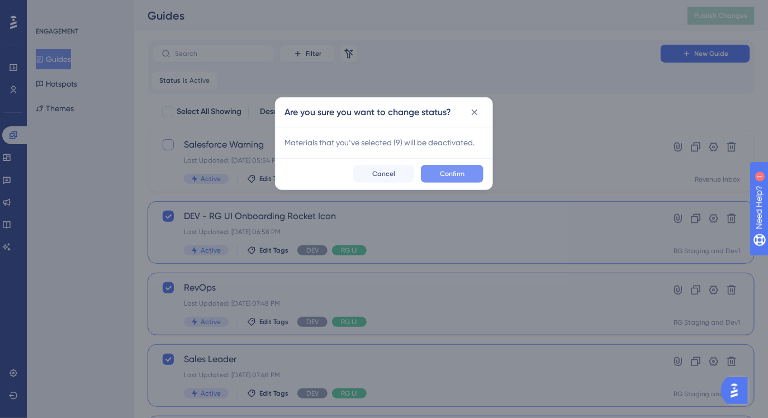
checkbox input "false"
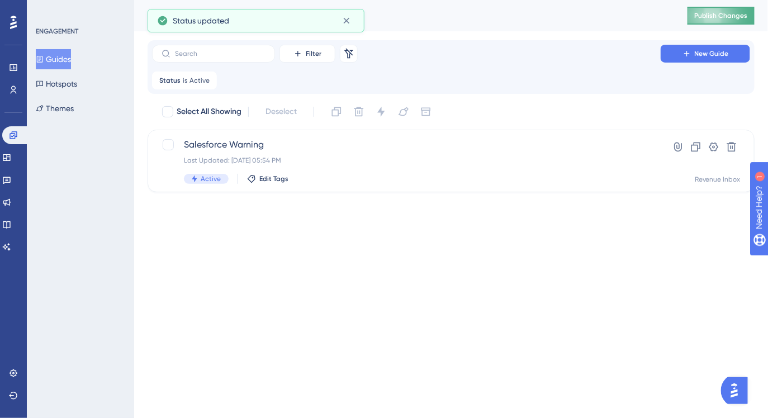
click at [714, 16] on span "Publish Changes" at bounding box center [721, 15] width 54 height 9
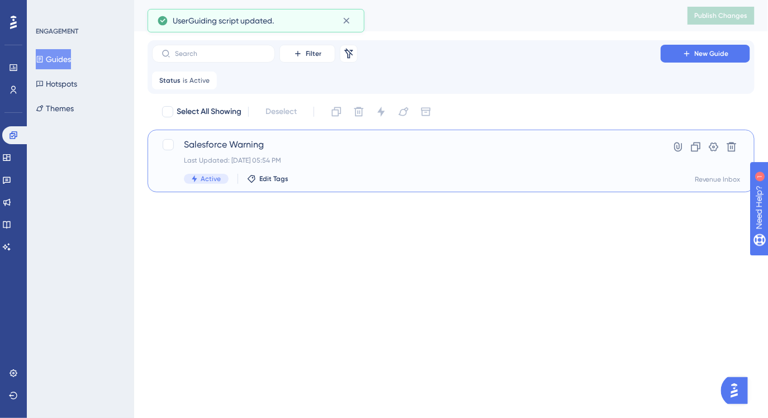
click at [326, 156] on div "Last Updated: [DATE] 05:54 PM" at bounding box center [406, 160] width 445 height 9
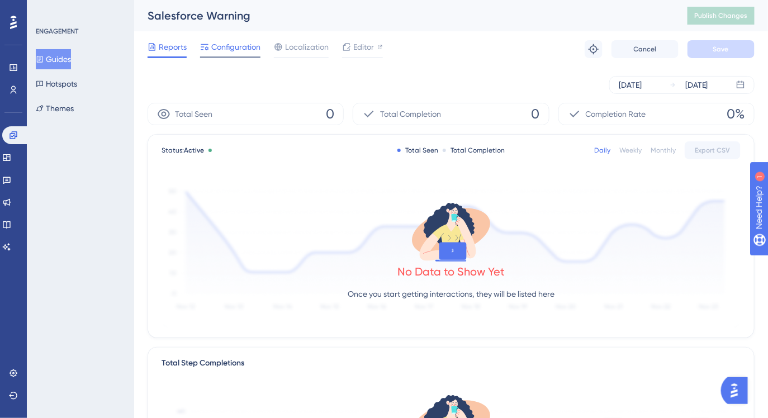
click at [227, 52] on span "Configuration" at bounding box center [235, 46] width 49 height 13
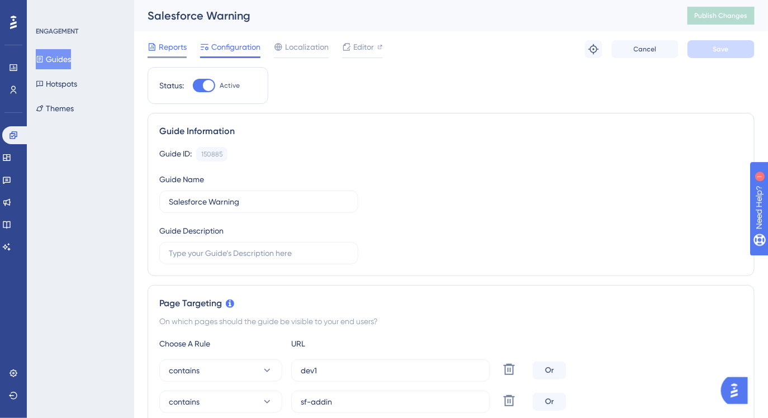
click at [176, 49] on span "Reports" at bounding box center [173, 46] width 28 height 13
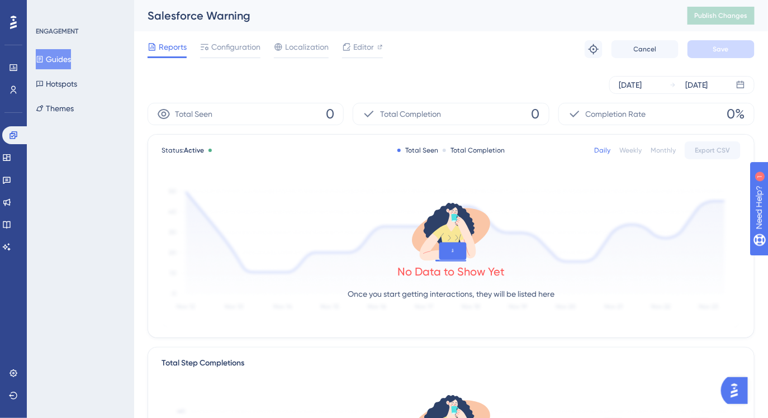
click at [71, 61] on button "Guides" at bounding box center [53, 59] width 35 height 20
